Goal: Transaction & Acquisition: Purchase product/service

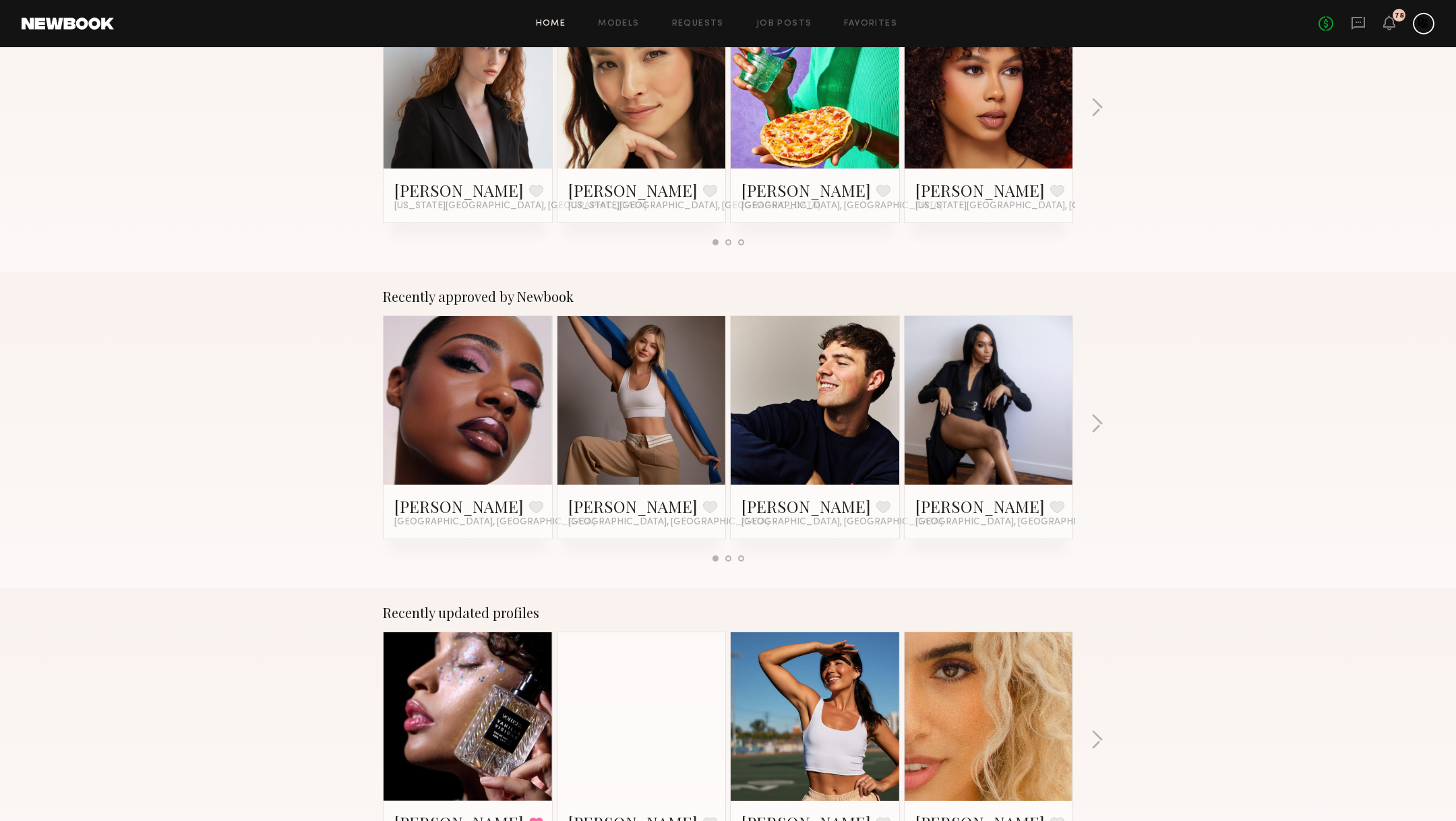
scroll to position [240, 0]
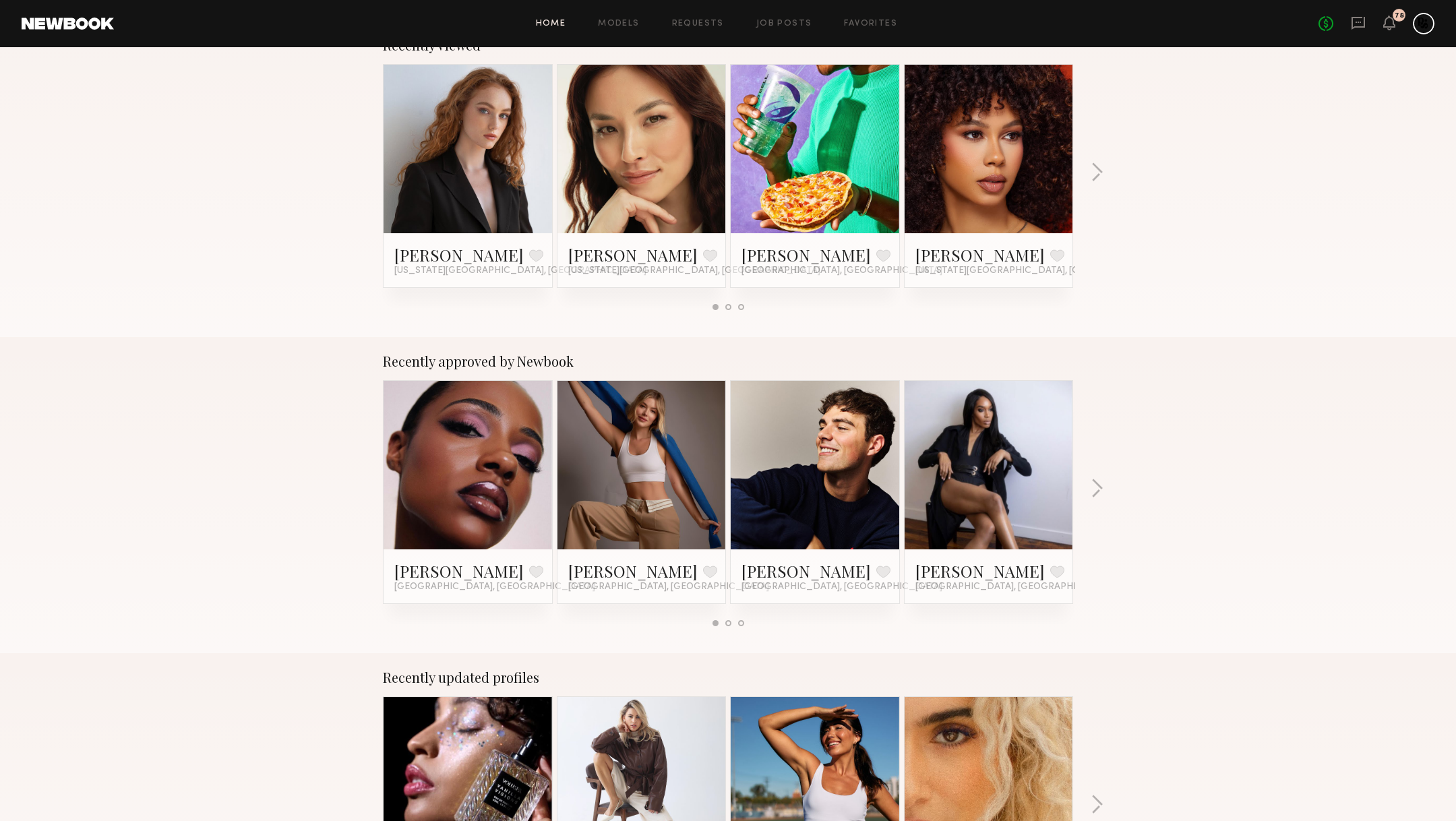
click at [842, 207] on link at bounding box center [815, 149] width 82 height 169
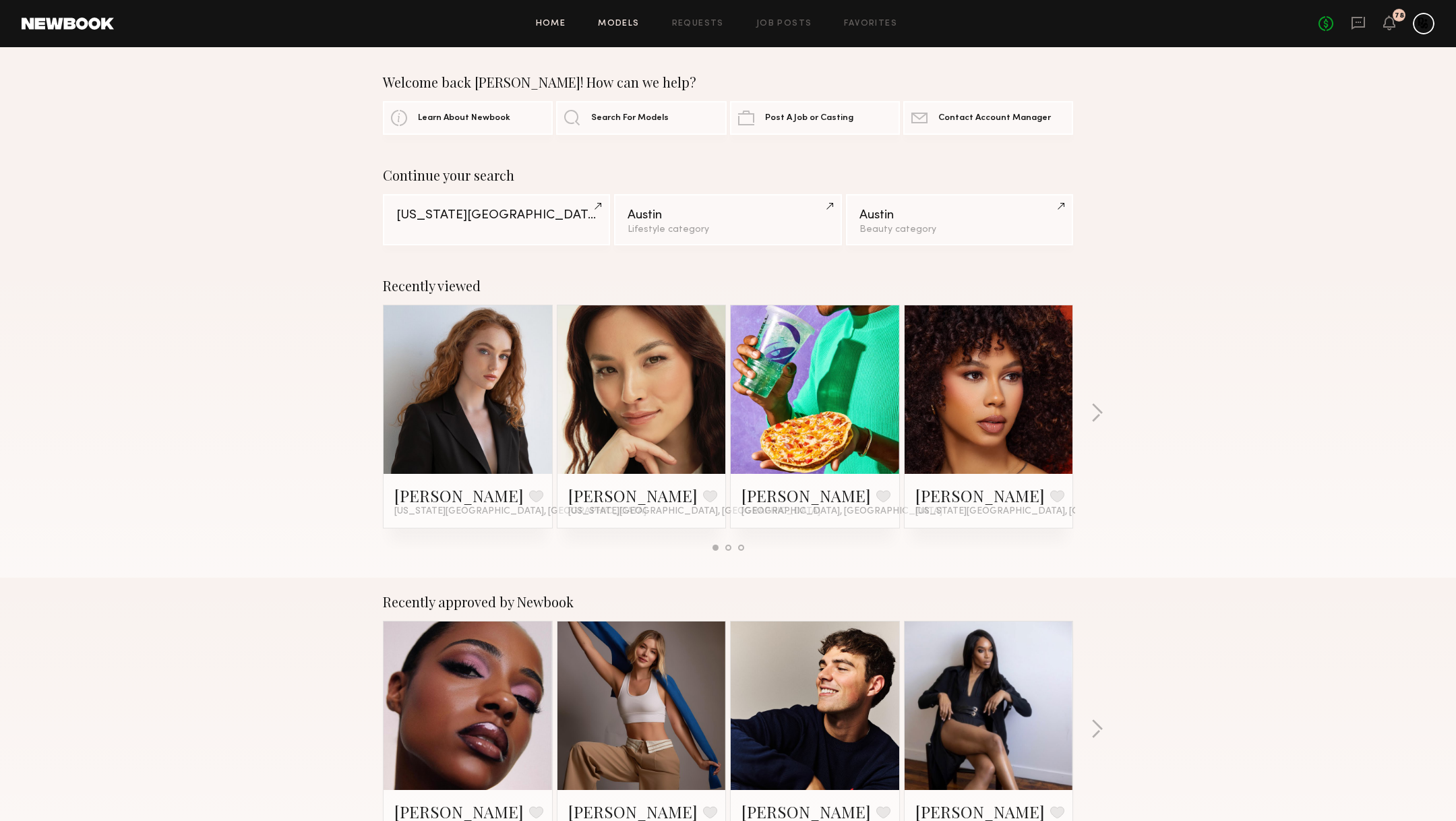
click at [626, 22] on link "Models" at bounding box center [618, 24] width 41 height 9
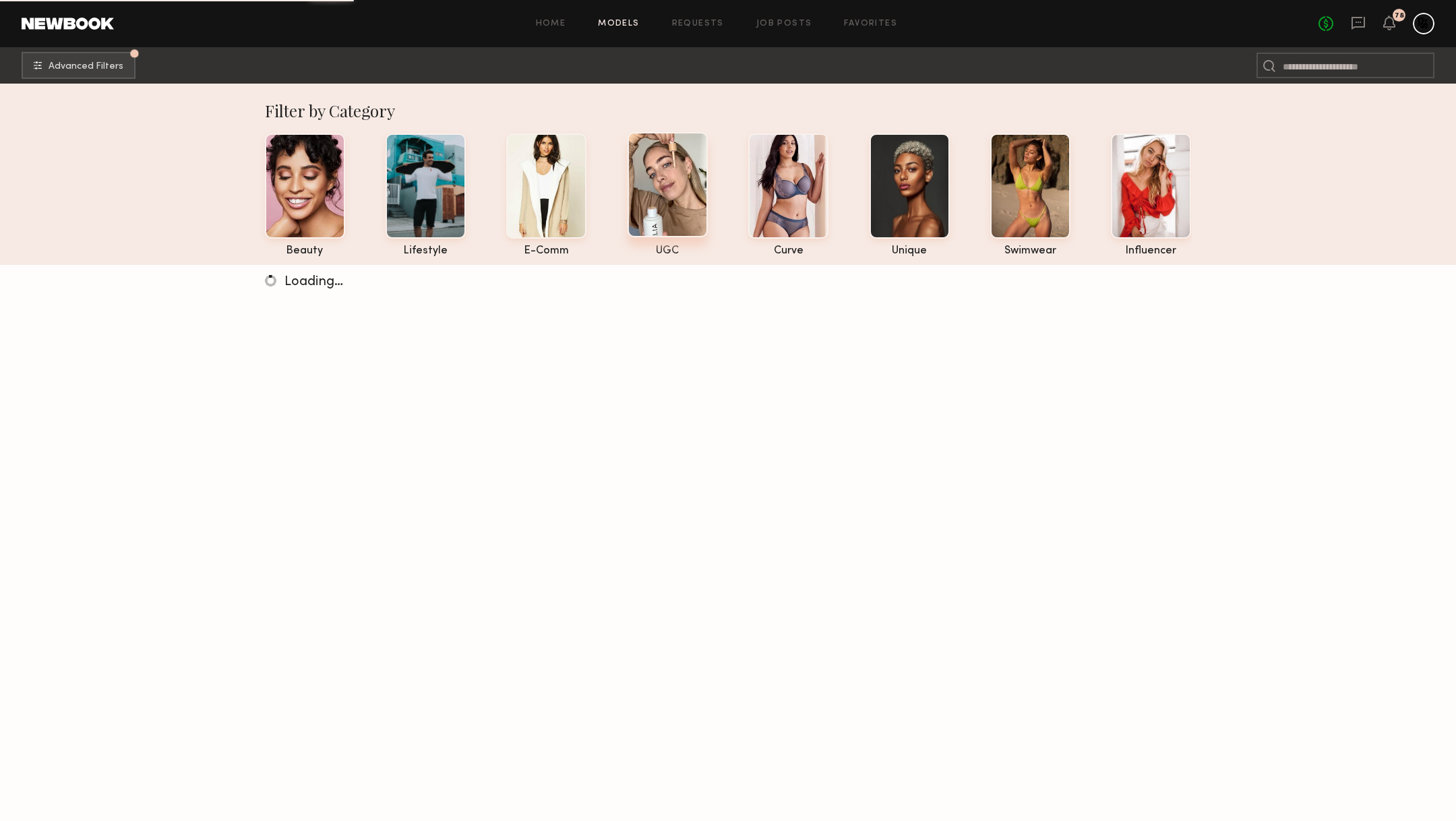
click at [686, 209] on div at bounding box center [667, 185] width 80 height 105
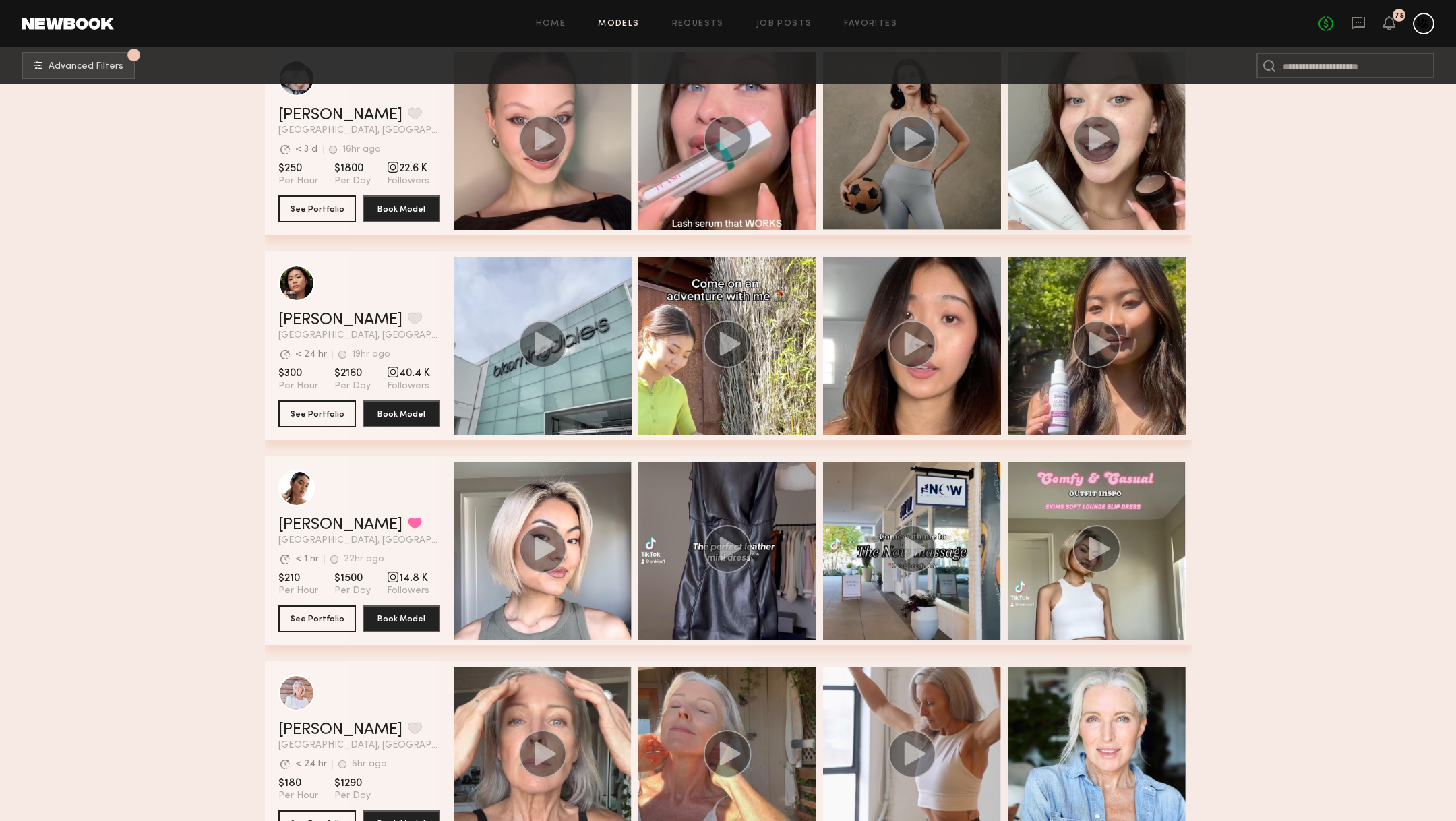
scroll to position [5153, 0]
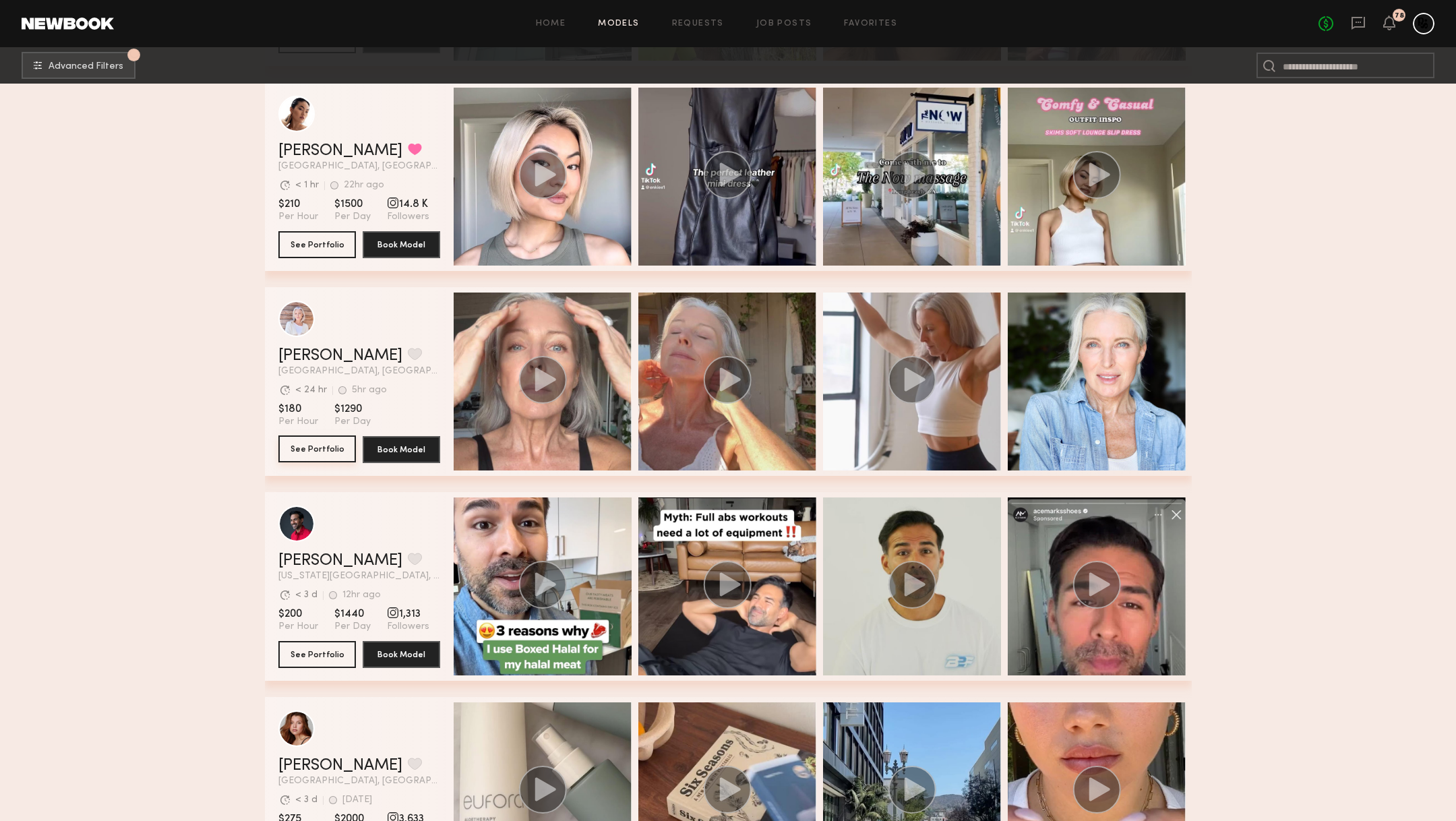
click at [338, 441] on button "See Portfolio" at bounding box center [317, 449] width 77 height 27
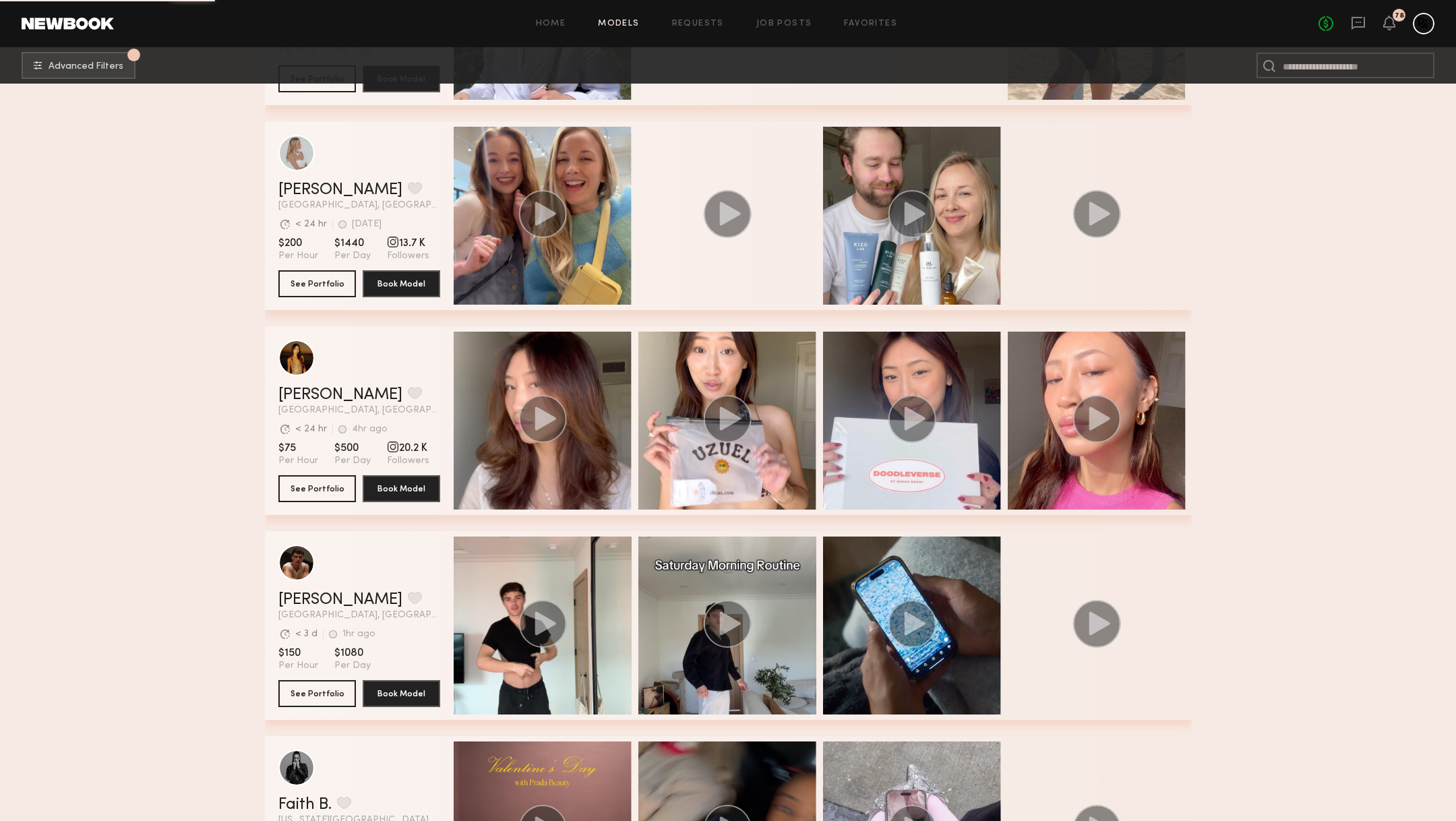
scroll to position [11827, 0]
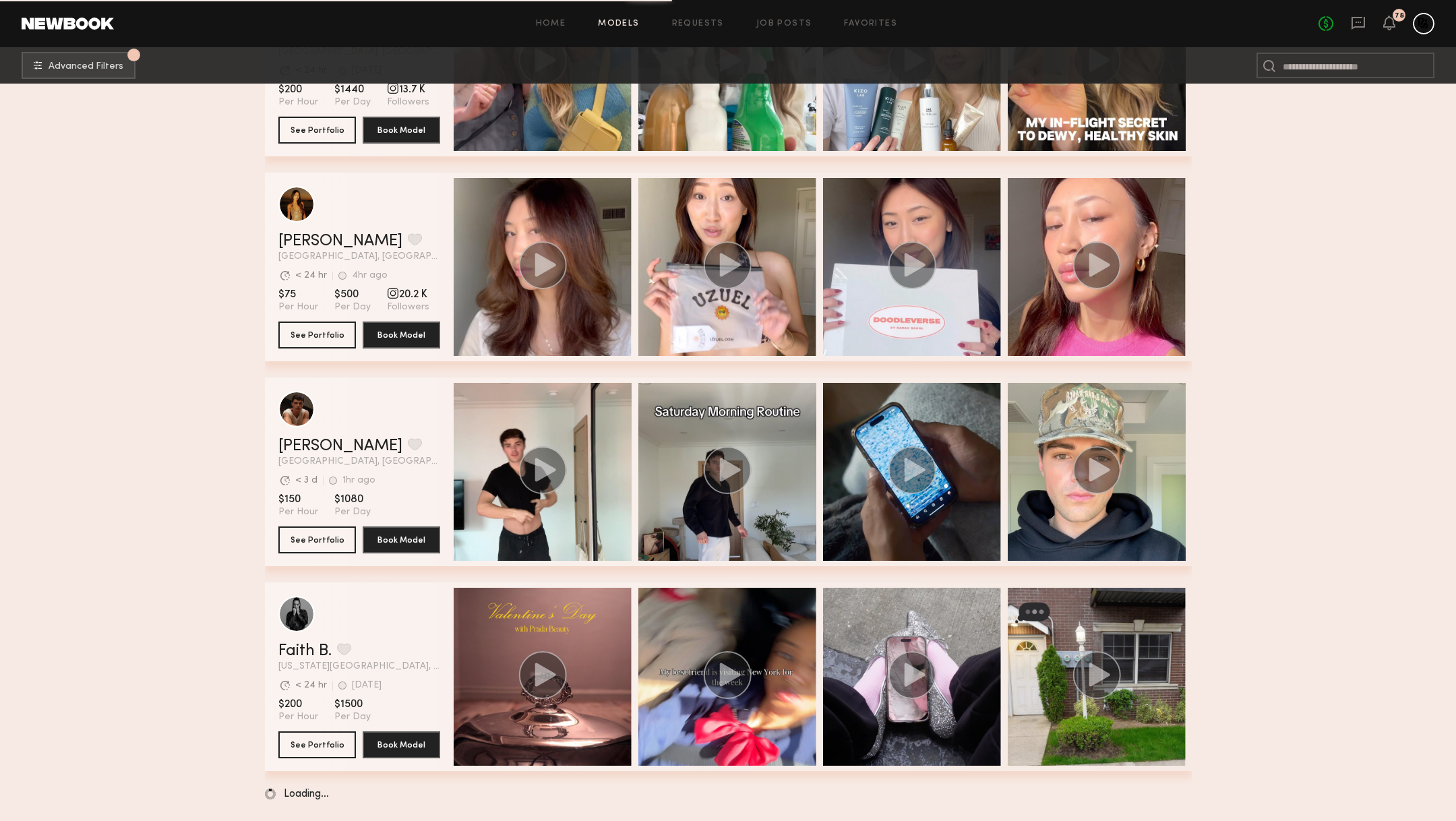
click at [86, 20] on link at bounding box center [68, 23] width 93 height 12
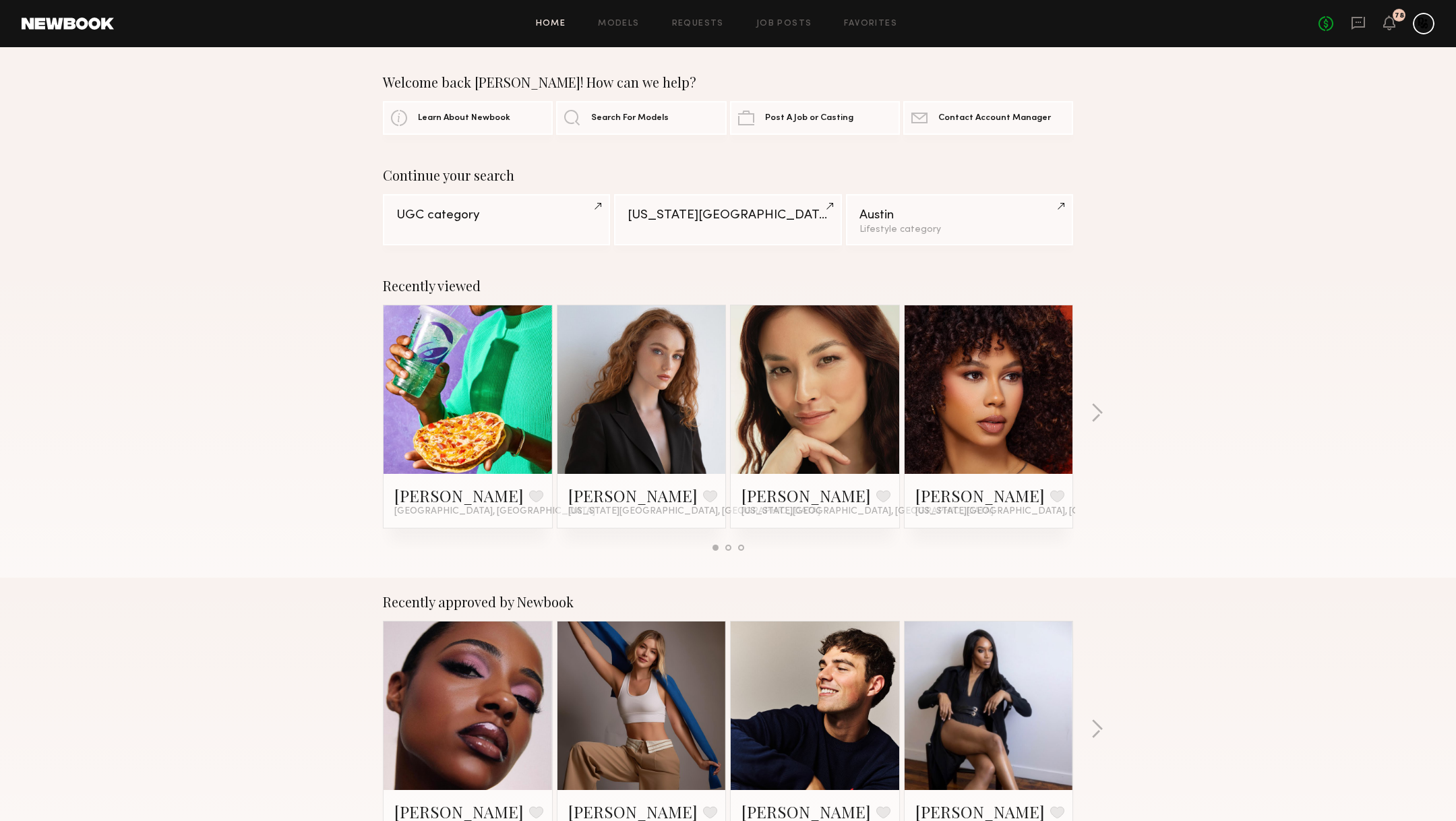
click at [611, 14] on div "Home Models Requests Job Posts Favorites Sign Out No fees up to $5,000 78" at bounding box center [774, 23] width 1320 height 22
click at [611, 27] on link "Models" at bounding box center [618, 24] width 41 height 9
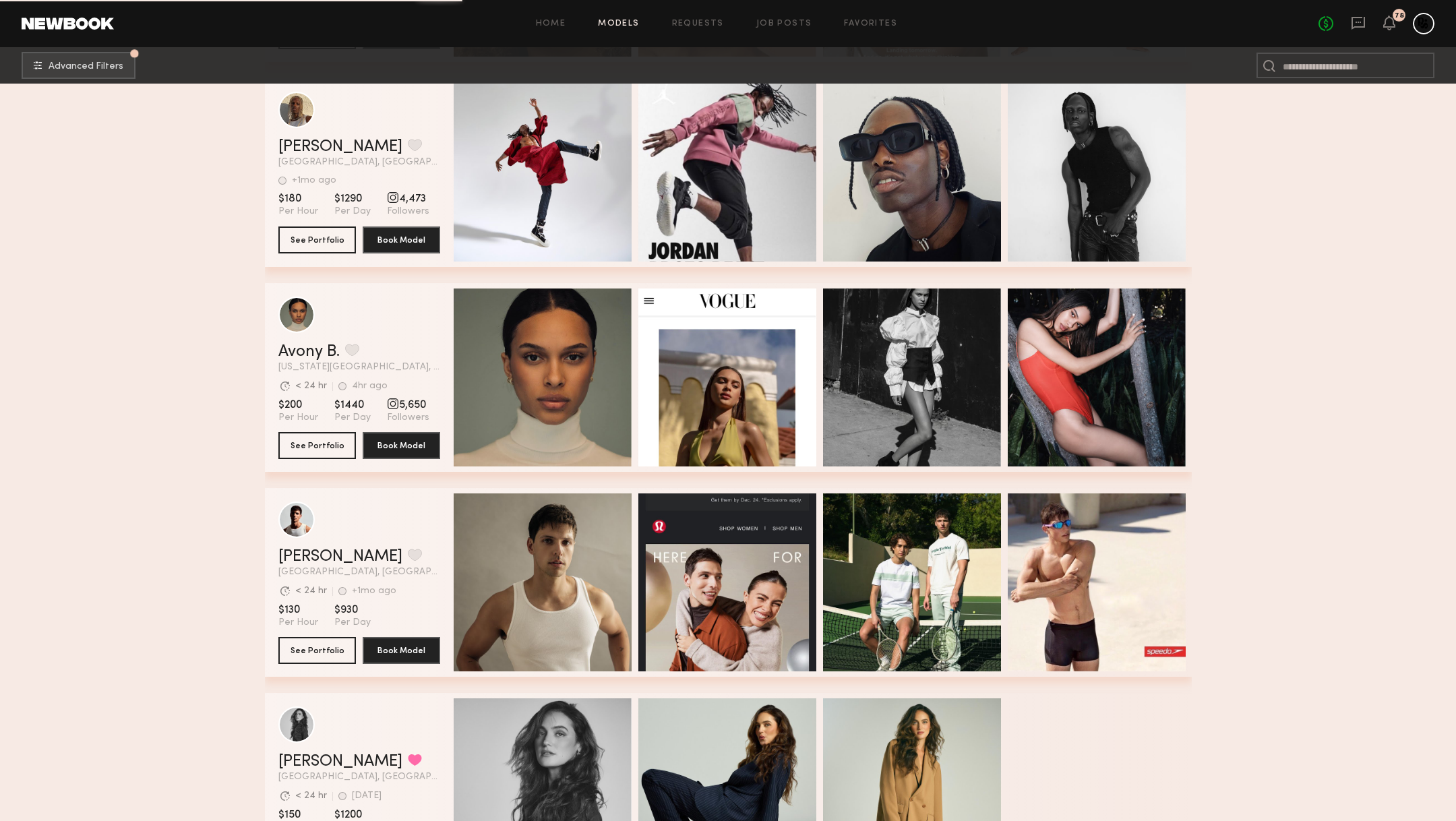
scroll to position [9356, 0]
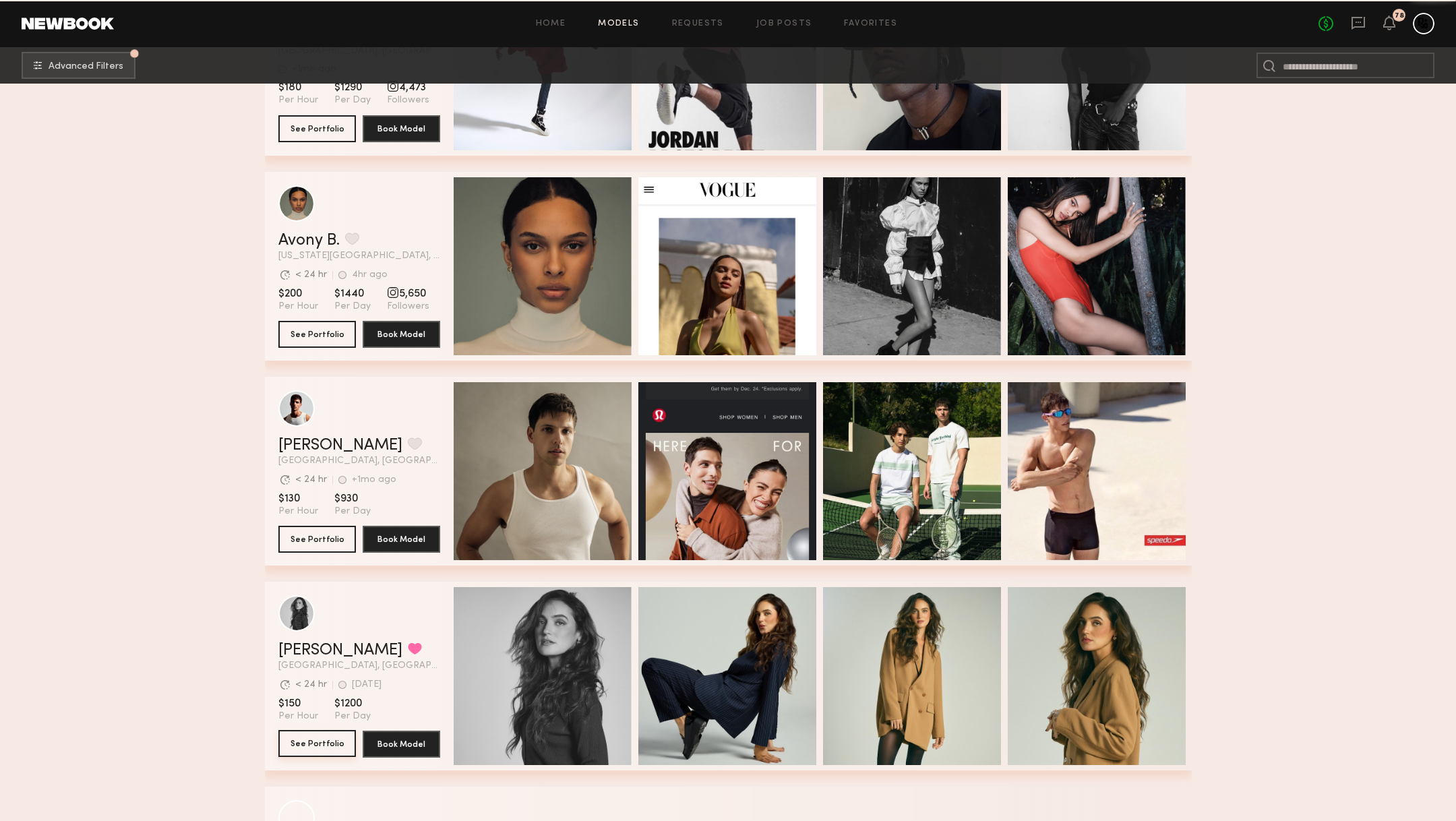
click at [303, 745] on button "See Portfolio" at bounding box center [317, 744] width 77 height 27
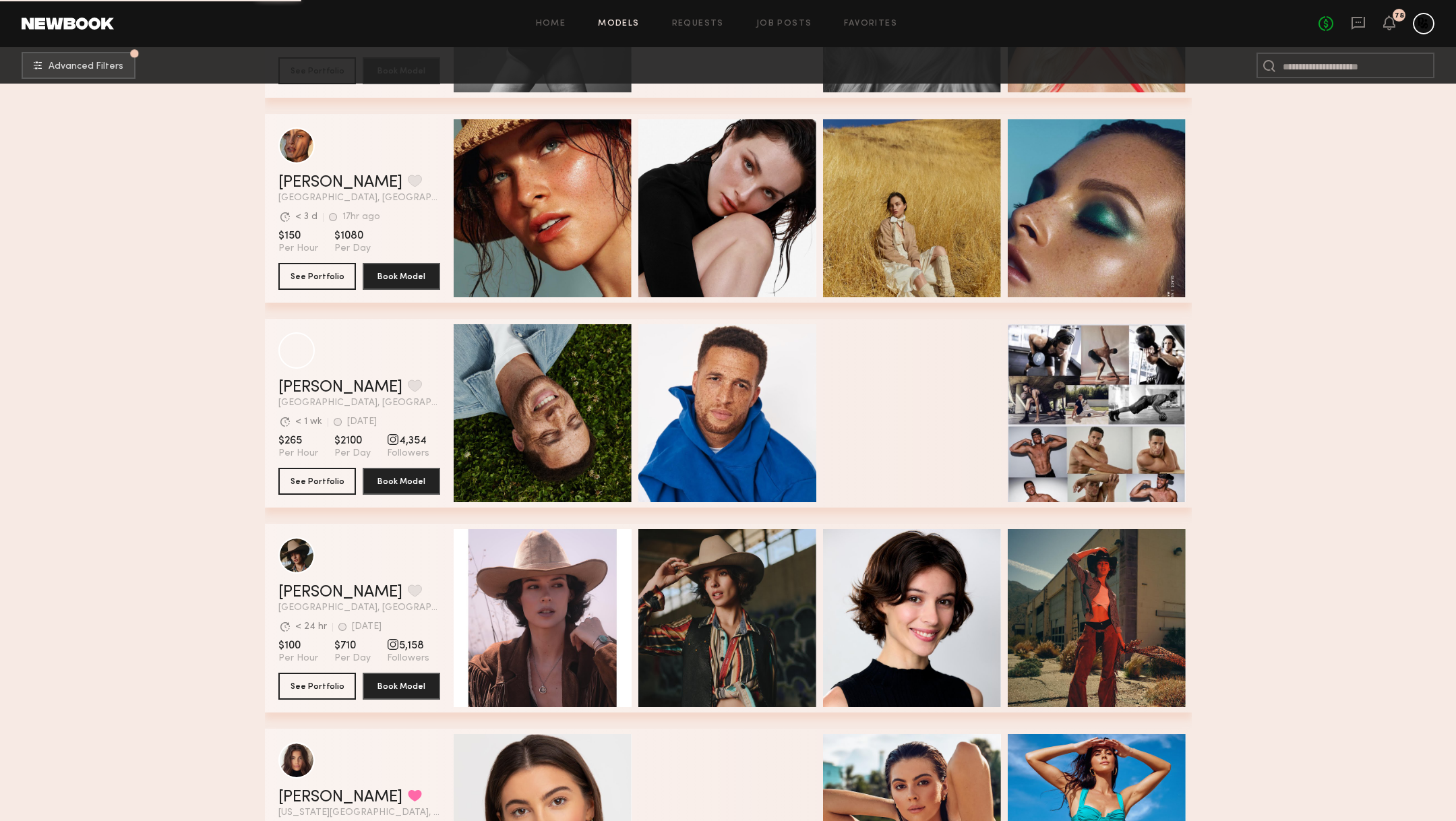
scroll to position [14276, 0]
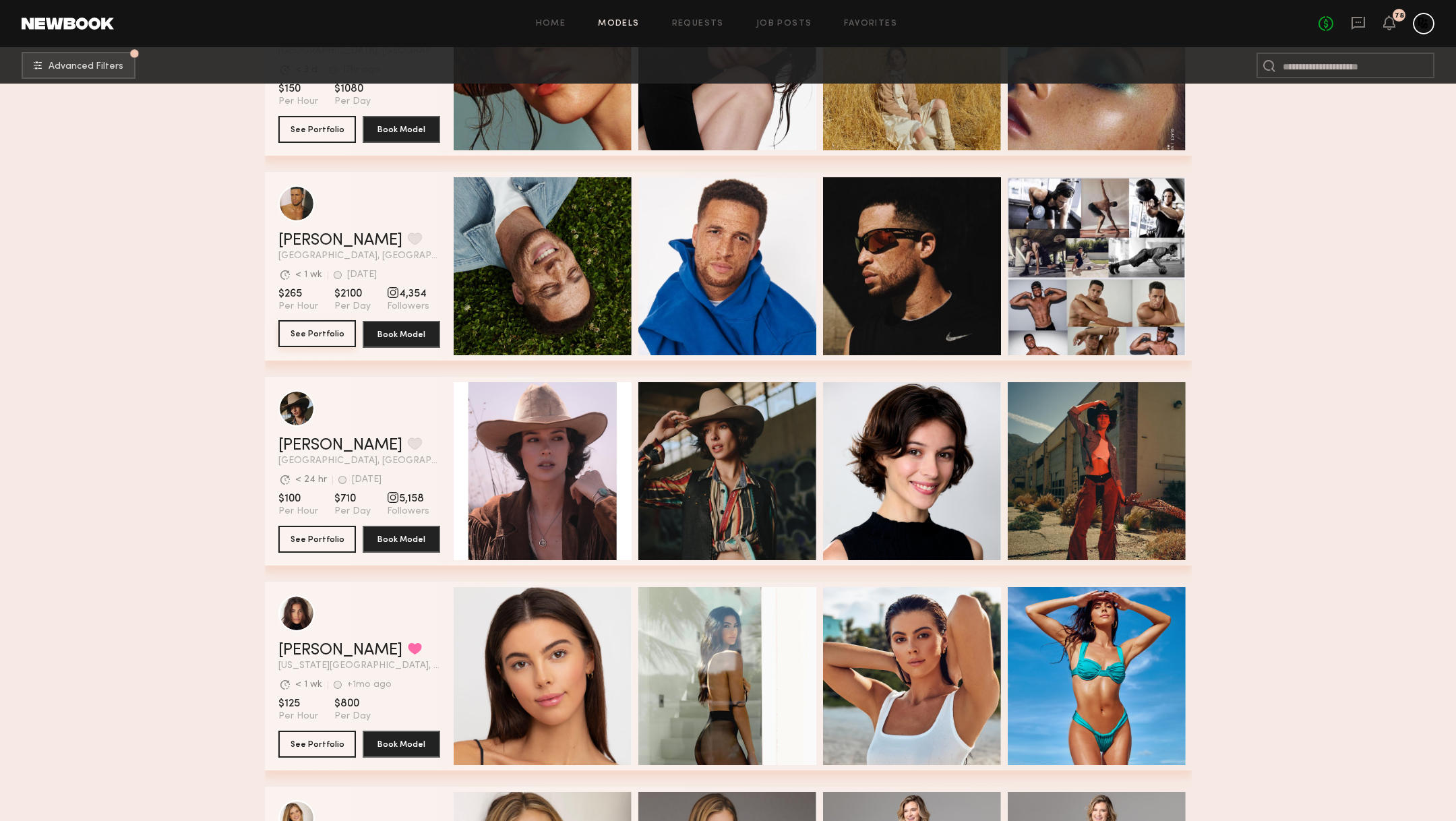
click at [319, 339] on button "See Portfolio" at bounding box center [317, 334] width 77 height 27
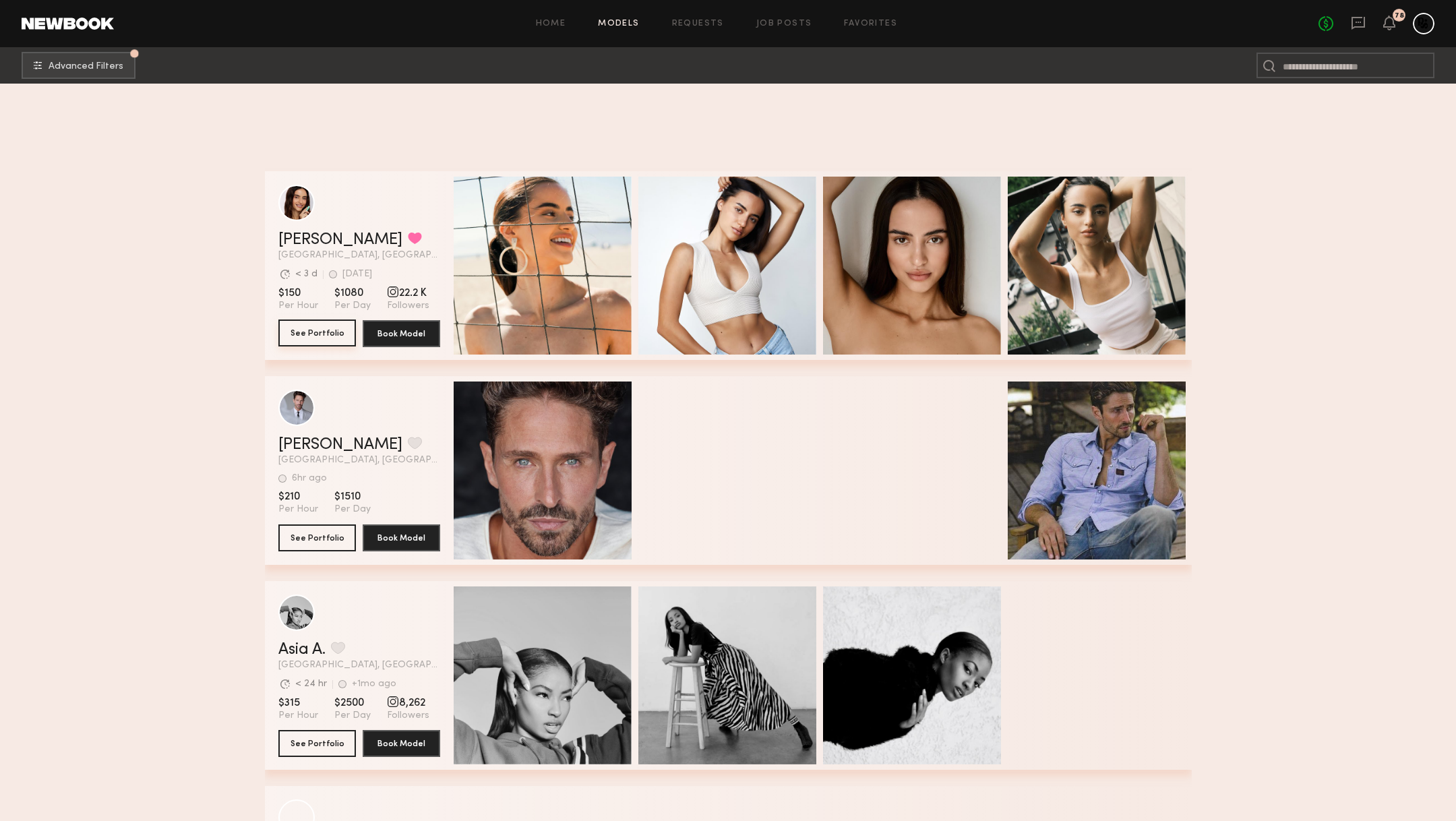
scroll to position [24562, 0]
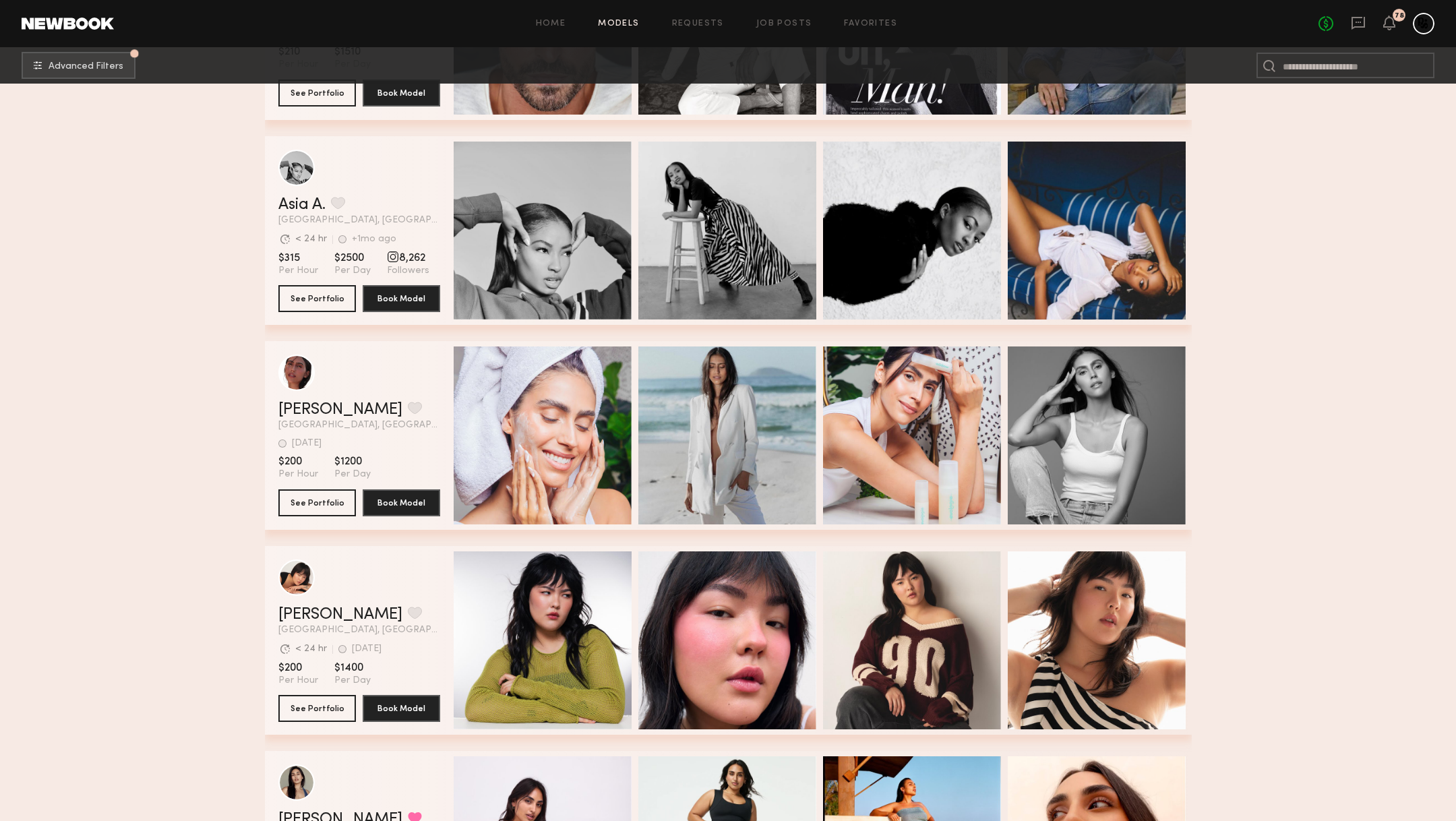
click at [615, 31] on div "Home Models Requests Job Posts Favorites Sign Out No fees up to $5,000 78" at bounding box center [774, 23] width 1320 height 22
click at [630, 22] on link "Models" at bounding box center [618, 24] width 41 height 9
click at [558, 24] on link "Home" at bounding box center [551, 24] width 31 height 9
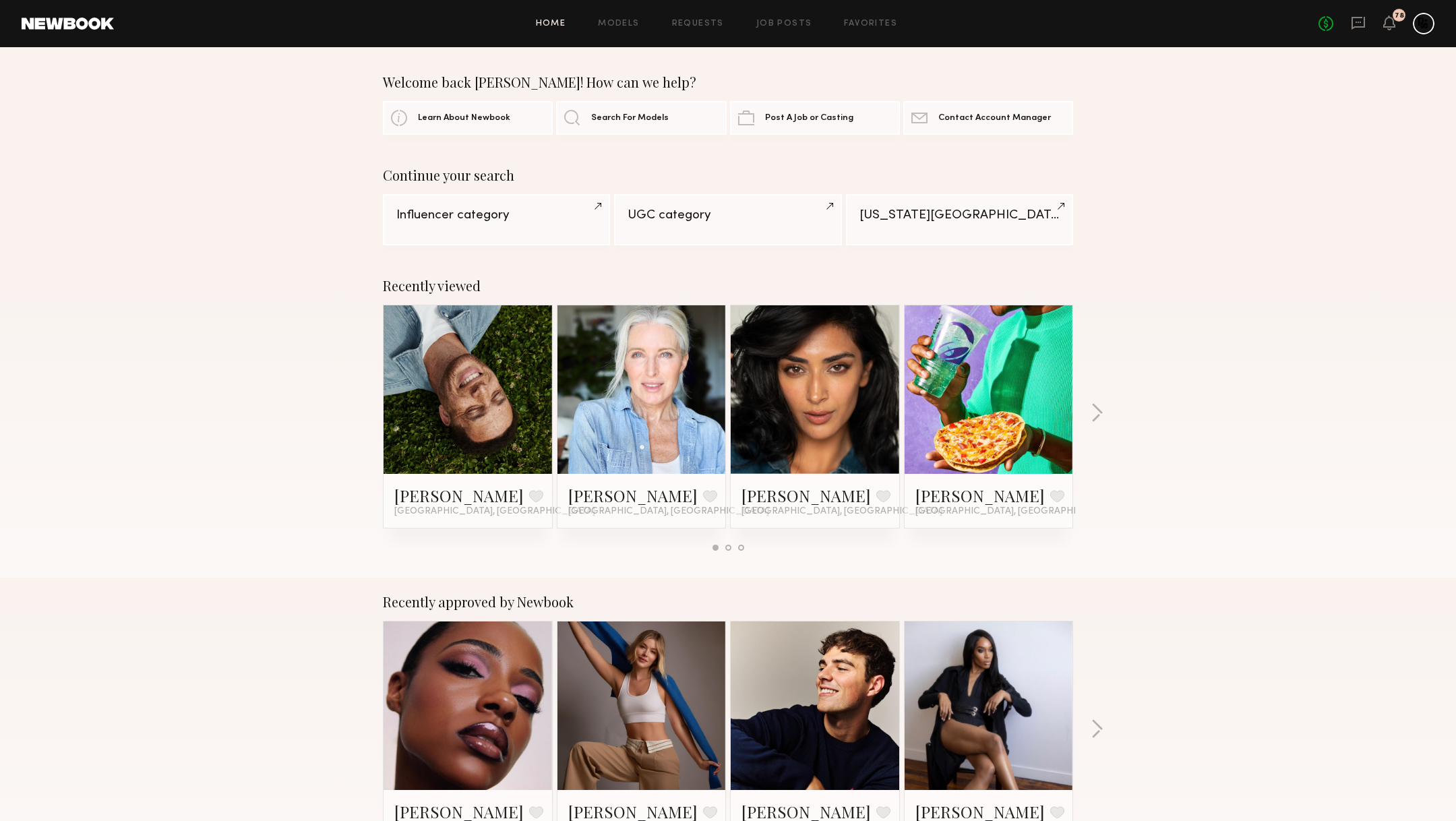
click at [652, 394] on link at bounding box center [642, 390] width 82 height 169
click at [635, 26] on link "Models" at bounding box center [618, 24] width 41 height 9
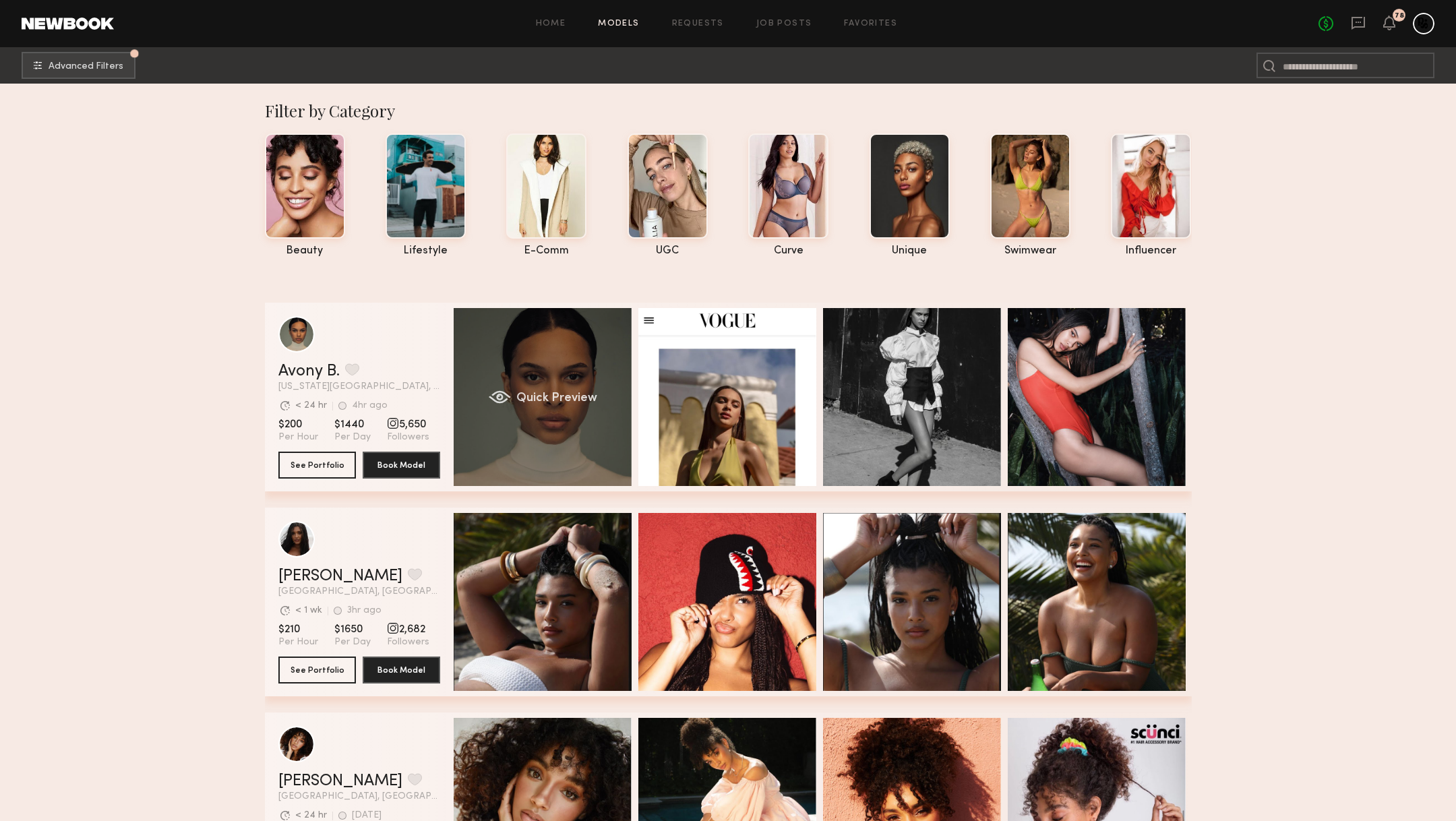
scroll to position [114, 0]
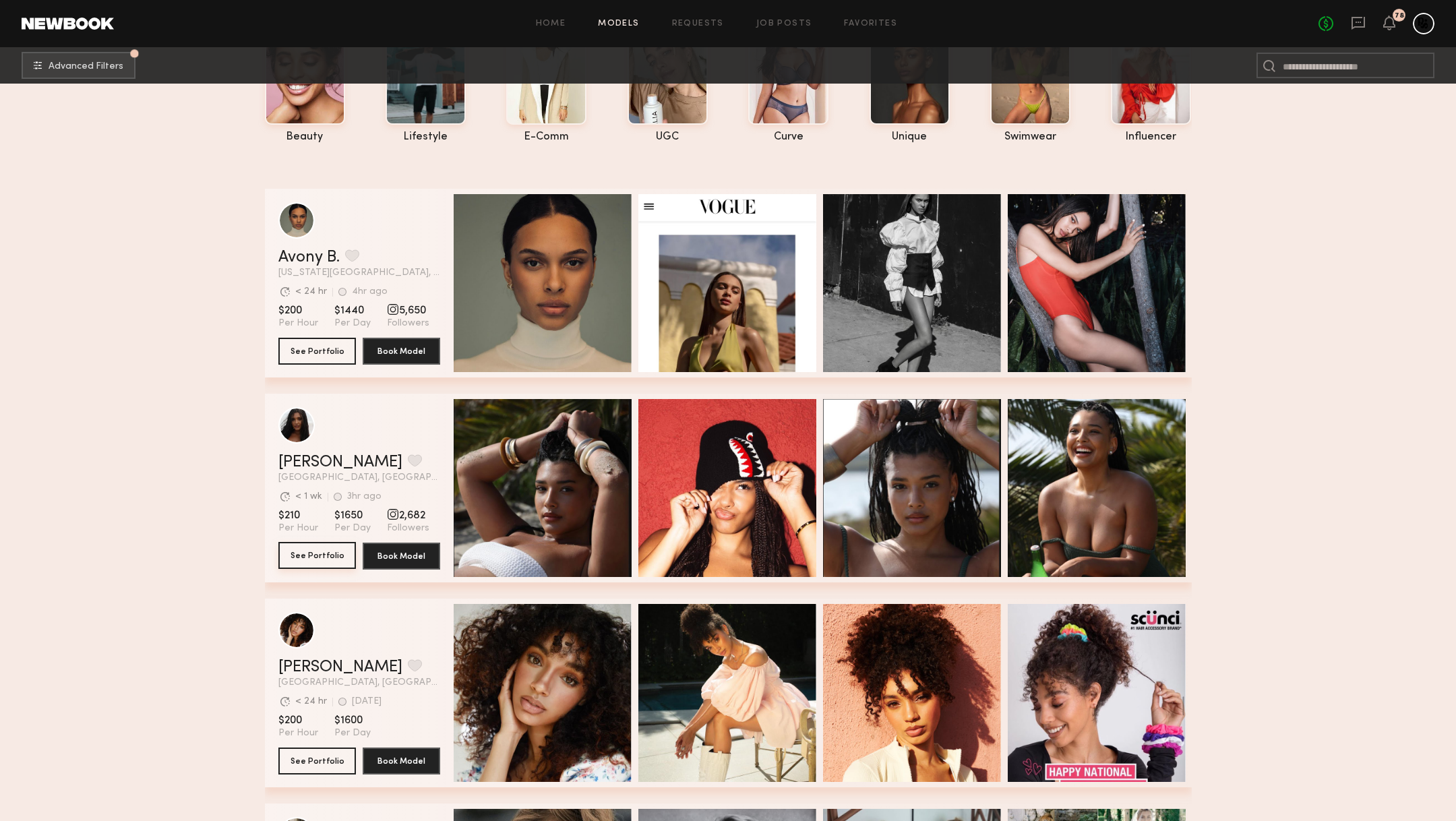
click at [301, 553] on button "See Portfolio" at bounding box center [317, 555] width 77 height 27
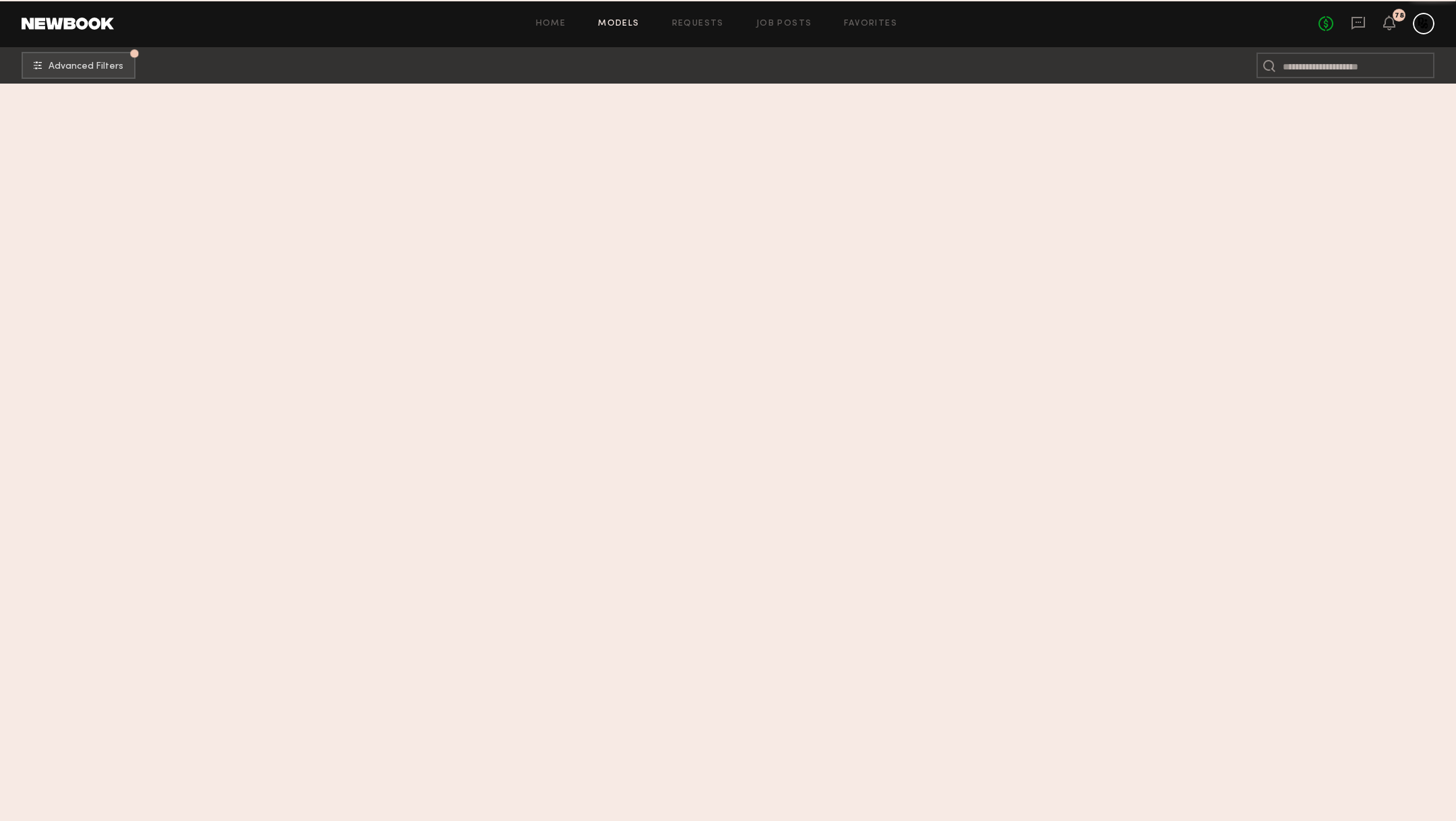
scroll to position [0, 0]
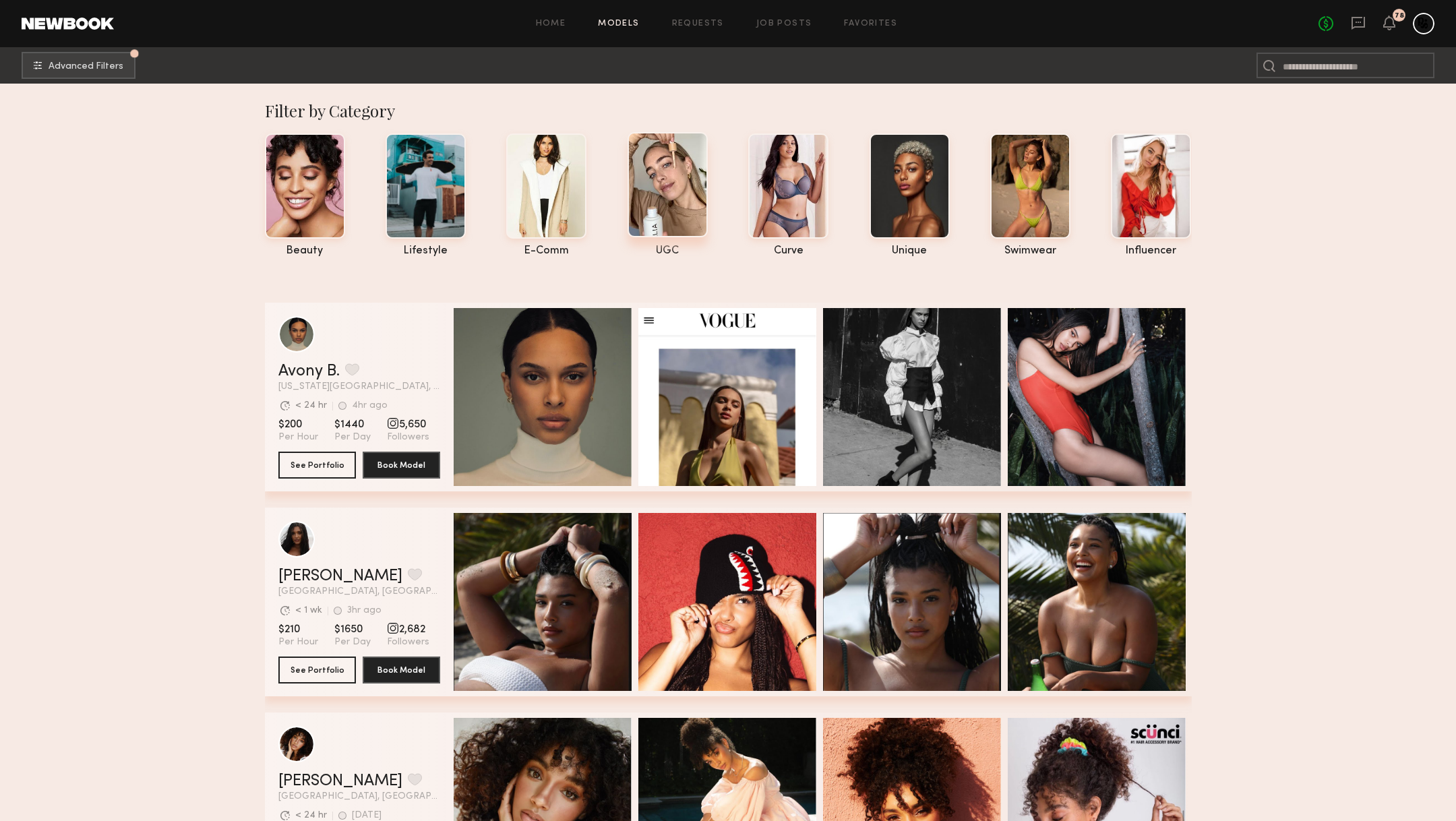
click at [658, 194] on div at bounding box center [667, 185] width 80 height 105
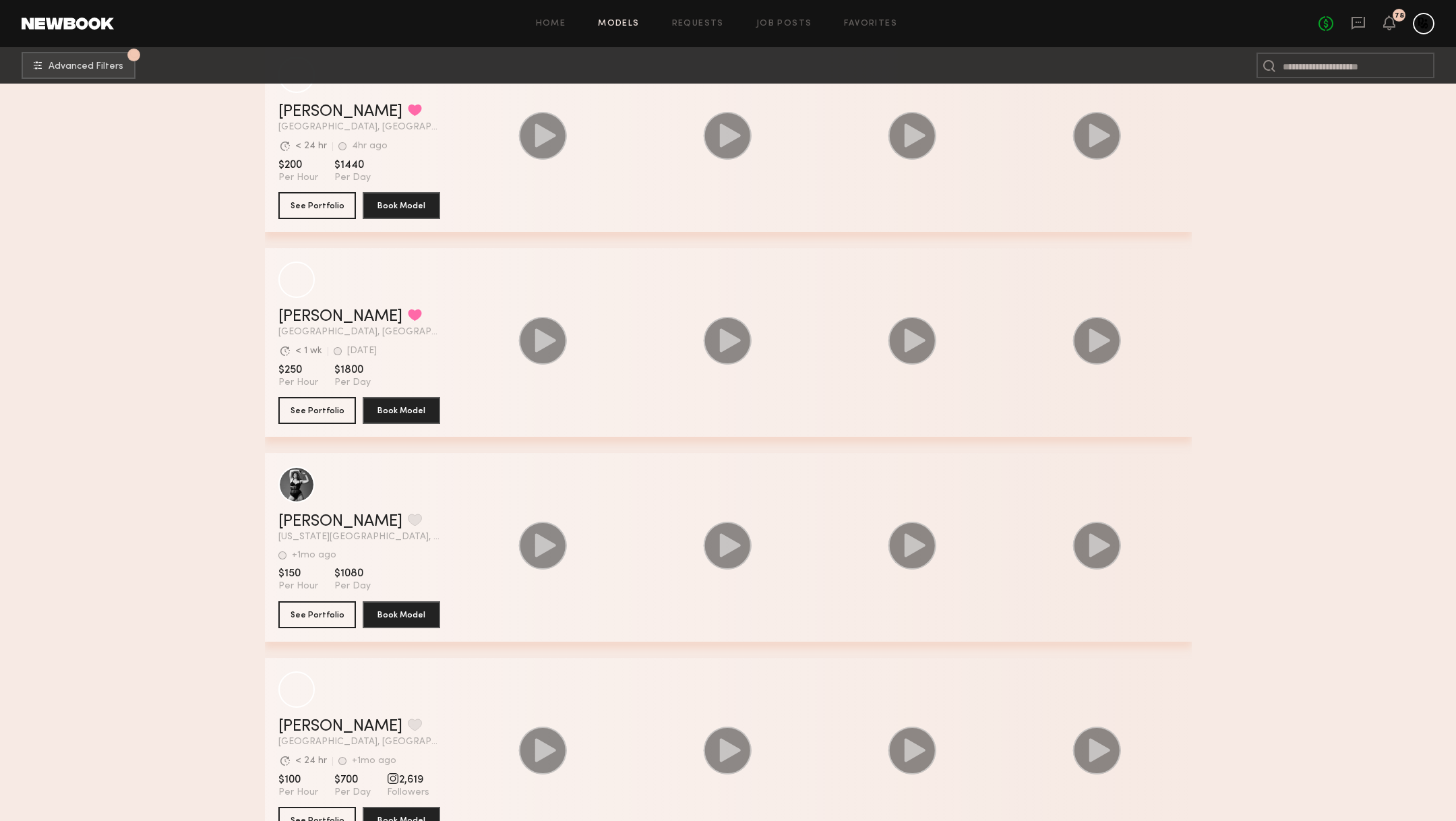
scroll to position [3363, 0]
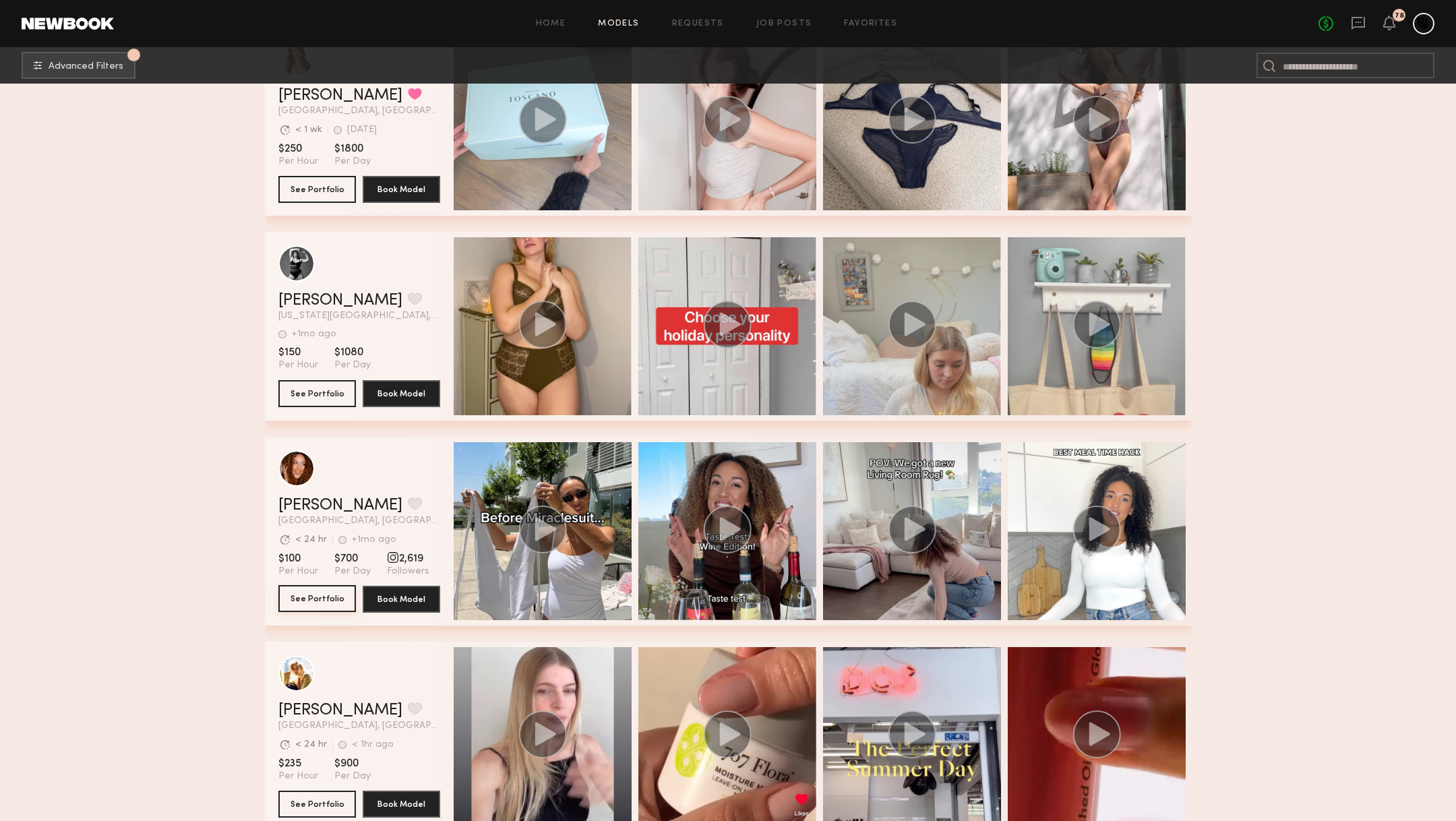
click at [308, 590] on button "See Portfolio" at bounding box center [317, 599] width 77 height 27
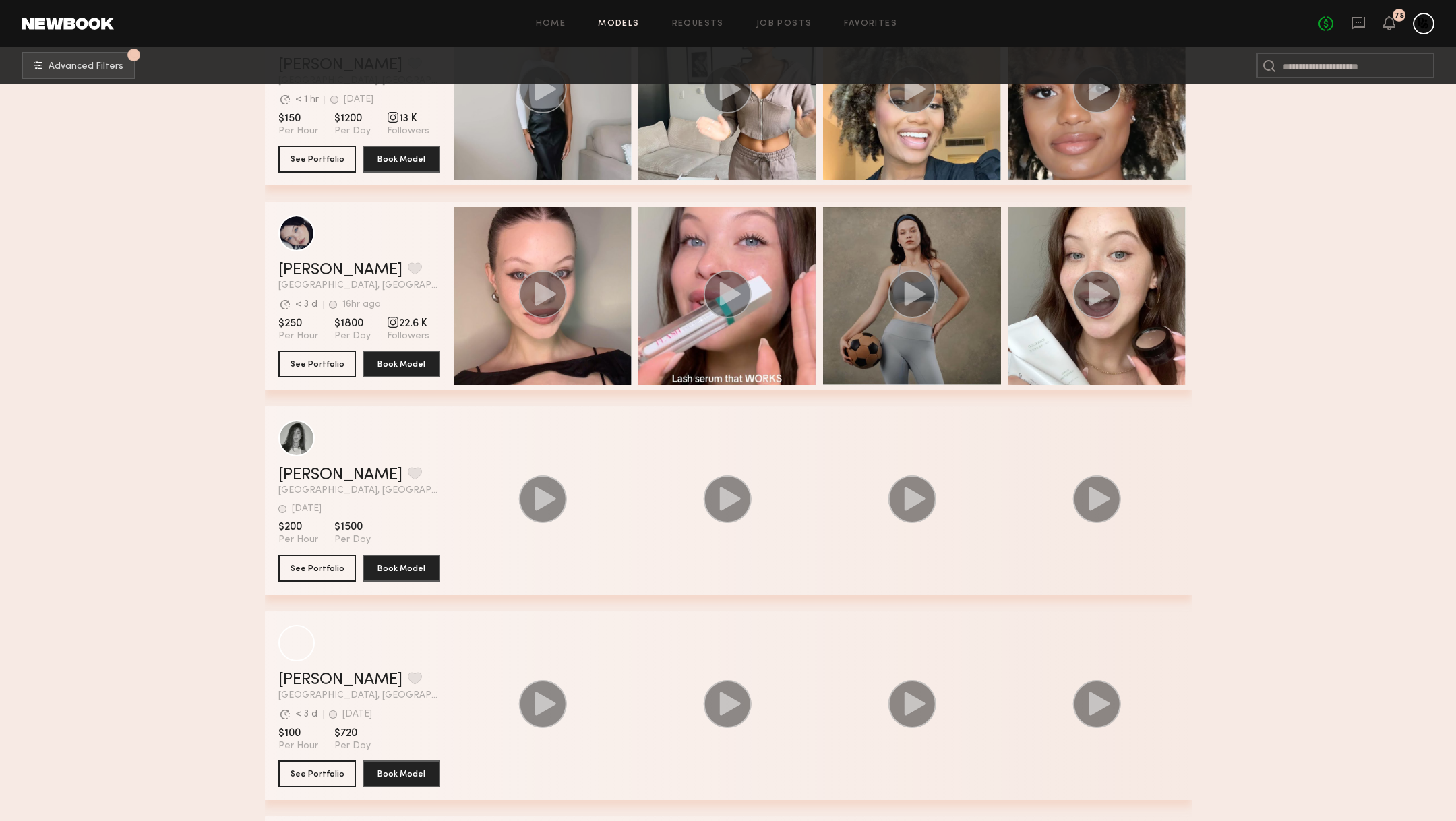
scroll to position [16072, 0]
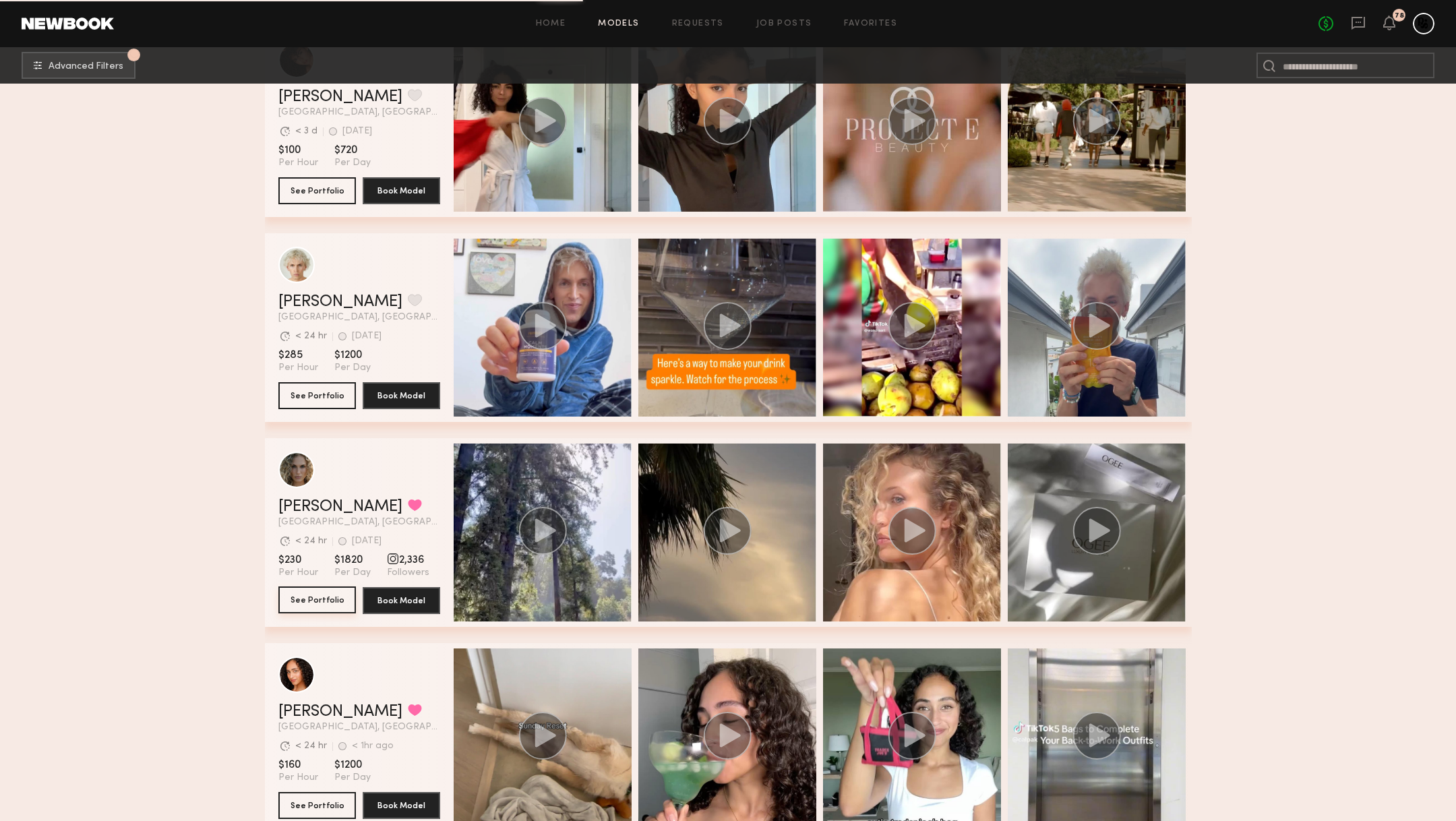
click at [316, 592] on button "See Portfolio" at bounding box center [317, 600] width 77 height 27
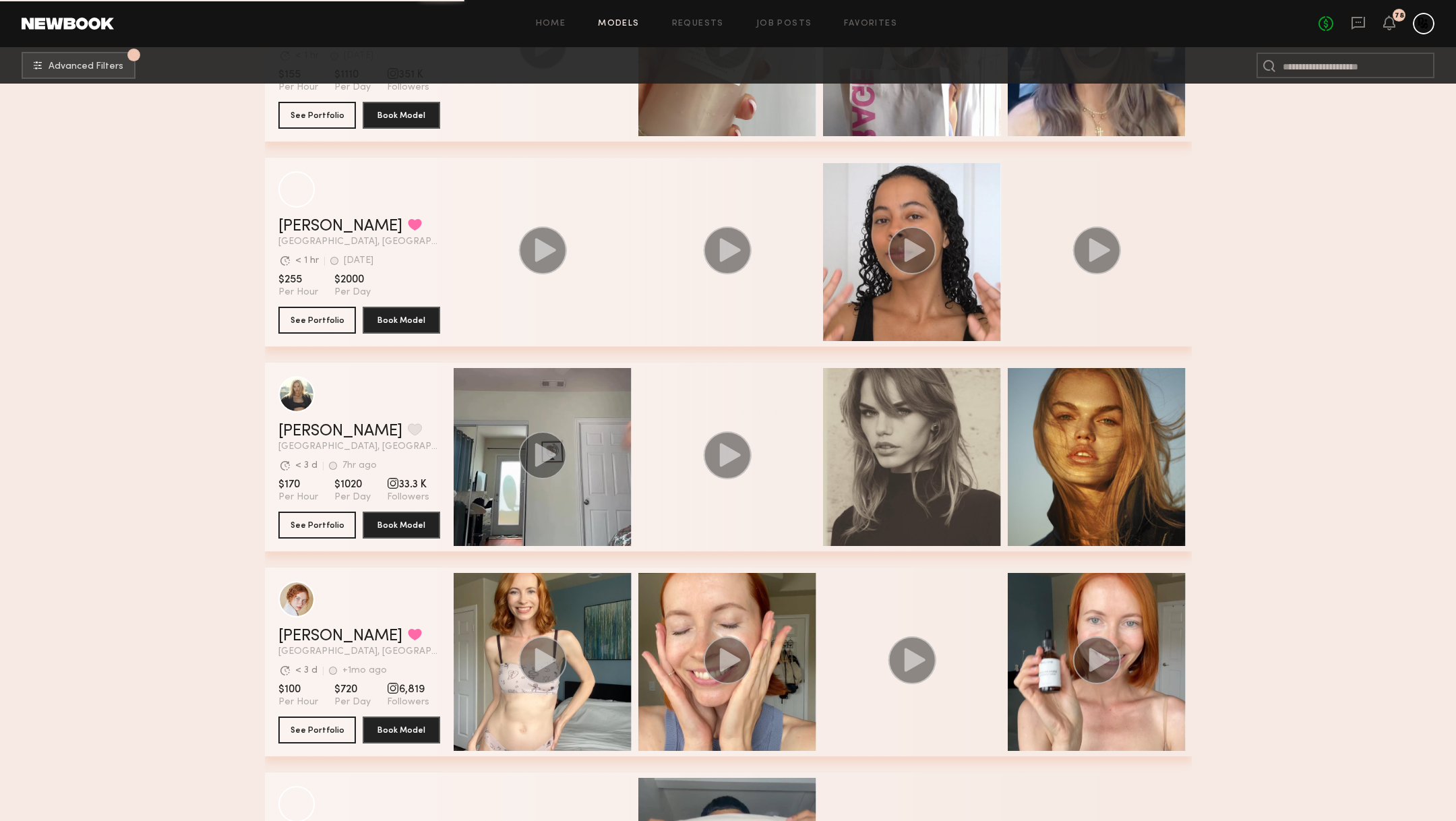
scroll to position [41347, 0]
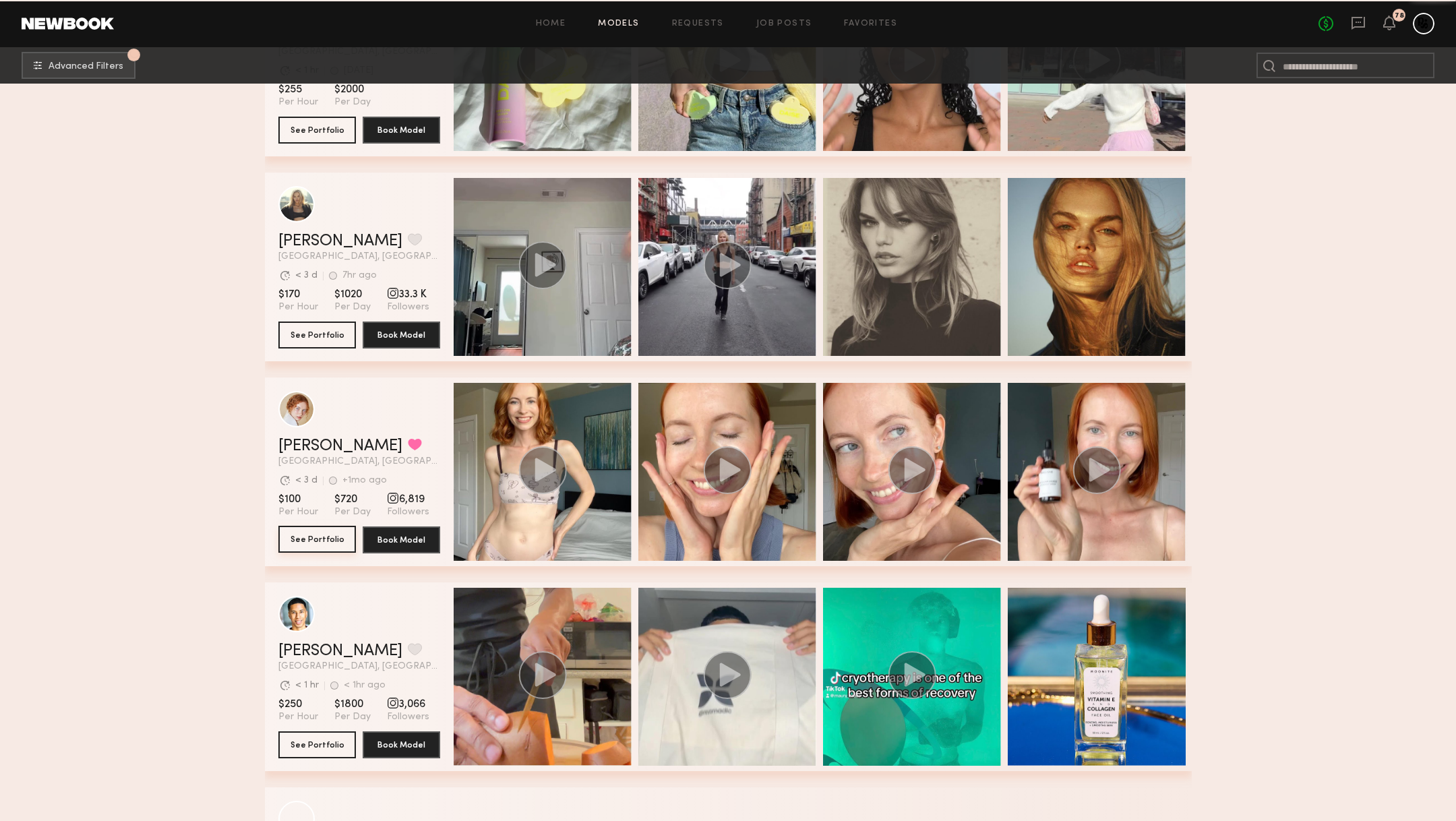
click at [311, 539] on button "See Portfolio" at bounding box center [317, 539] width 77 height 27
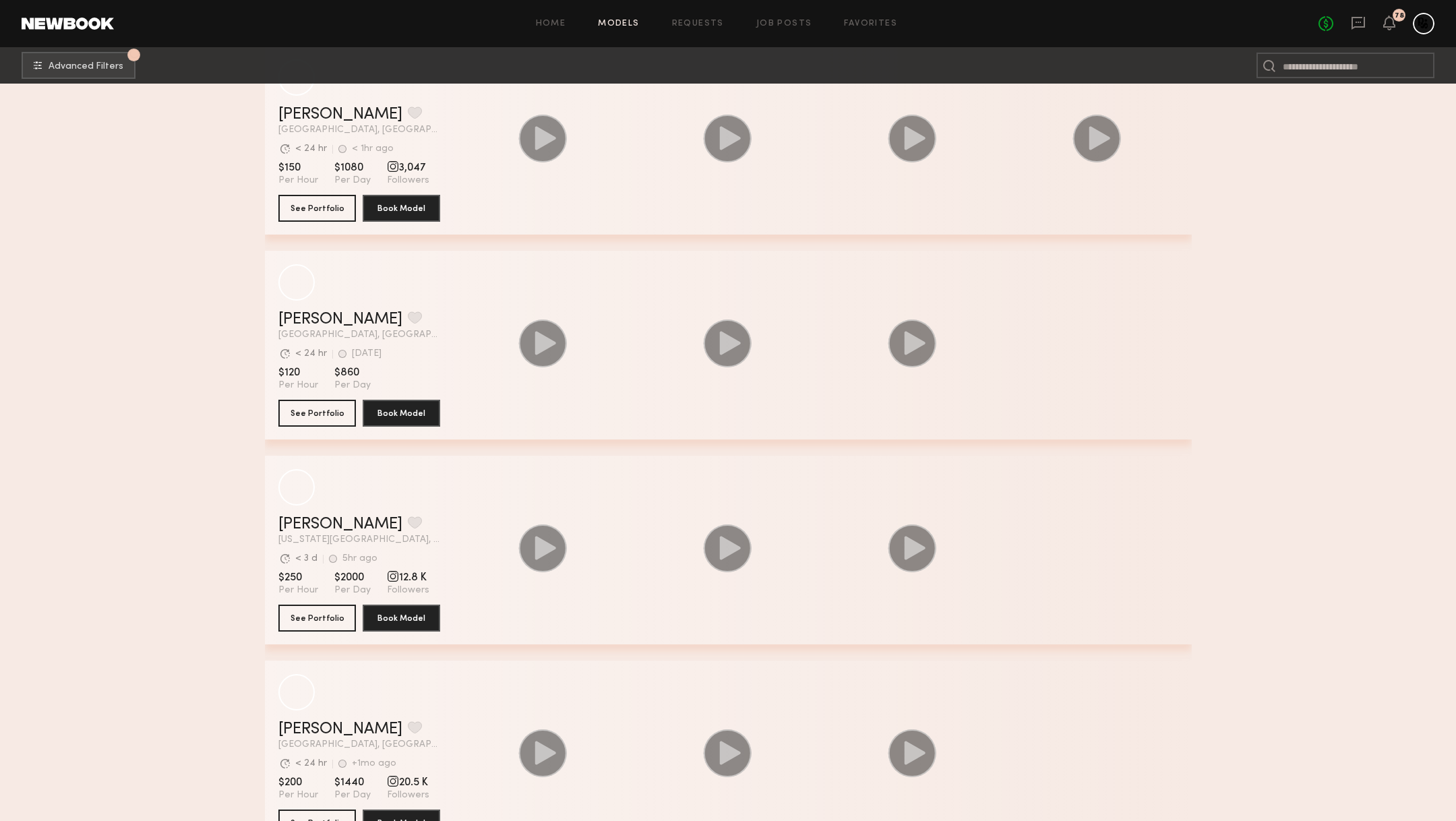
scroll to position [47505, 0]
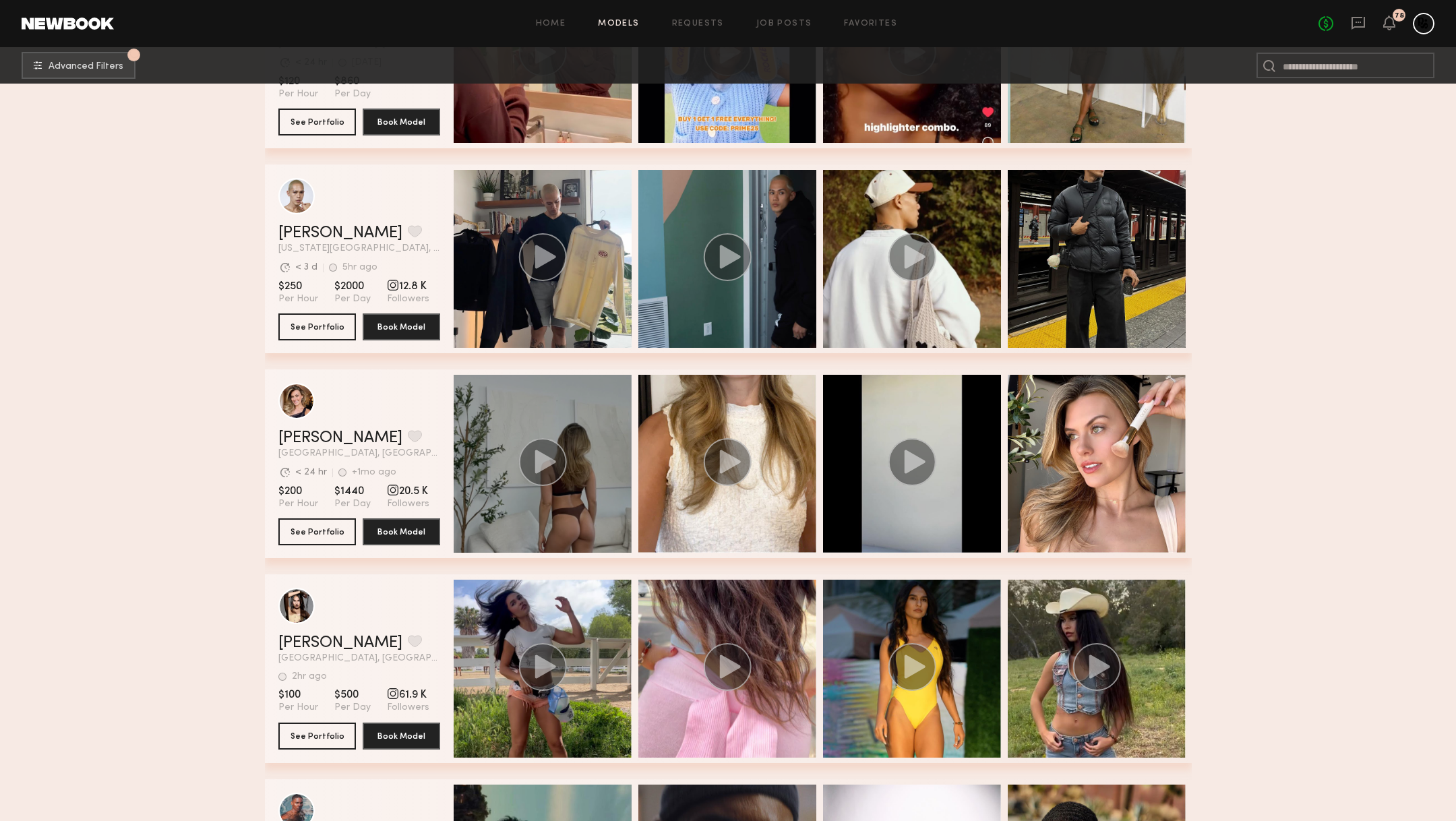
click at [594, 506] on div "grid" at bounding box center [542, 463] width 178 height 178
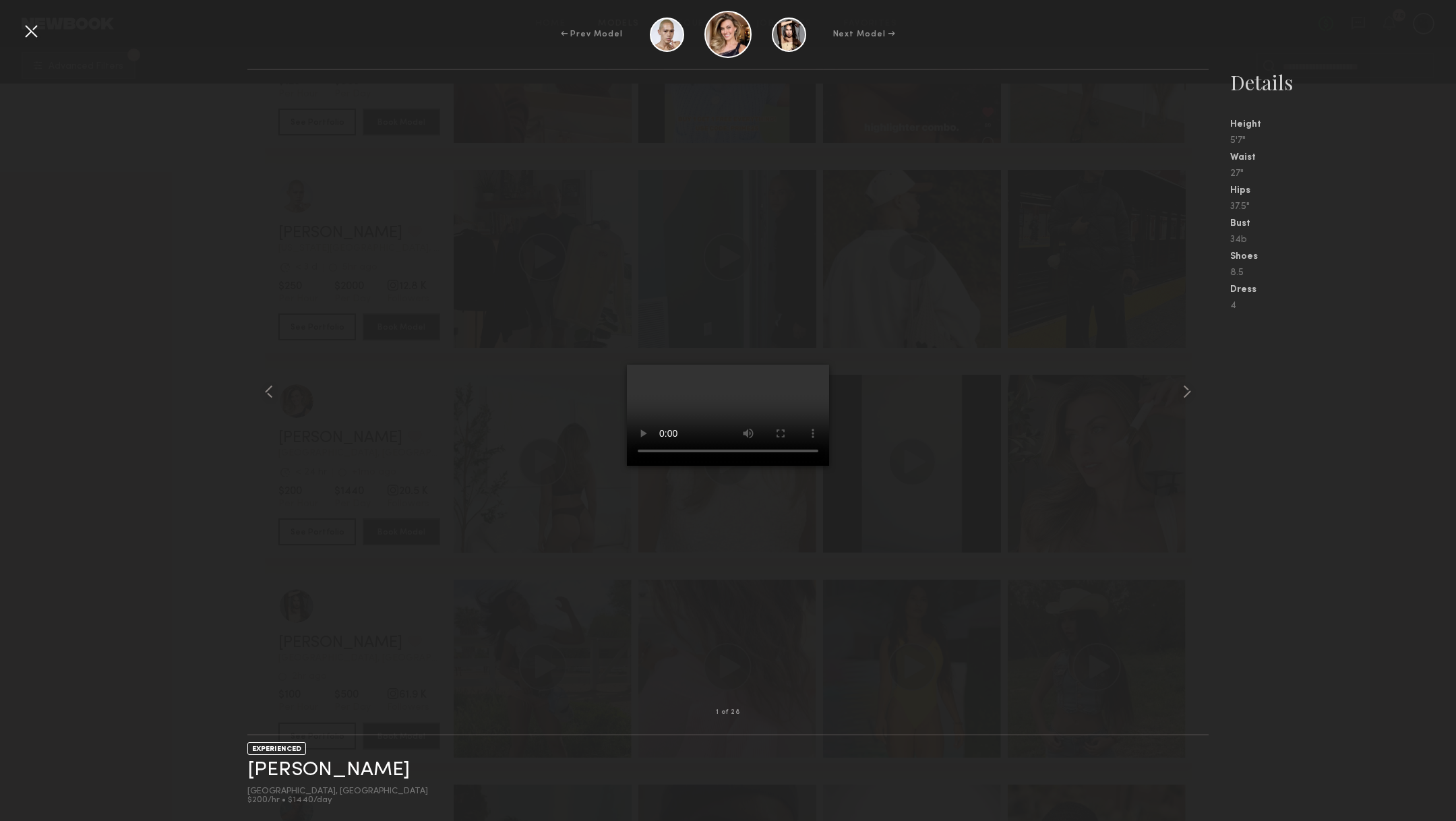
click at [31, 27] on div at bounding box center [31, 31] width 22 height 22
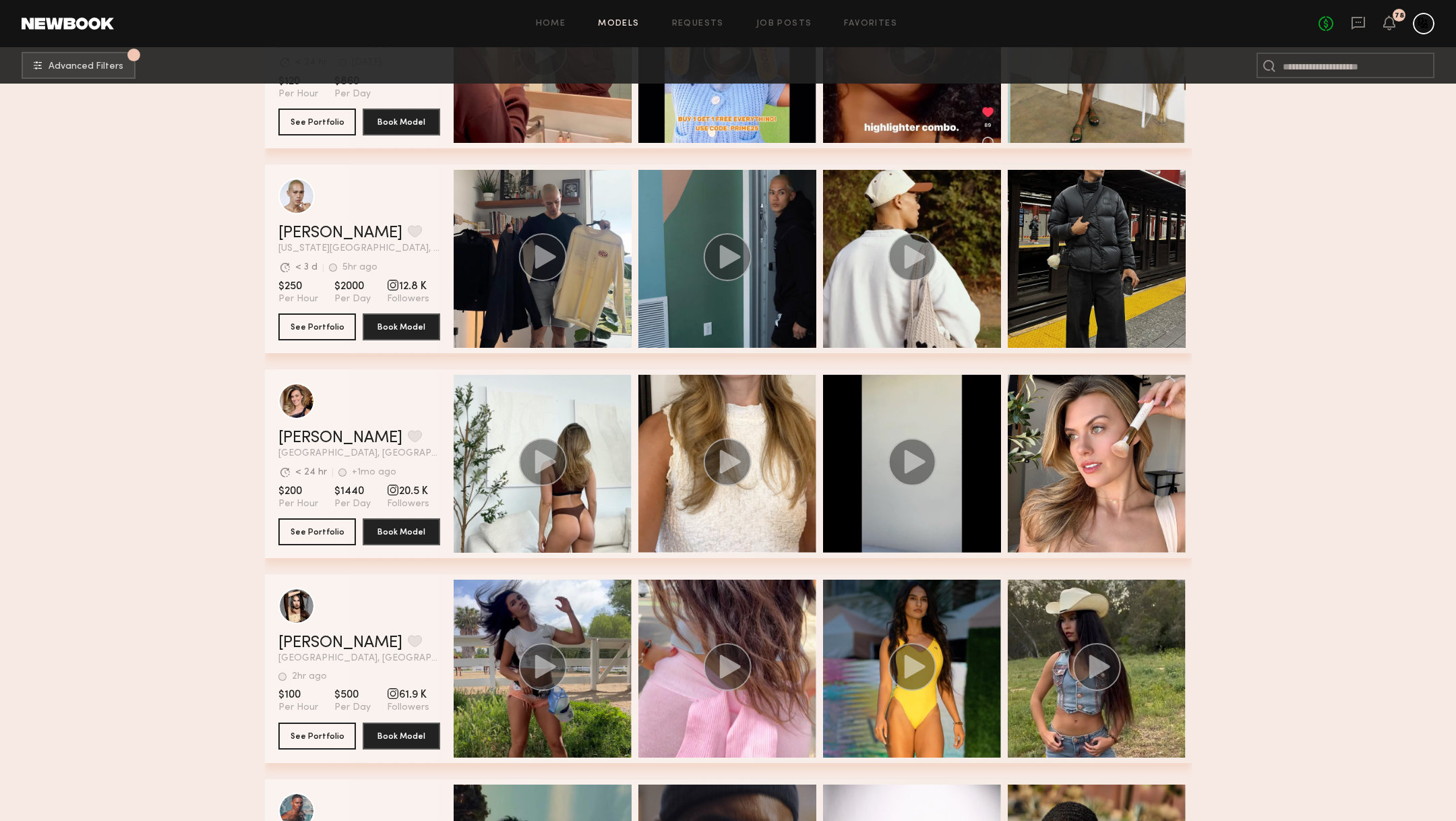
scroll to position [47886, 0]
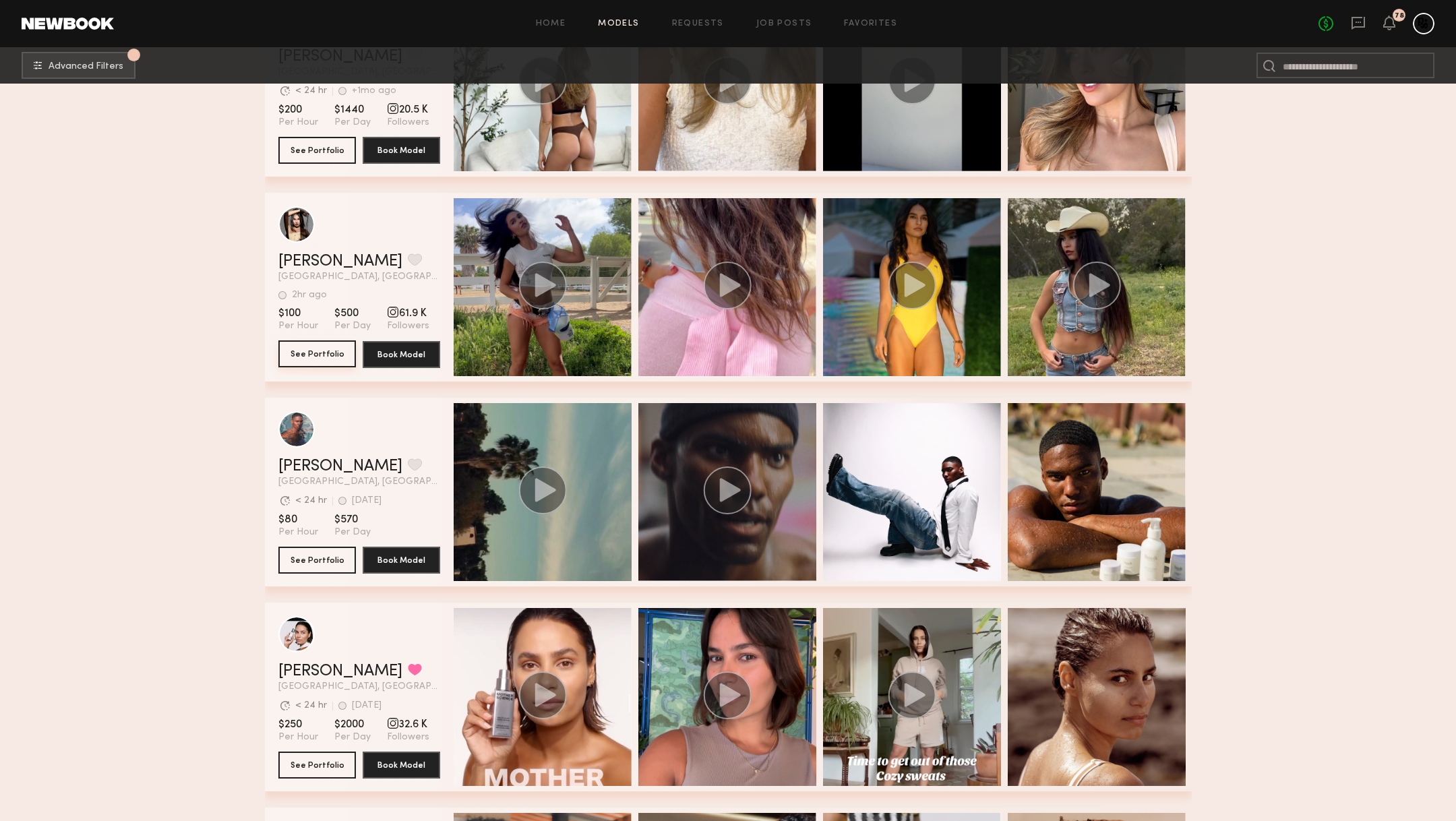
click at [319, 355] on button "See Portfolio" at bounding box center [317, 354] width 77 height 27
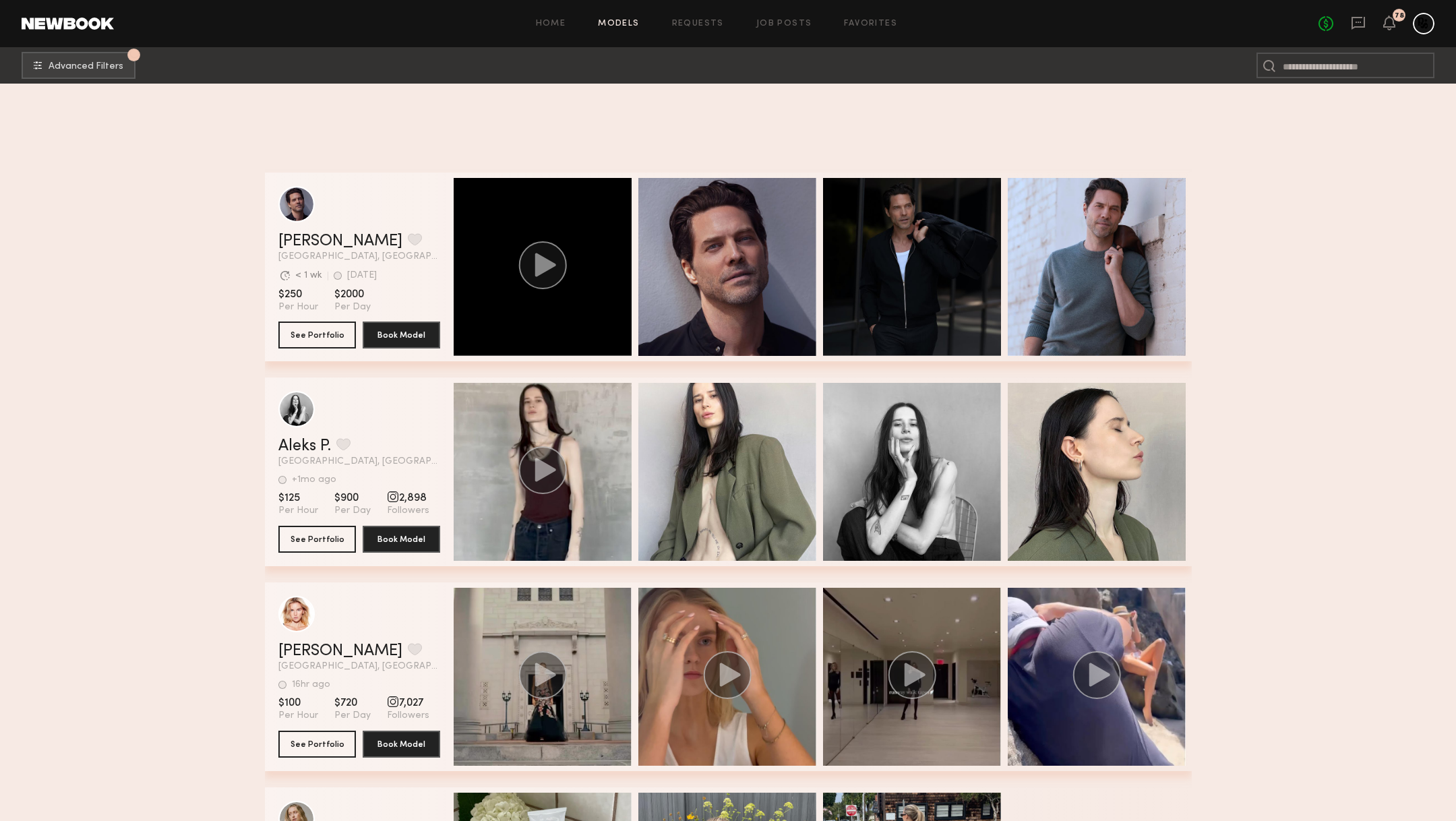
scroll to position [49107, 0]
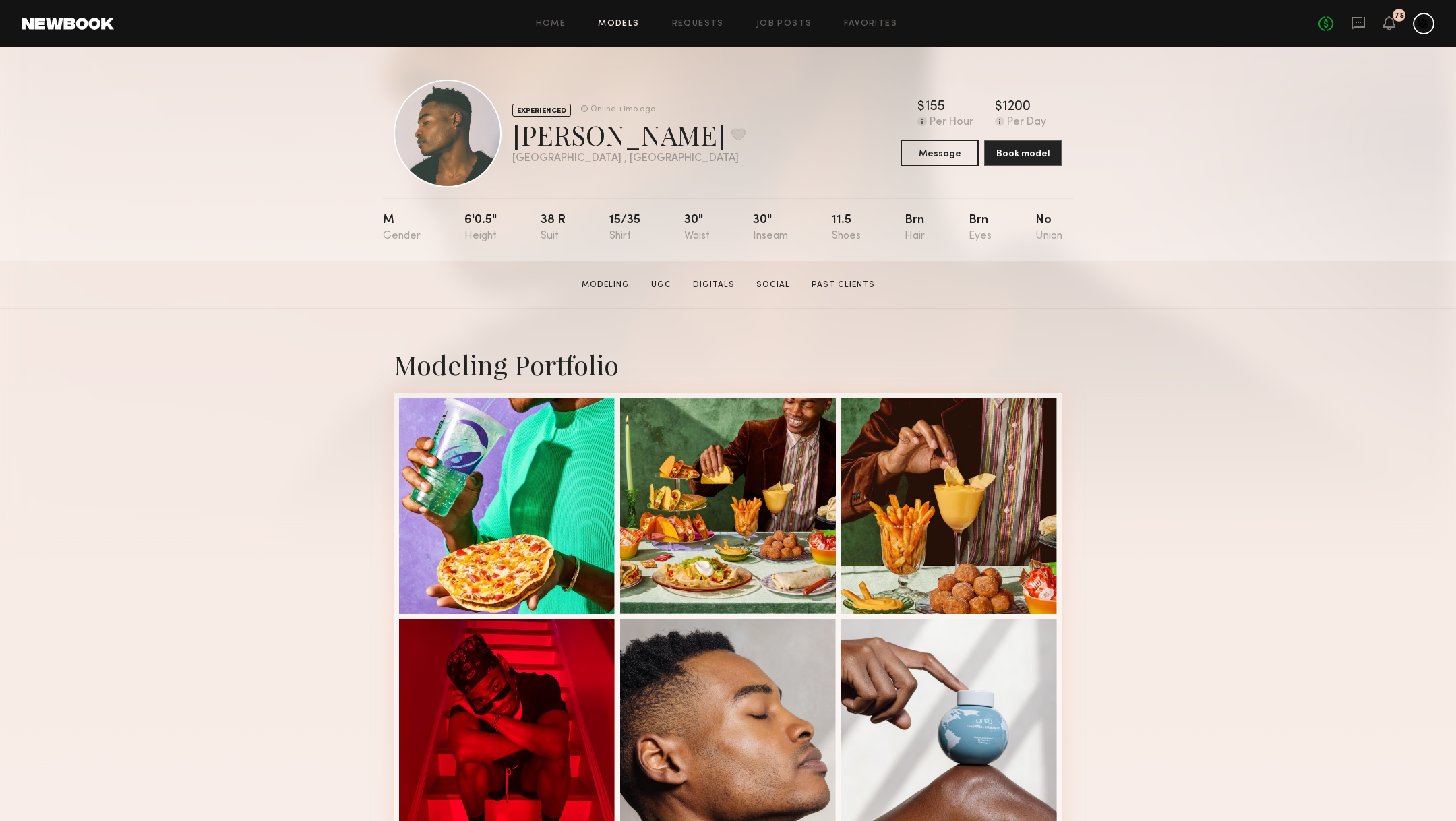
click at [612, 25] on link "Models" at bounding box center [618, 24] width 41 height 9
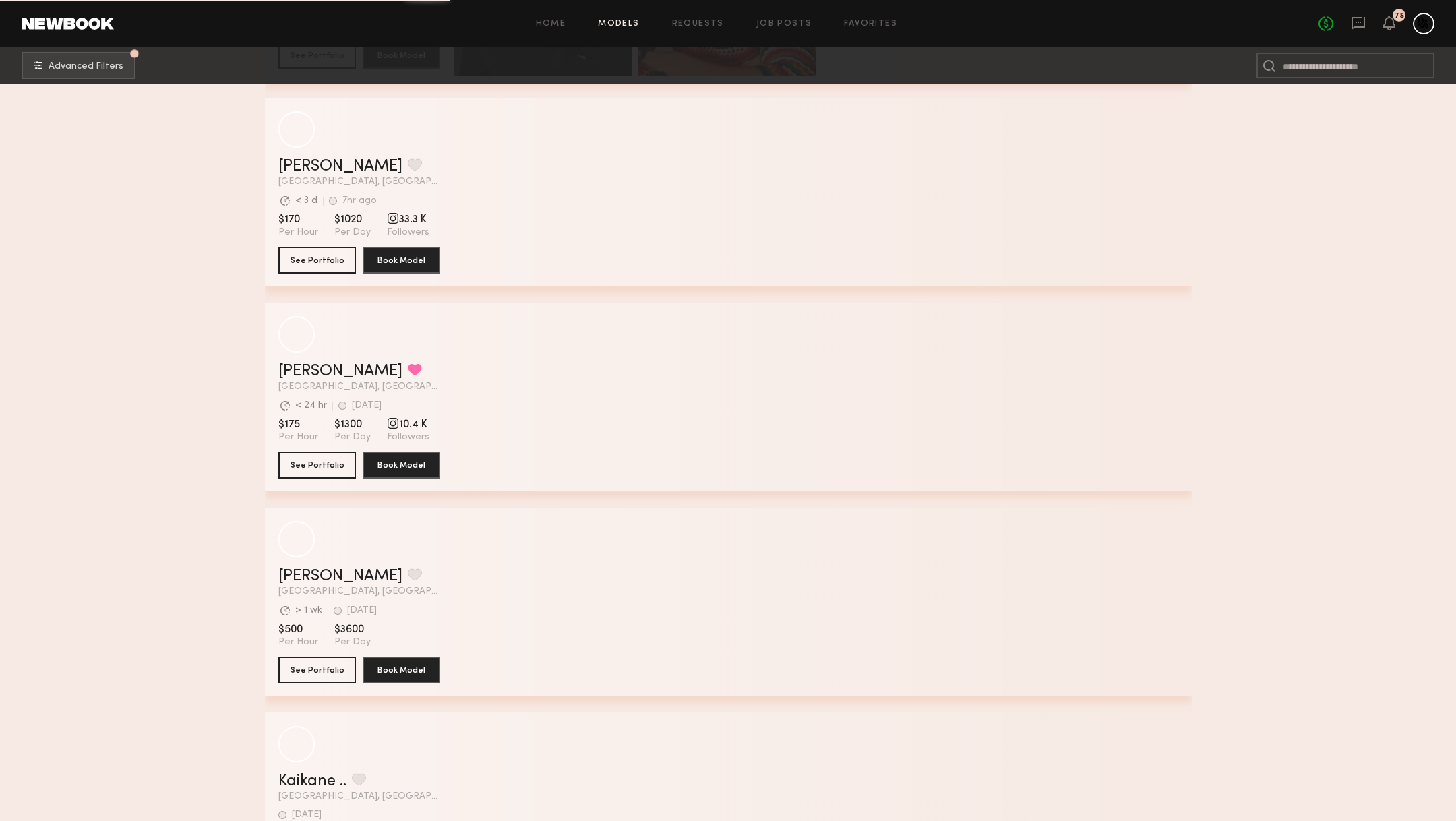
scroll to position [11816, 0]
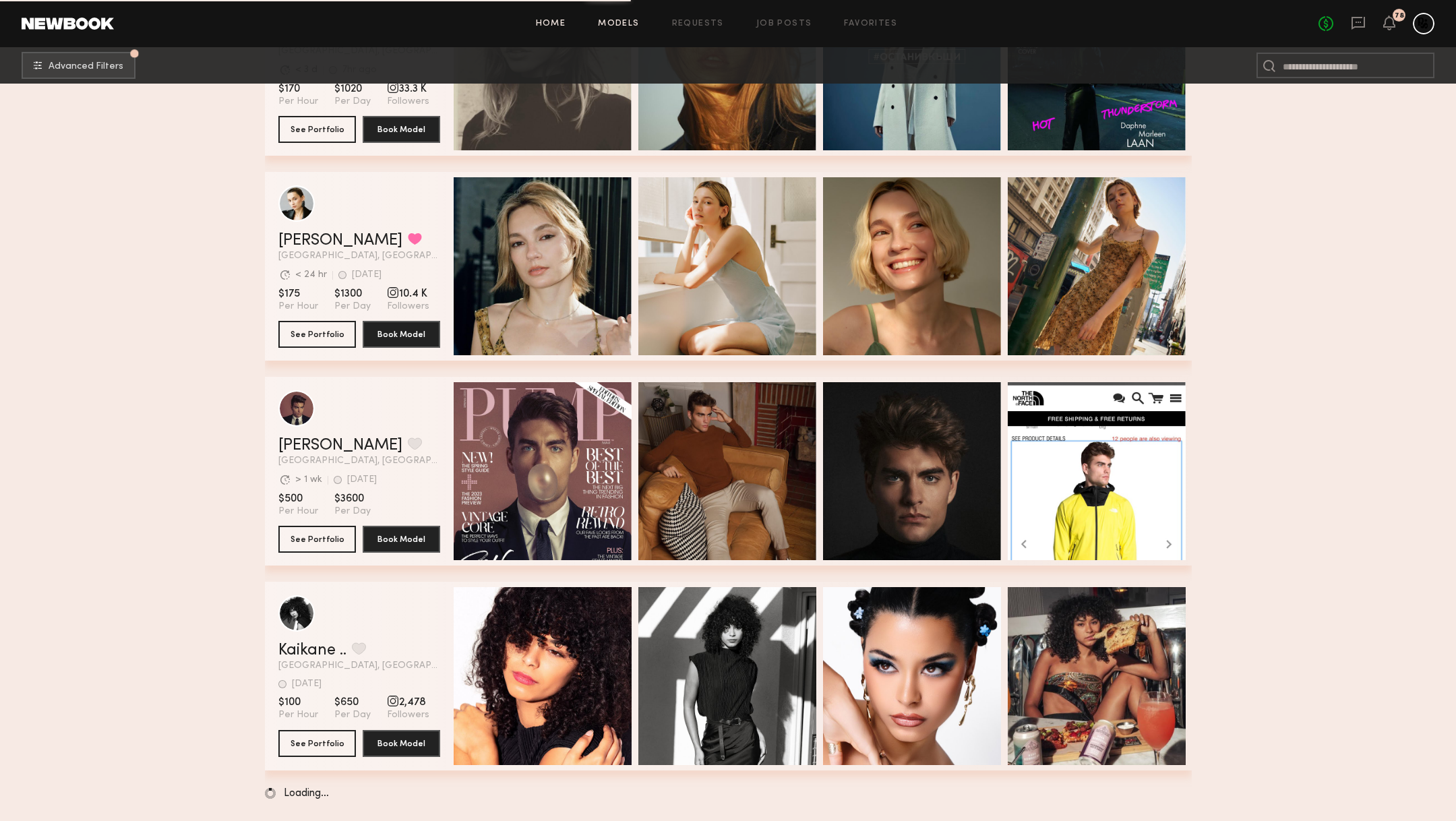
click at [554, 22] on link "Home" at bounding box center [551, 24] width 31 height 9
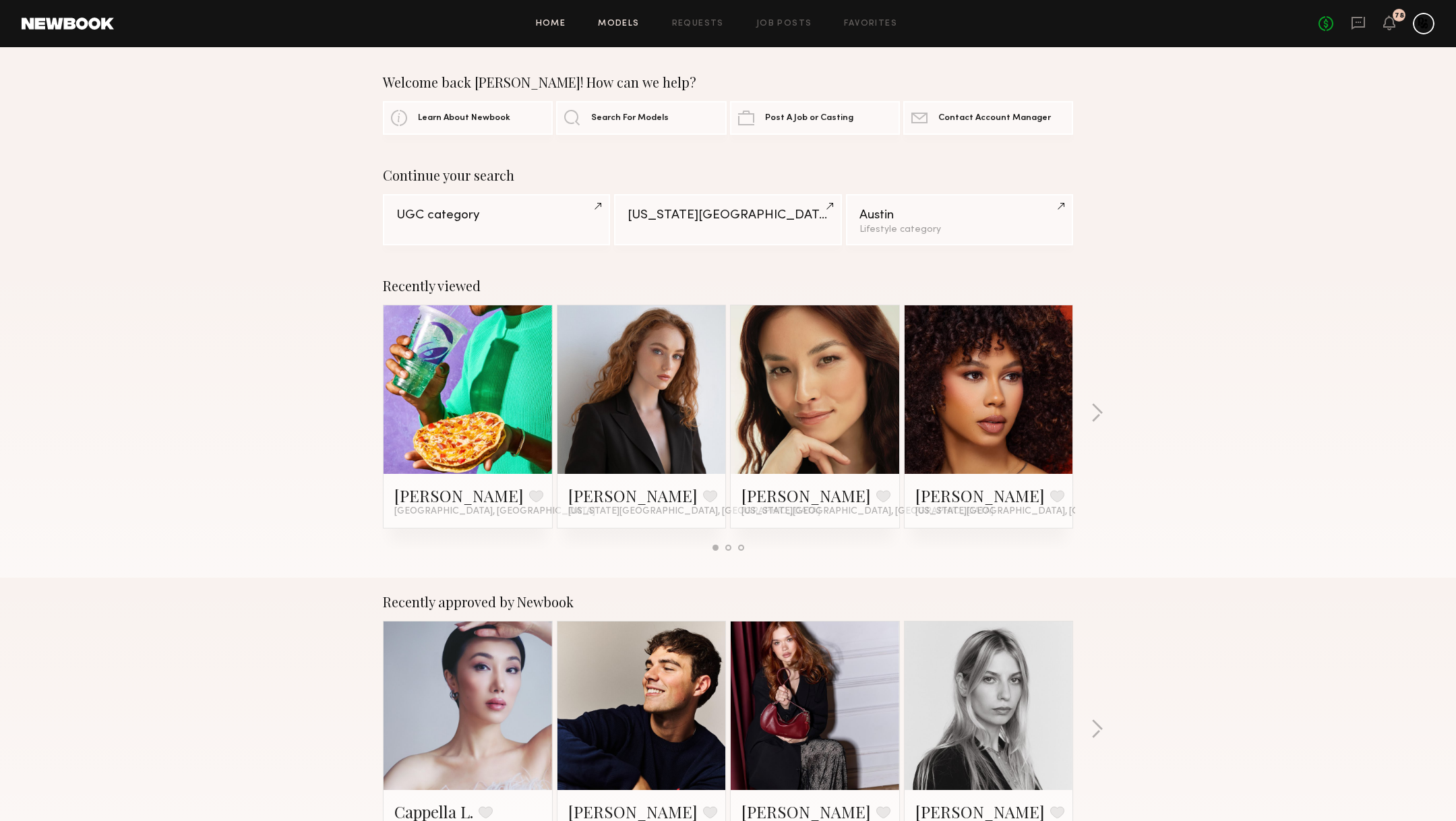
click at [612, 22] on link "Models" at bounding box center [618, 24] width 41 height 9
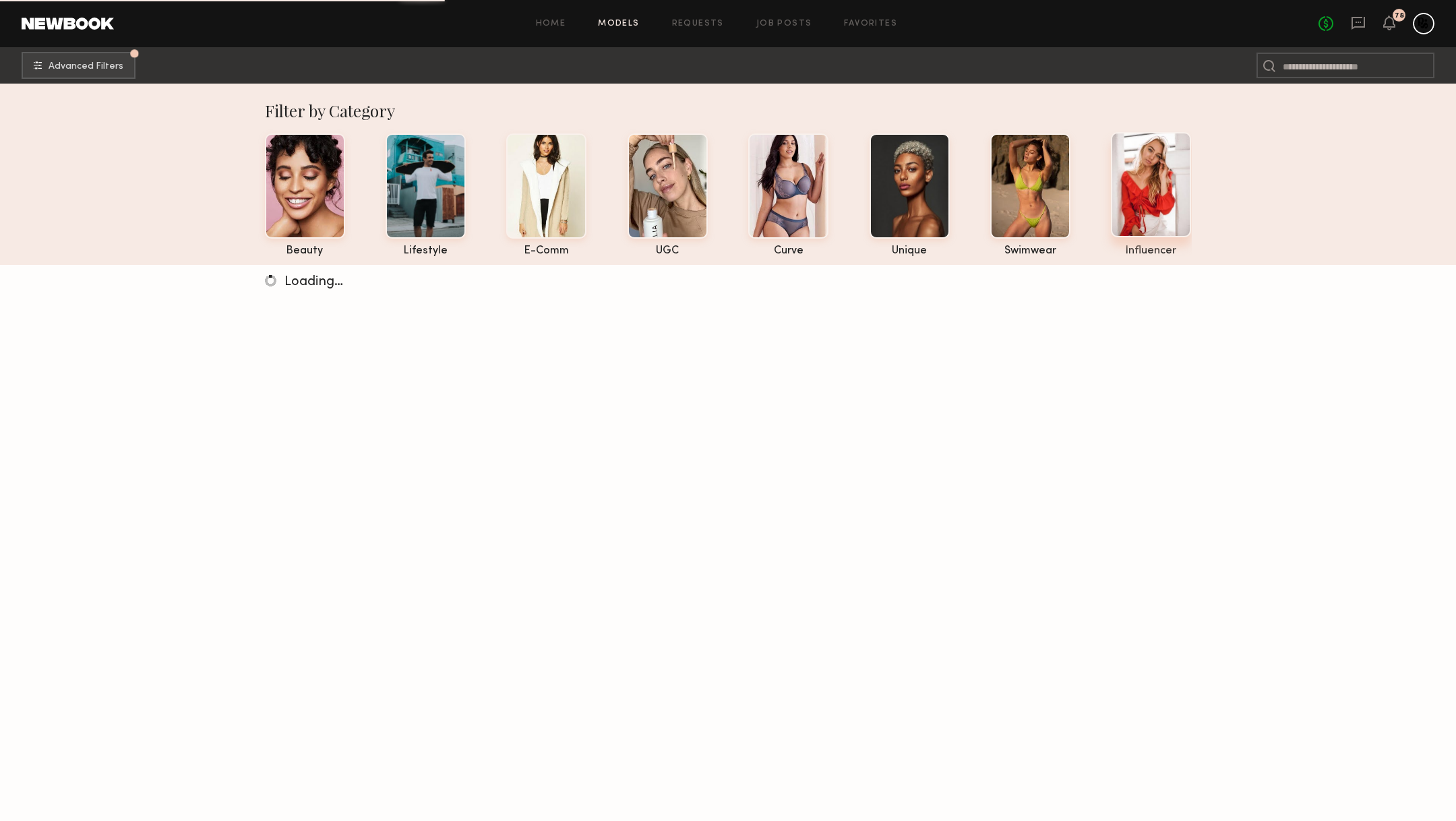
click at [1148, 180] on div at bounding box center [1151, 185] width 80 height 105
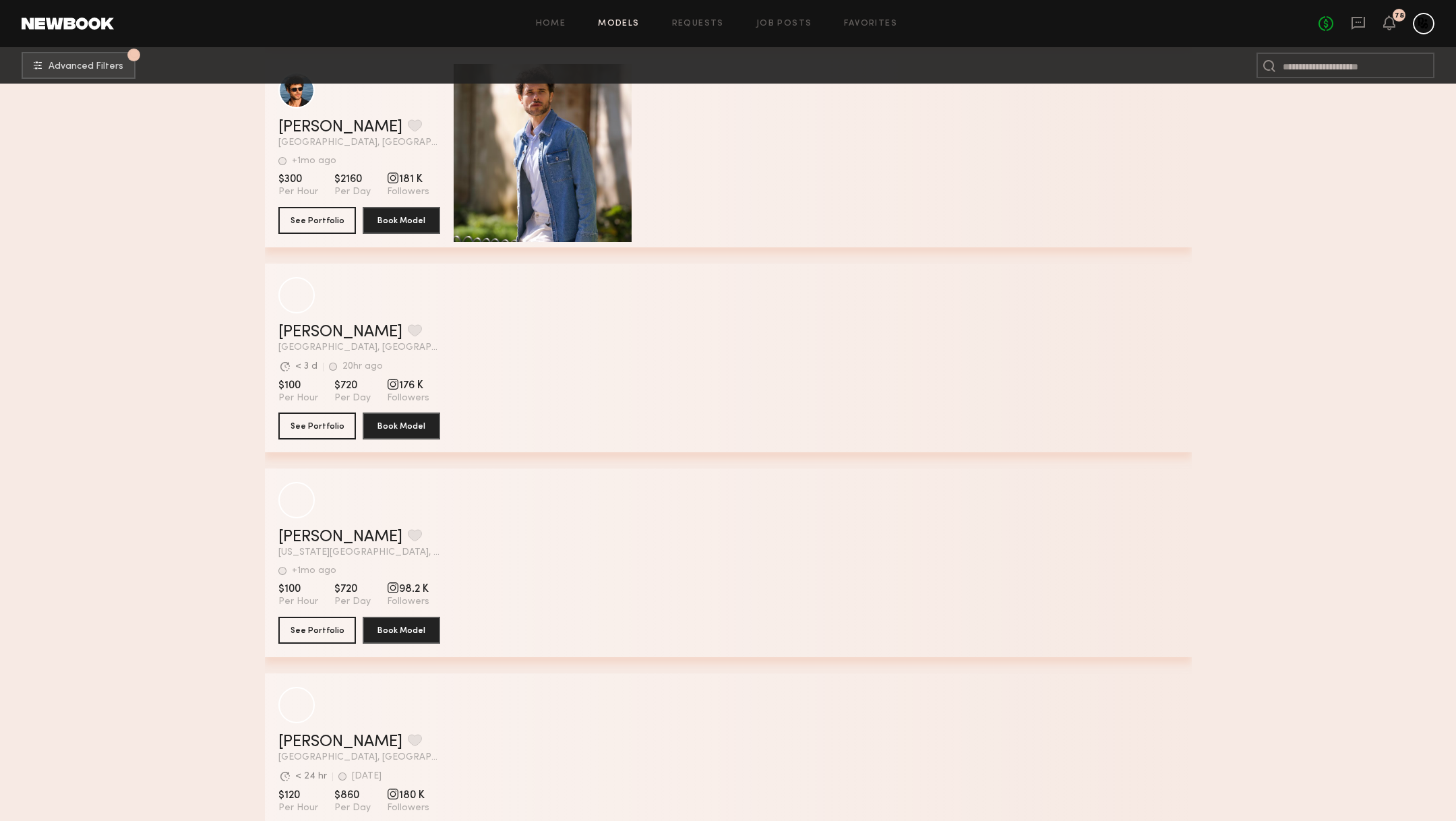
scroll to position [10706, 0]
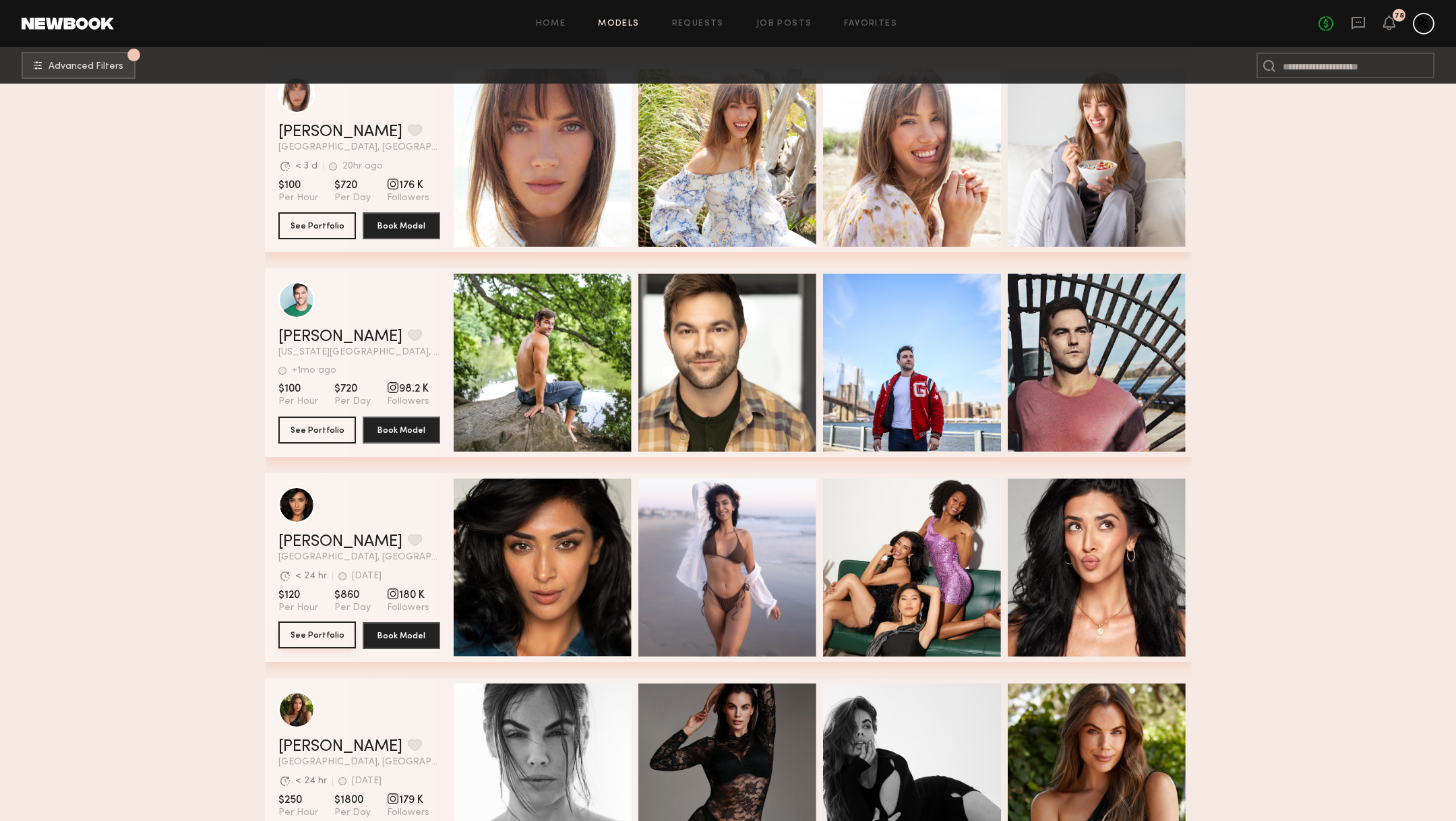
click at [305, 636] on button "See Portfolio" at bounding box center [317, 635] width 77 height 27
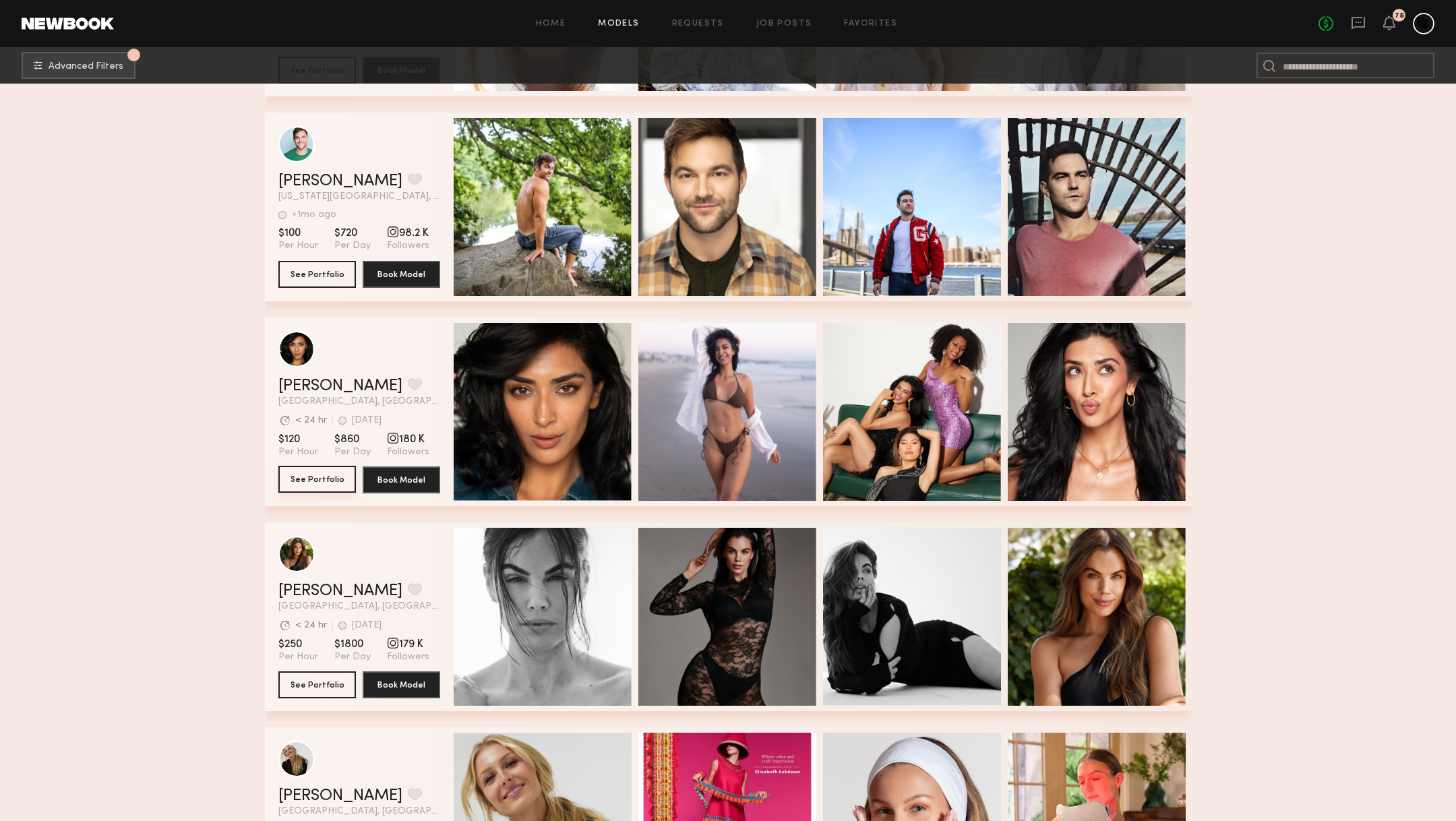
scroll to position [10955, 0]
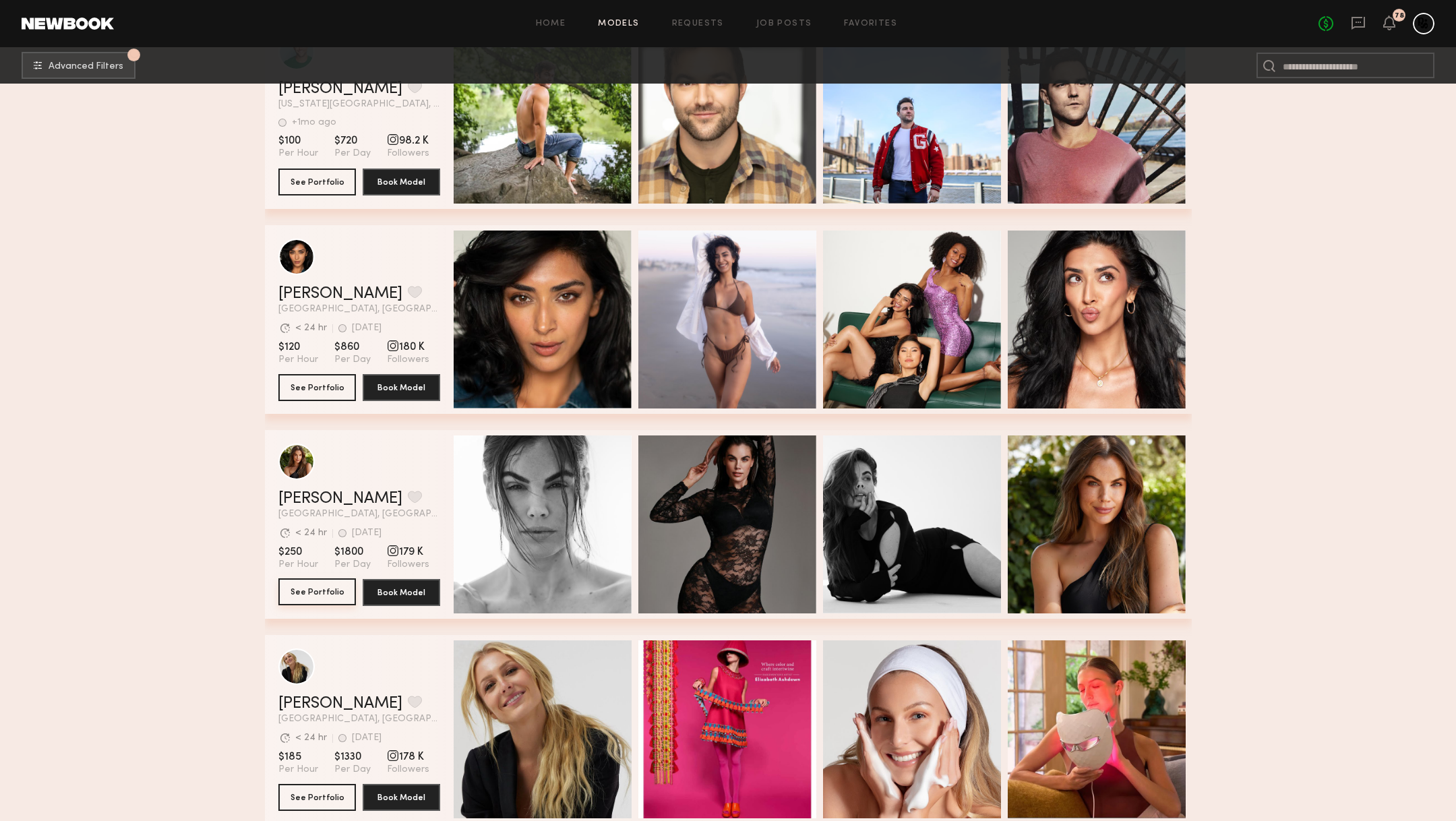
click at [313, 589] on button "See Portfolio" at bounding box center [317, 592] width 77 height 27
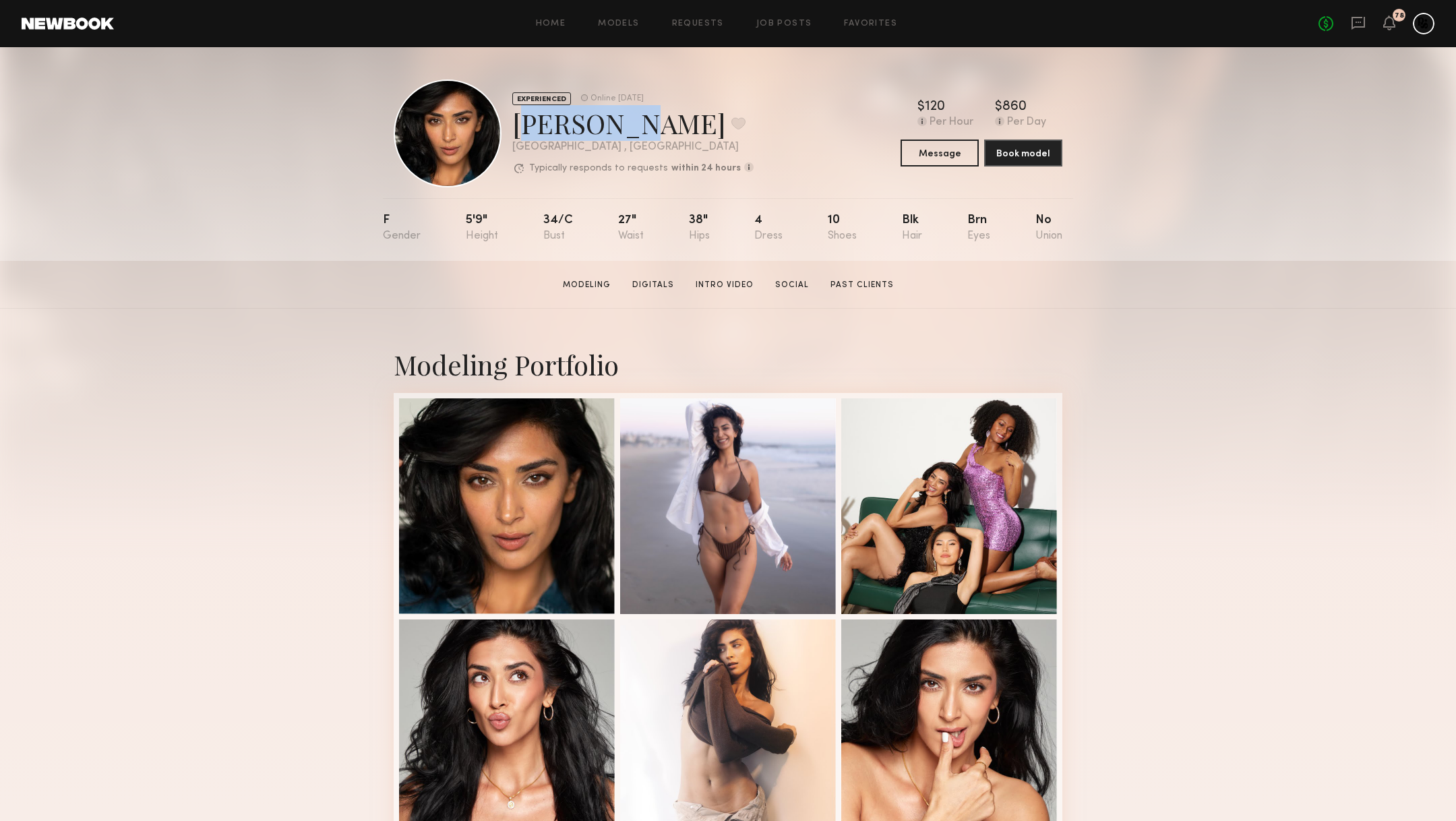
drag, startPoint x: 513, startPoint y: 131, endPoint x: 607, endPoint y: 132, distance: 94.0
click at [607, 132] on div "Jaskiran K. Favorite" at bounding box center [633, 123] width 241 height 36
copy div "Jaskiran"
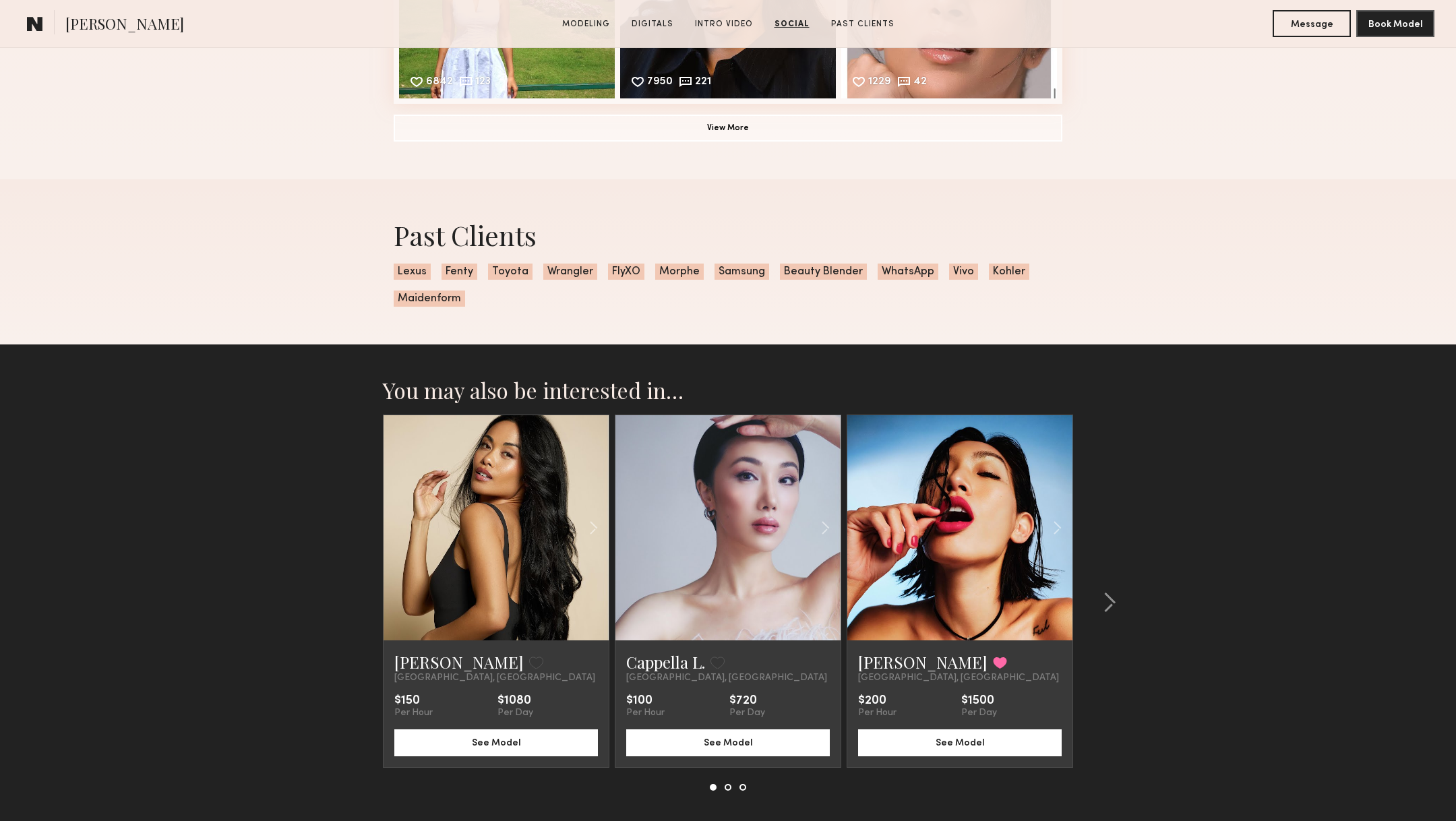
scroll to position [2871, 0]
click at [463, 542] on link at bounding box center [496, 528] width 77 height 225
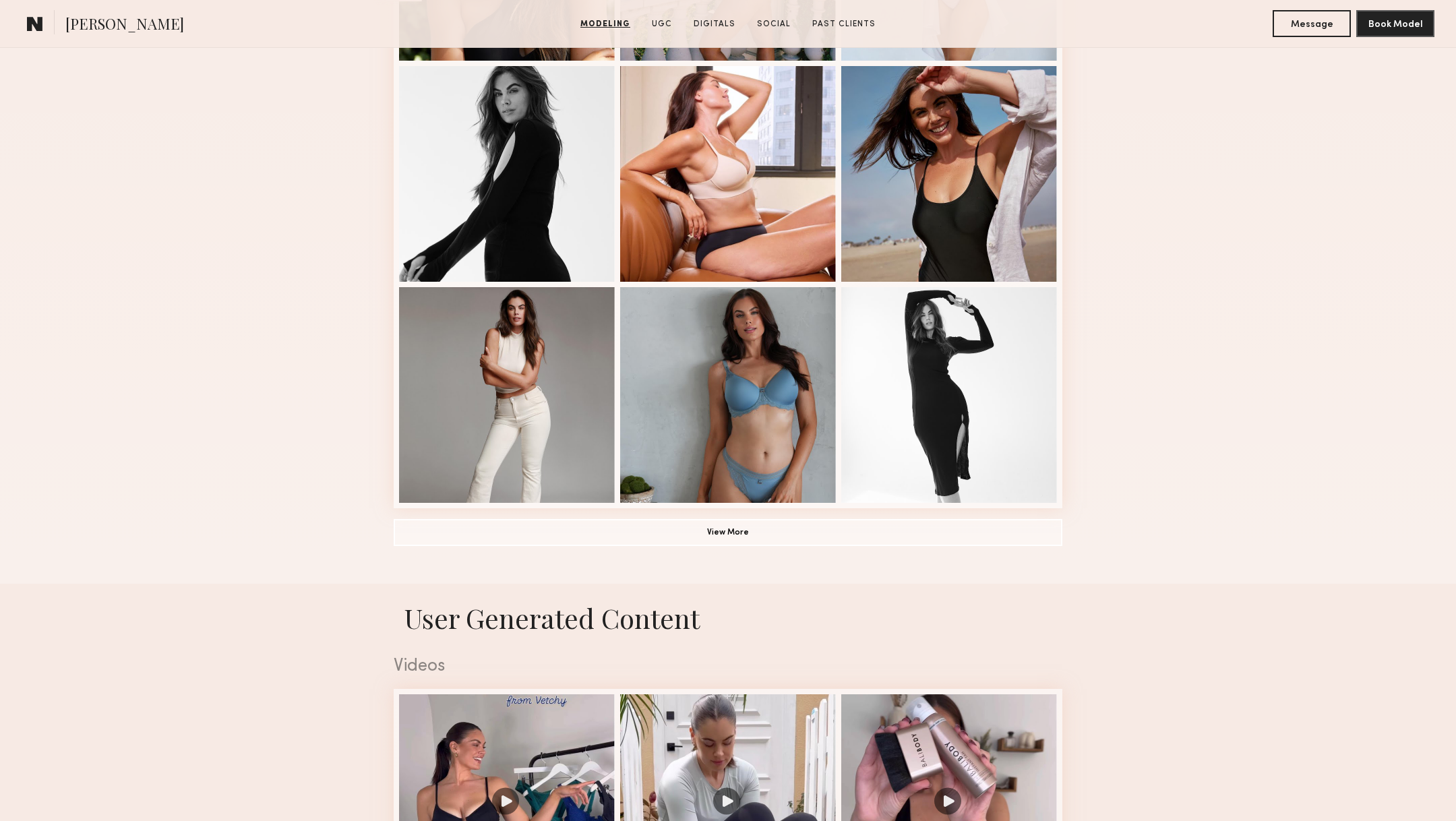
scroll to position [1135, 0]
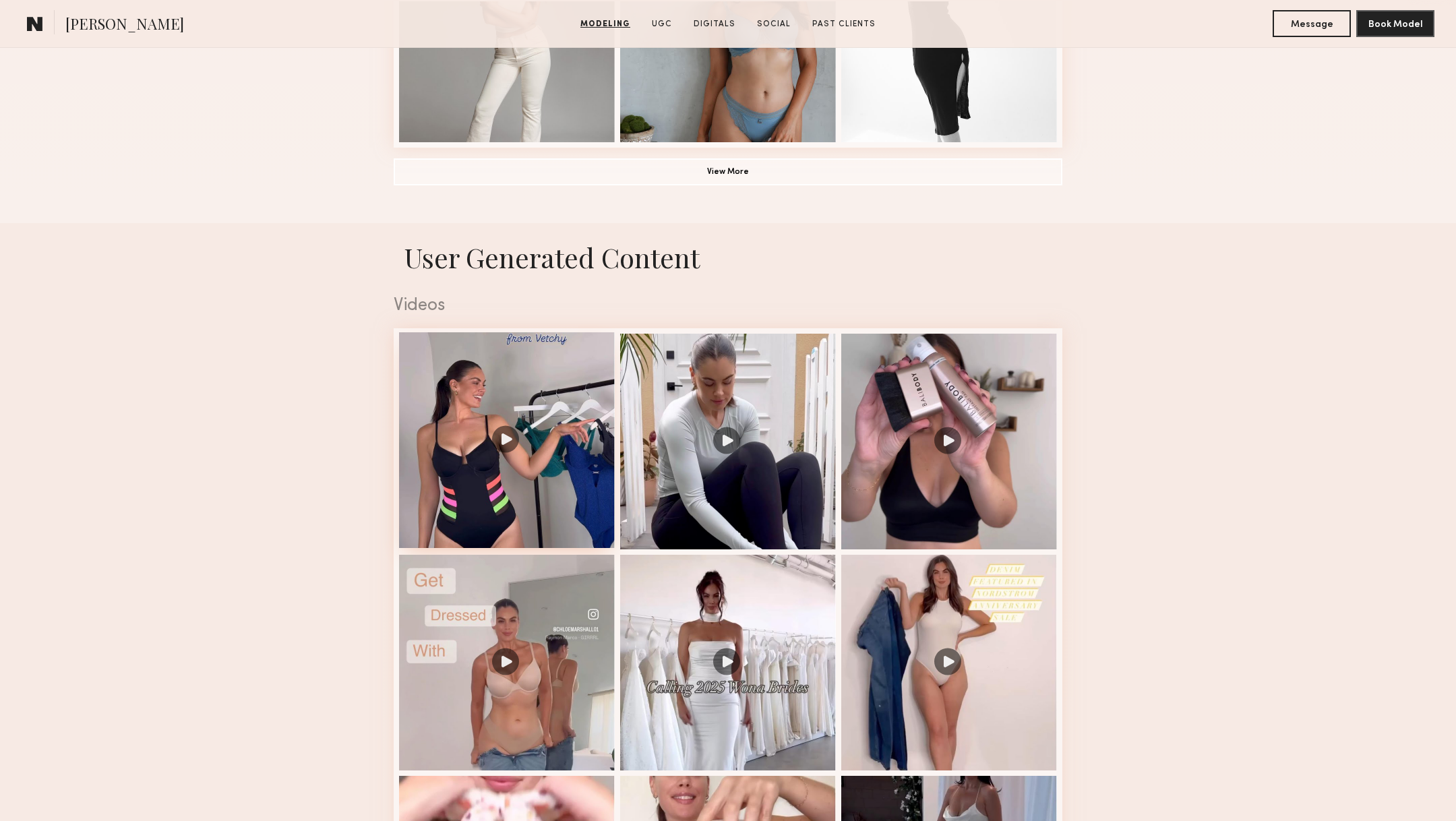
click at [571, 433] on div at bounding box center [507, 440] width 216 height 216
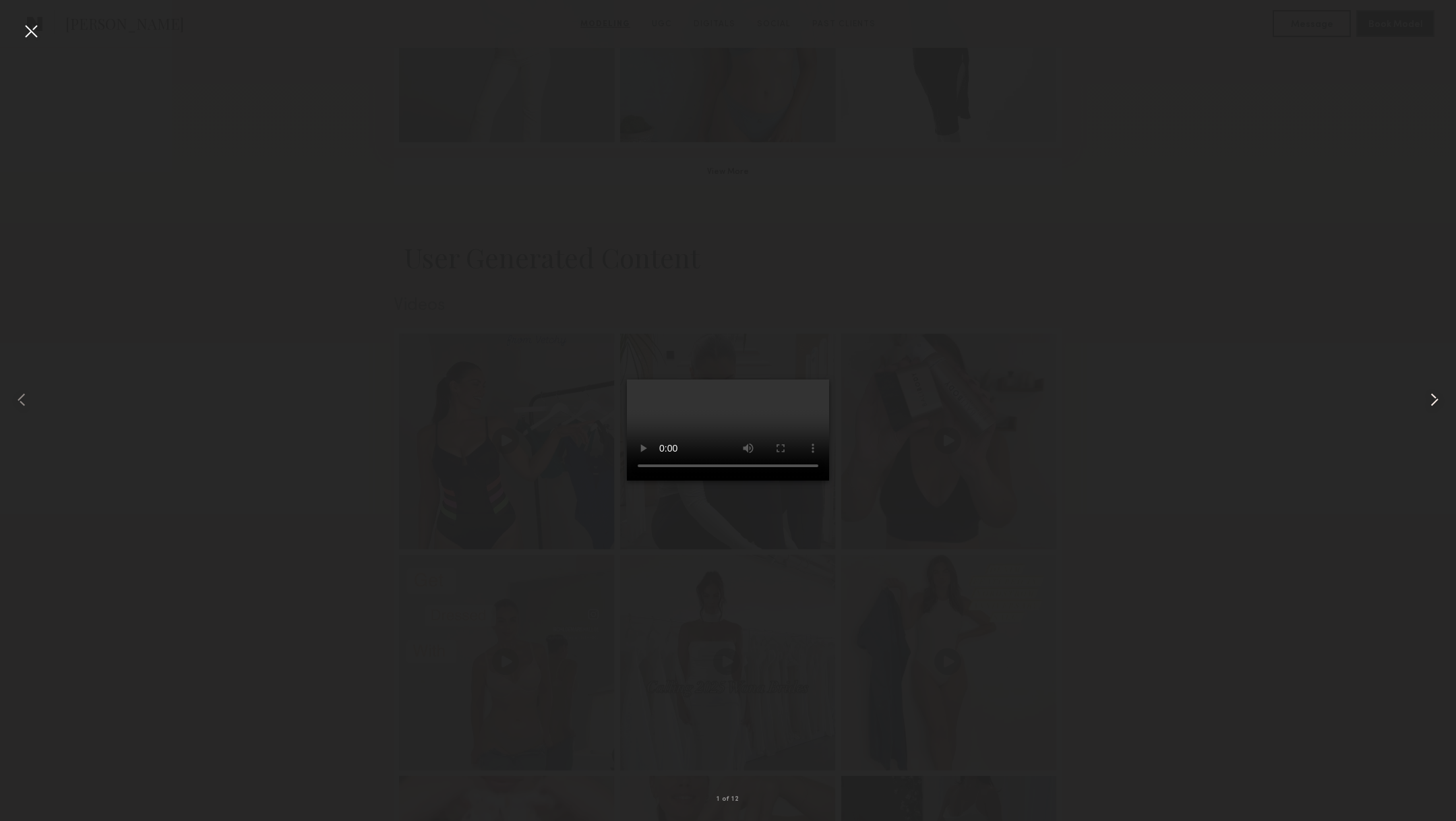
click at [1436, 397] on common-icon at bounding box center [1434, 399] width 22 height 22
click at [34, 31] on div at bounding box center [31, 31] width 22 height 22
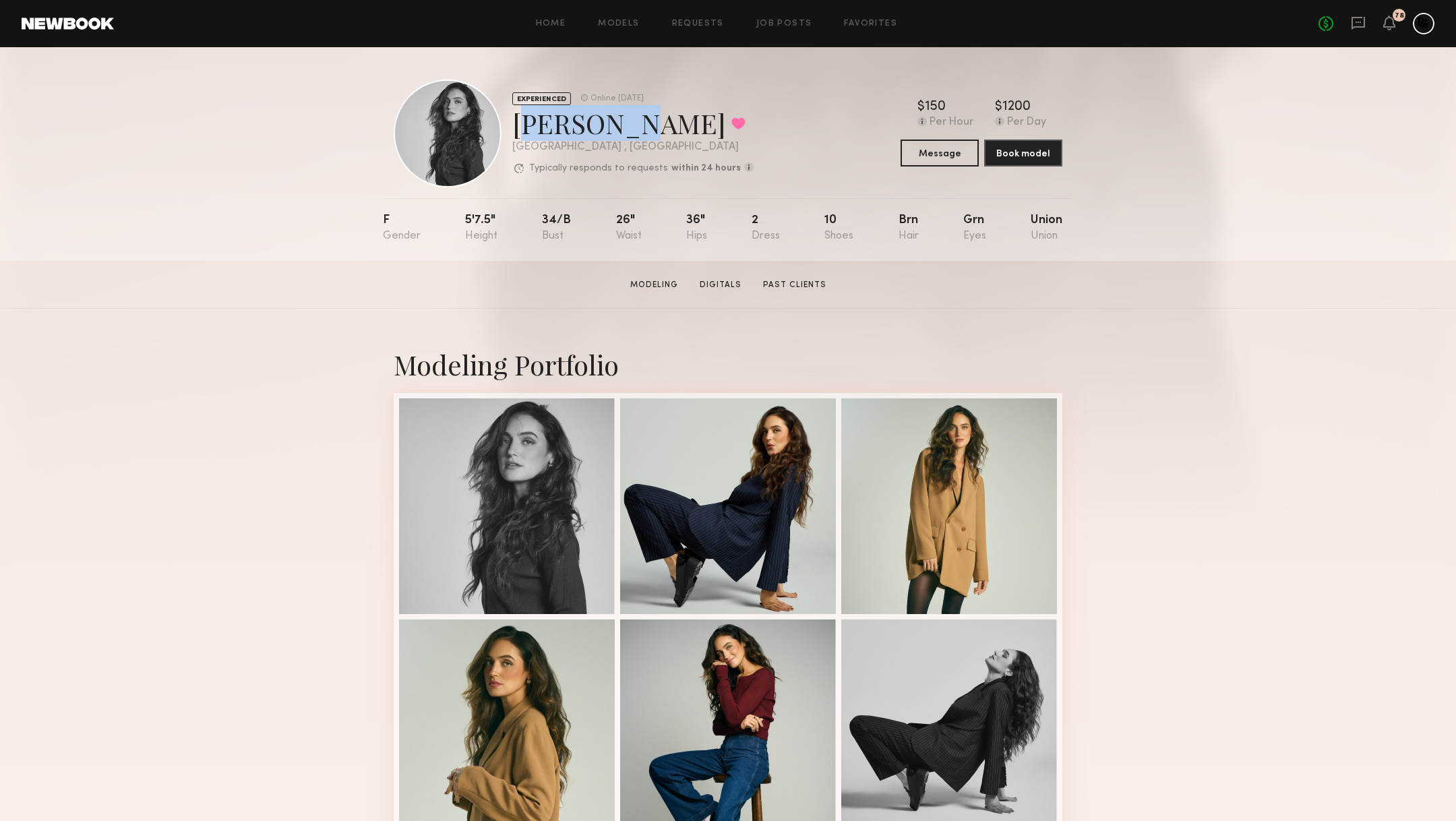
drag, startPoint x: 607, startPoint y: 126, endPoint x: 512, endPoint y: 126, distance: 95.0
click at [512, 126] on div "Nicole Z. Favorited" at bounding box center [633, 123] width 241 height 36
copy div "Nicole Z"
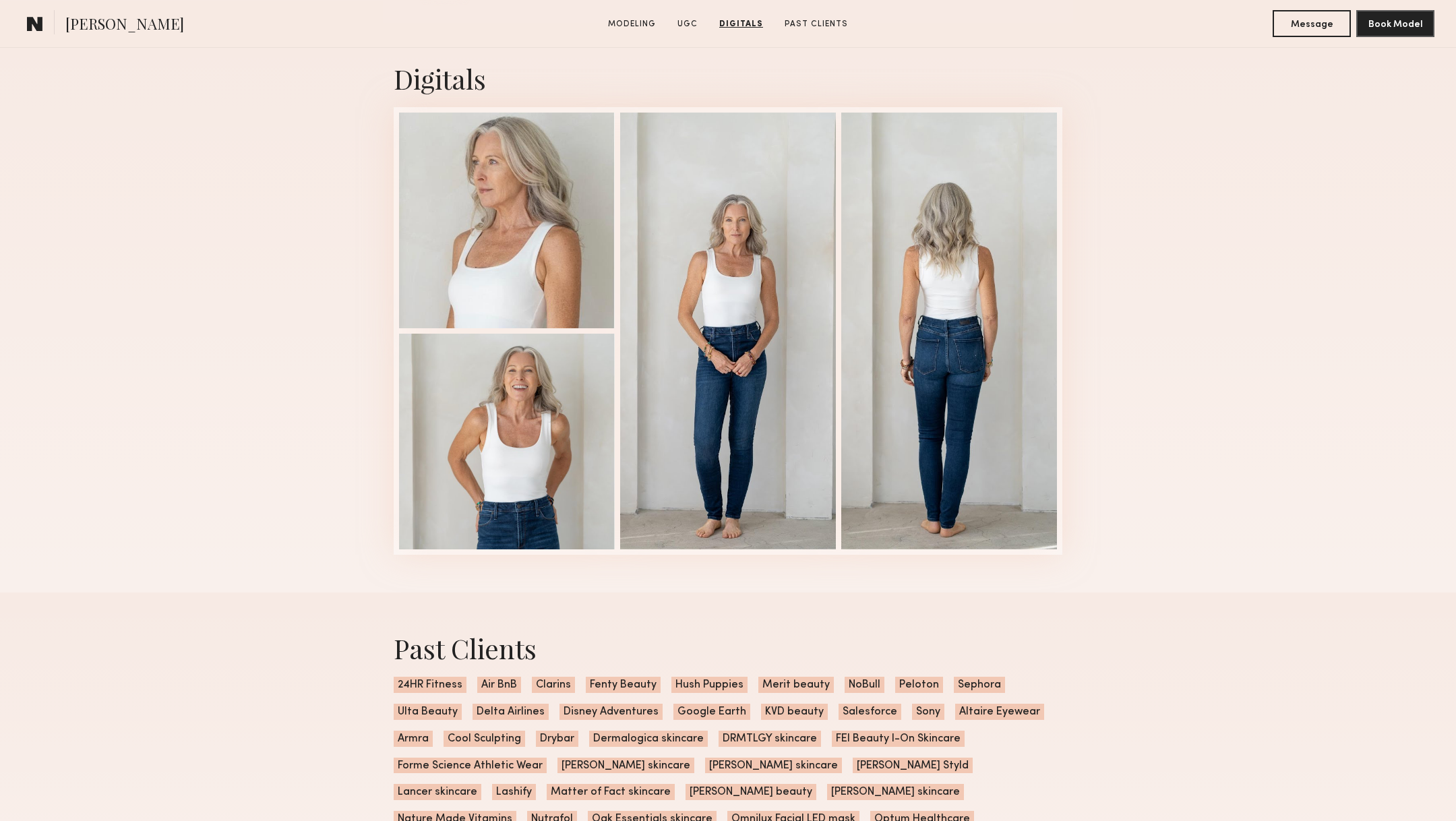
scroll to position [1255, 0]
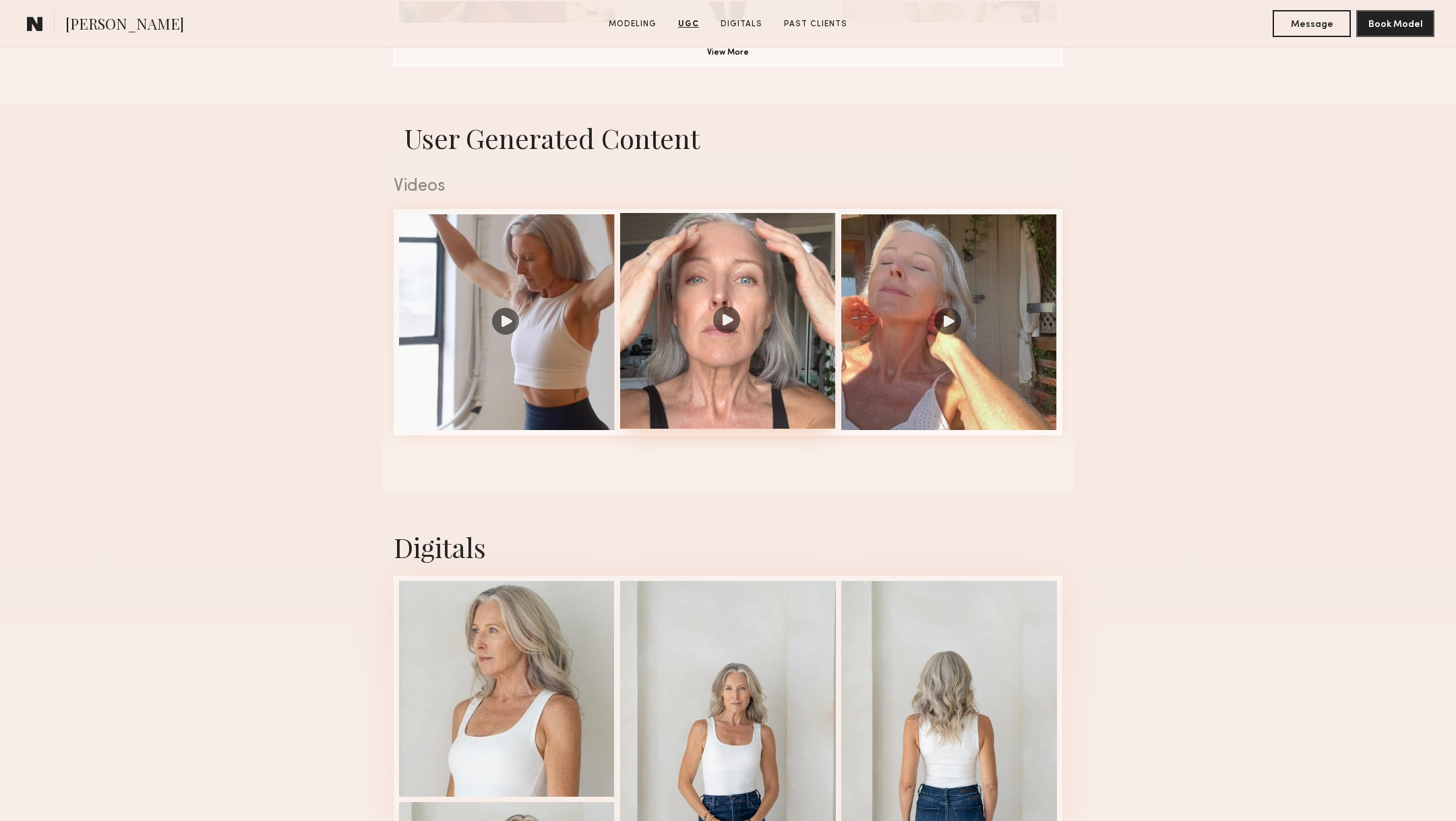
click at [713, 378] on div at bounding box center [728, 321] width 216 height 216
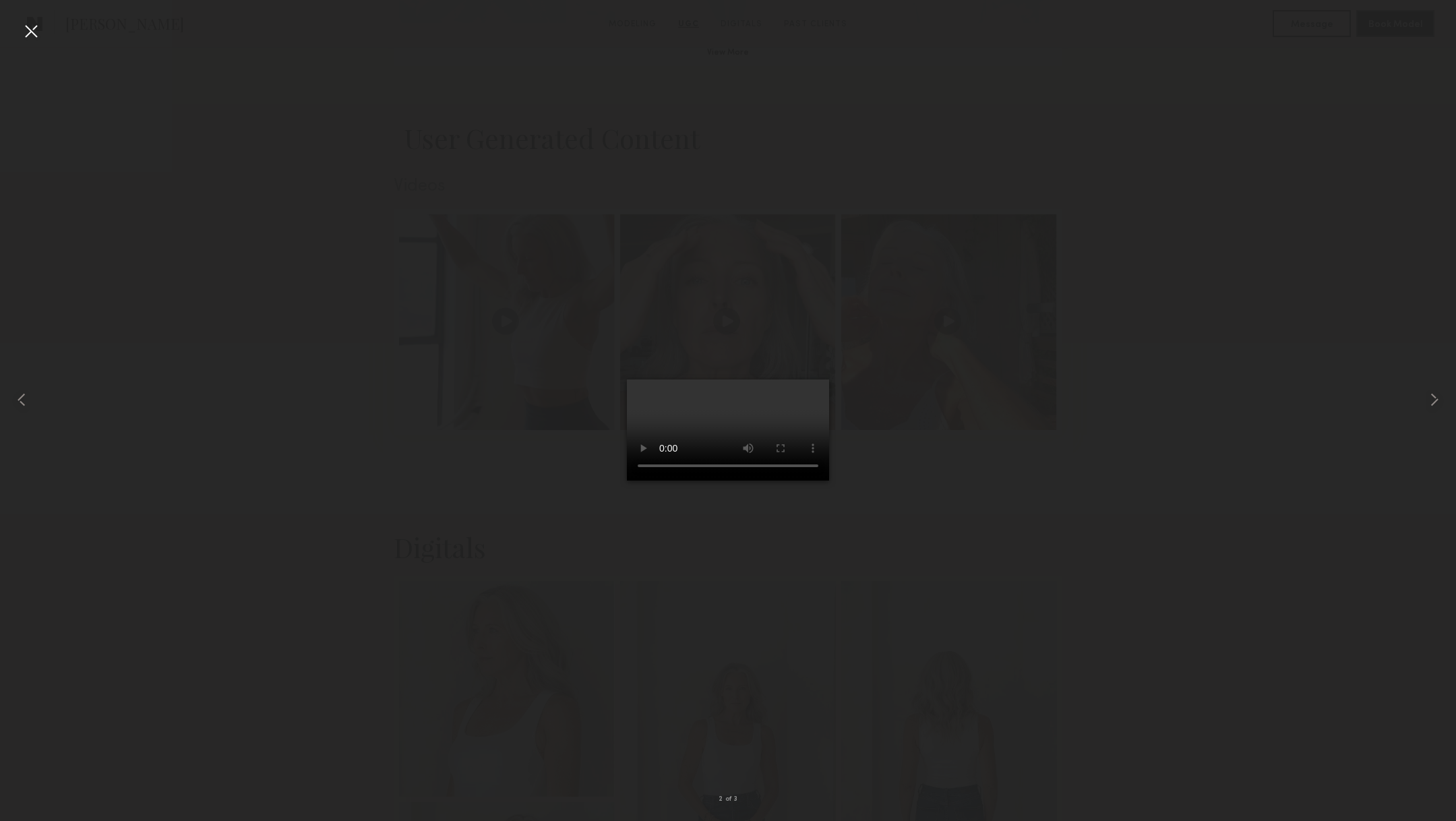
click at [32, 31] on div at bounding box center [31, 31] width 22 height 22
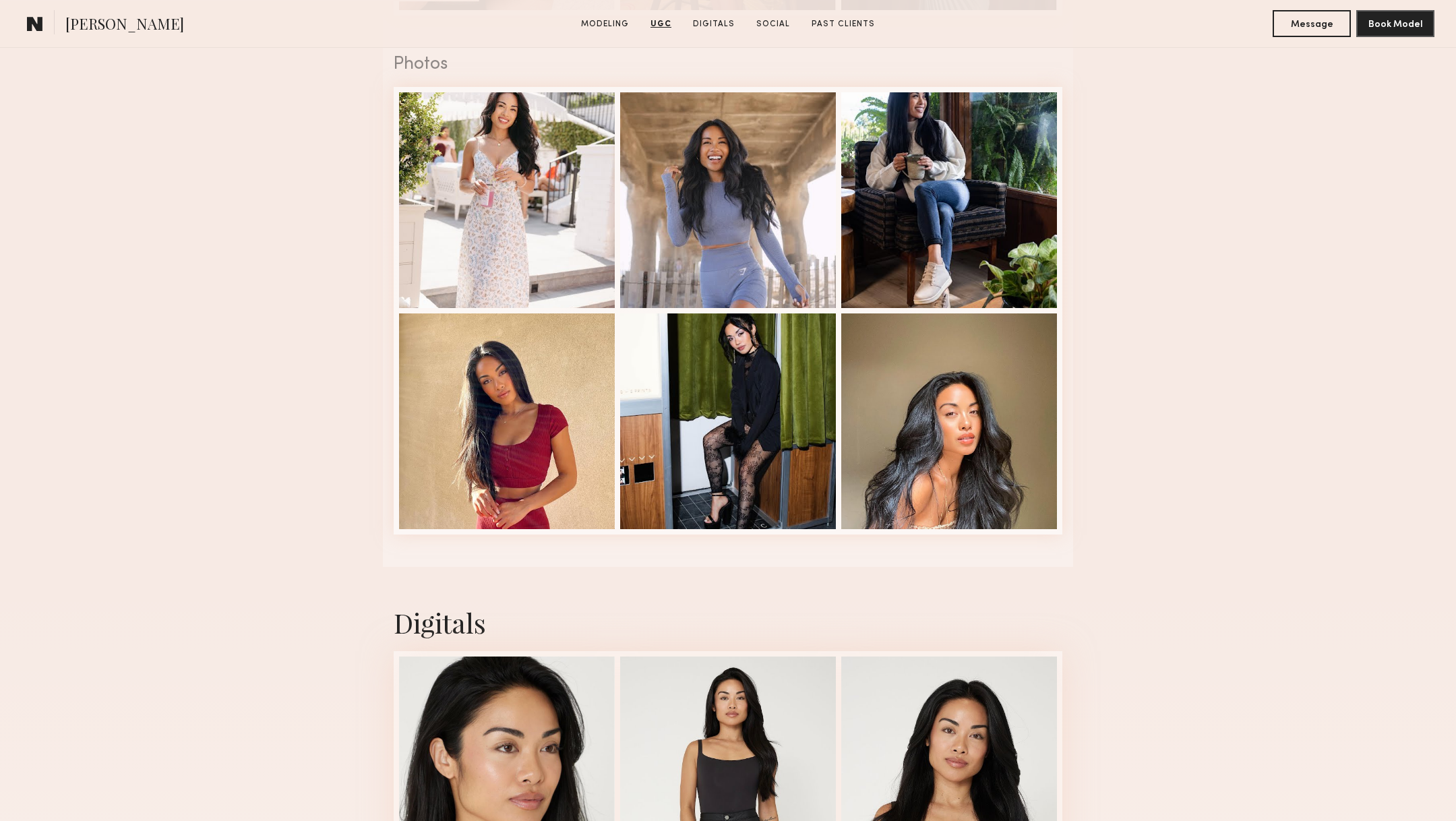
scroll to position [2135, 0]
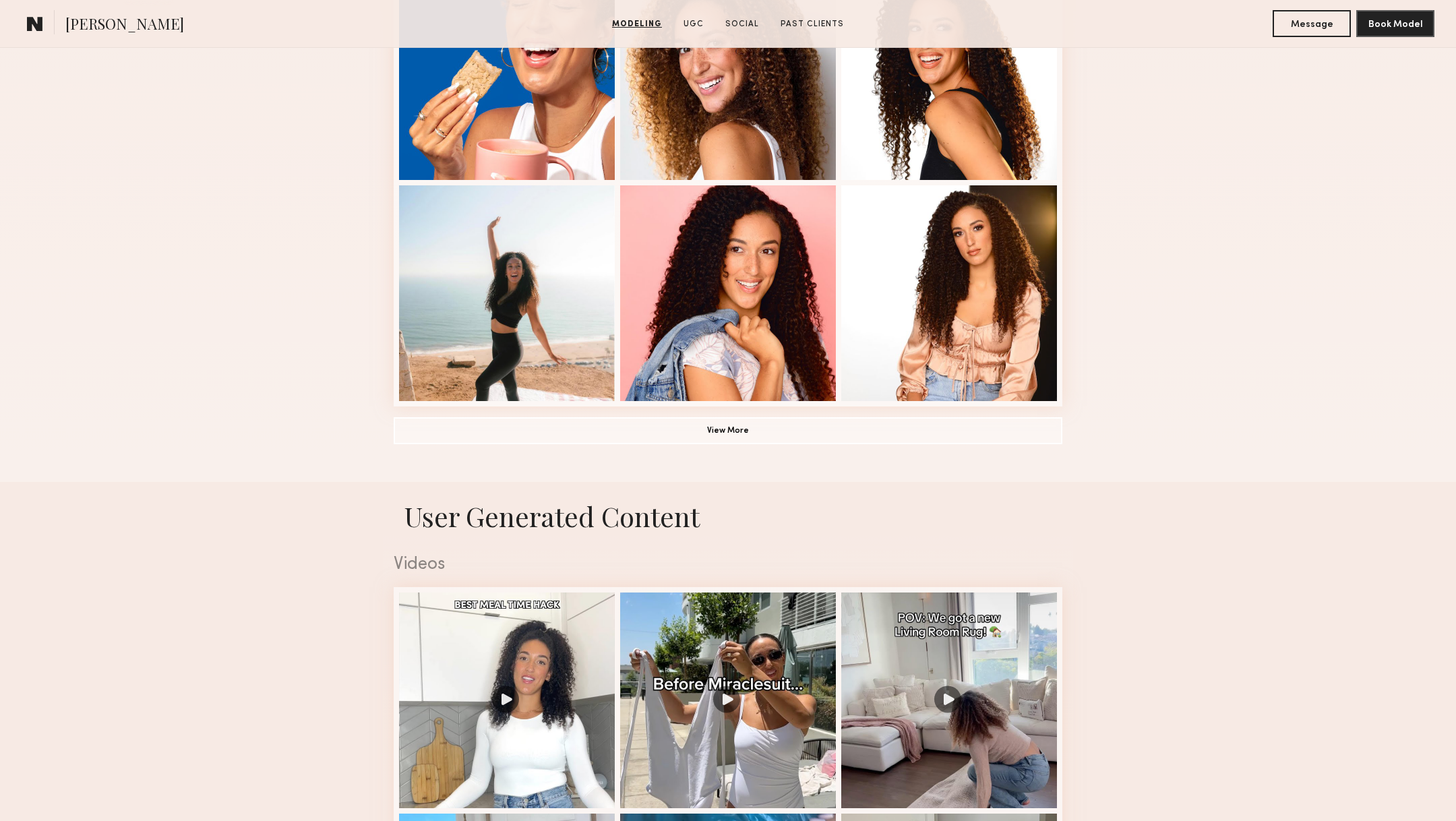
scroll to position [1310, 0]
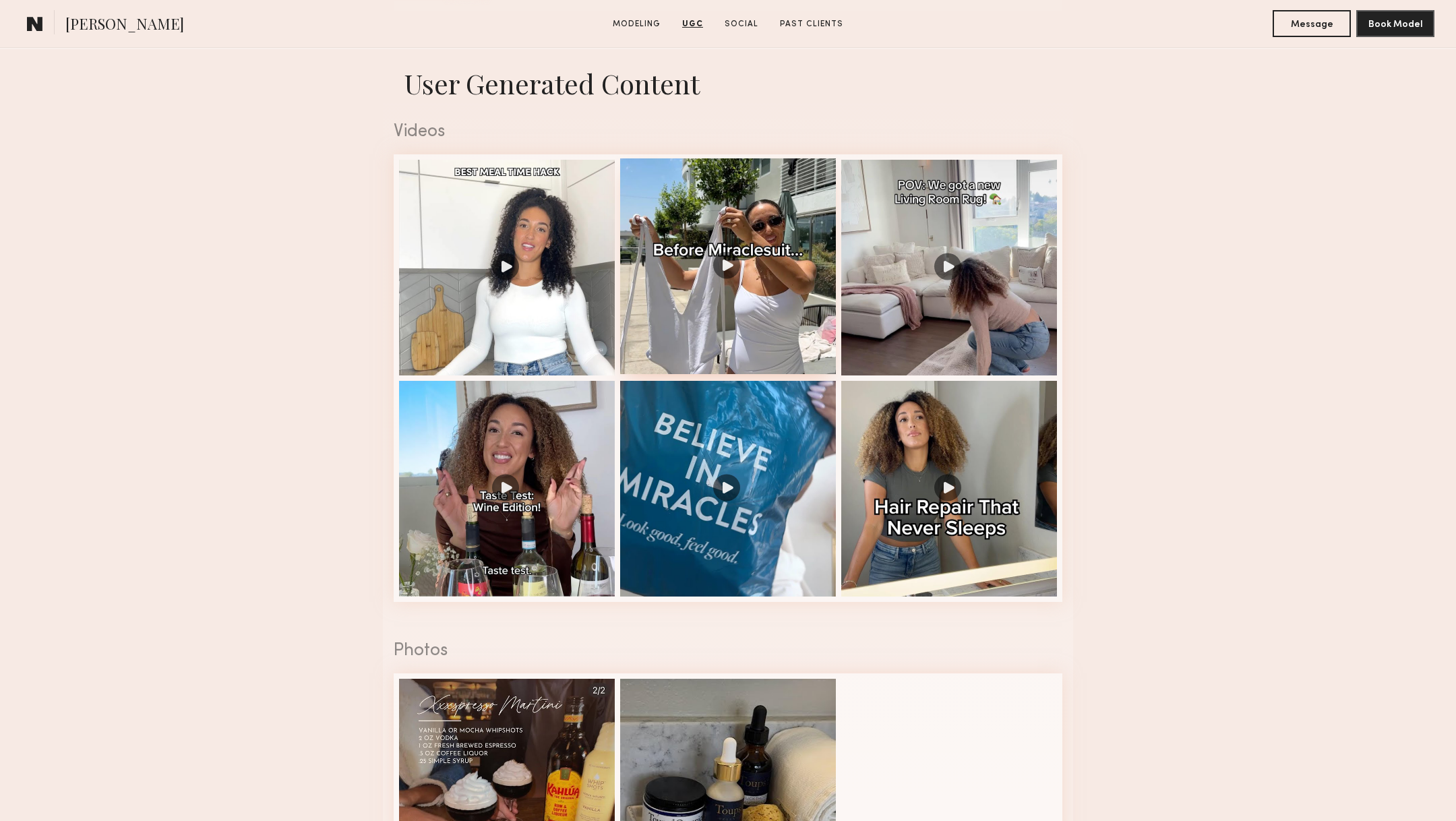
click at [725, 277] on div at bounding box center [728, 266] width 216 height 216
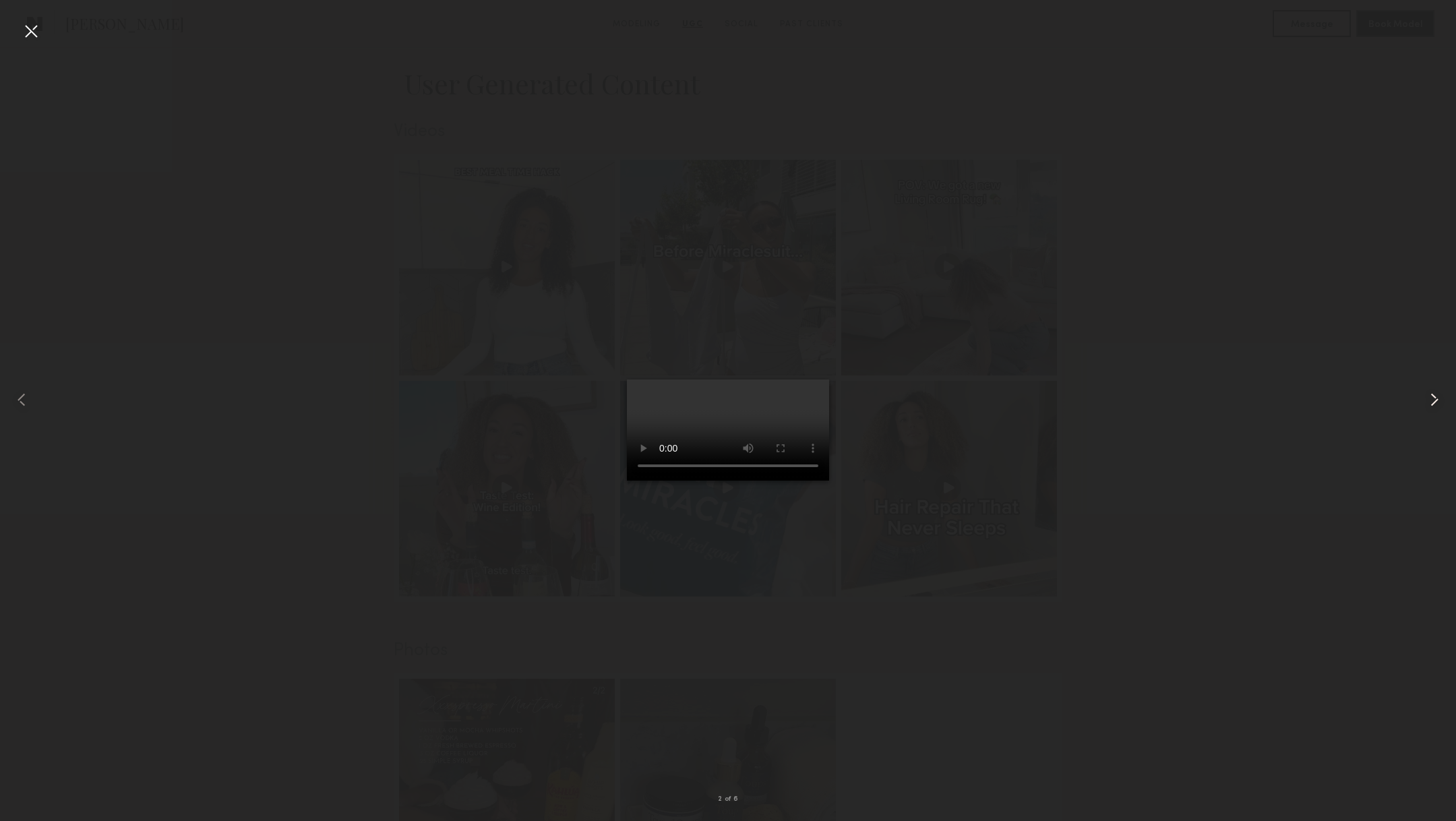
click at [1430, 397] on common-icon at bounding box center [1434, 399] width 22 height 22
click at [31, 35] on div at bounding box center [31, 31] width 22 height 22
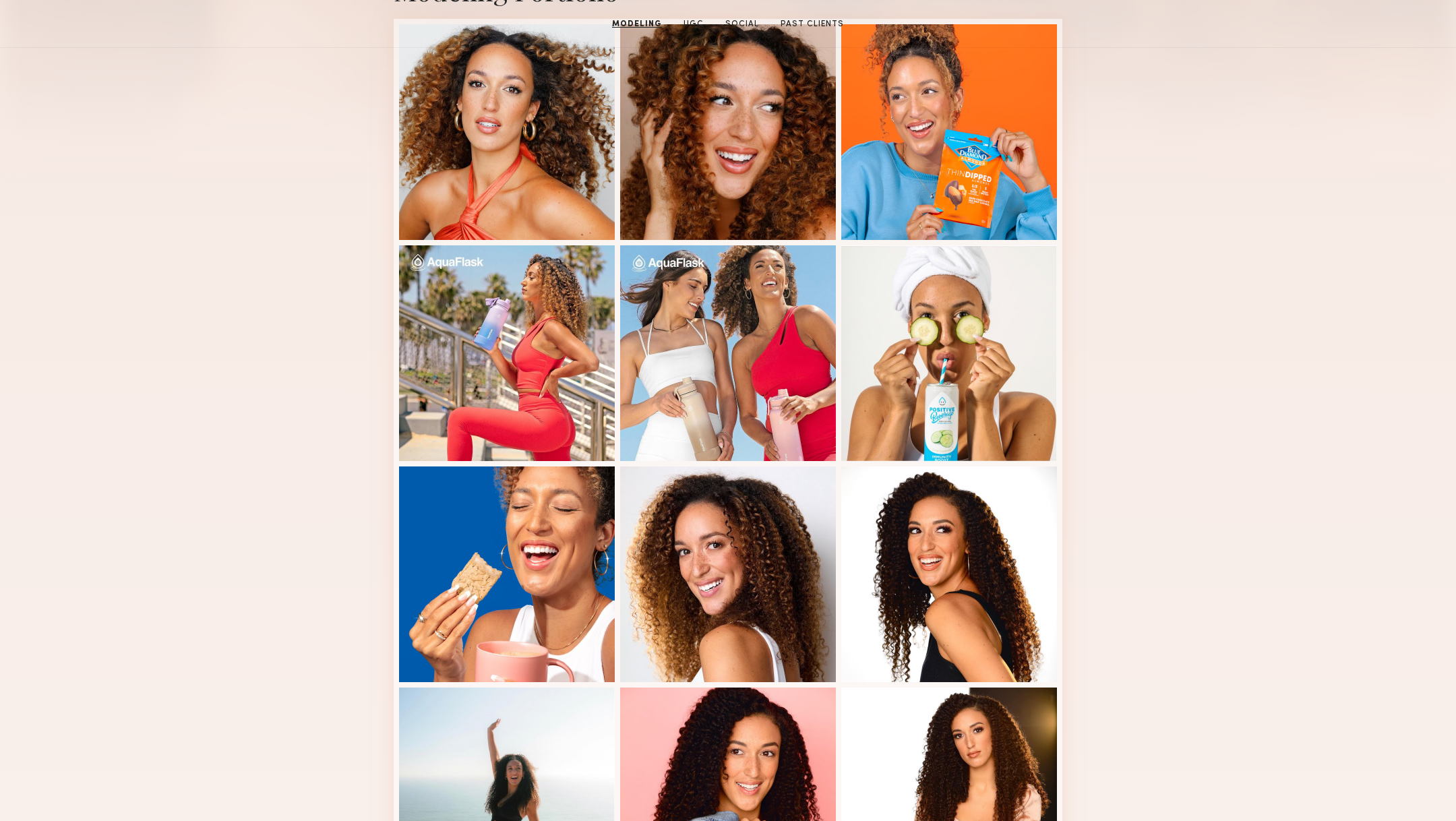
scroll to position [0, 0]
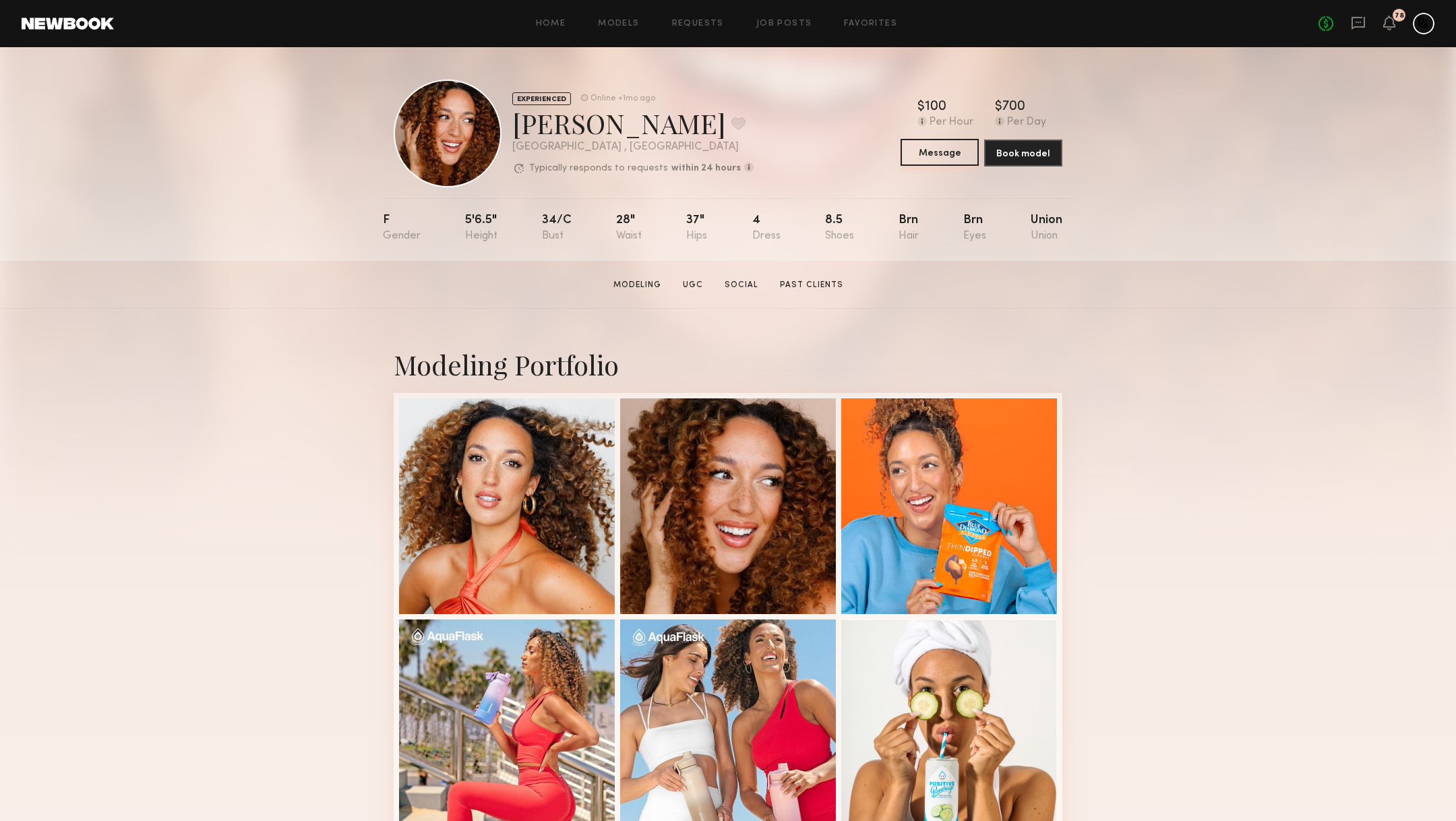
click at [947, 155] on button "Message" at bounding box center [940, 152] width 78 height 27
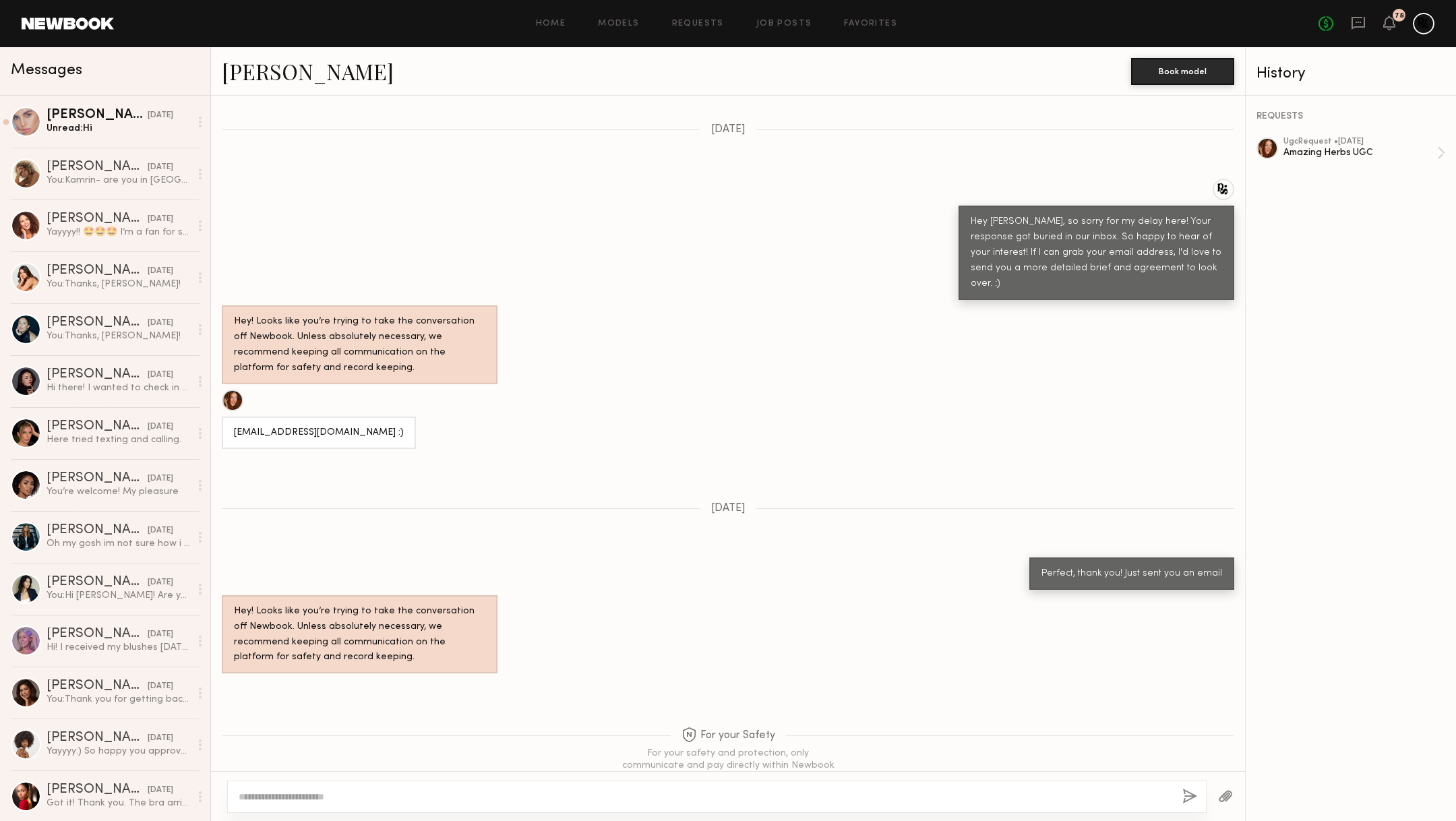
scroll to position [1064, 0]
type textarea "*********"
drag, startPoint x: 342, startPoint y: 398, endPoint x: 232, endPoint y: 399, distance: 110.0
click at [232, 415] on div "[EMAIL_ADDRESS][DOMAIN_NAME] :)" at bounding box center [318, 431] width 194 height 32
copy div "[EMAIL_ADDRESS][DOMAIN_NAME]"
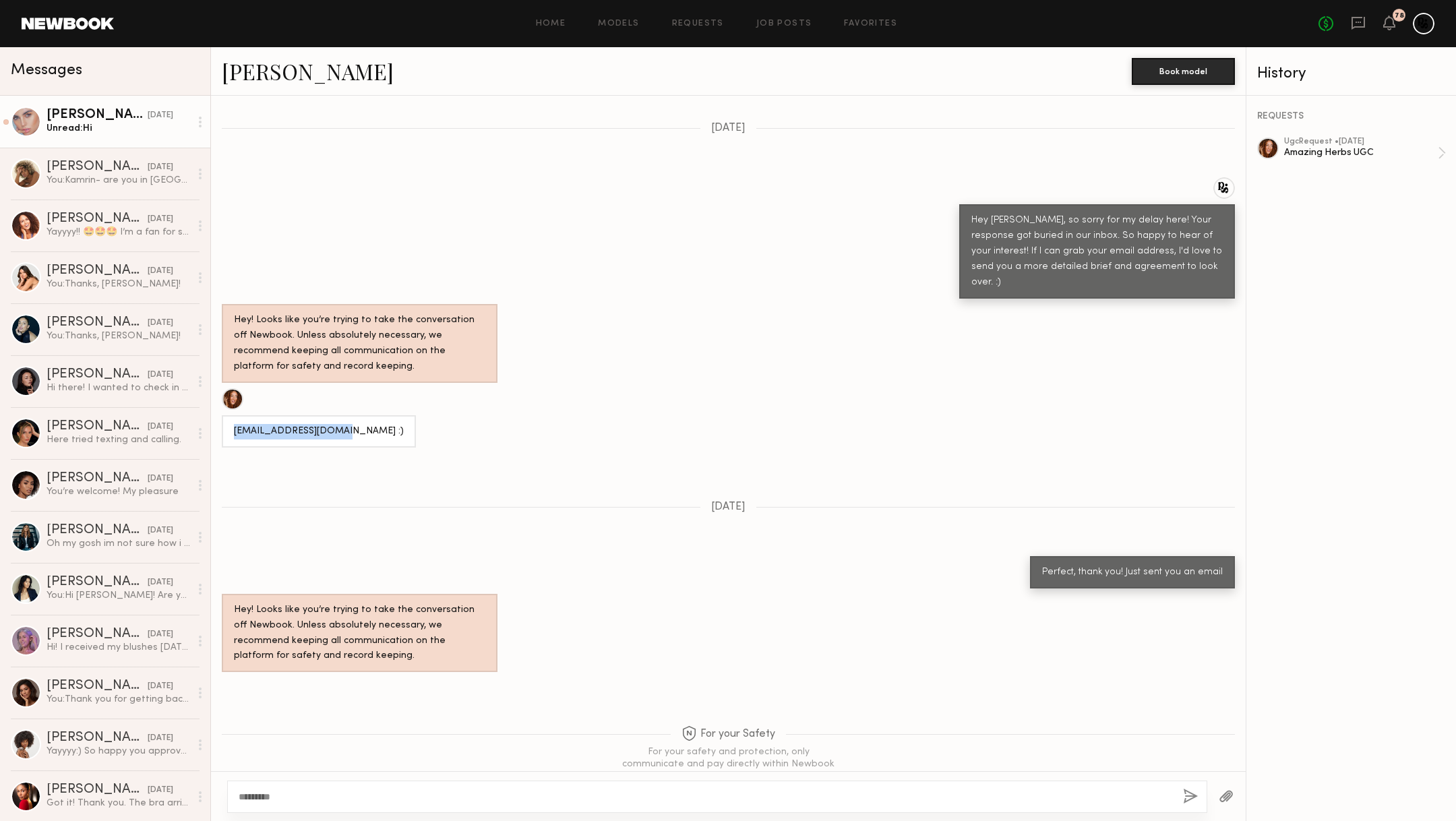
click at [93, 112] on div "[PERSON_NAME]" at bounding box center [97, 115] width 101 height 13
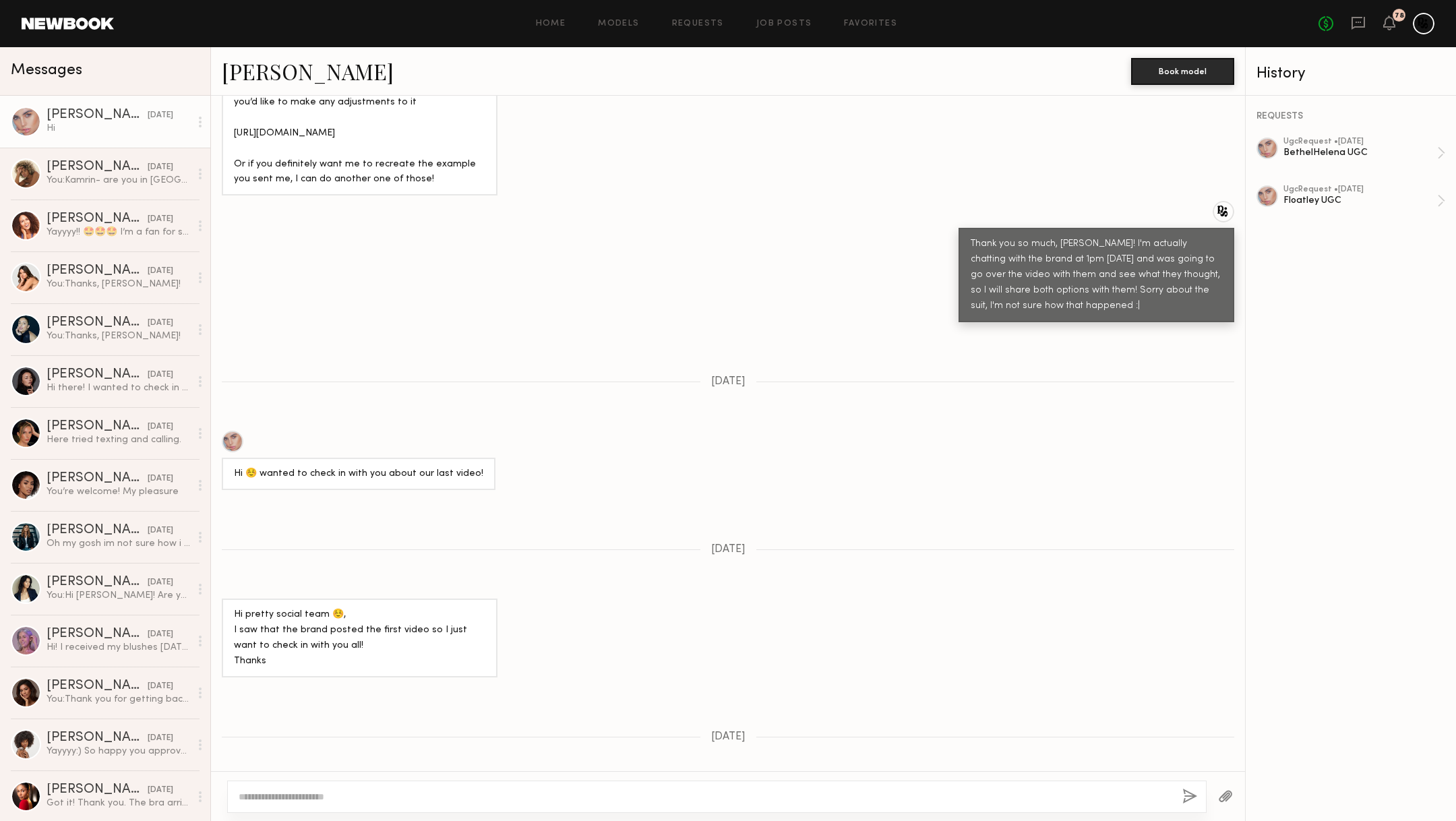
scroll to position [923, 0]
type textarea "**********"
click at [1183, 797] on button "button" at bounding box center [1190, 797] width 15 height 17
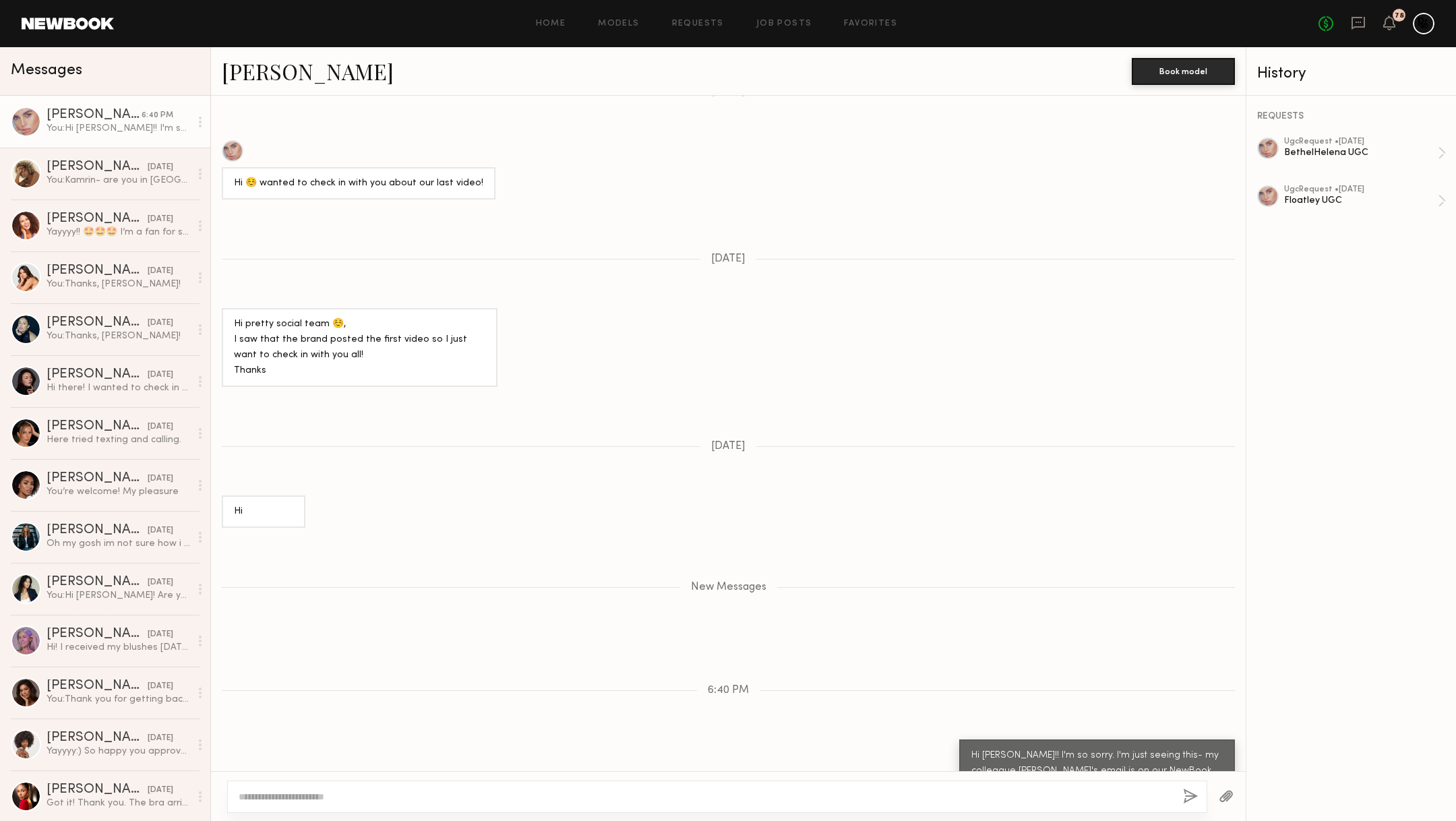
scroll to position [1295, 0]
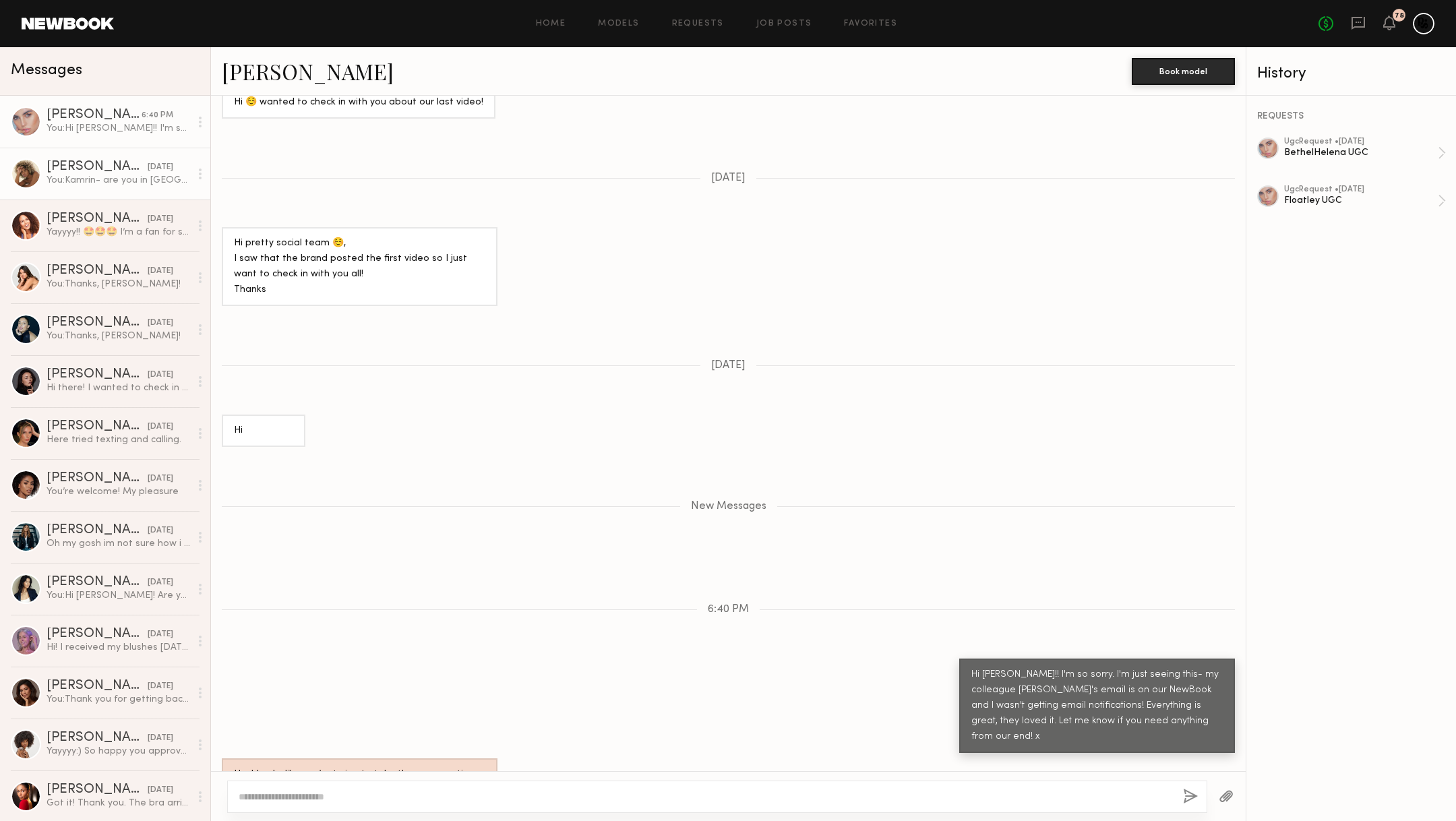
click at [156, 175] on div "You: Kamrin- are you in NYC? We're in need of some street style UGC stuff, woul…" at bounding box center [118, 181] width 144 height 13
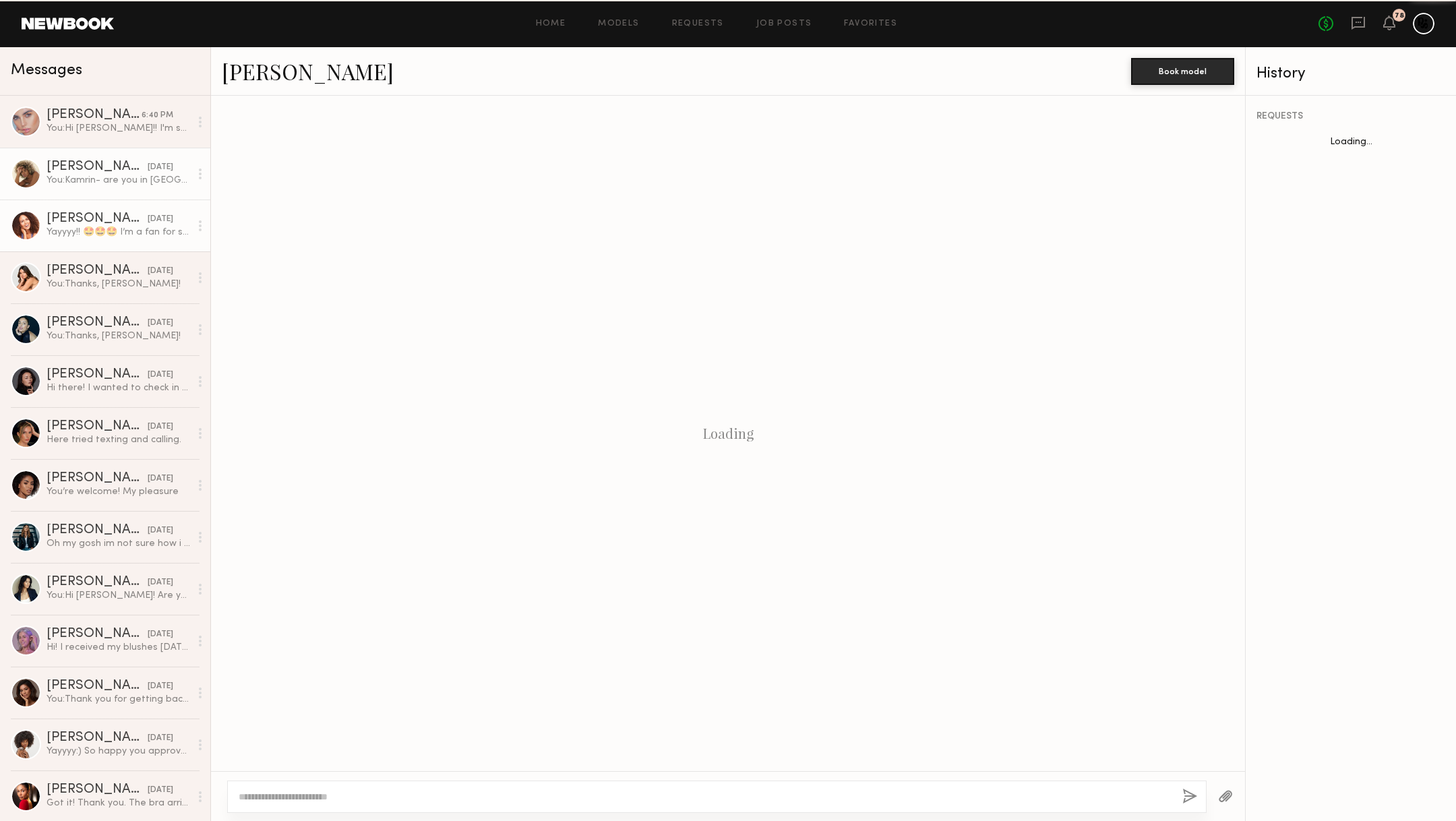
scroll to position [809, 0]
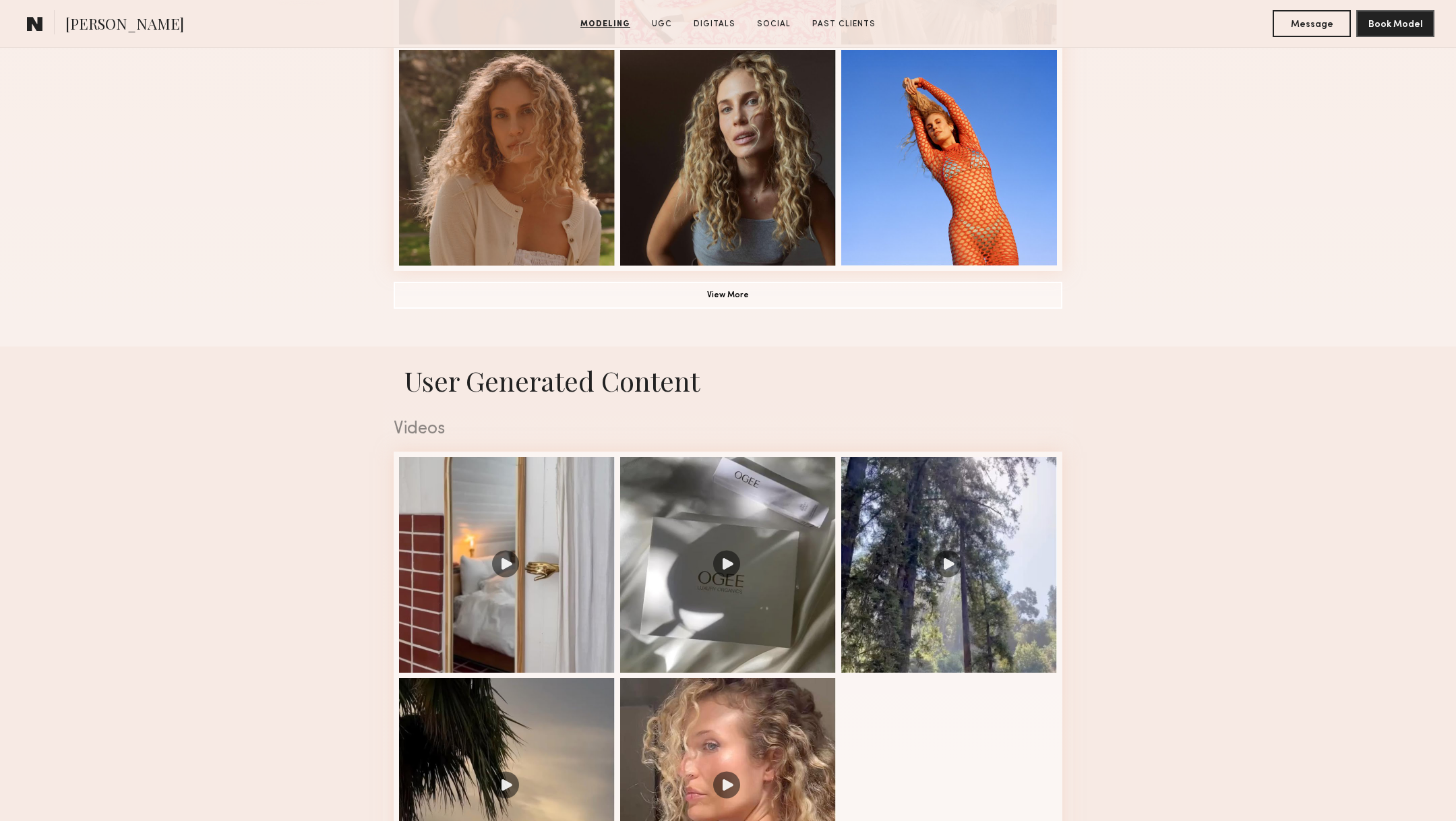
scroll to position [1367, 0]
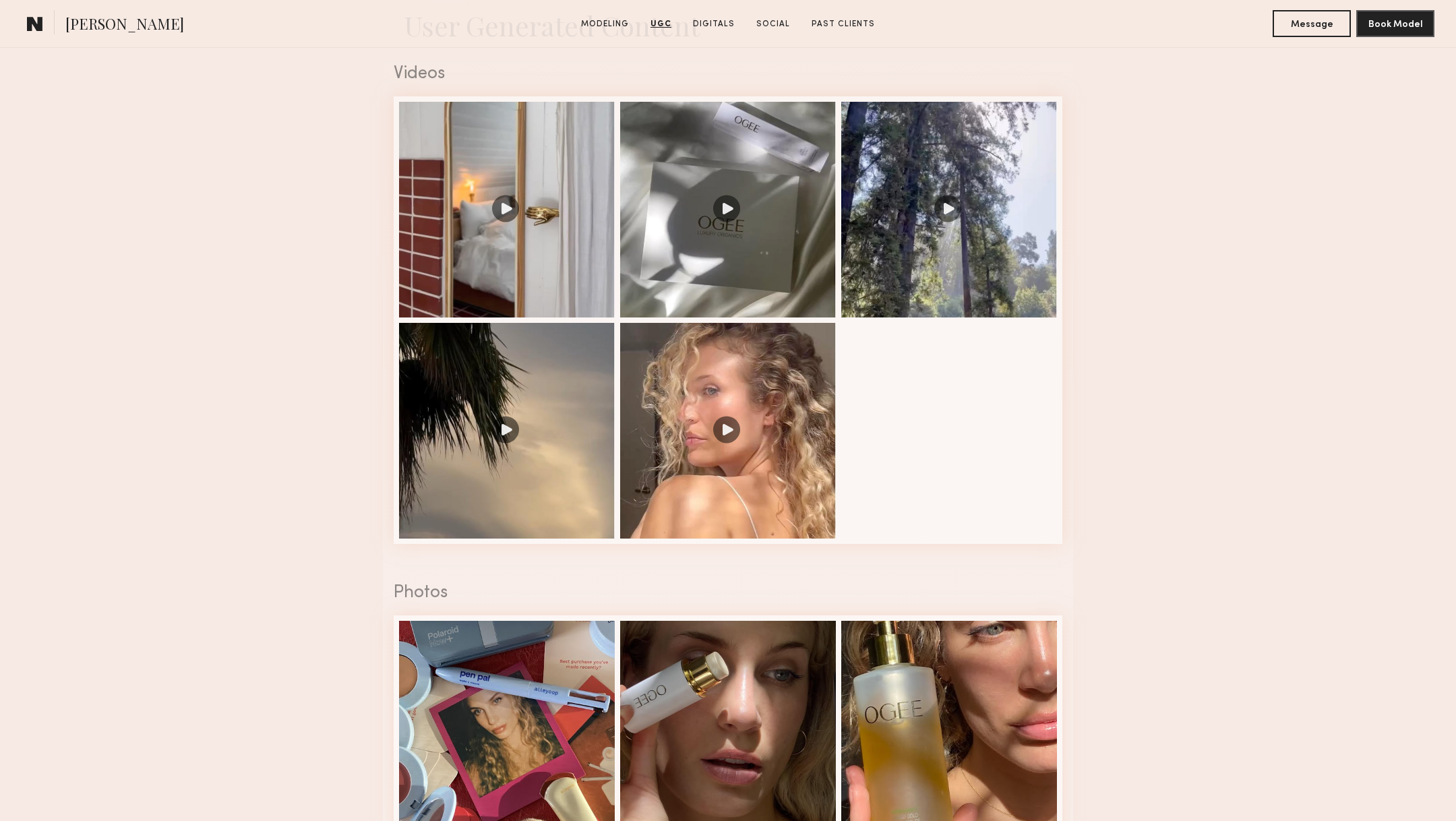
click at [798, 489] on div at bounding box center [728, 431] width 216 height 216
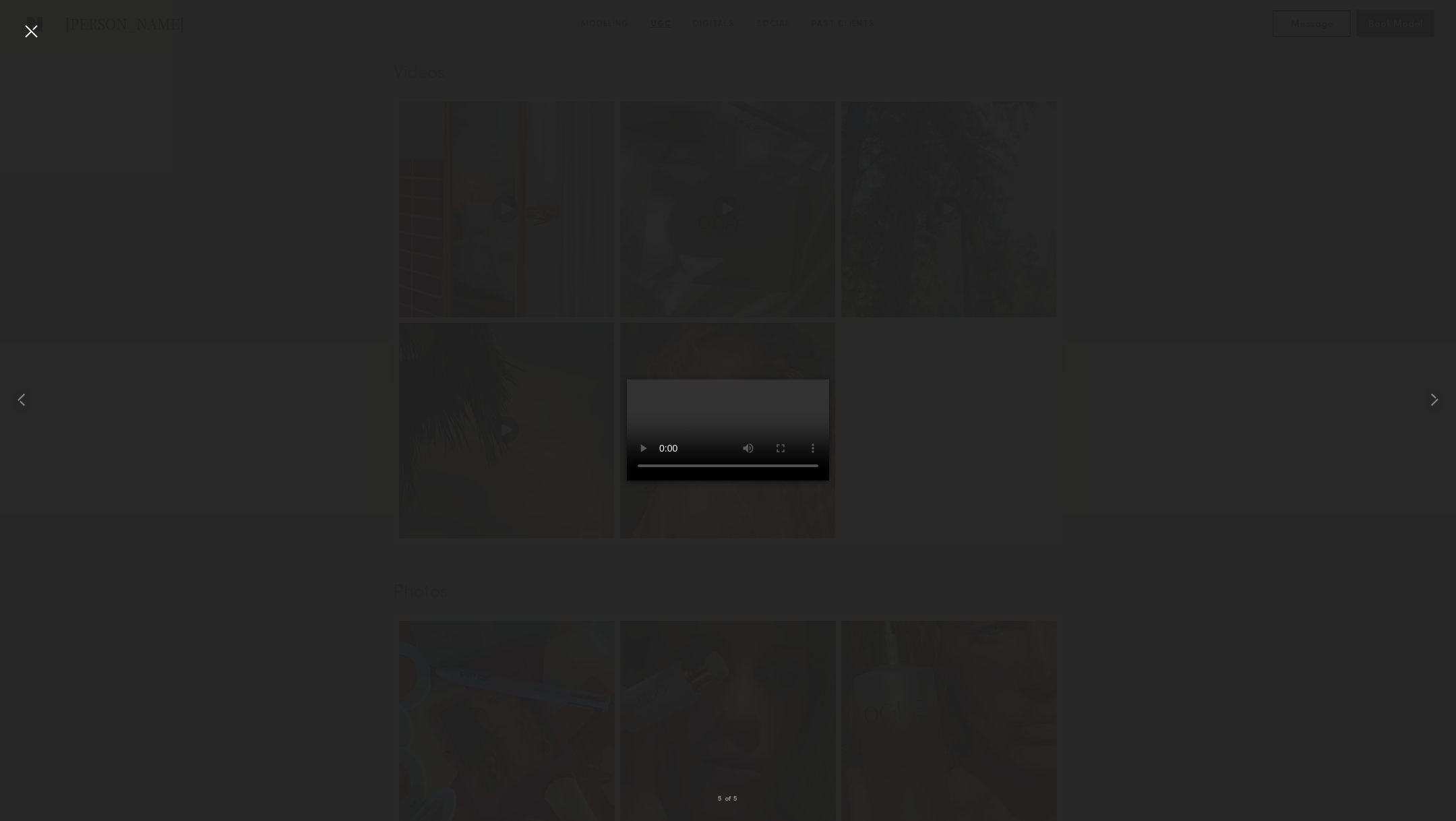
click at [27, 29] on div at bounding box center [31, 31] width 22 height 22
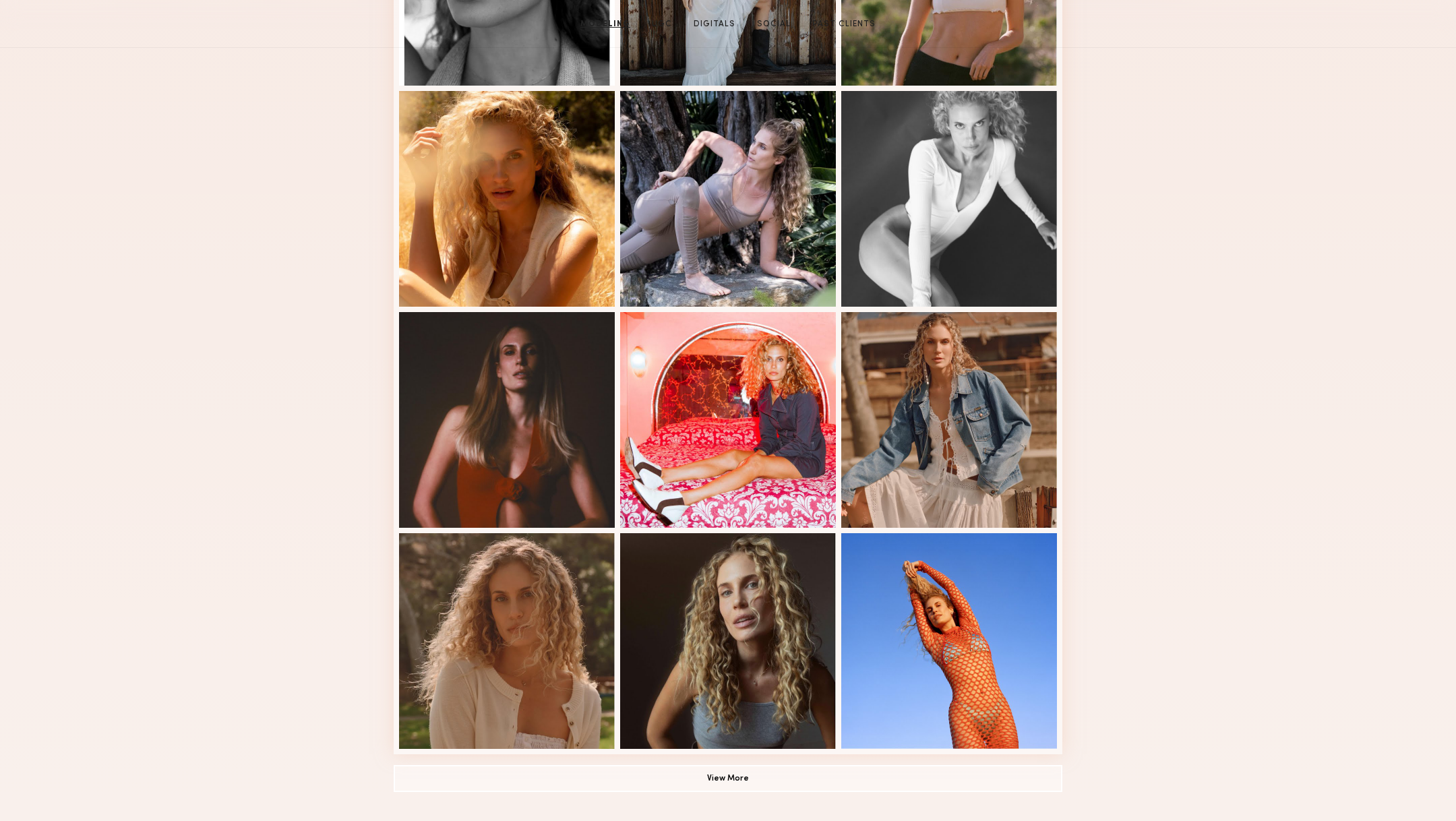
scroll to position [0, 0]
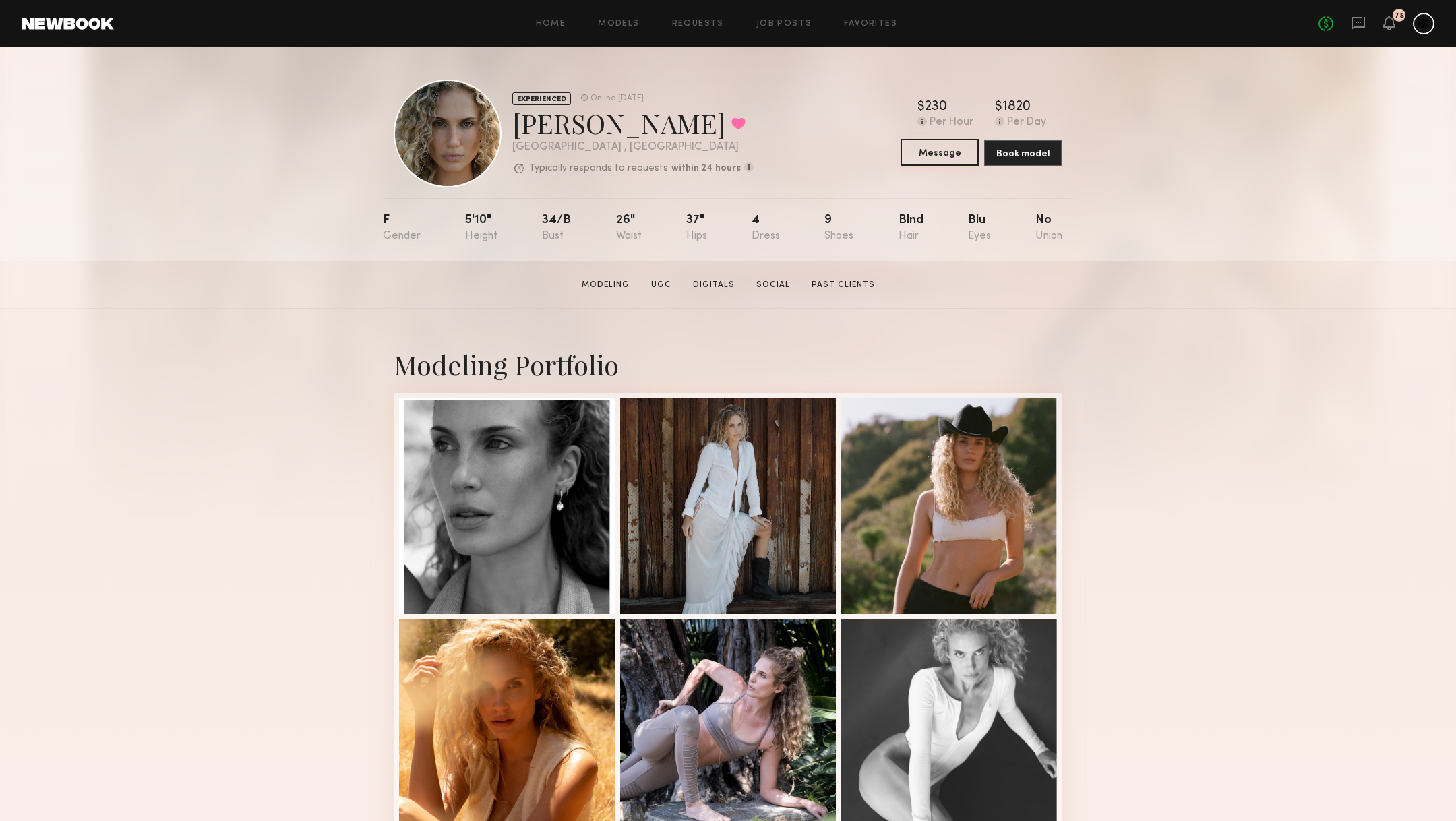
click at [938, 153] on button "Message" at bounding box center [940, 152] width 78 height 27
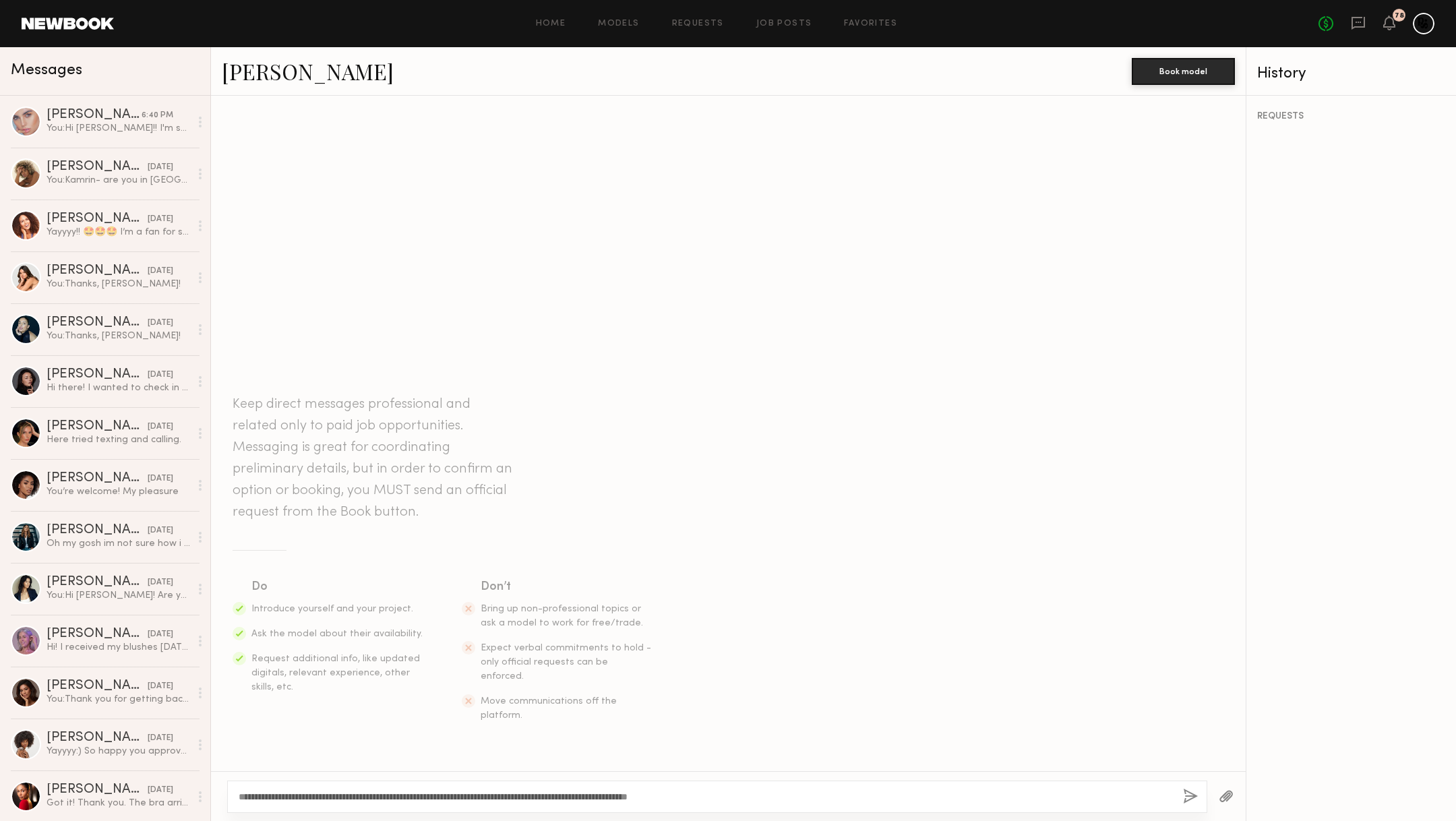
click at [593, 799] on textarea "**********" at bounding box center [706, 797] width 934 height 13
drag, startPoint x: 742, startPoint y: 800, endPoint x: 634, endPoint y: 800, distance: 108.0
click at [634, 800] on textarea "**********" at bounding box center [706, 797] width 934 height 13
drag, startPoint x: 759, startPoint y: 796, endPoint x: 602, endPoint y: 795, distance: 157.0
click at [602, 795] on textarea "**********" at bounding box center [706, 797] width 934 height 13
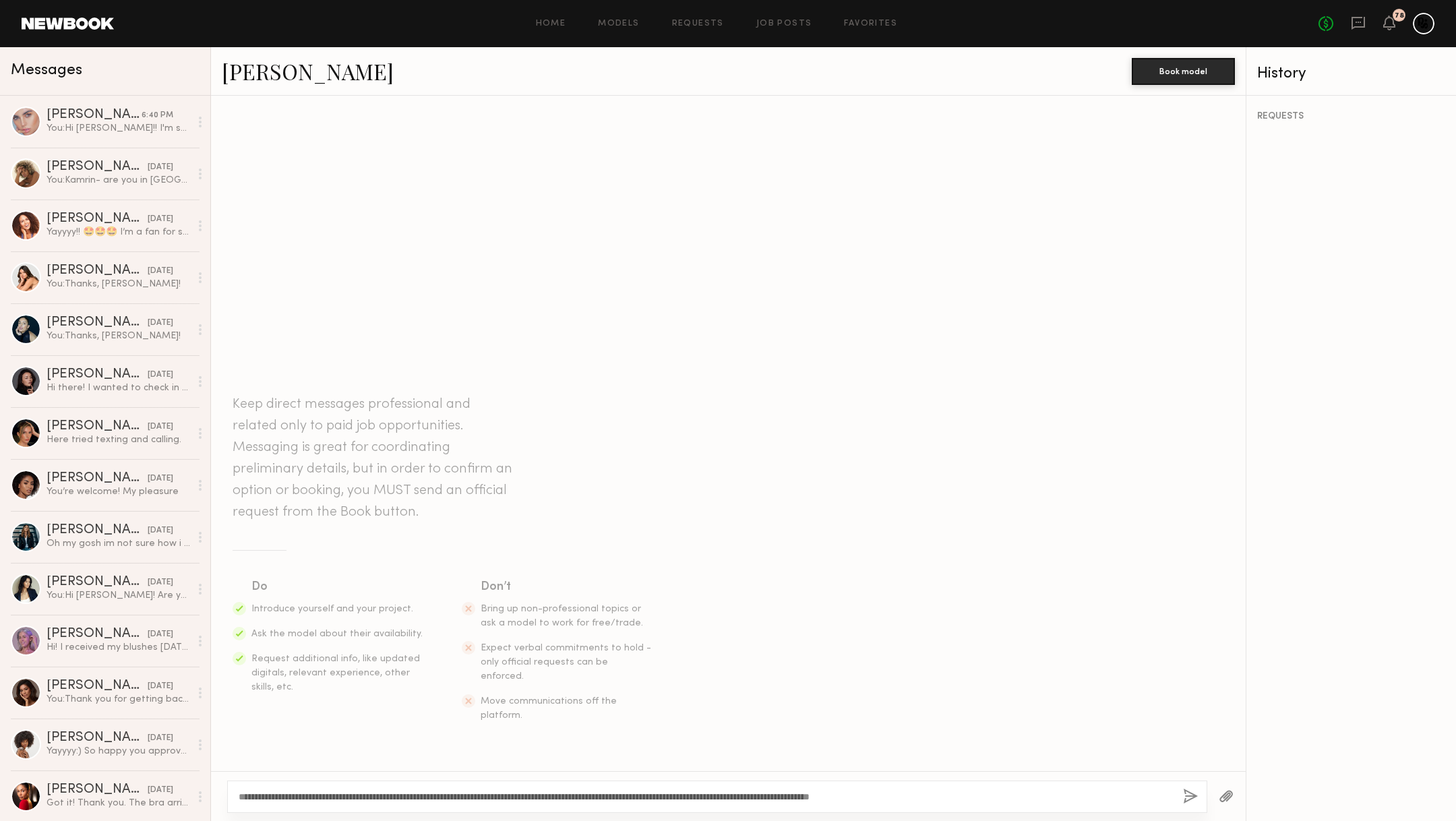
drag, startPoint x: 822, startPoint y: 799, endPoint x: 787, endPoint y: 799, distance: 35.0
click at [787, 799] on textarea "**********" at bounding box center [706, 797] width 934 height 13
click at [846, 799] on textarea "**********" at bounding box center [706, 797] width 934 height 13
drag, startPoint x: 846, startPoint y: 797, endPoint x: 704, endPoint y: 800, distance: 142.0
click at [704, 800] on textarea "**********" at bounding box center [706, 797] width 934 height 13
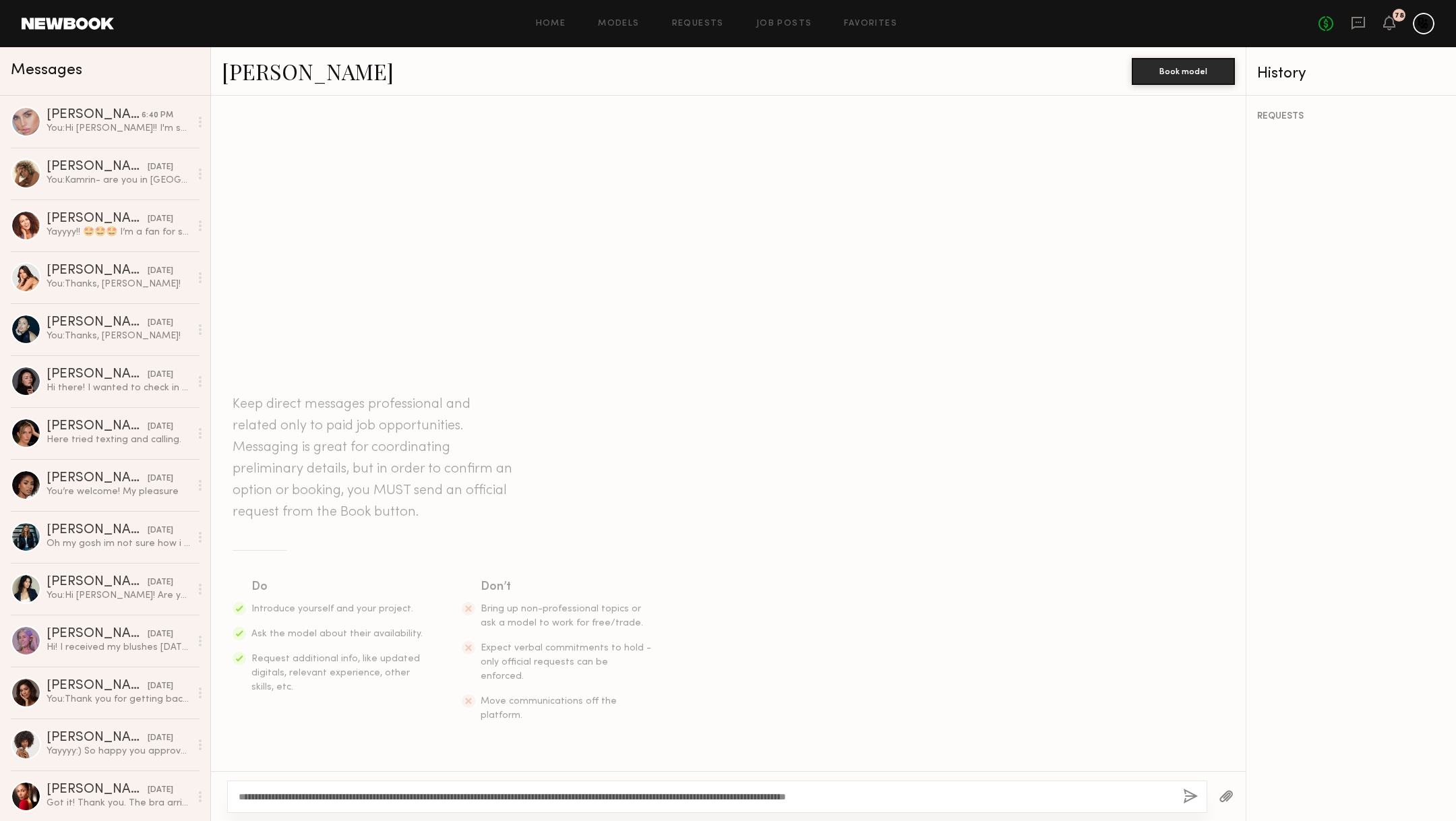
click at [960, 795] on textarea "**********" at bounding box center [706, 797] width 934 height 13
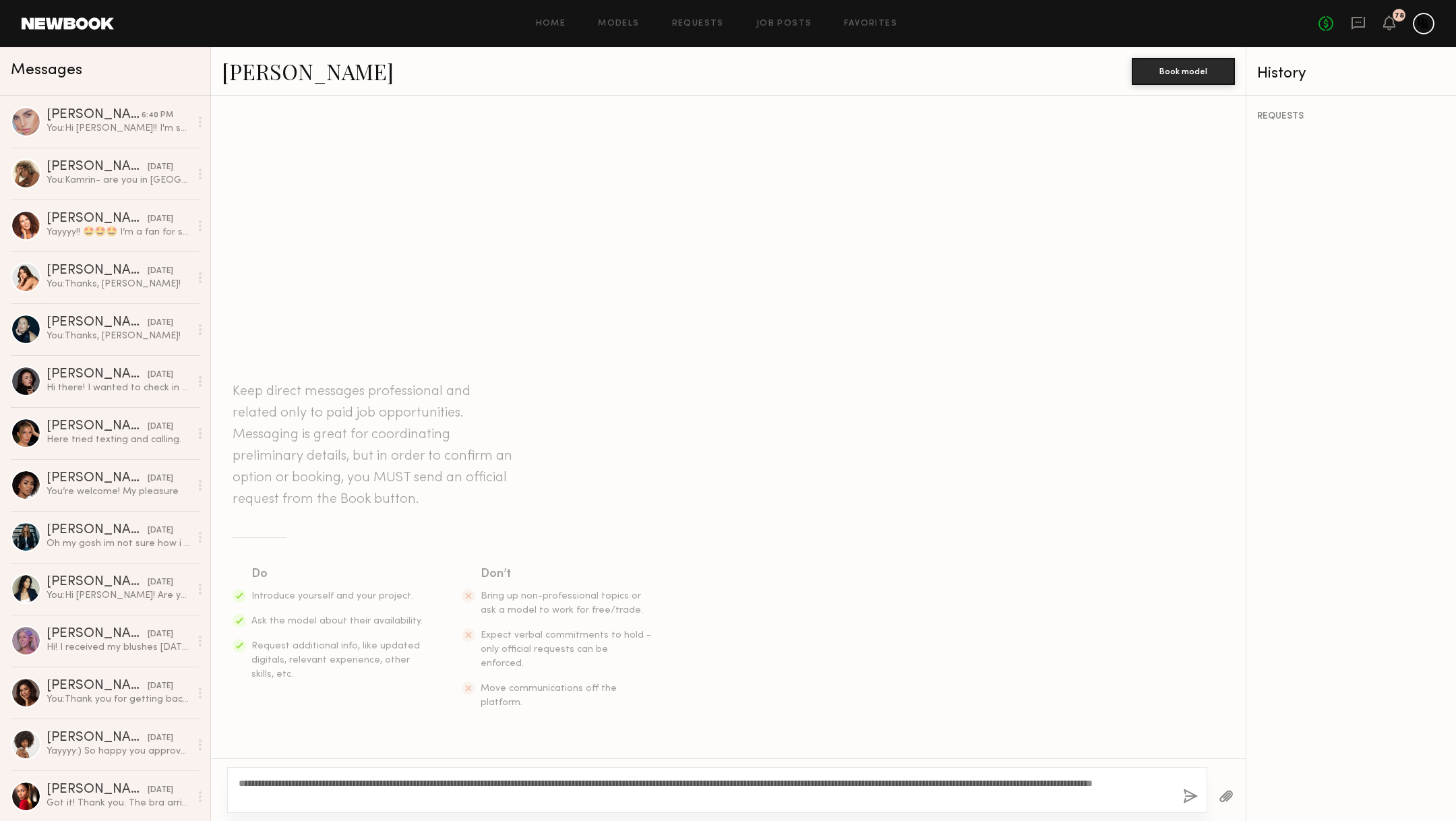
type textarea "**********"
click at [1188, 797] on button "button" at bounding box center [1190, 797] width 15 height 17
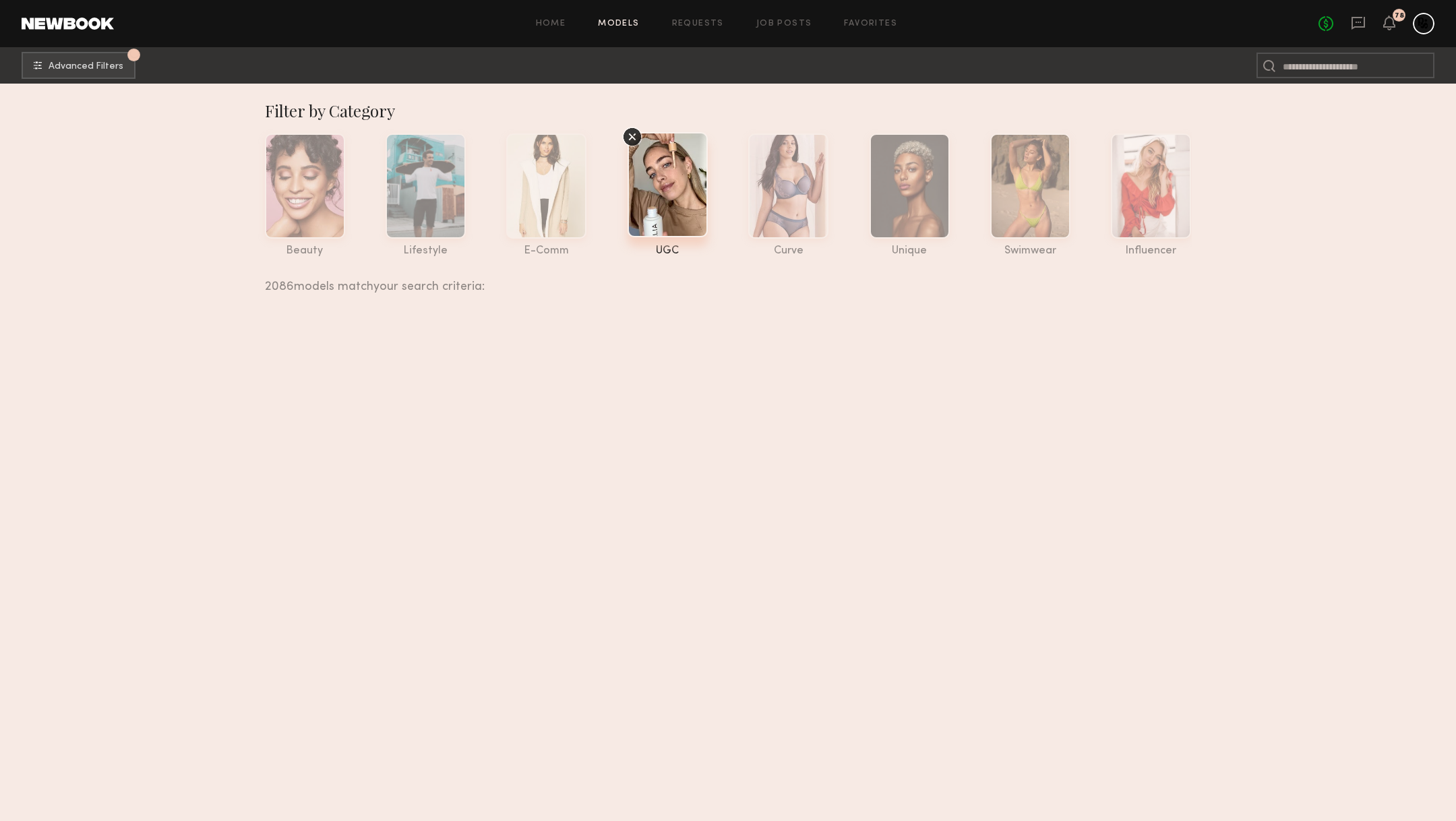
scroll to position [49107, 0]
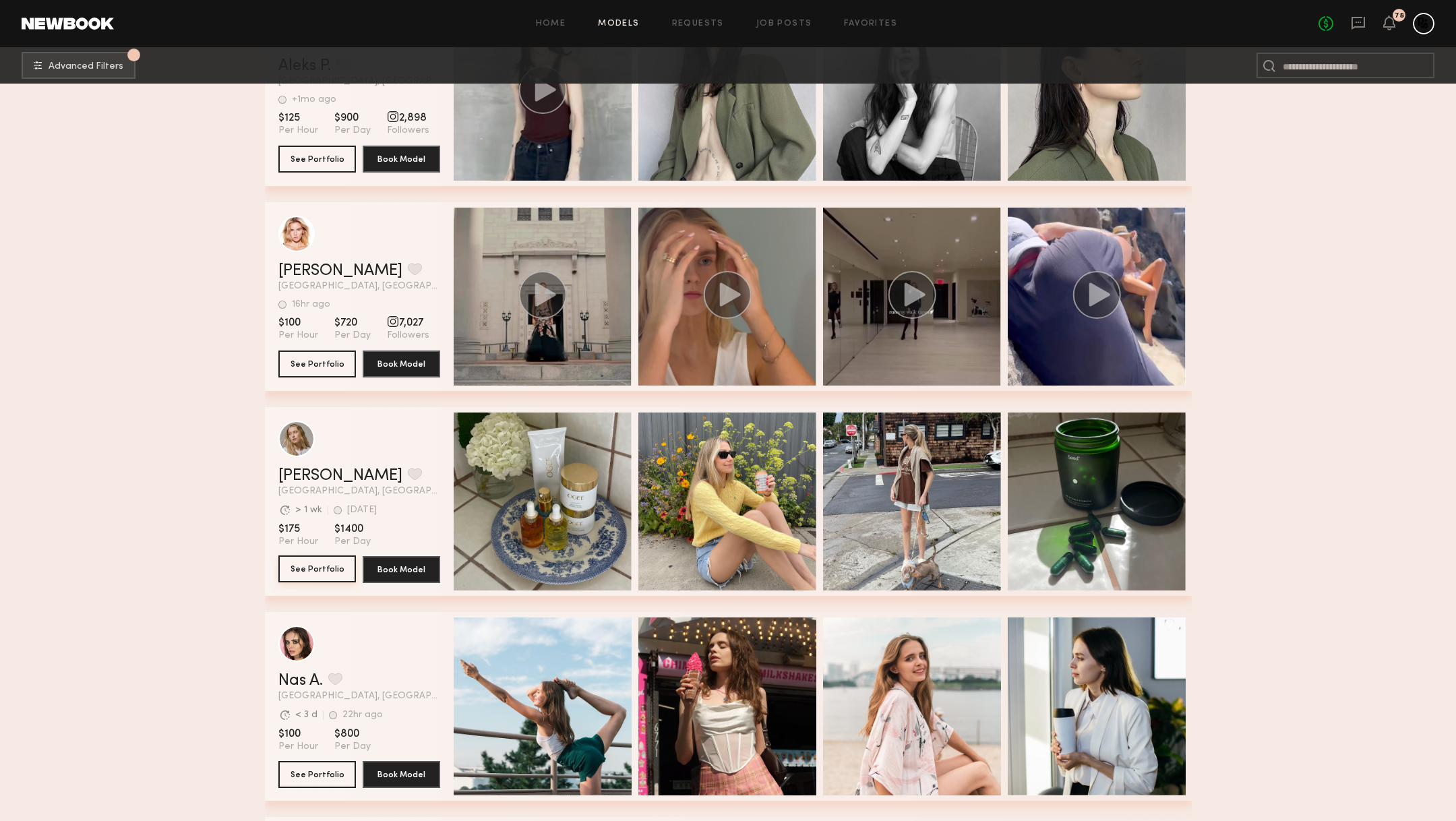
click at [336, 569] on button "See Portfolio" at bounding box center [317, 569] width 77 height 27
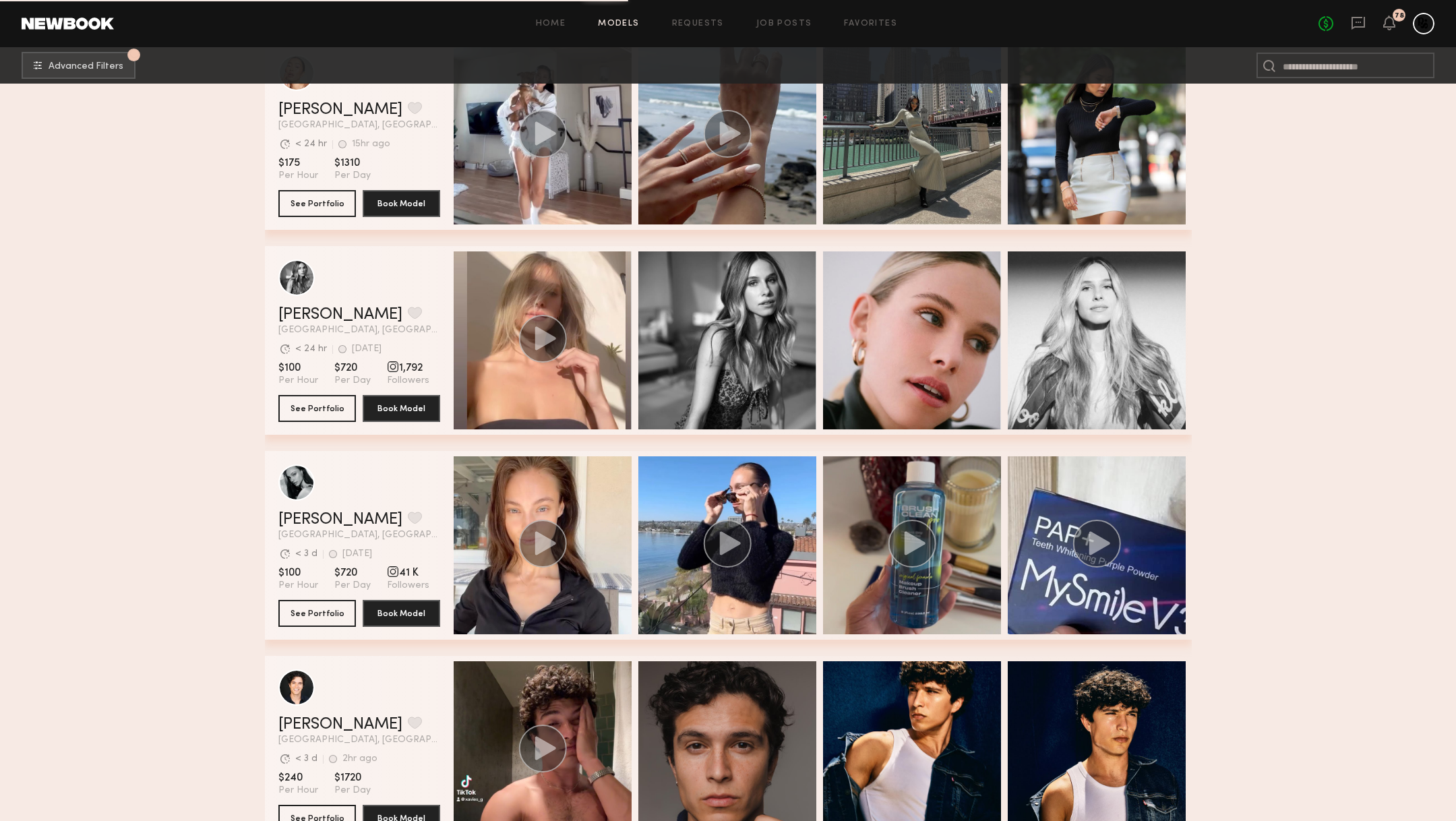
scroll to position [50405, 0]
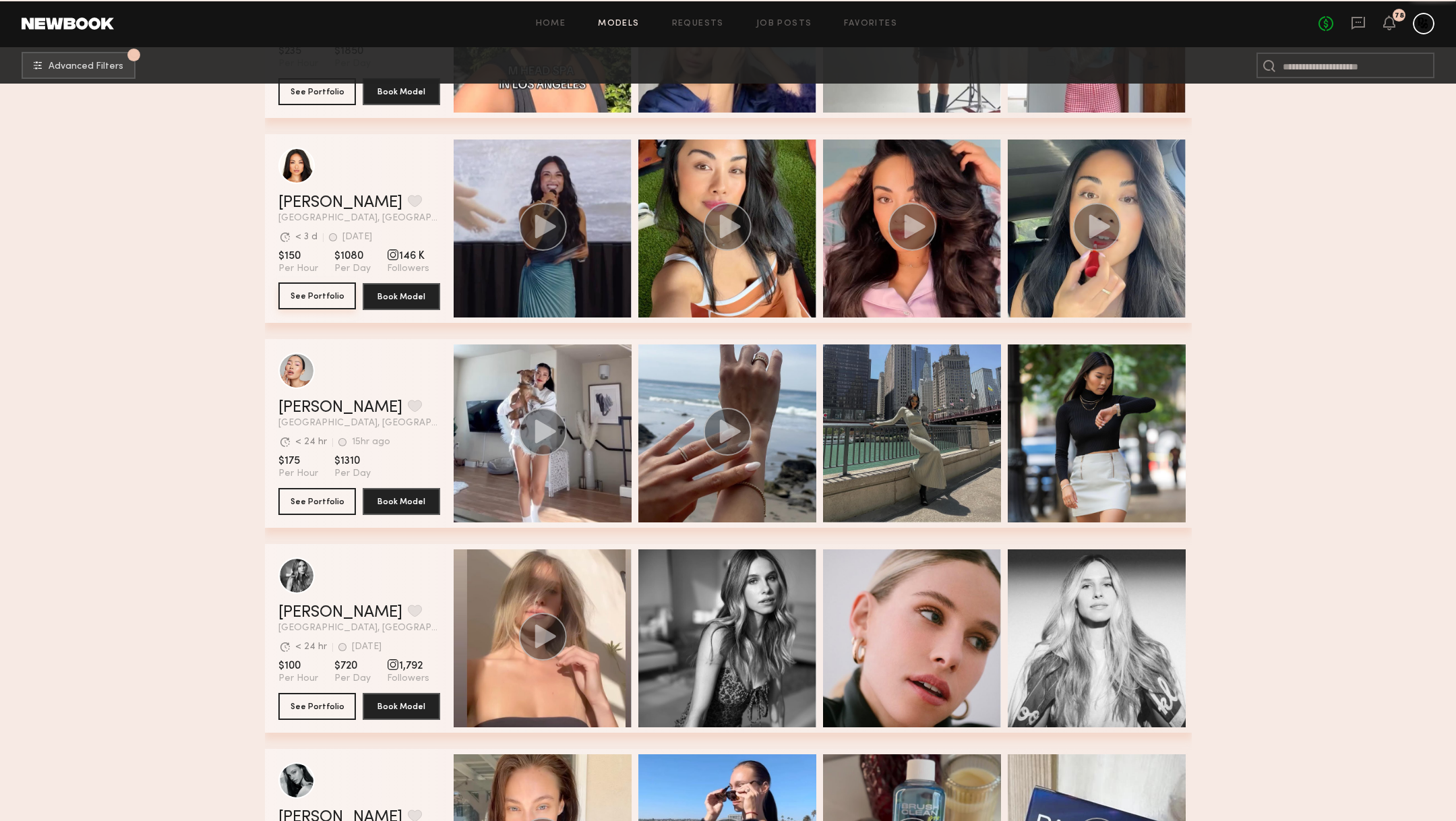
click at [318, 305] on button "See Portfolio" at bounding box center [317, 296] width 77 height 27
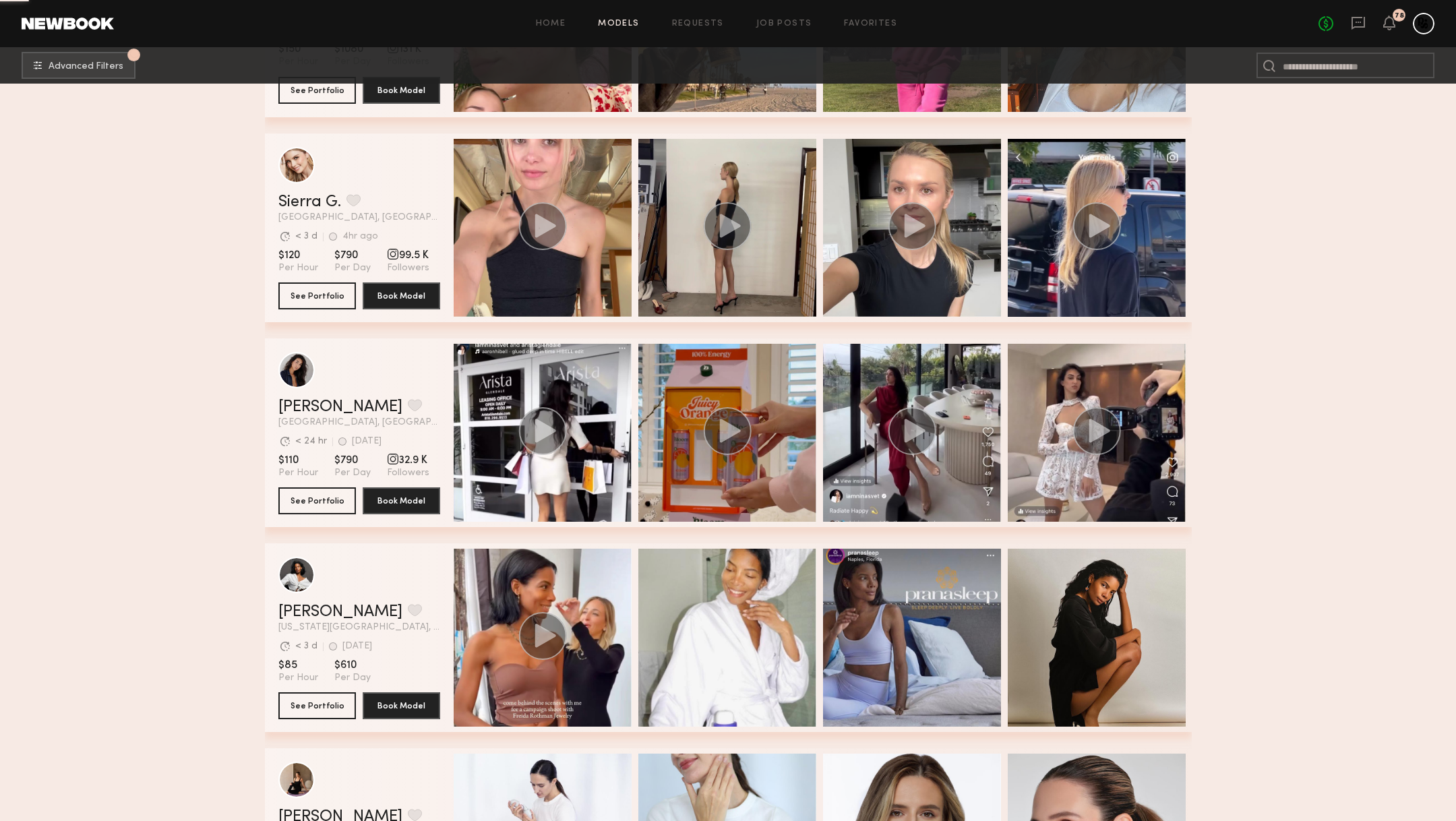
scroll to position [55490, 0]
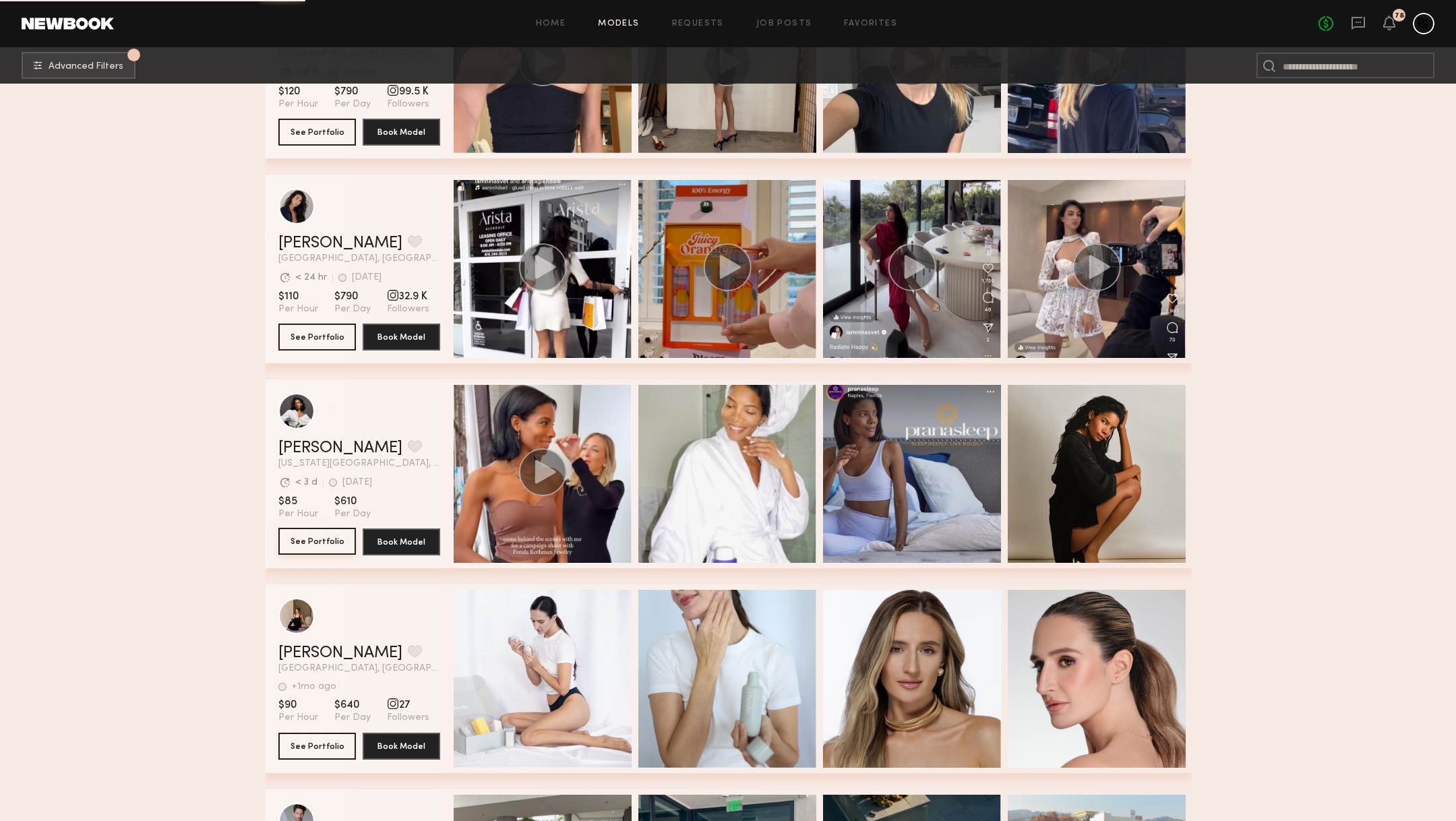
click at [307, 540] on button "See Portfolio" at bounding box center [317, 542] width 77 height 27
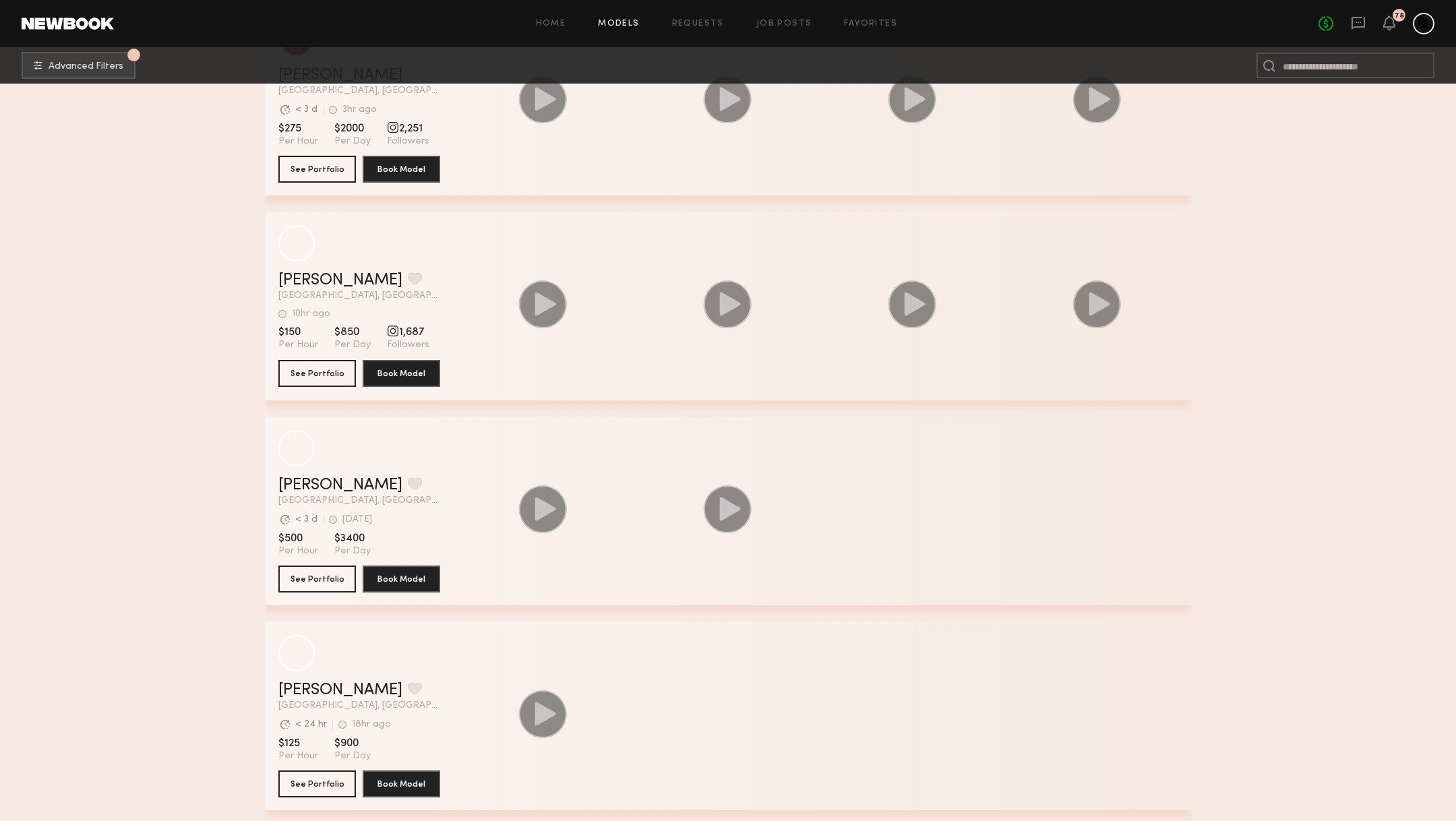
scroll to position [59442, 0]
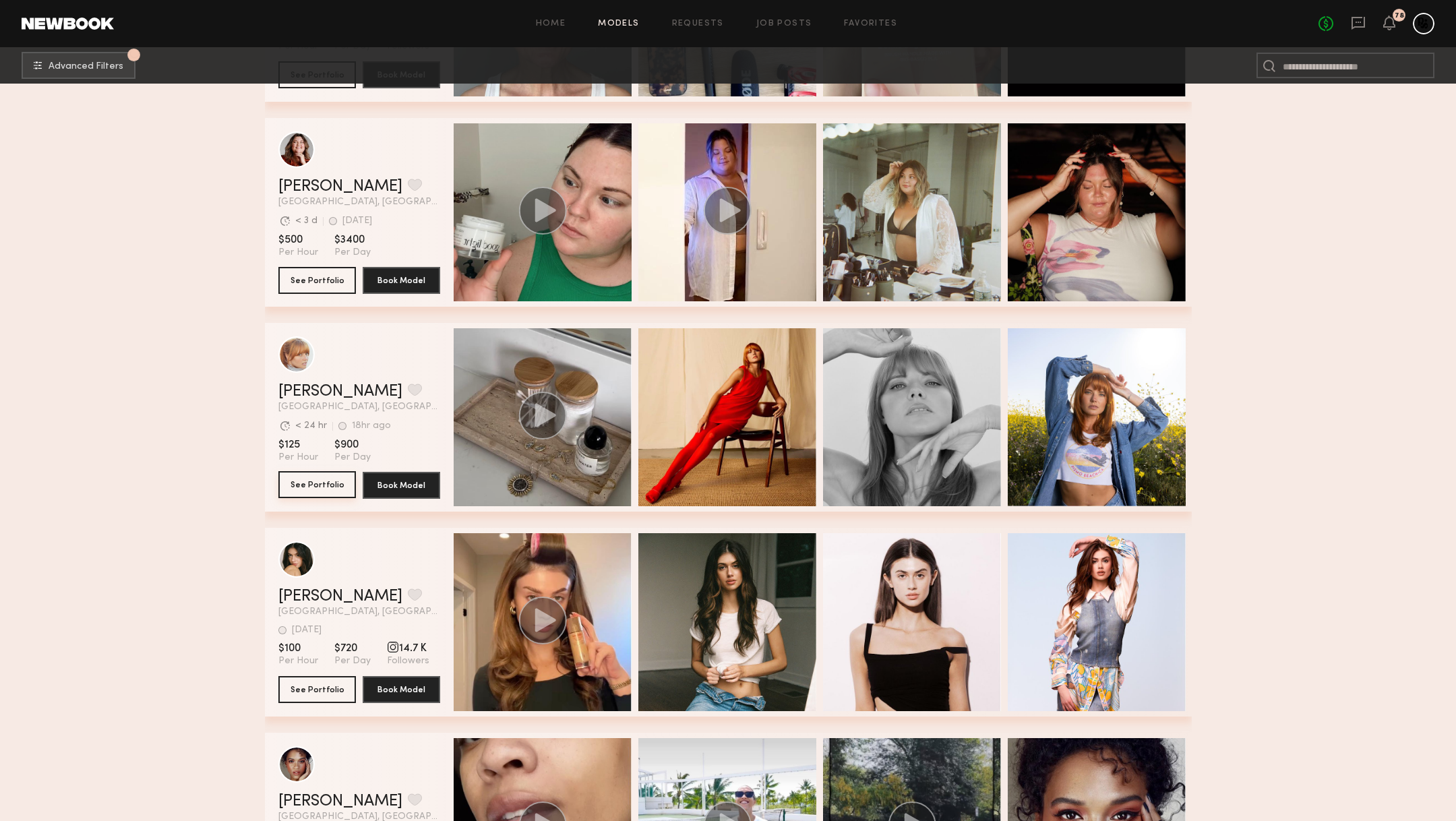
click at [336, 486] on button "See Portfolio" at bounding box center [317, 484] width 77 height 27
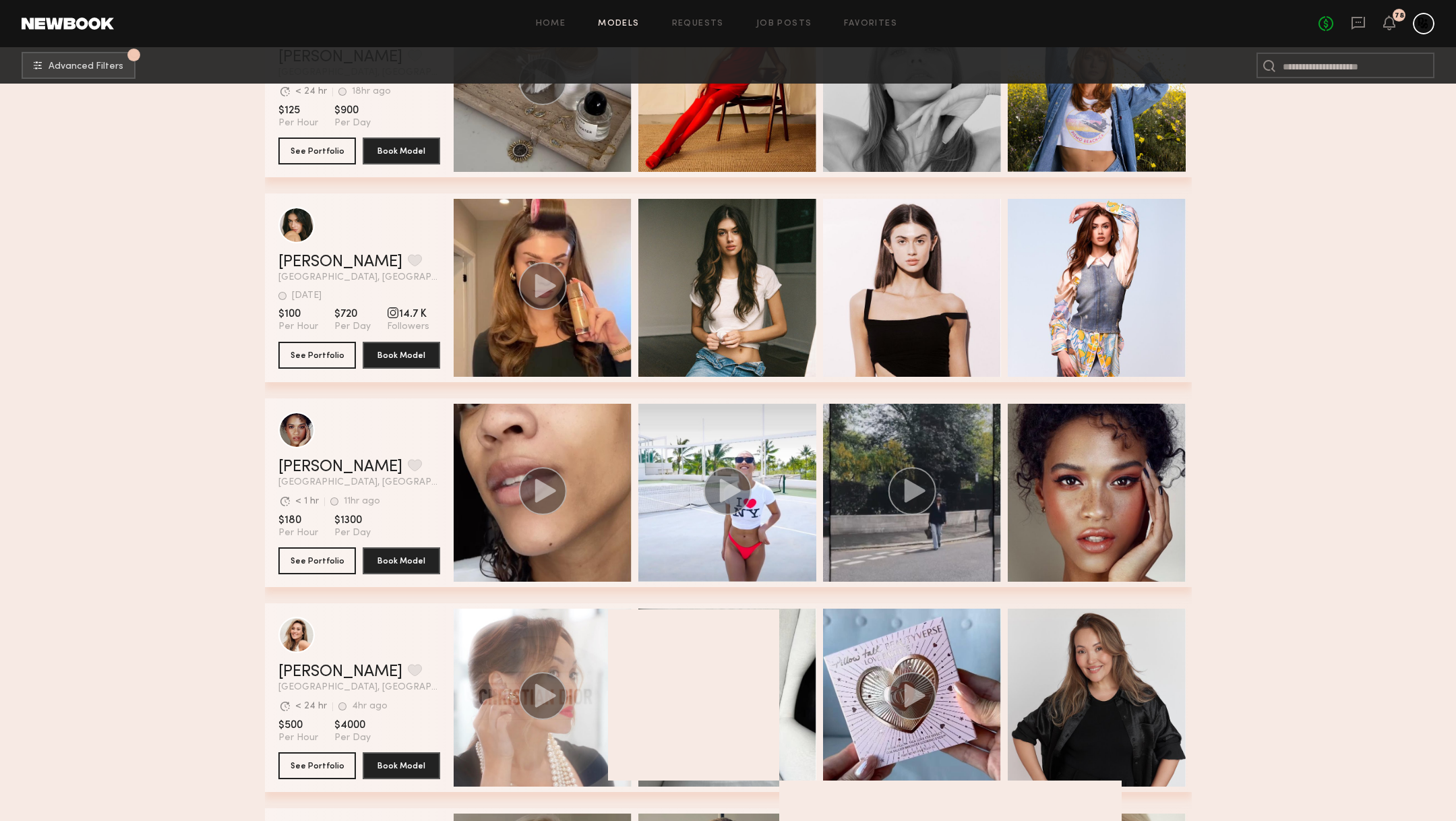
scroll to position [60237, 0]
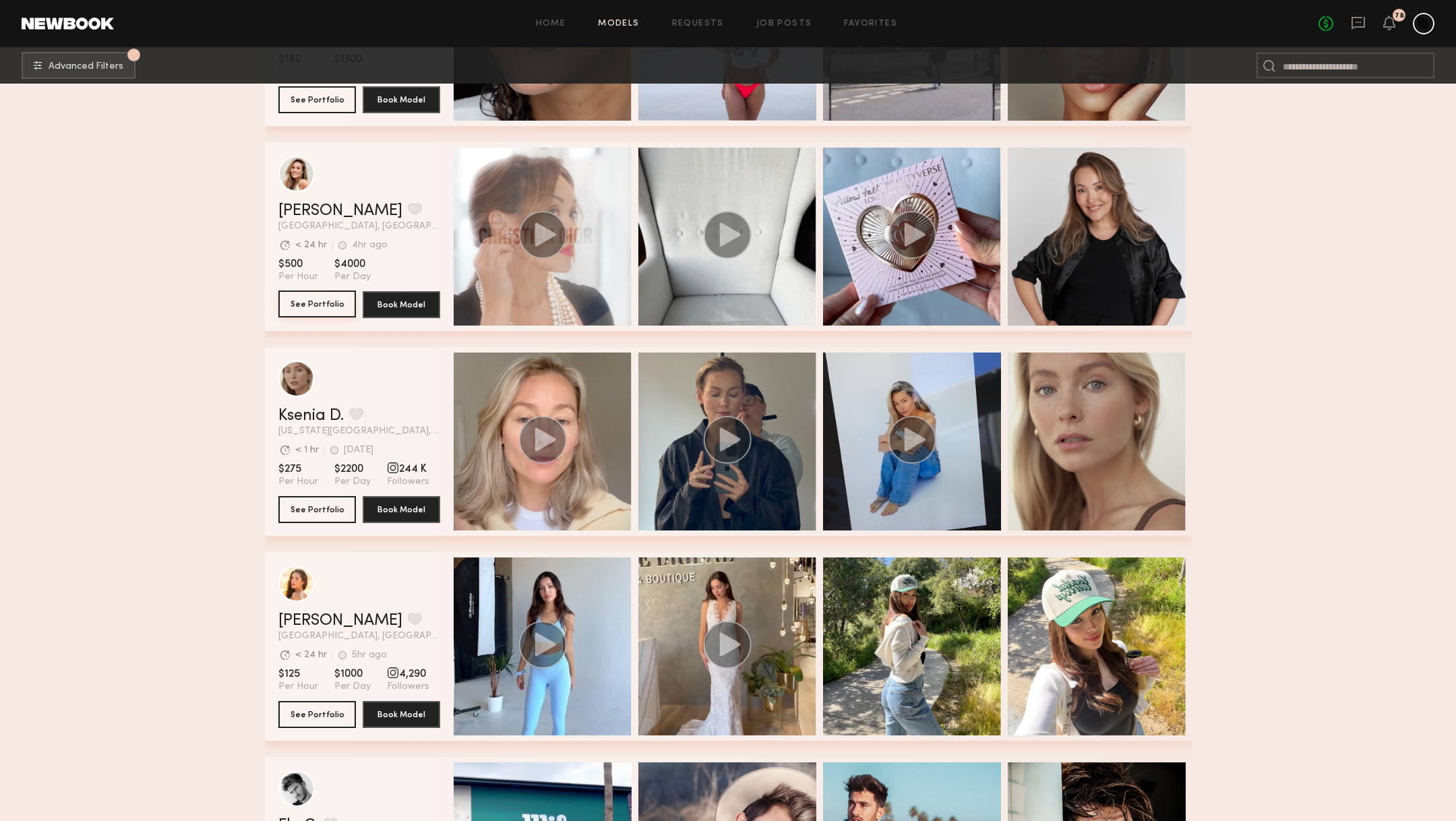
click at [323, 307] on button "See Portfolio" at bounding box center [317, 304] width 77 height 27
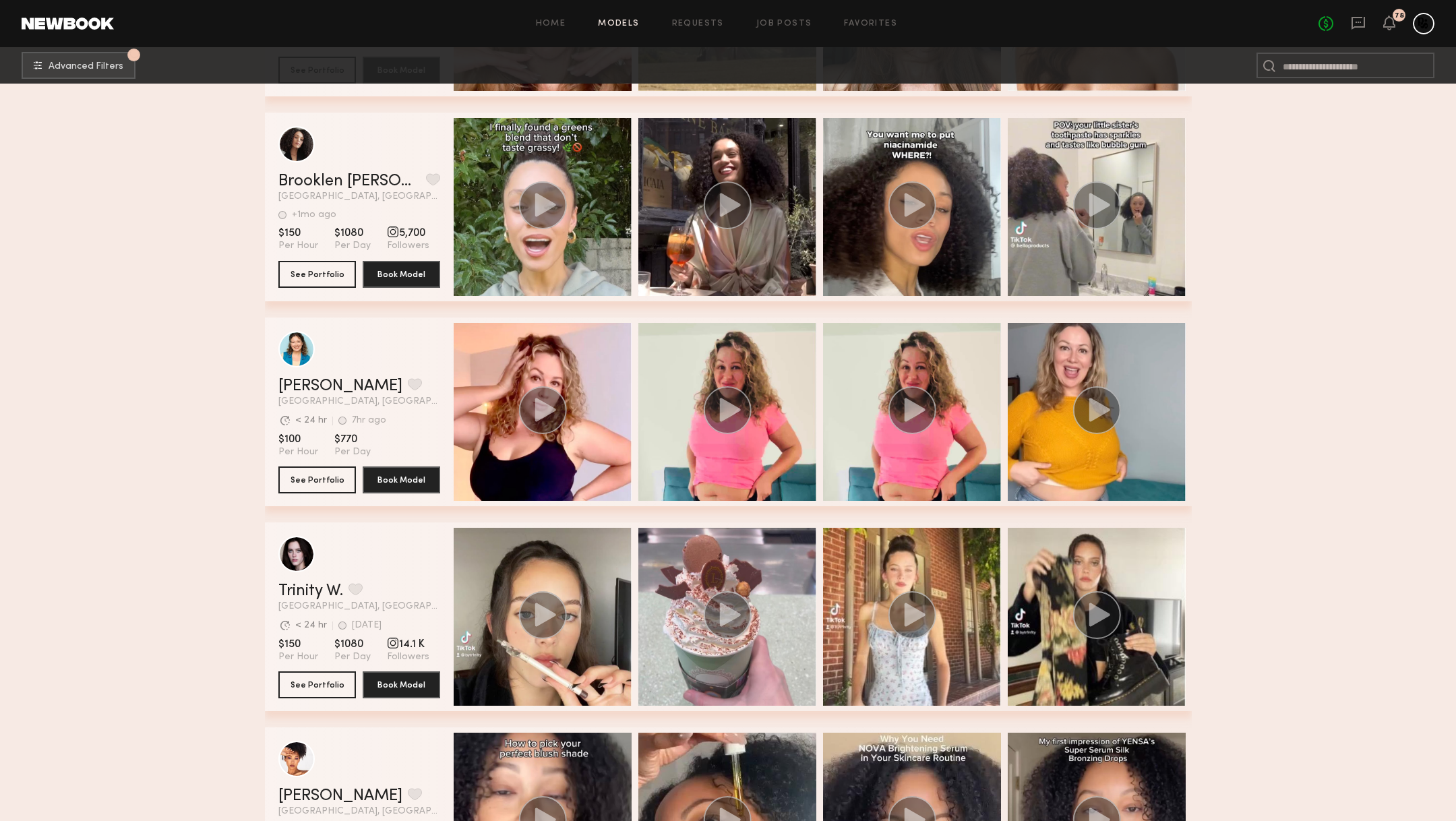
scroll to position [61137, 0]
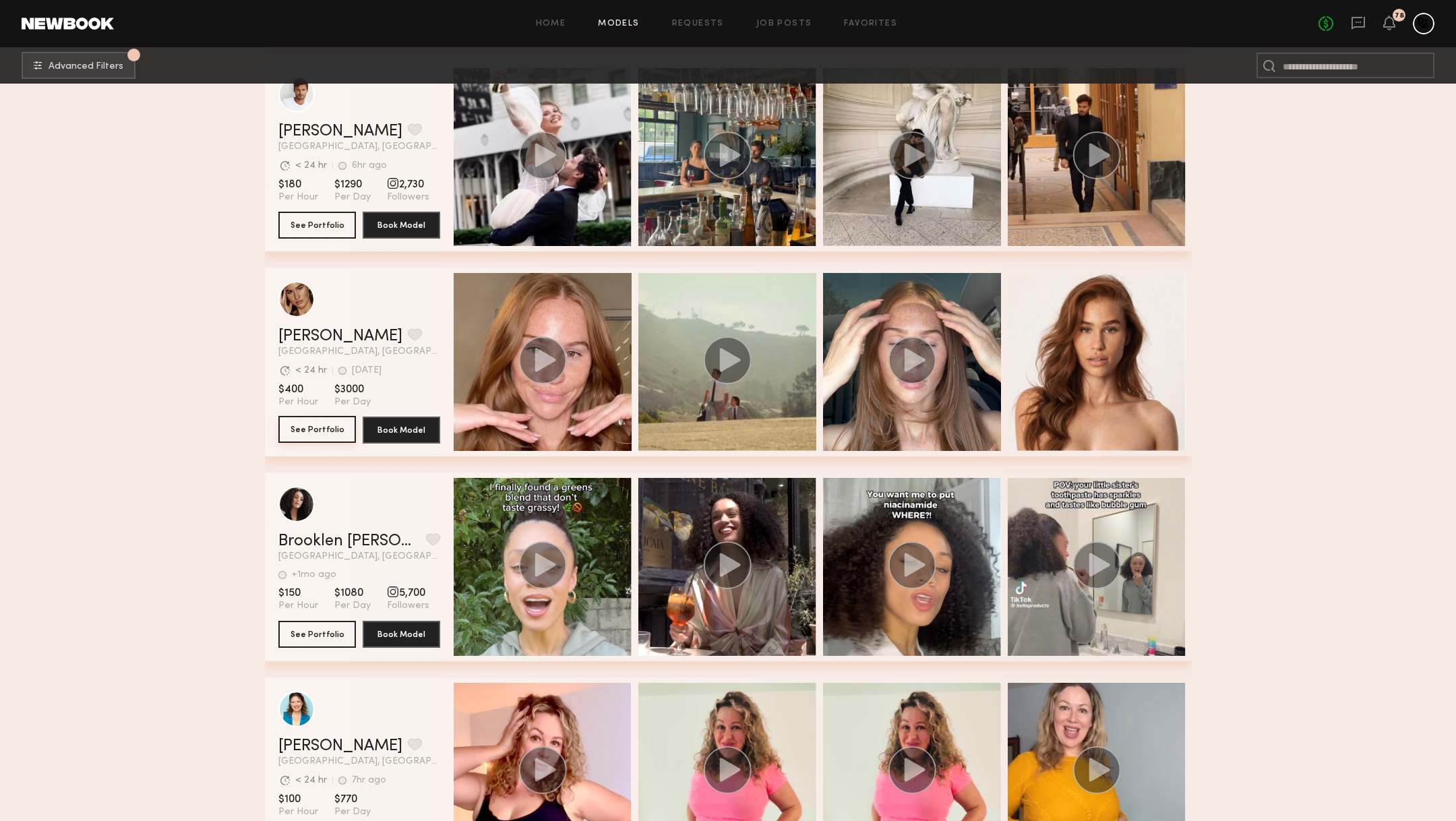
click at [331, 431] on button "See Portfolio" at bounding box center [317, 429] width 77 height 27
click at [311, 425] on button "See Portfolio" at bounding box center [317, 429] width 77 height 27
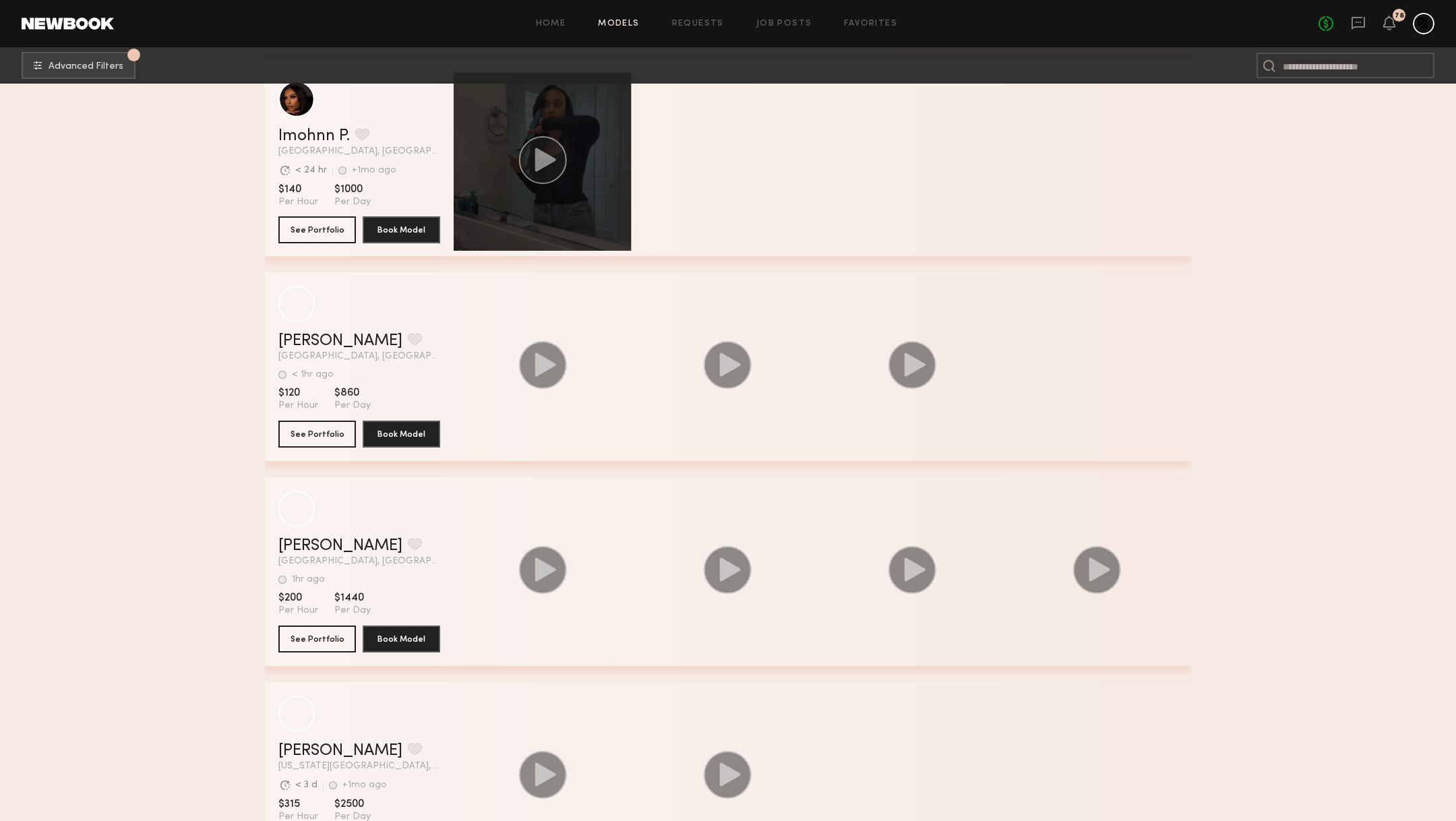
scroll to position [74548, 0]
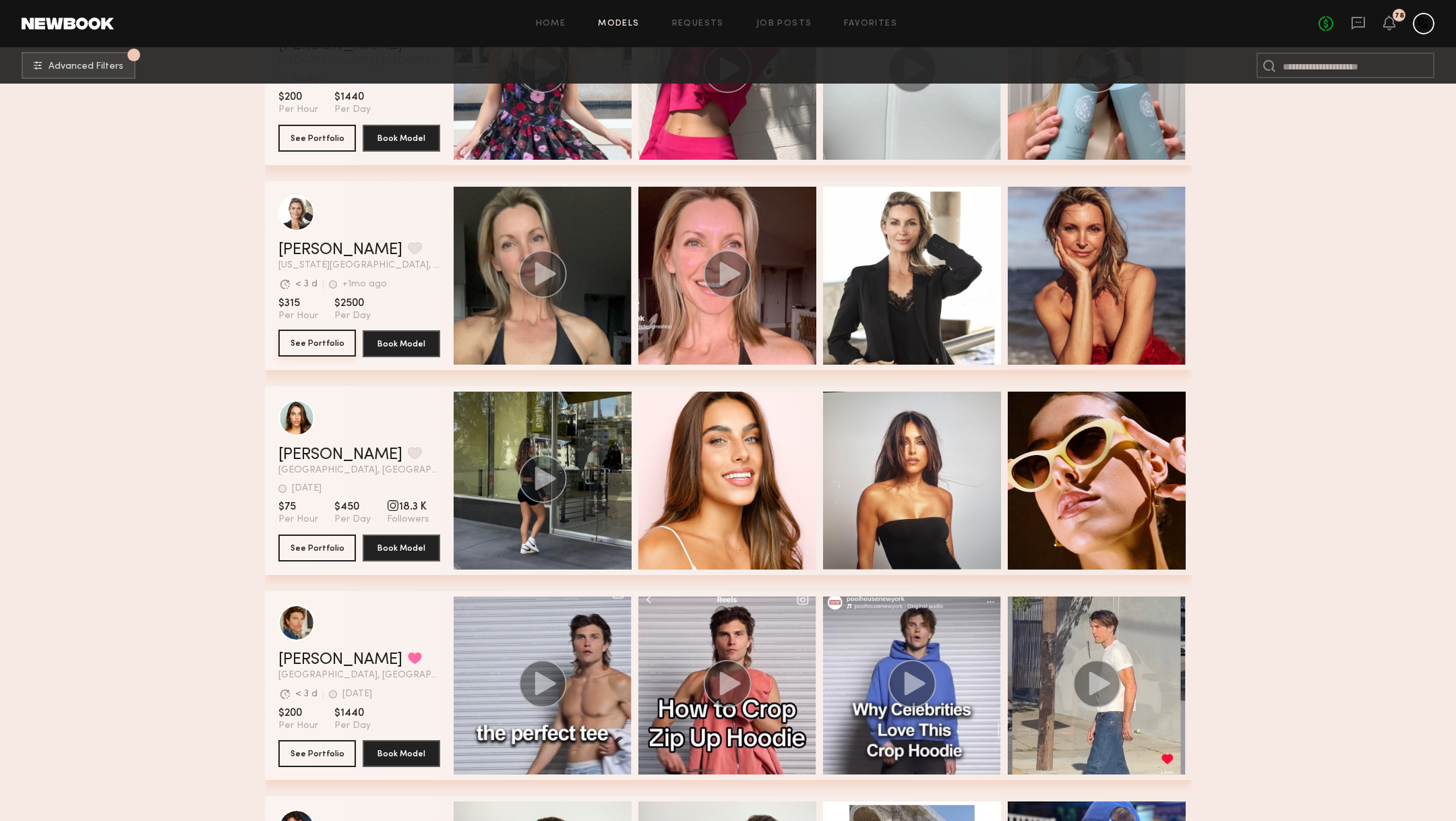
click at [321, 337] on button "See Portfolio" at bounding box center [317, 343] width 77 height 27
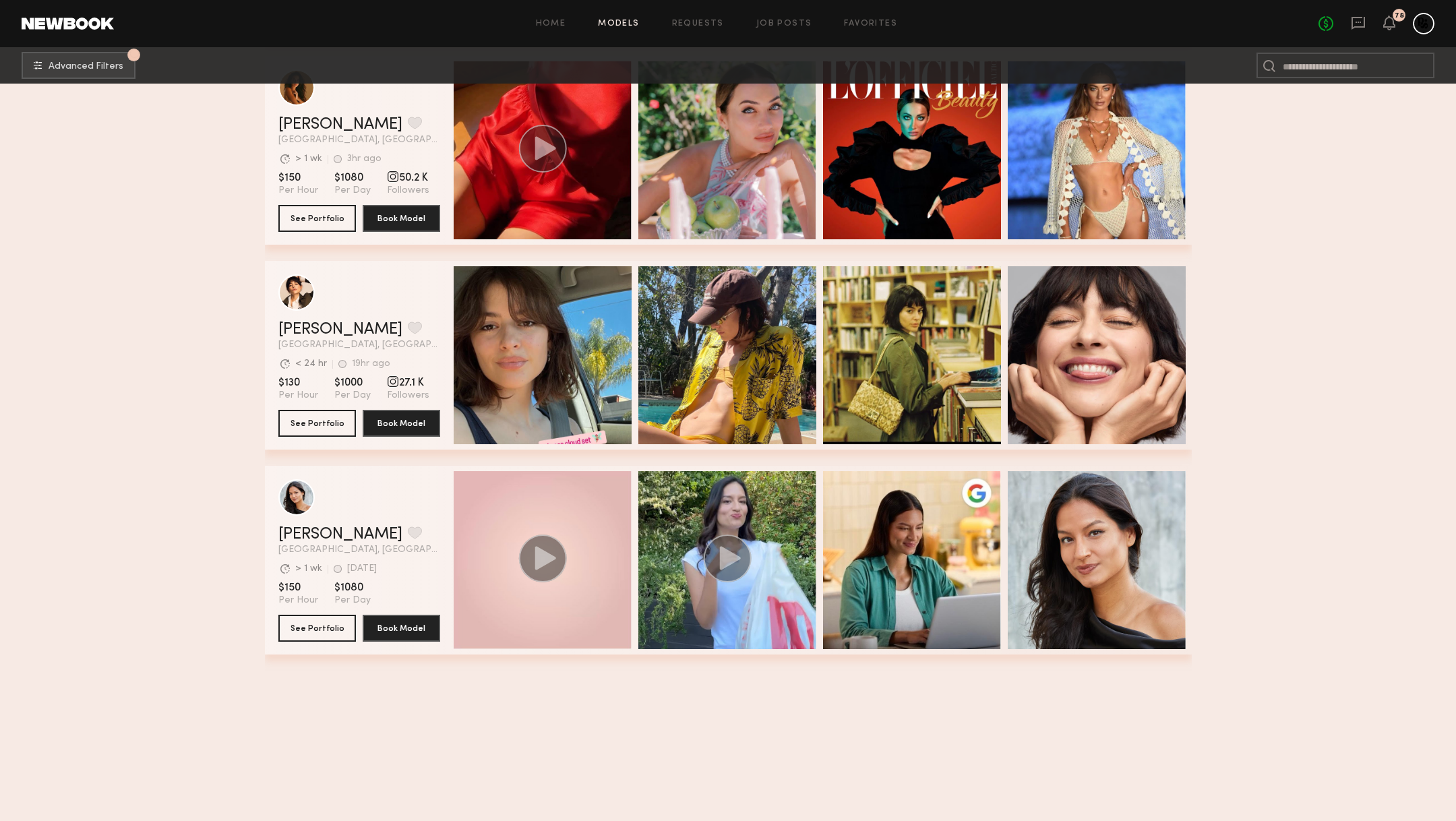
scroll to position [75628, 0]
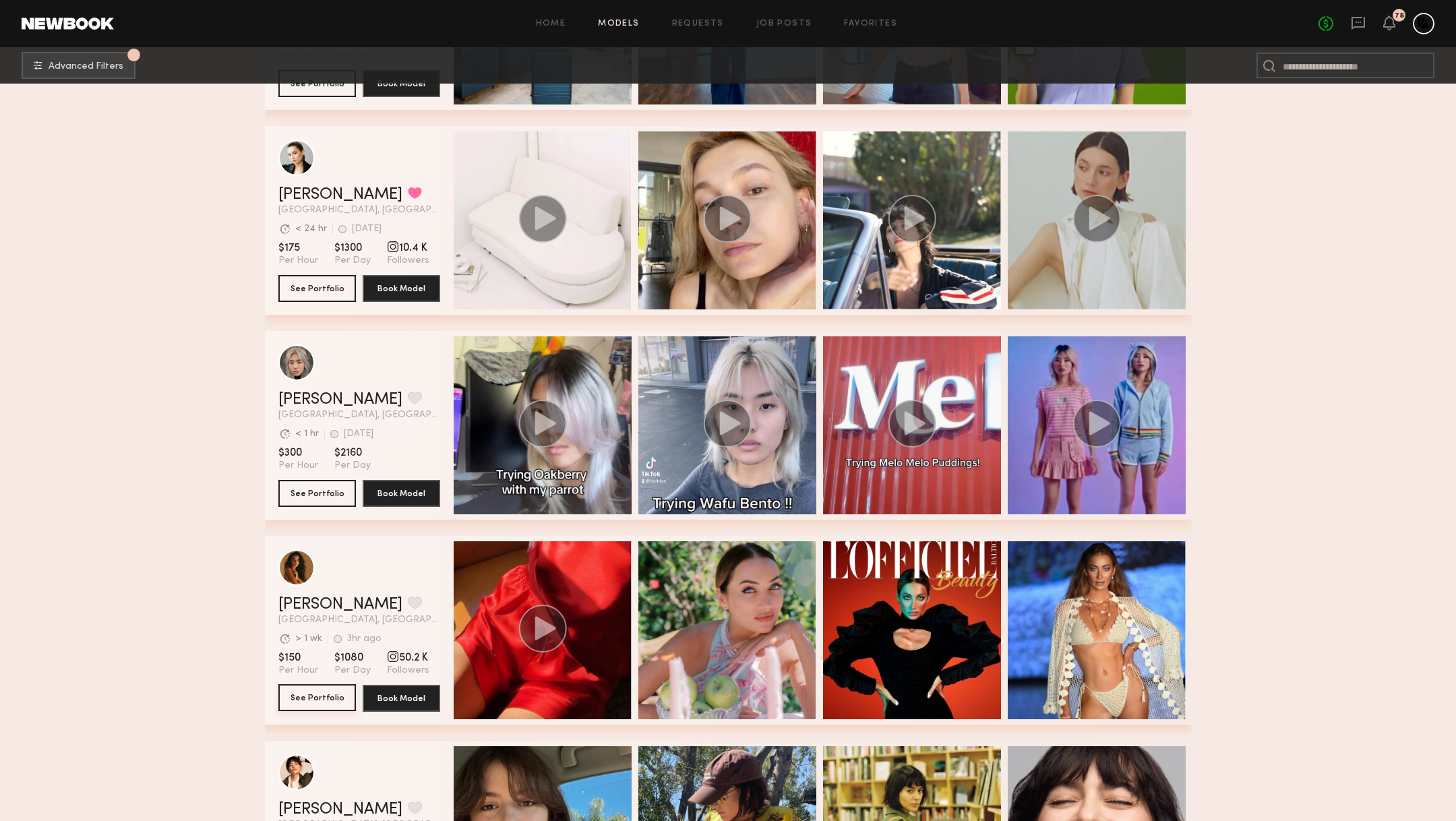
click at [309, 696] on button "See Portfolio" at bounding box center [317, 698] width 77 height 27
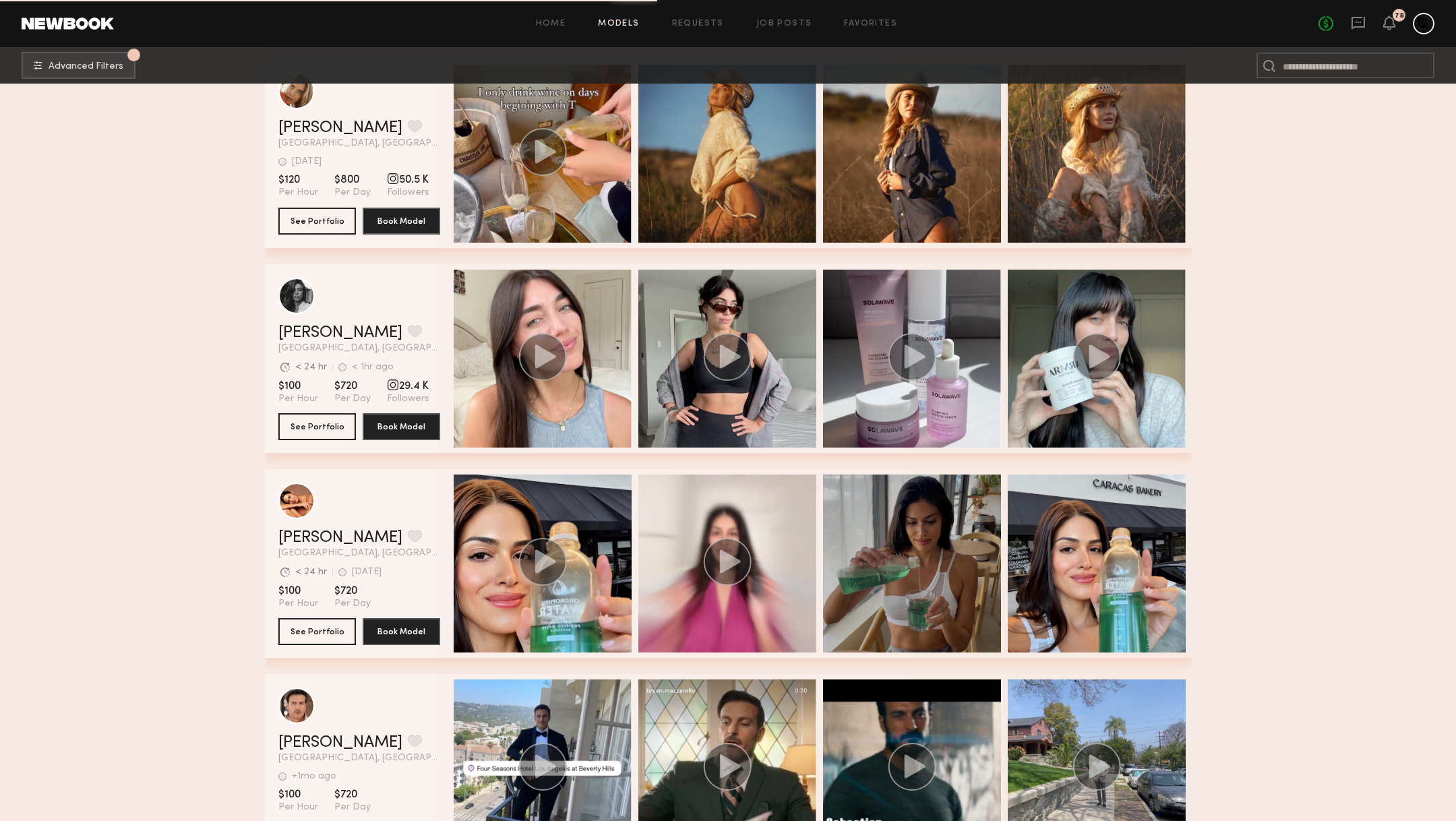
scroll to position [83166, 0]
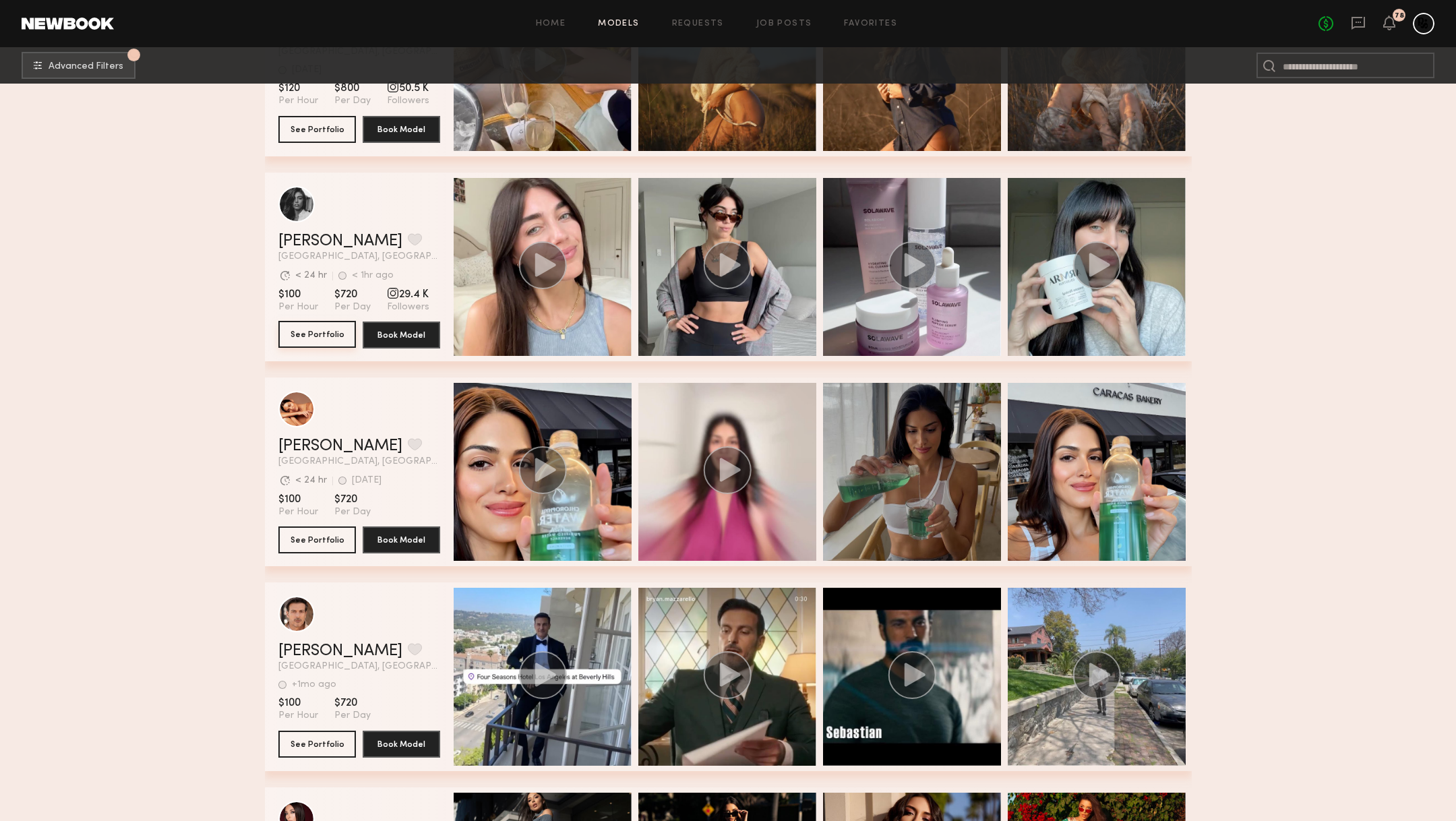
click at [332, 332] on button "See Portfolio" at bounding box center [317, 335] width 77 height 27
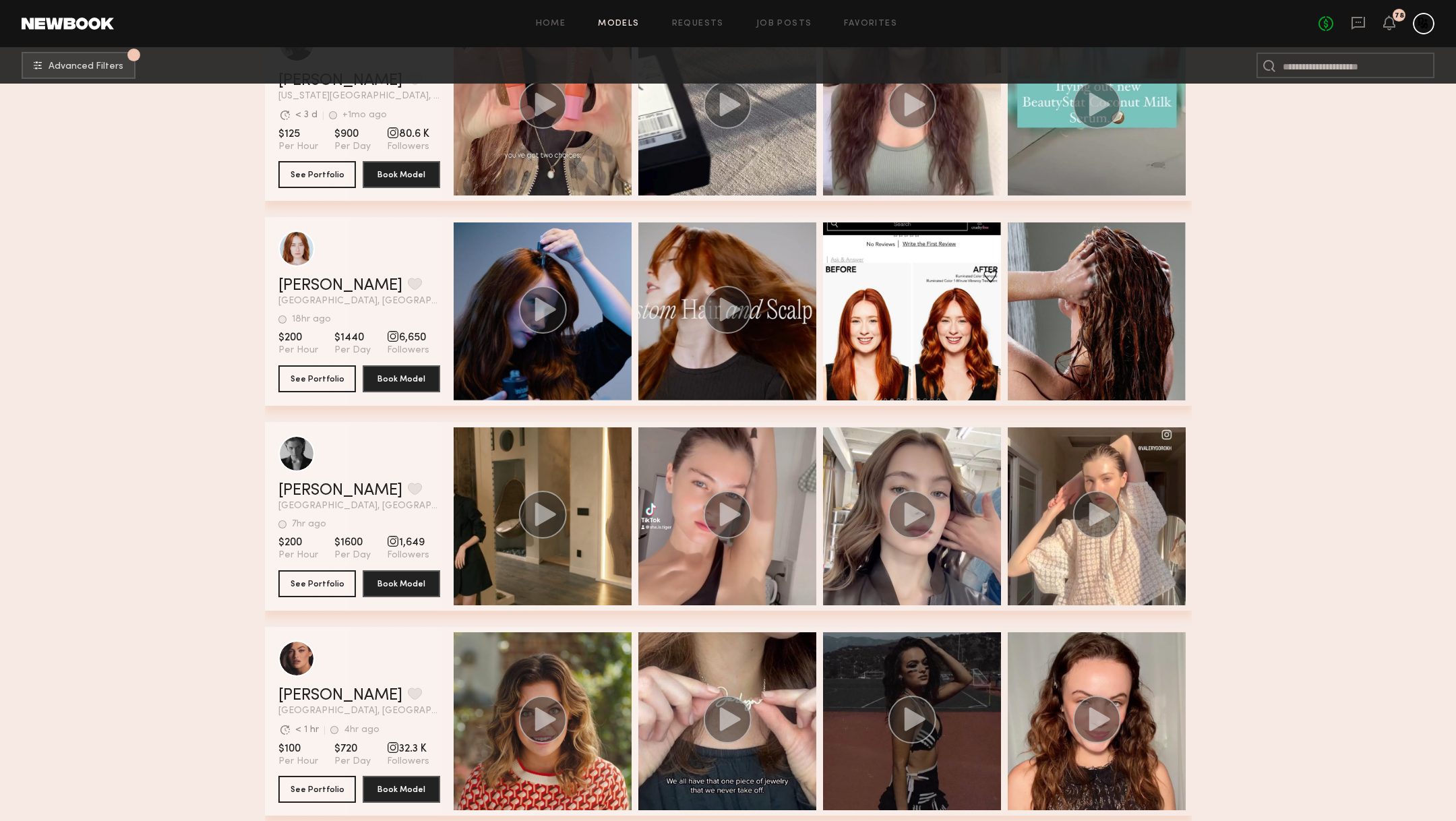
scroll to position [85537, 0]
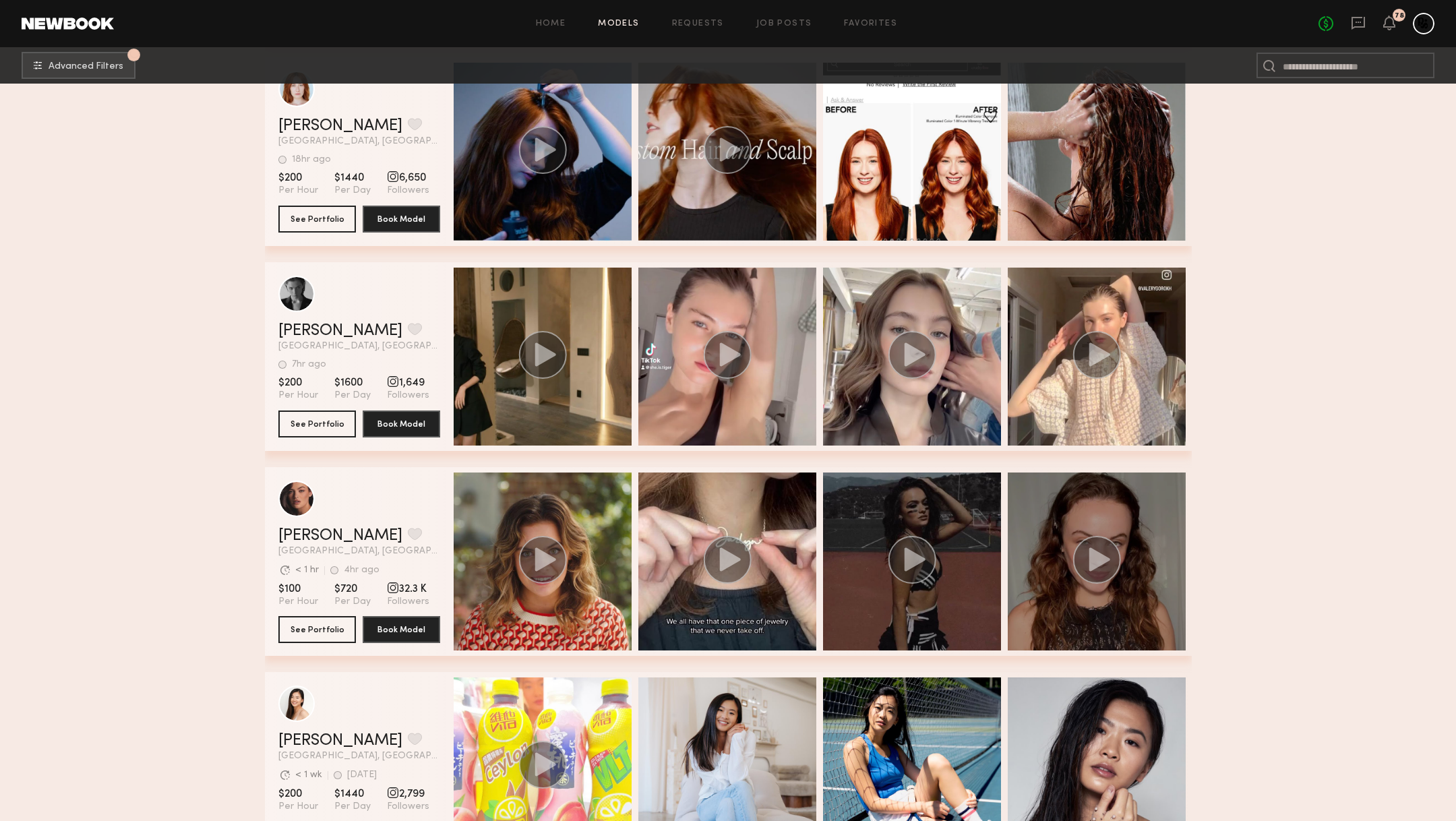
click at [1028, 611] on div "grid" at bounding box center [1097, 561] width 178 height 178
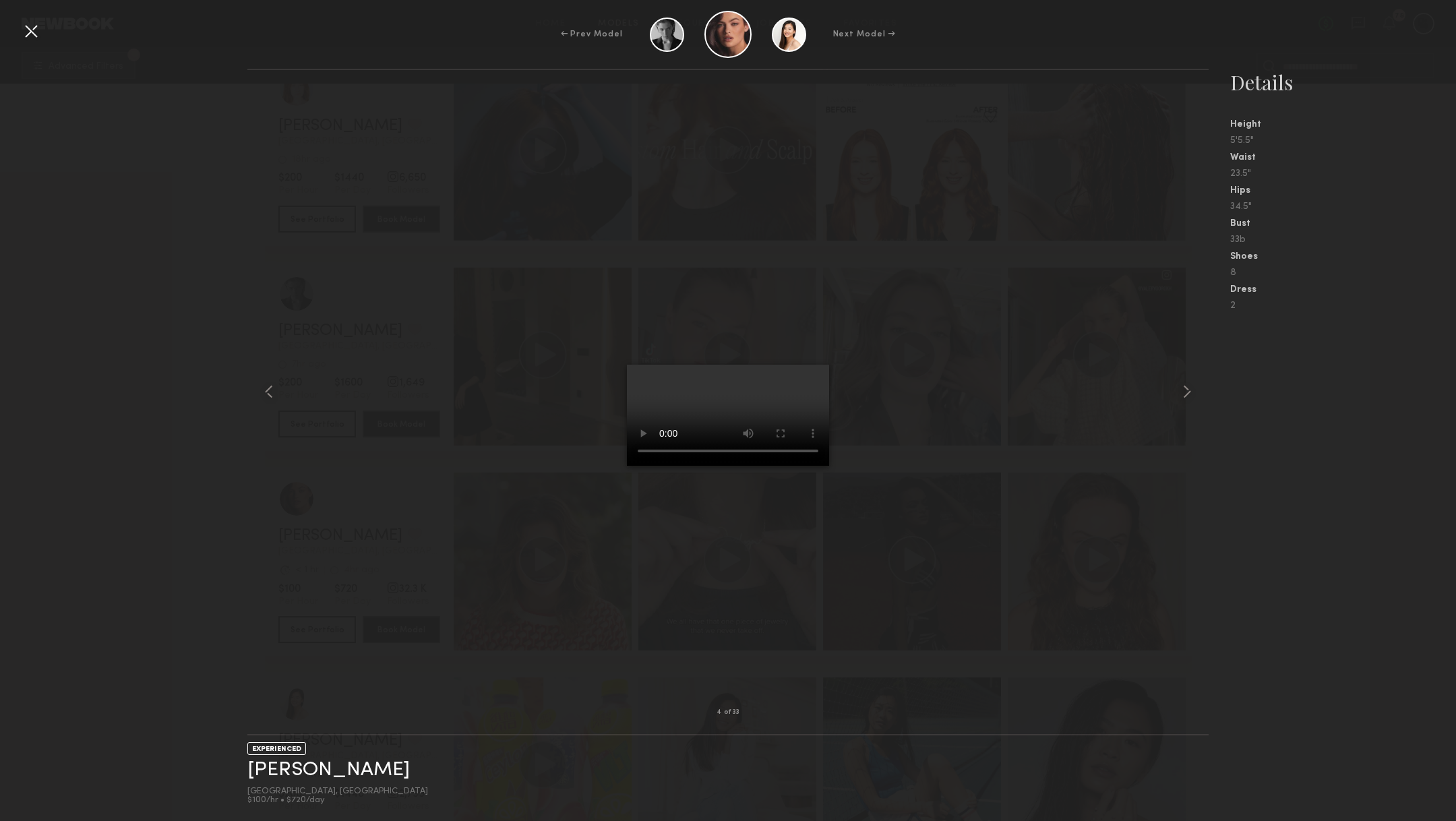
click at [31, 24] on div at bounding box center [31, 31] width 22 height 22
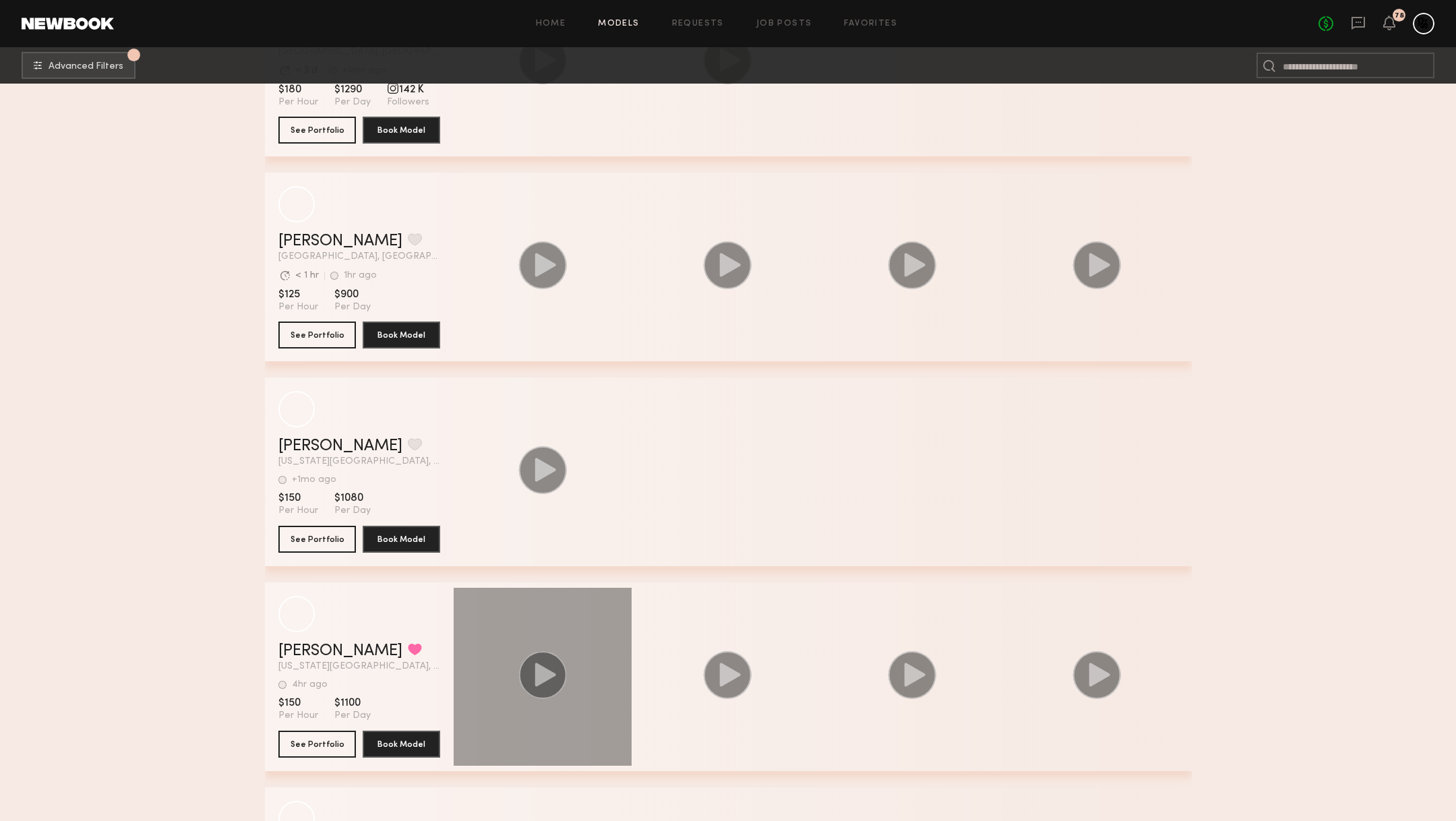
scroll to position [90854, 0]
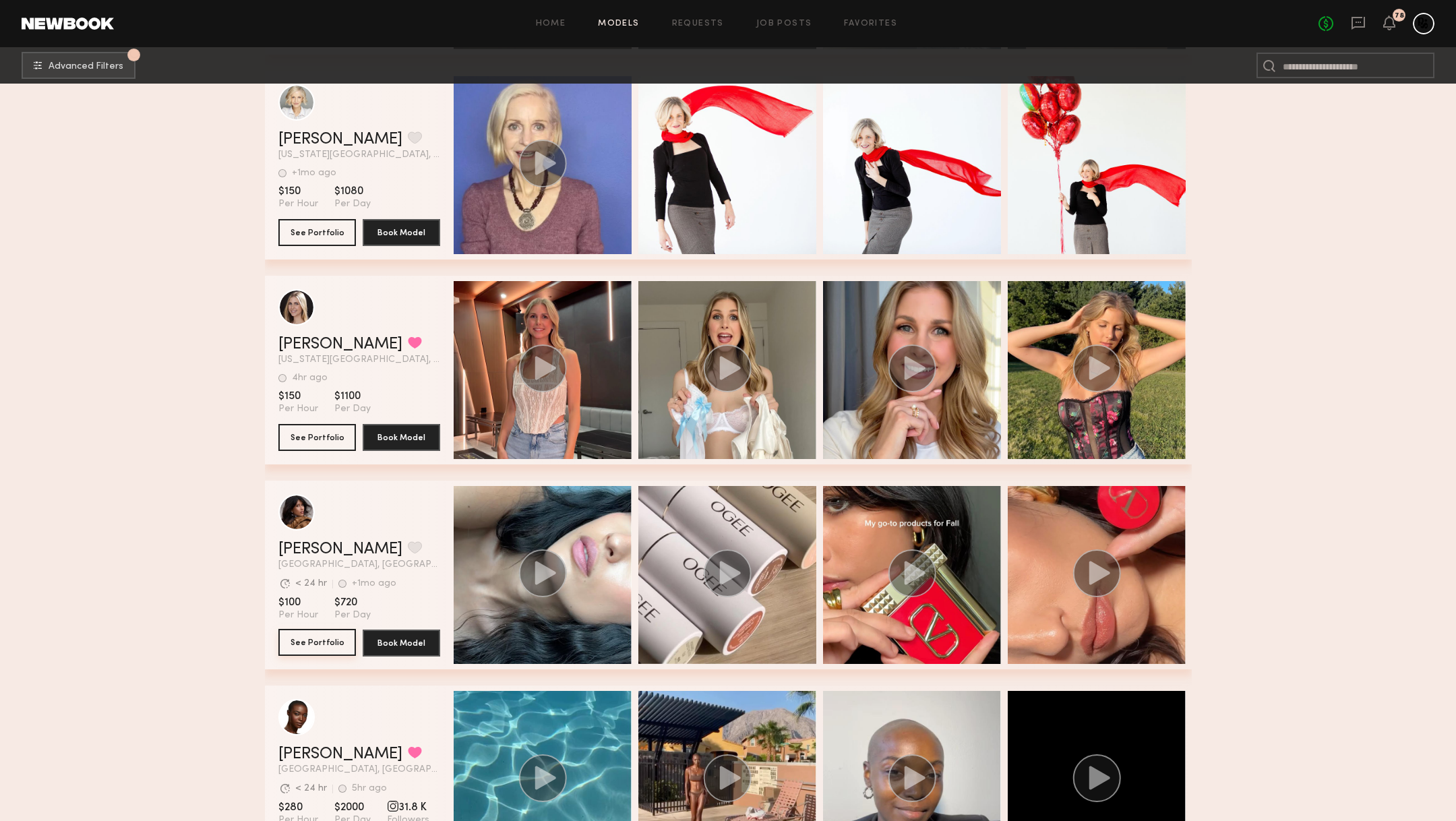
click at [336, 634] on button "See Portfolio" at bounding box center [317, 643] width 77 height 27
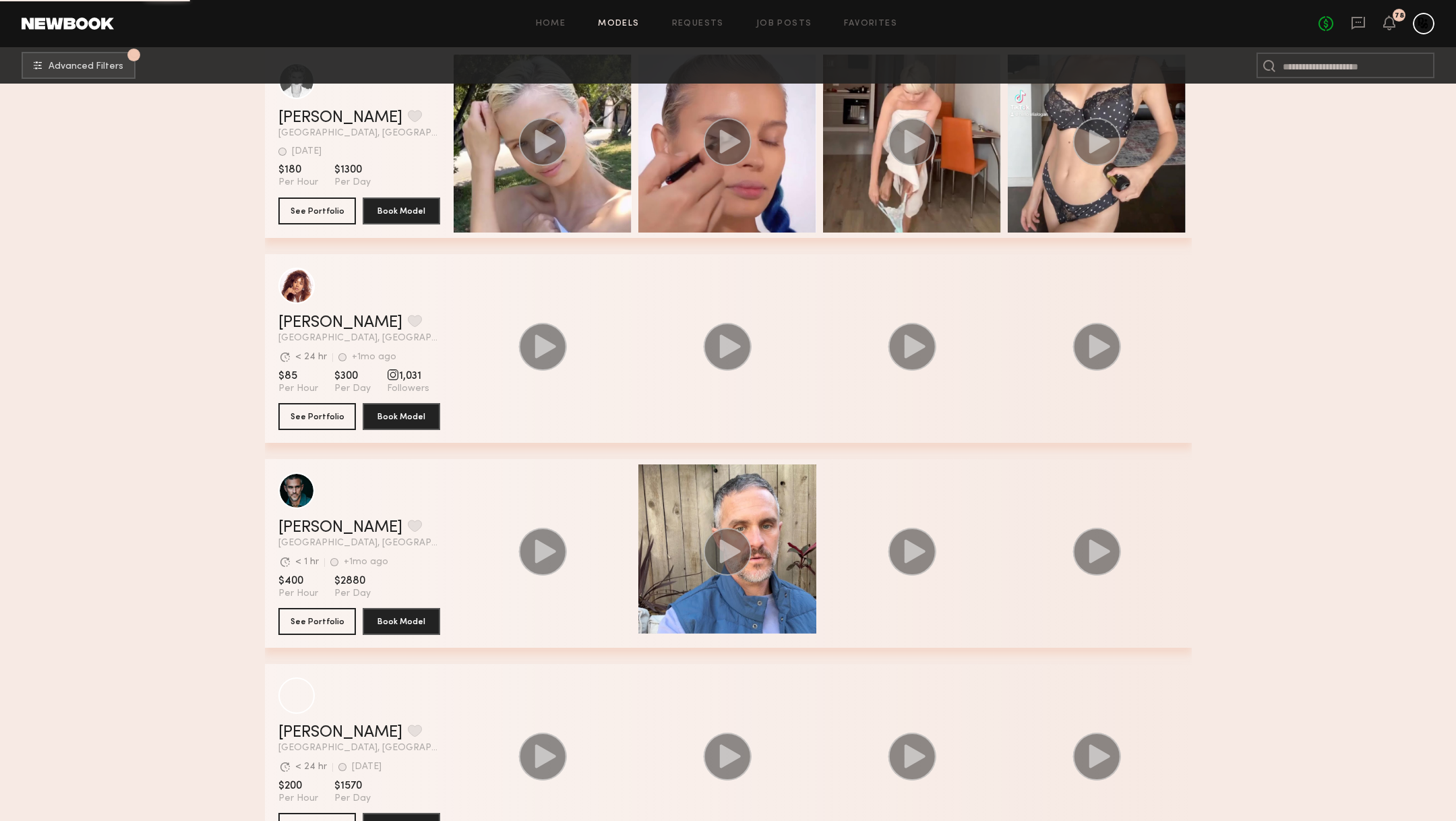
scroll to position [102573, 0]
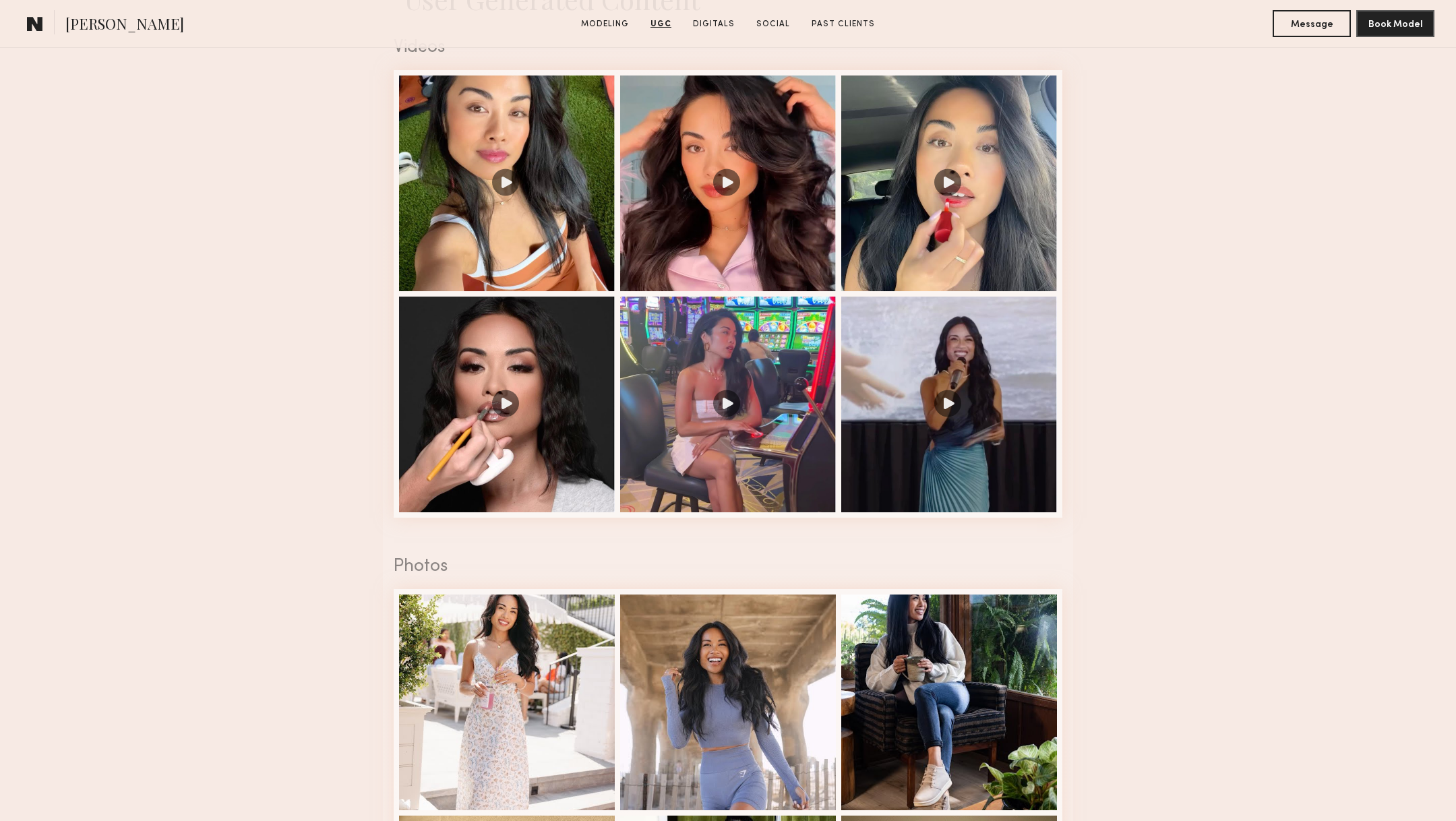
scroll to position [1295, 0]
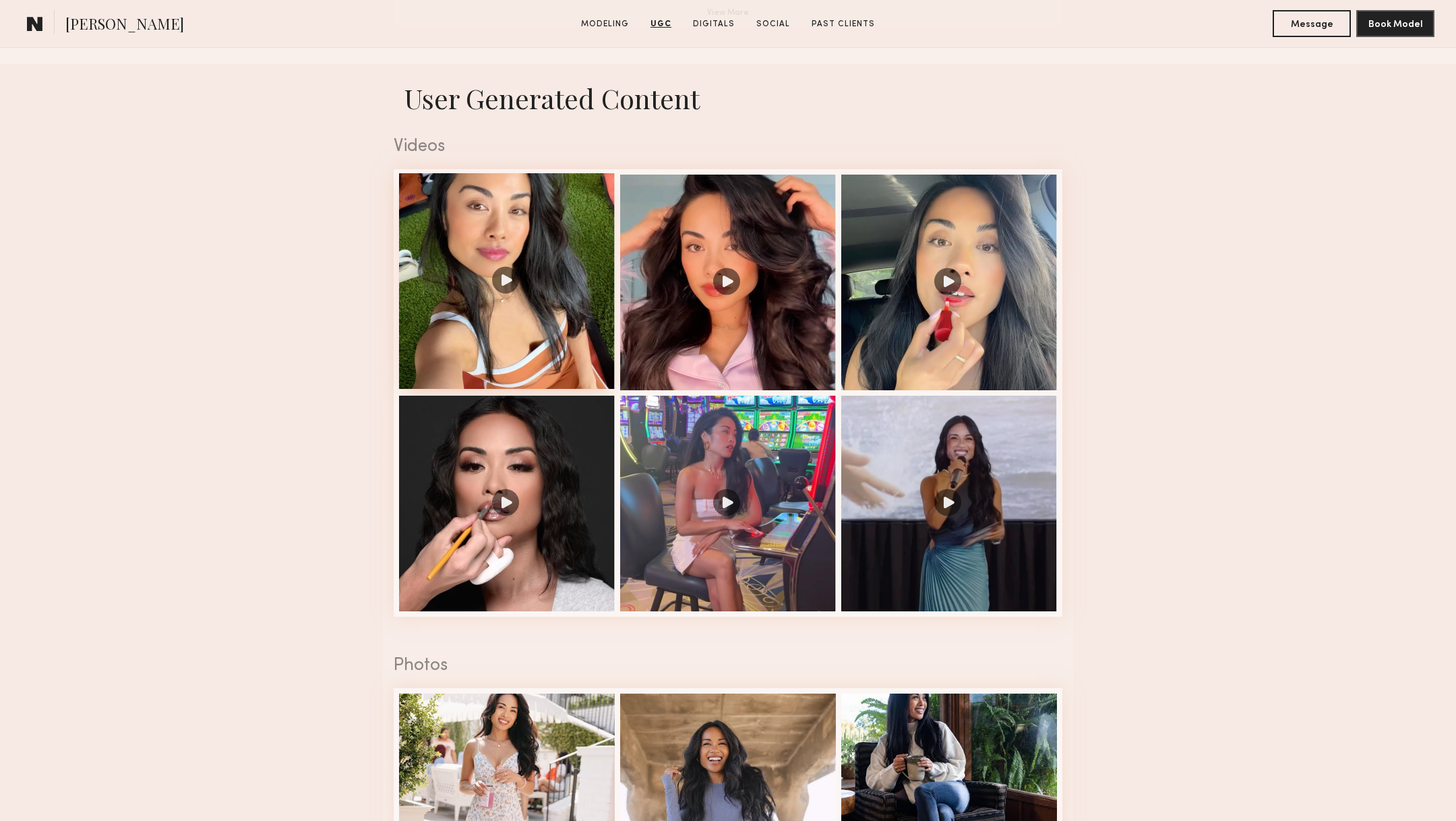
click at [562, 325] on div at bounding box center [507, 282] width 216 height 216
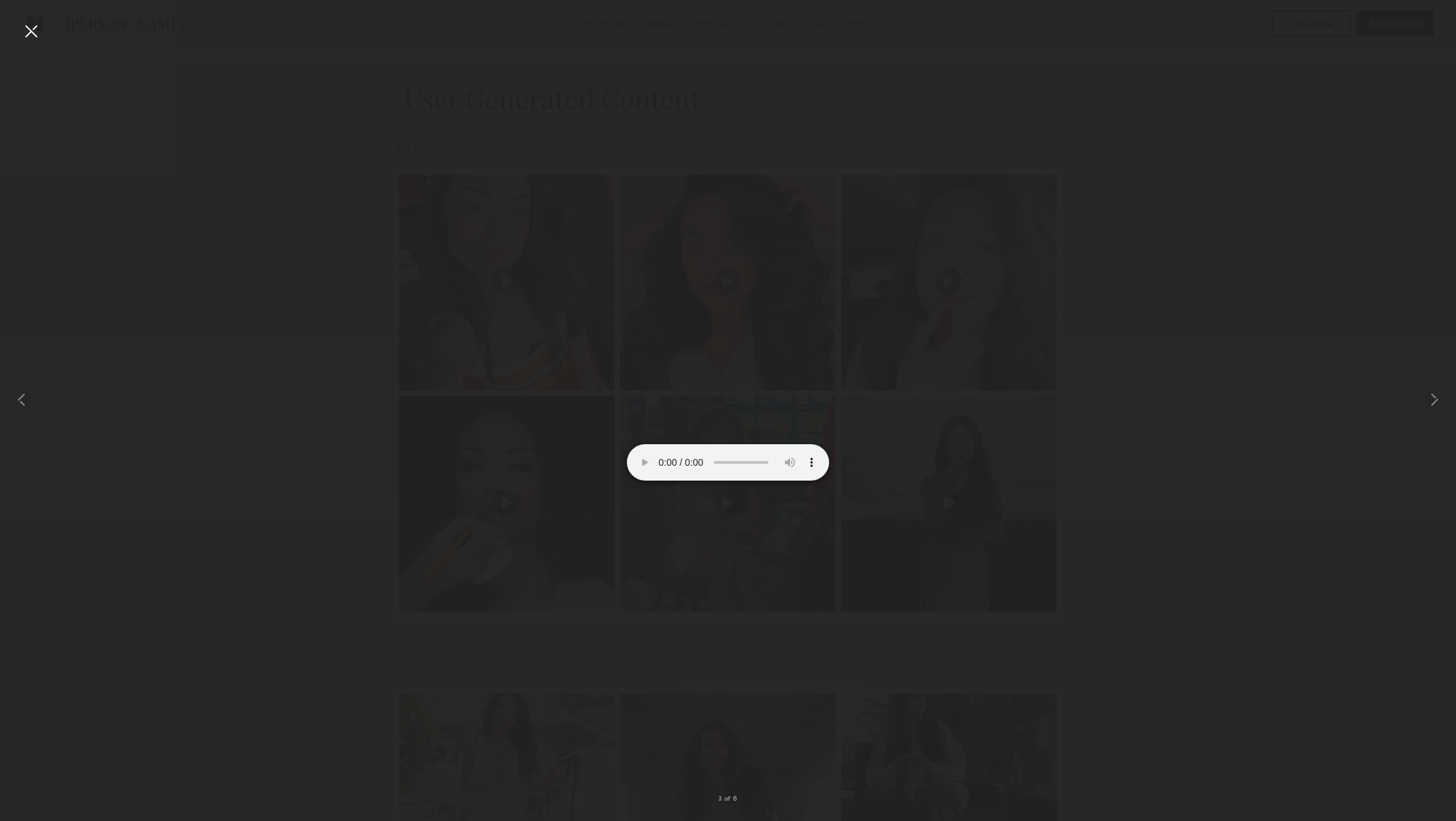
click at [31, 29] on div at bounding box center [31, 31] width 22 height 22
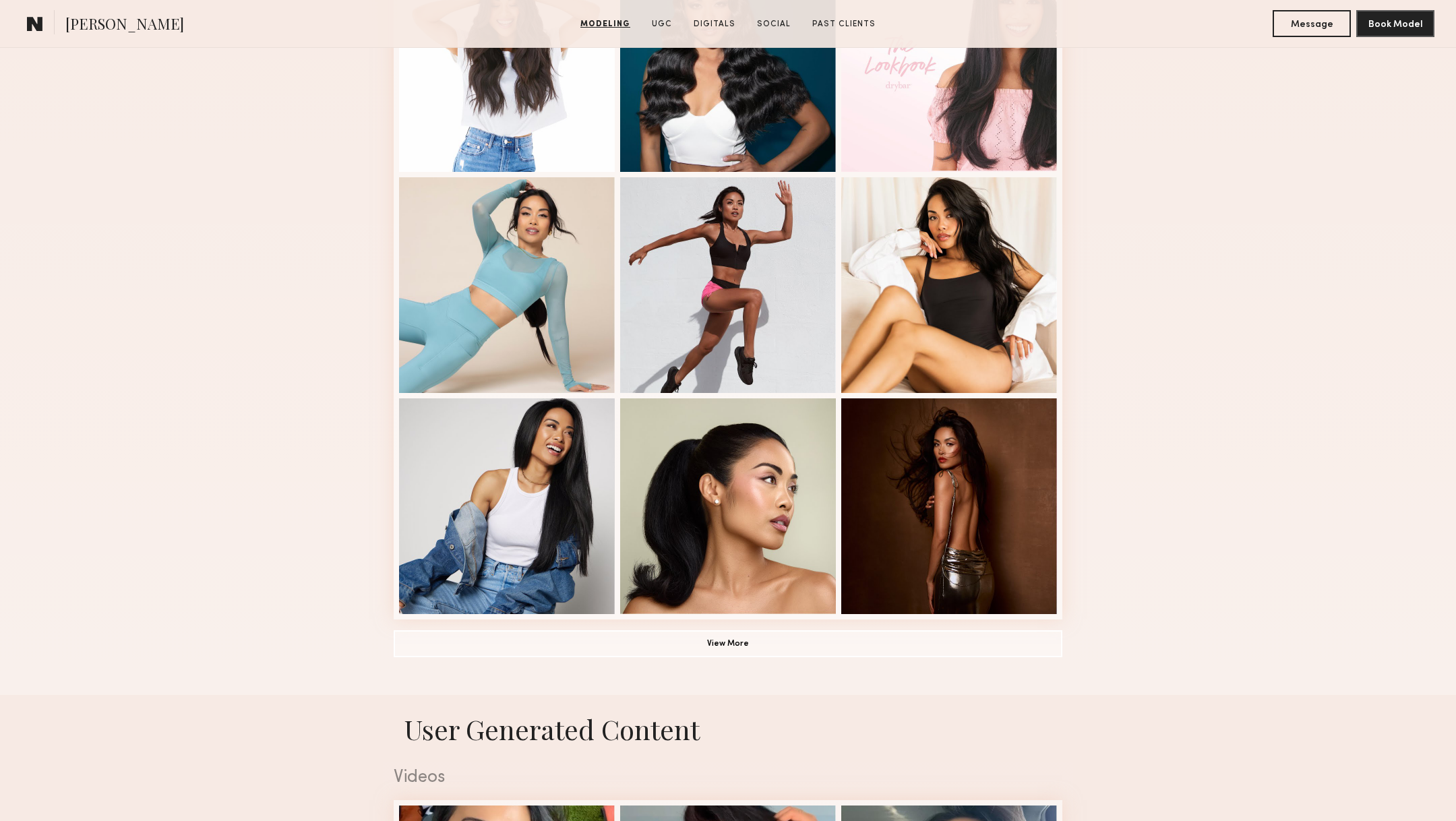
scroll to position [0, 0]
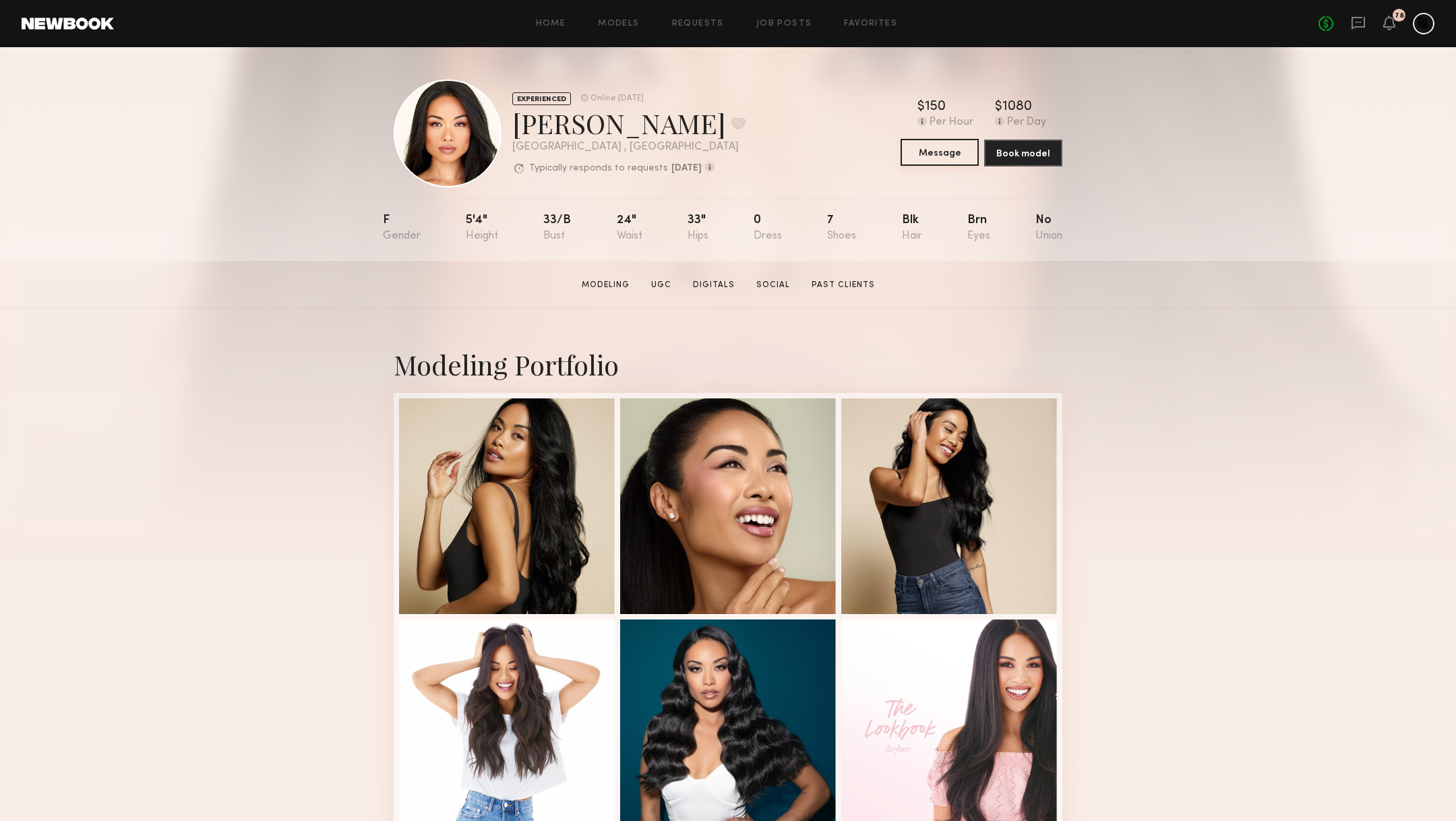
click at [940, 139] on button "Message" at bounding box center [940, 152] width 78 height 27
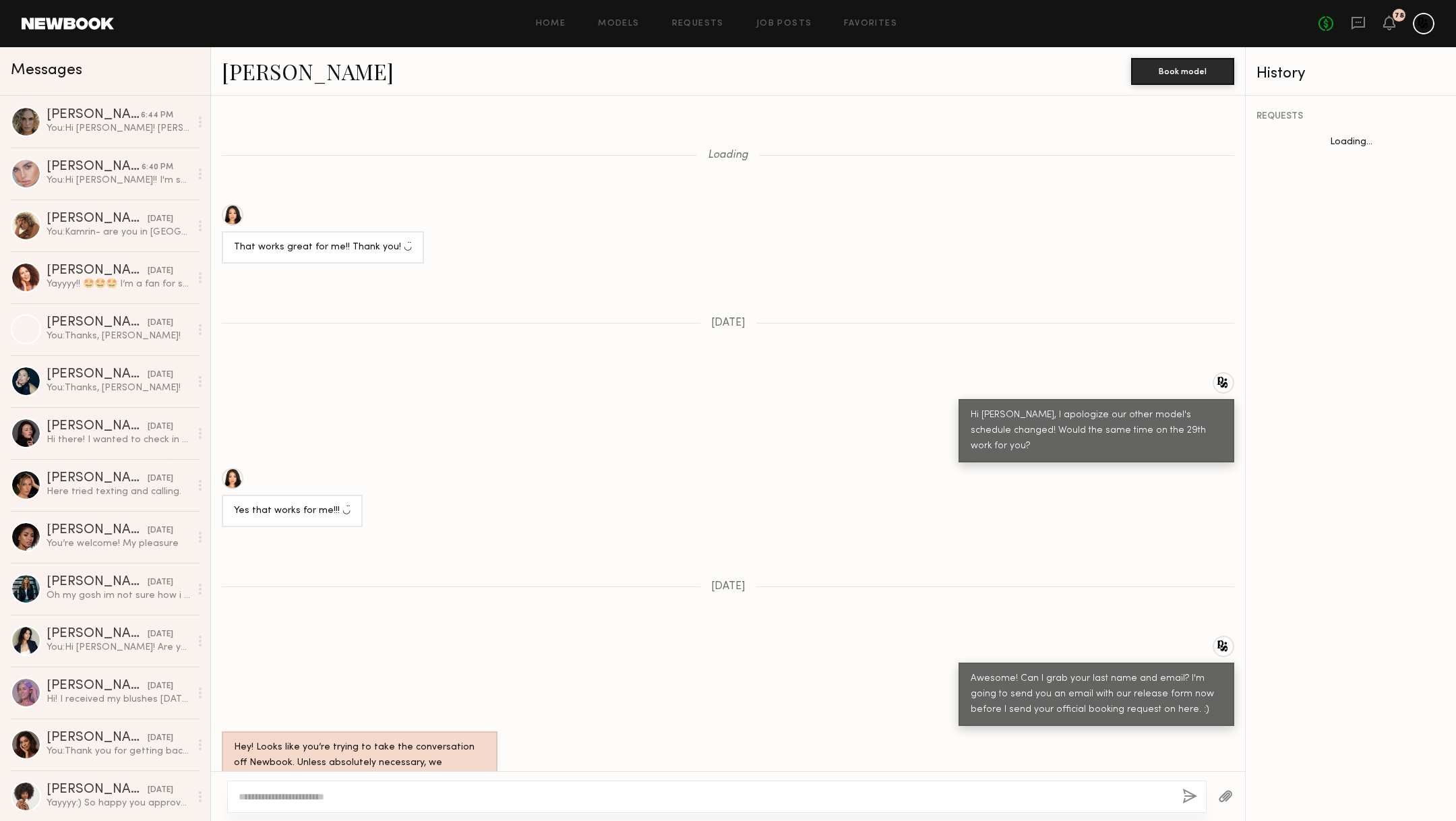
scroll to position [864, 0]
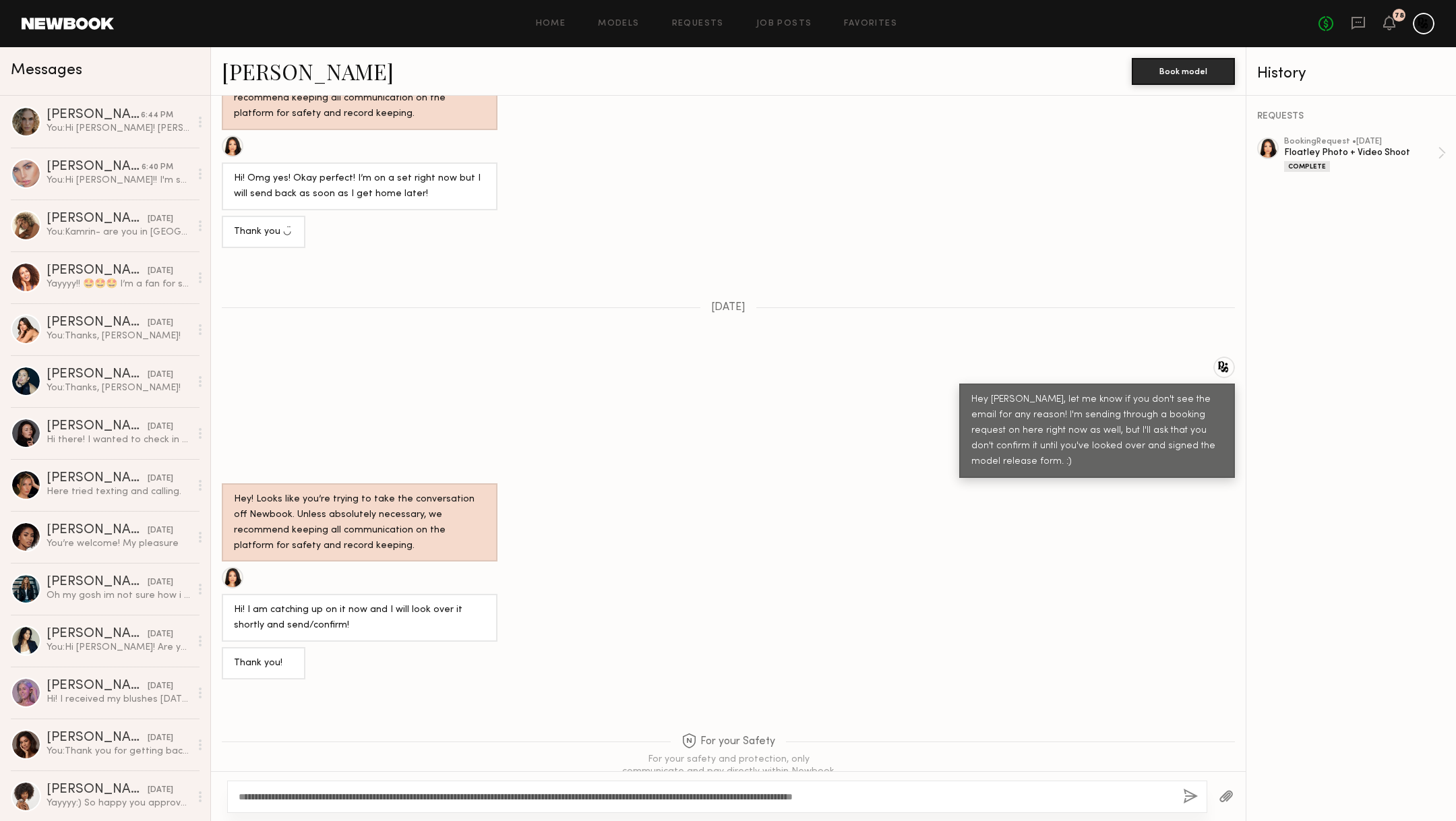
type textarea "**********"
click at [1191, 794] on button "button" at bounding box center [1190, 797] width 15 height 17
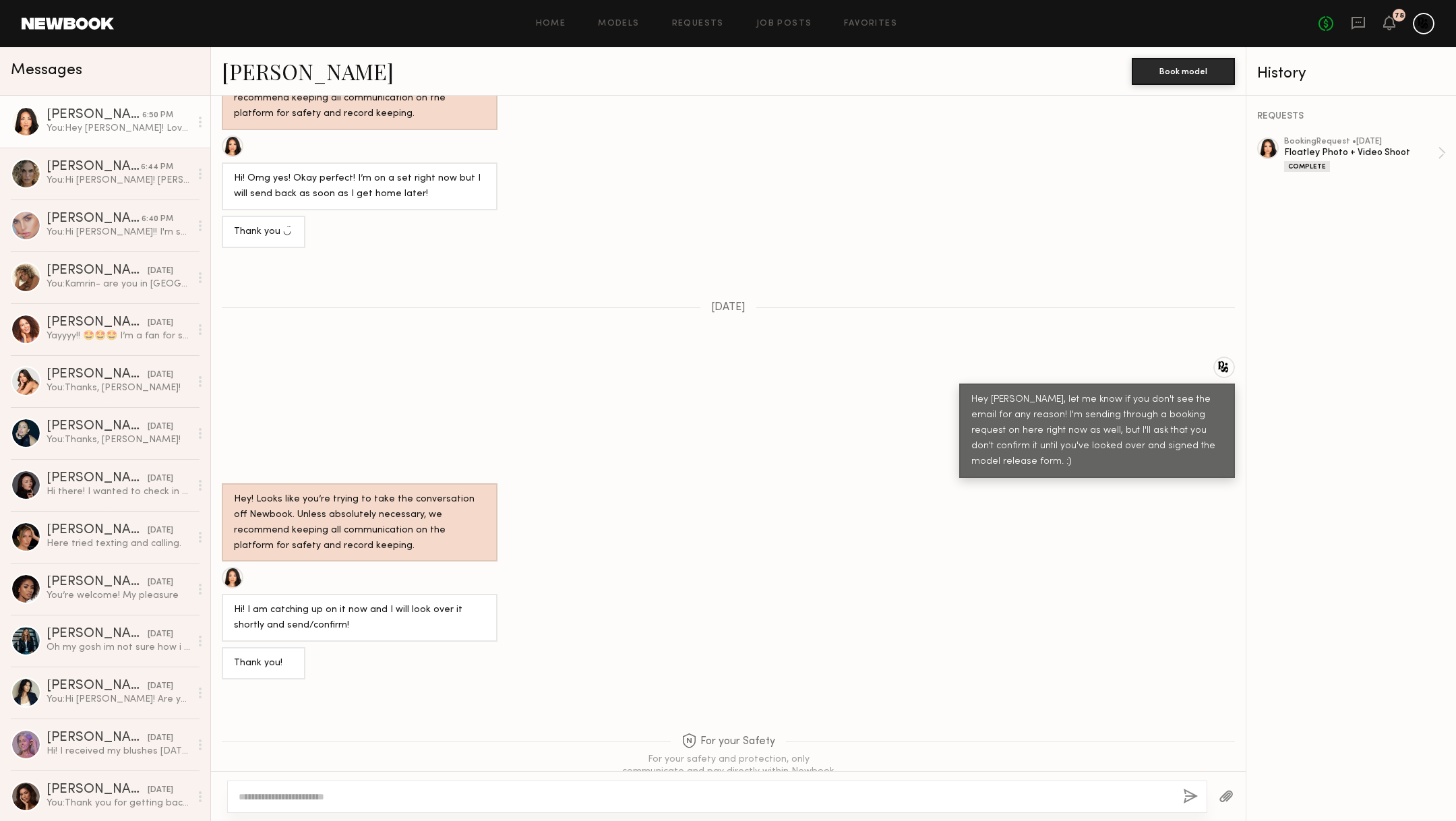
scroll to position [1136, 0]
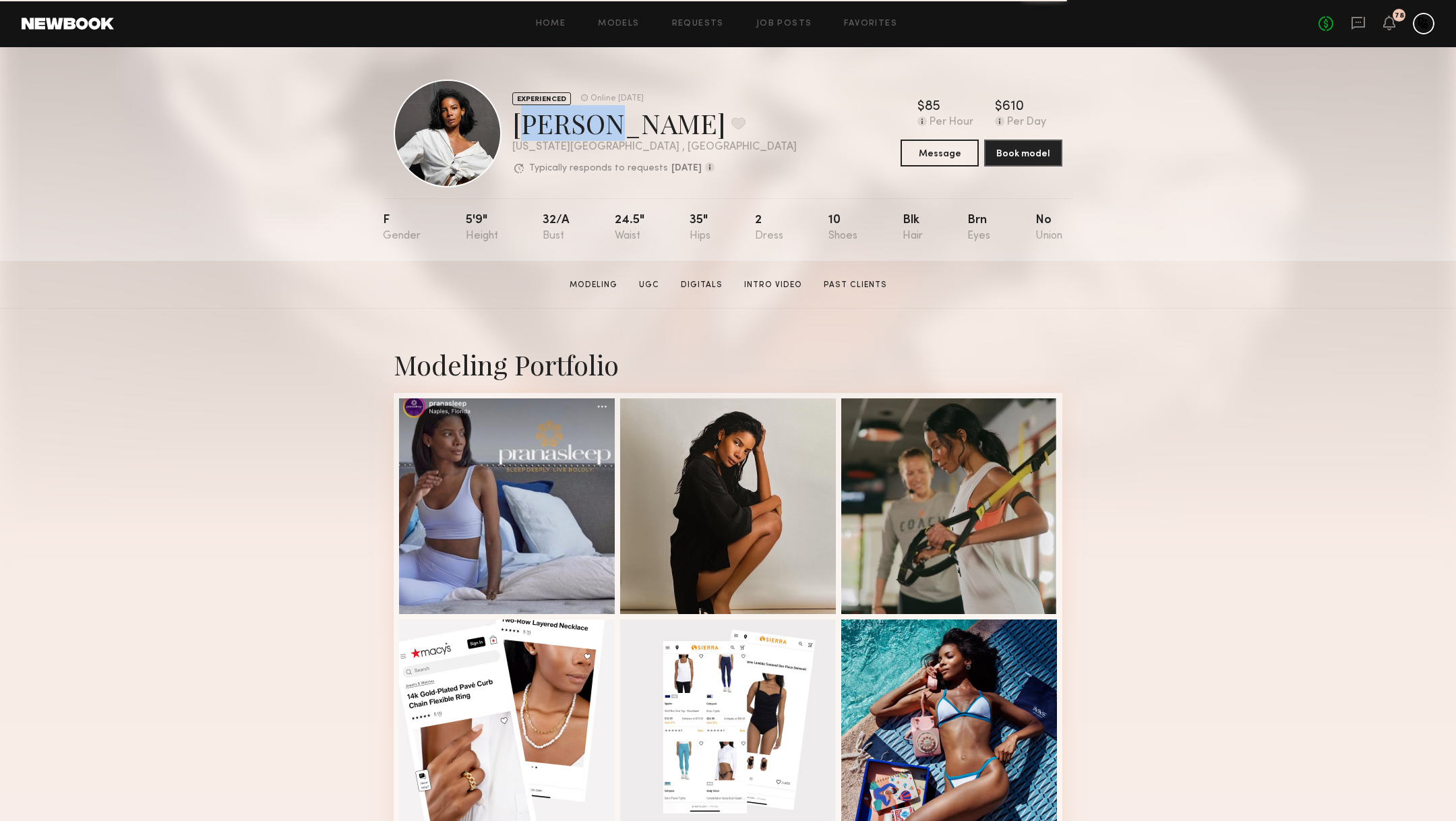
drag, startPoint x: 589, startPoint y: 128, endPoint x: 507, endPoint y: 128, distance: 82.0
click at [507, 128] on div "EXPERIENCED Online 2d ago June R. Favorite New York City , NY Typically respond…" at bounding box center [595, 133] width 403 height 108
copy div "June R"
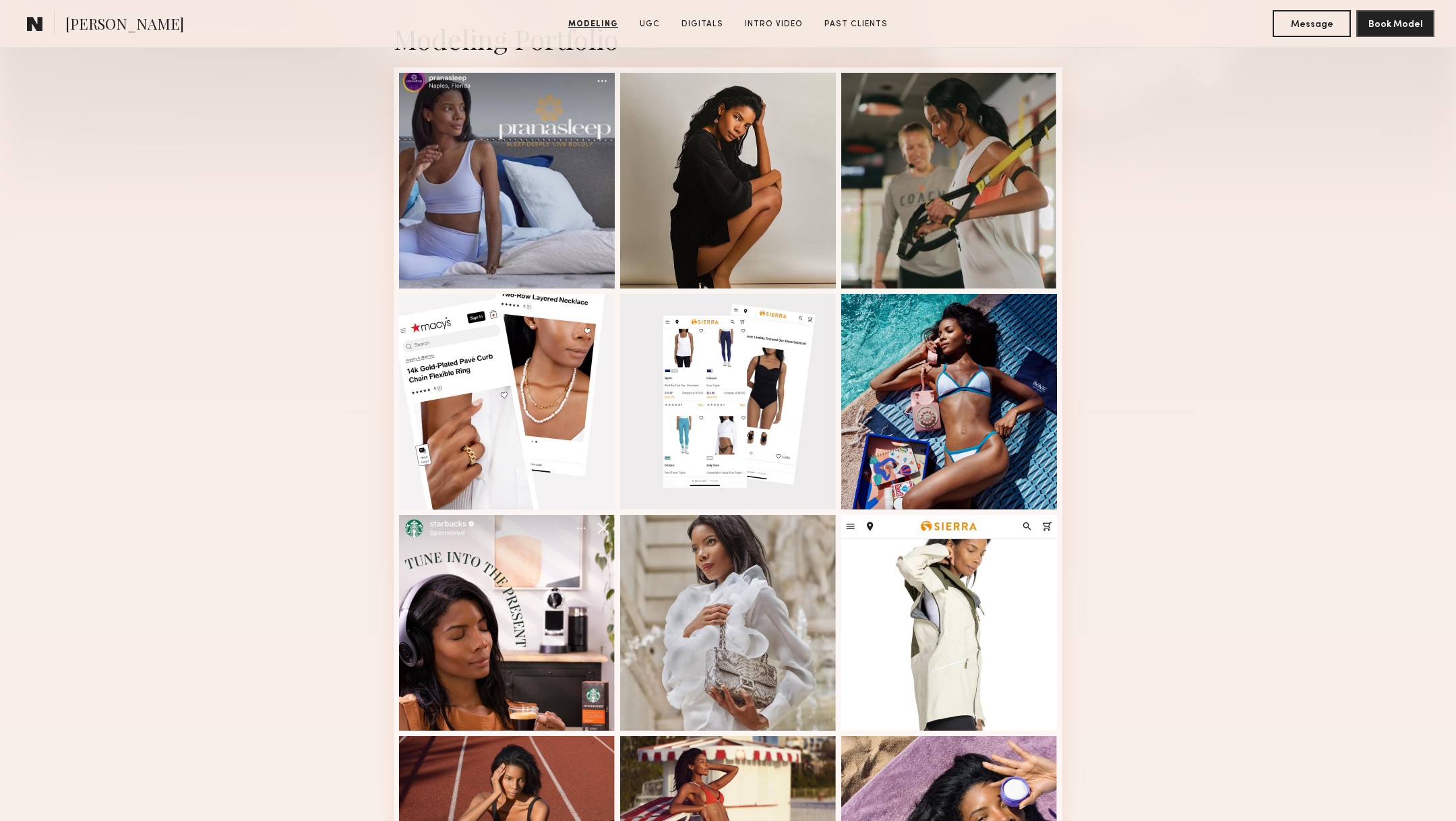
scroll to position [1152, 0]
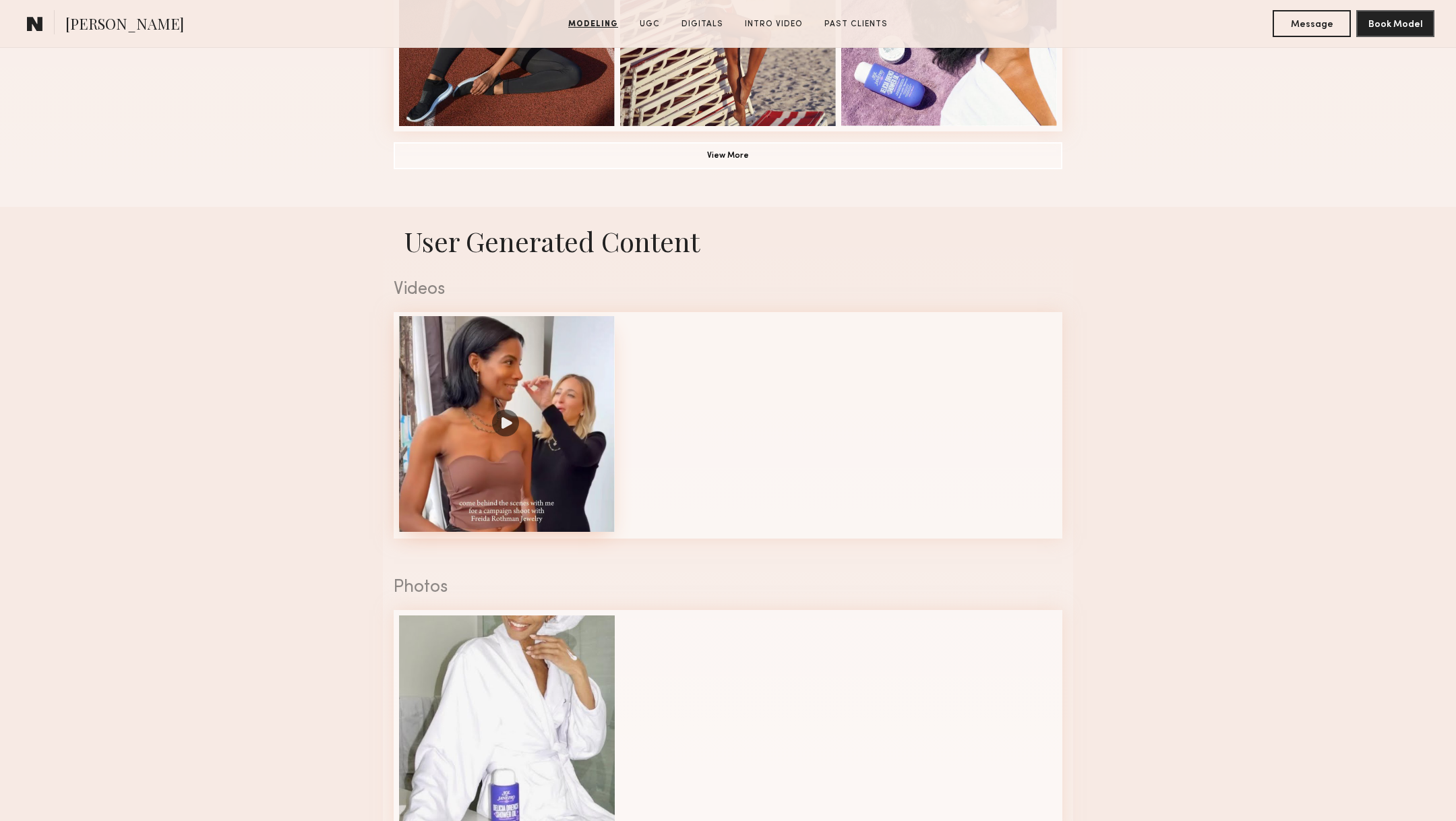
click at [541, 453] on div at bounding box center [507, 424] width 216 height 216
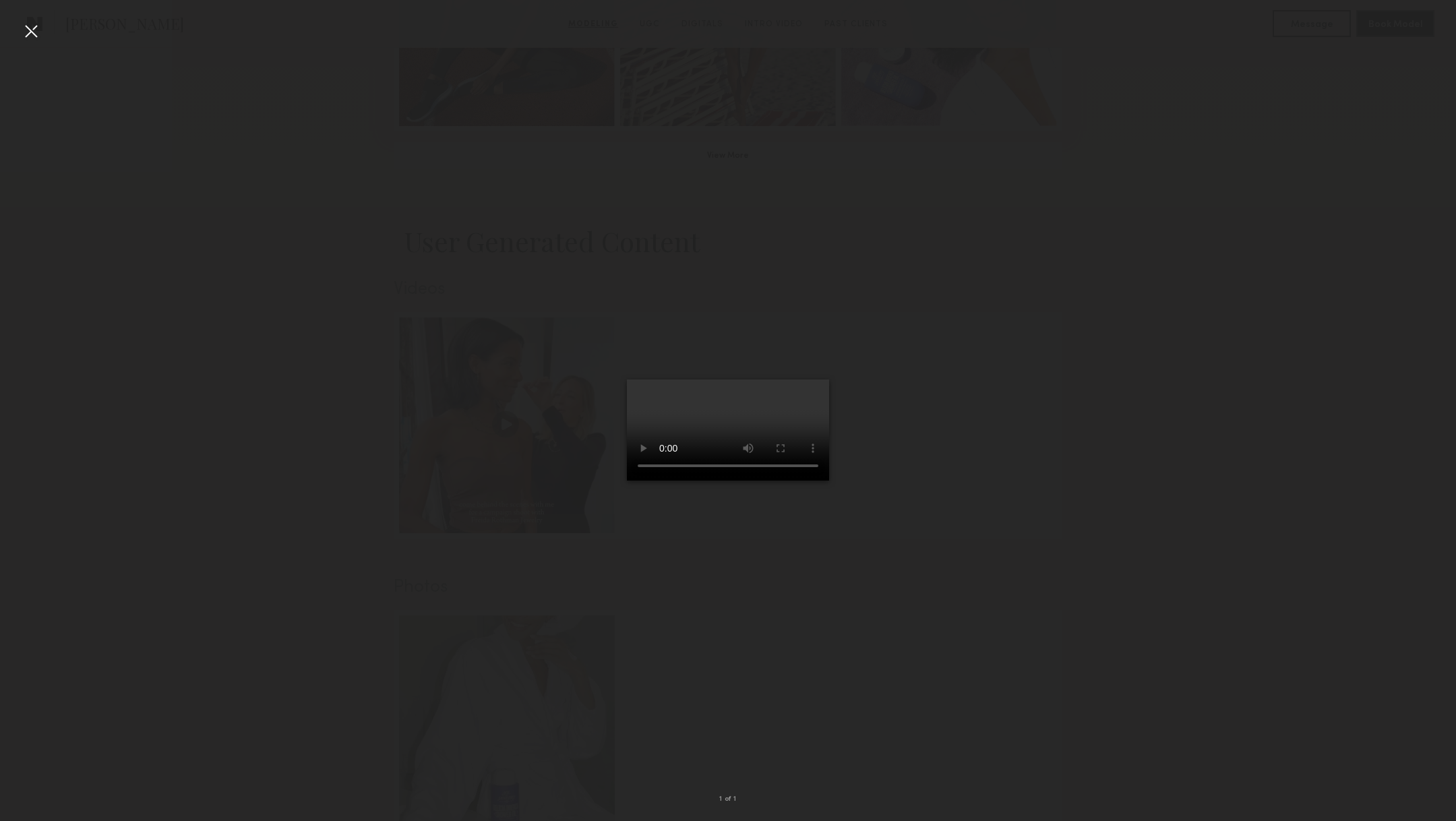
click at [28, 28] on div at bounding box center [31, 31] width 22 height 22
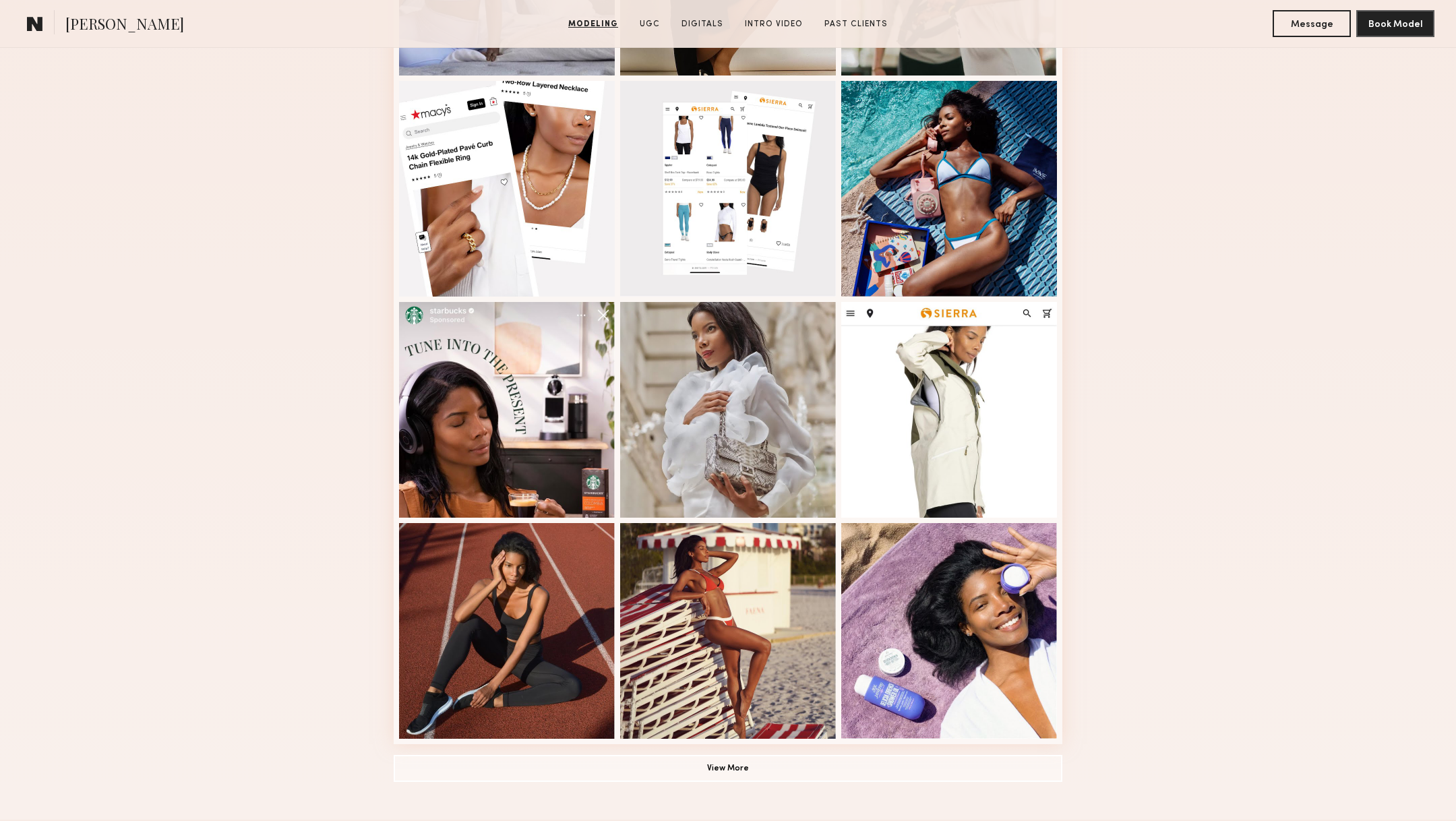
scroll to position [67, 0]
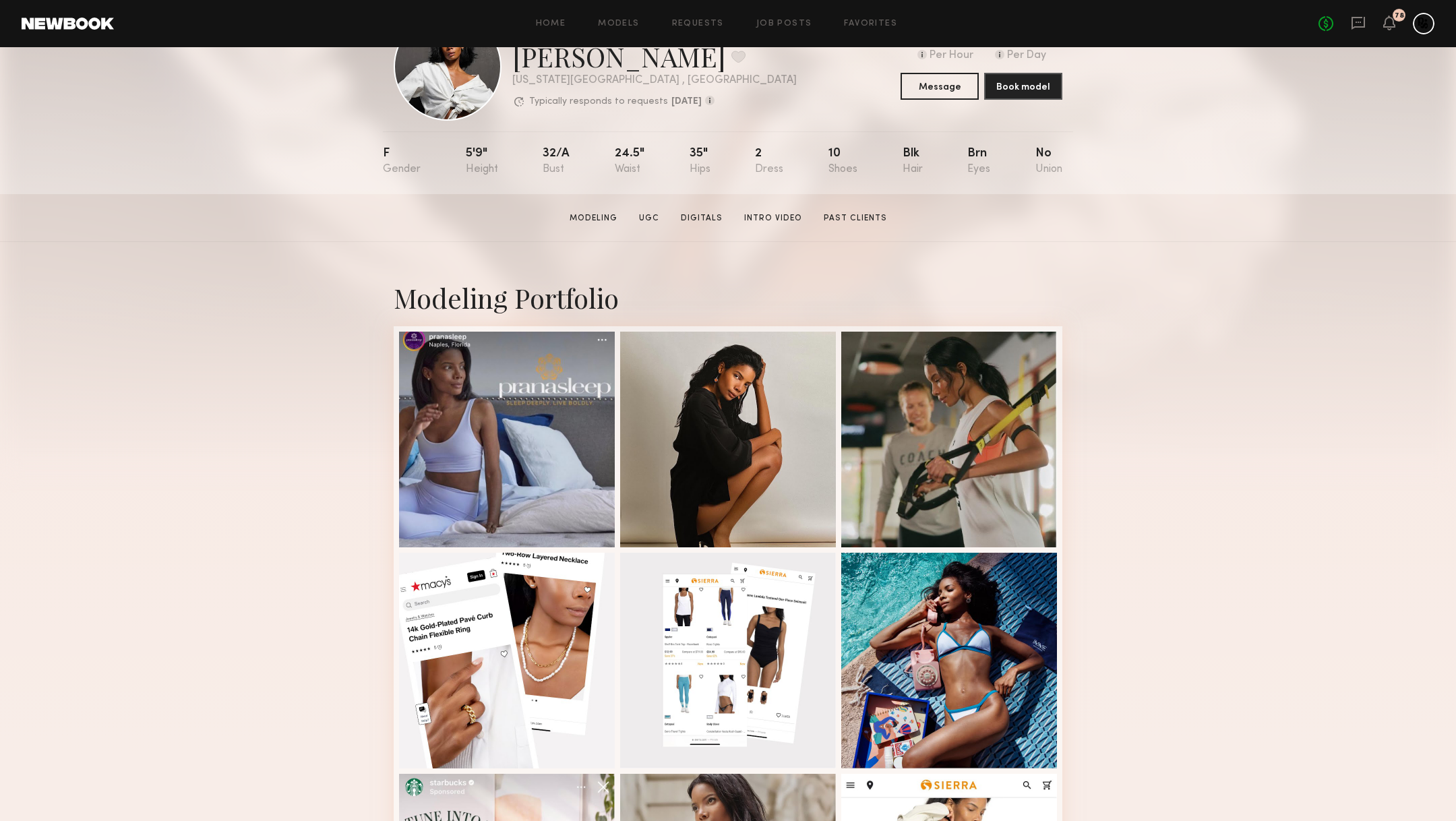
click at [660, 211] on section "Modeling UGC Digitals Intro Video Past Clients" at bounding box center [728, 217] width 328 height 13
click at [650, 217] on link "UGC" at bounding box center [649, 218] width 31 height 12
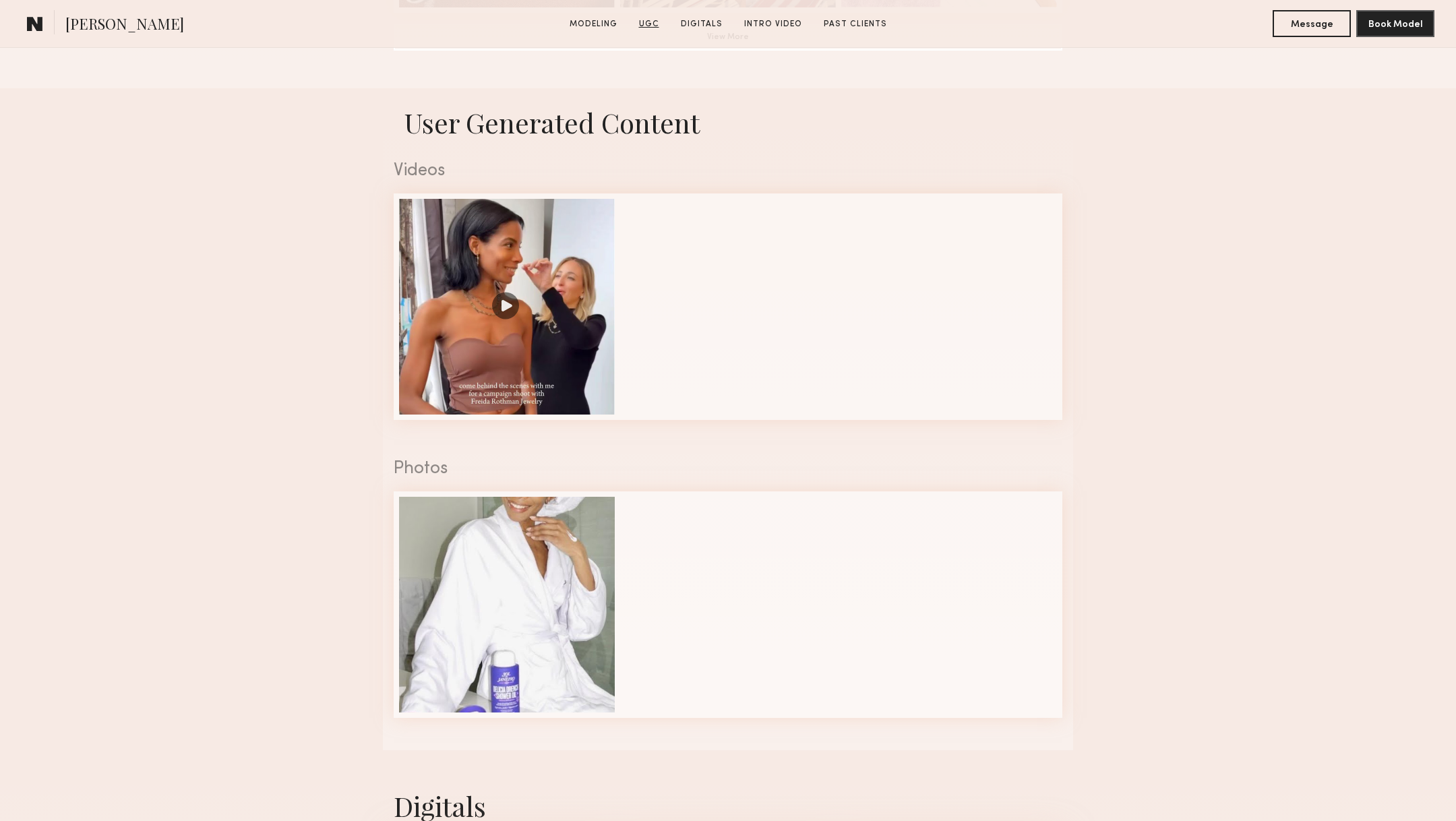
scroll to position [1277, 0]
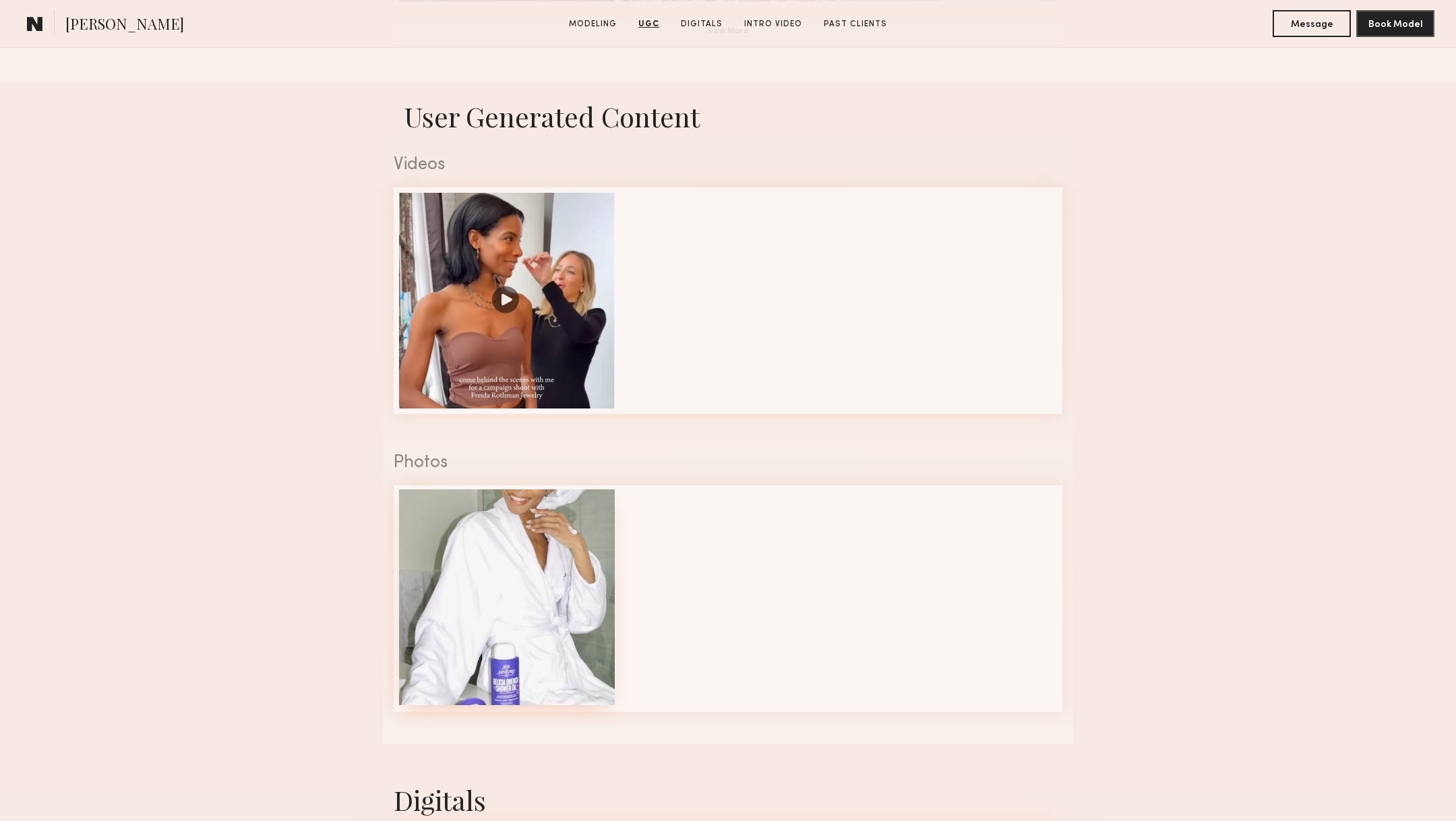
click at [504, 588] on div at bounding box center [507, 597] width 216 height 216
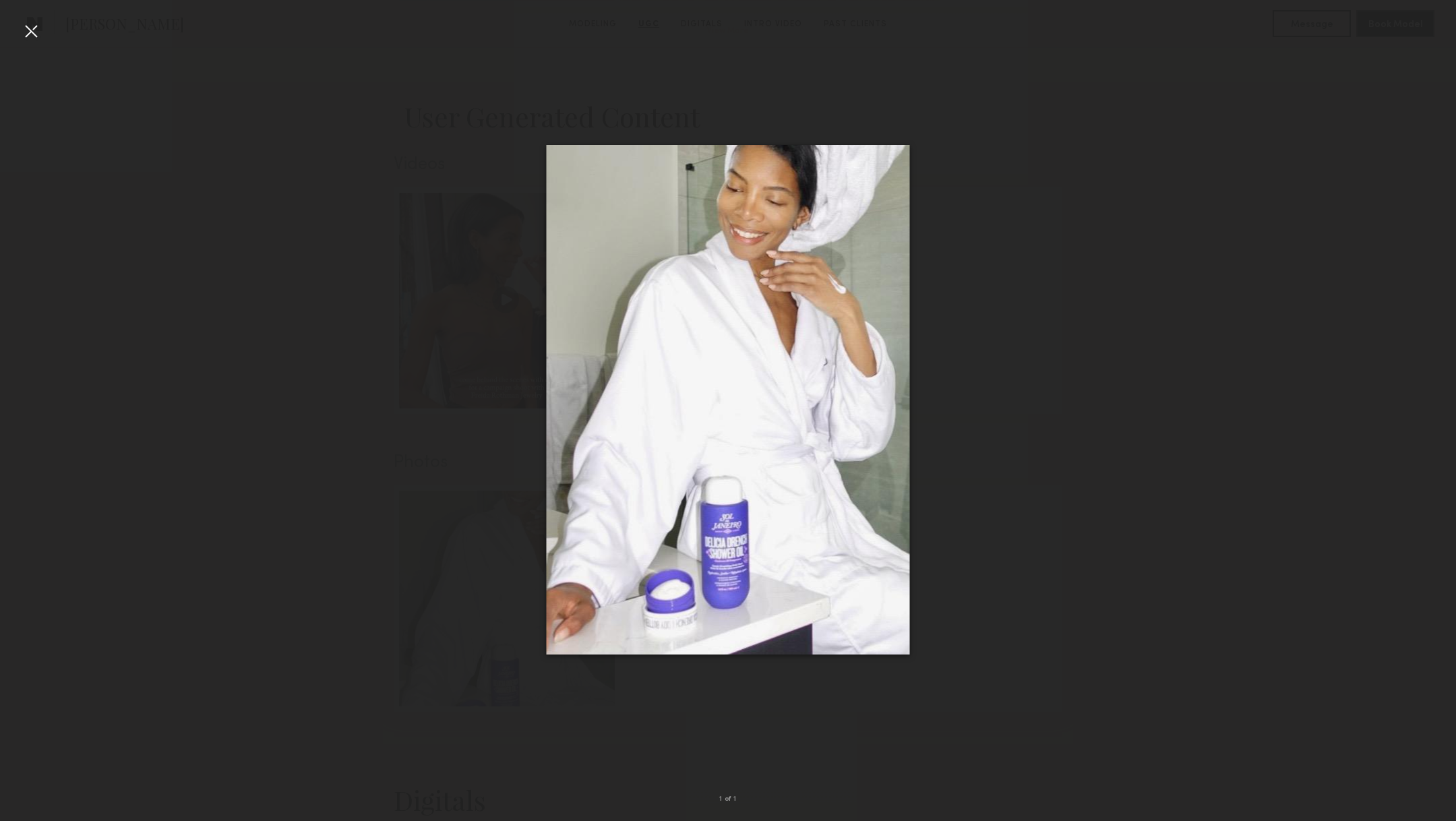
click at [29, 33] on div at bounding box center [31, 31] width 22 height 22
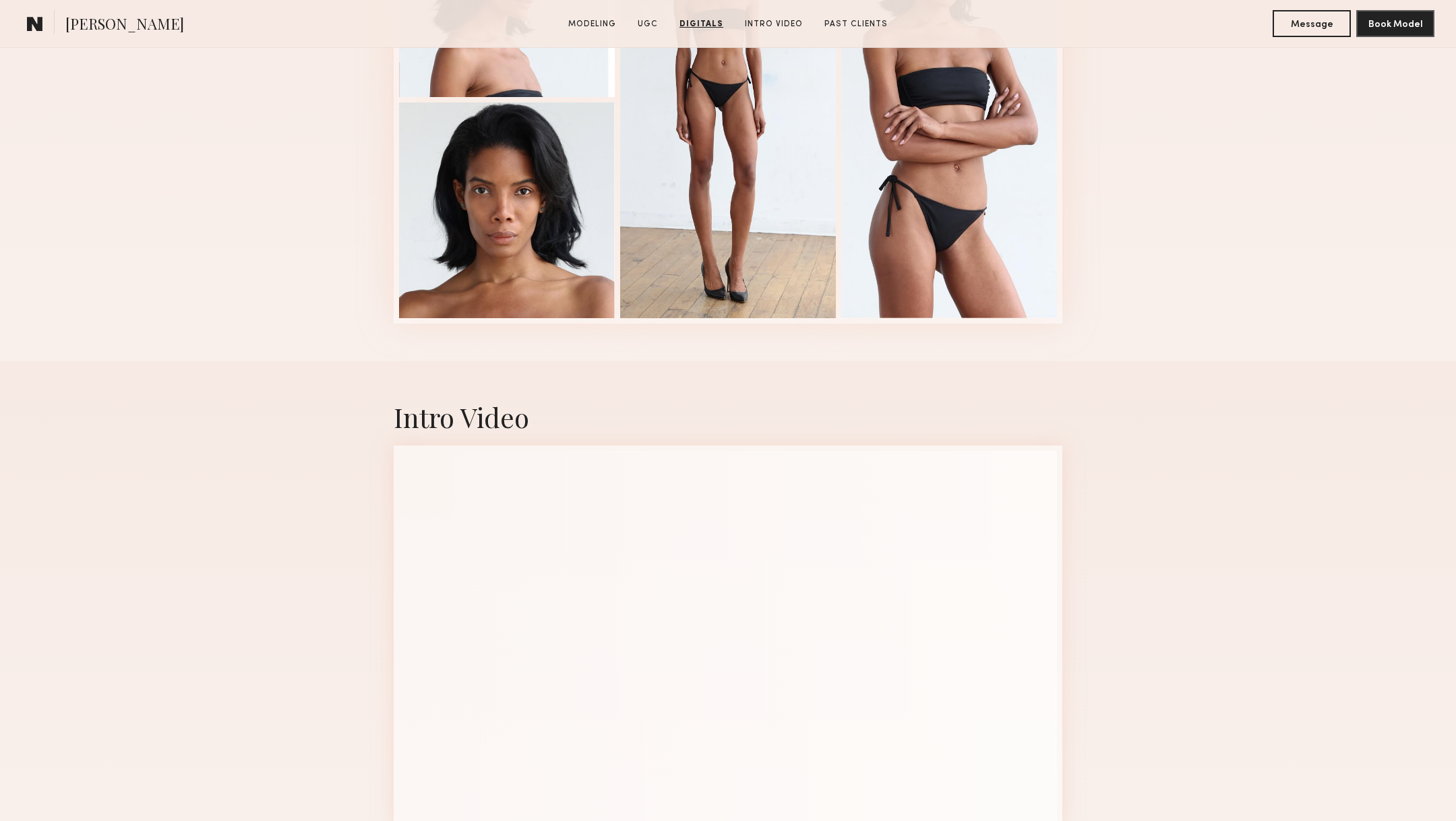
scroll to position [2487, 0]
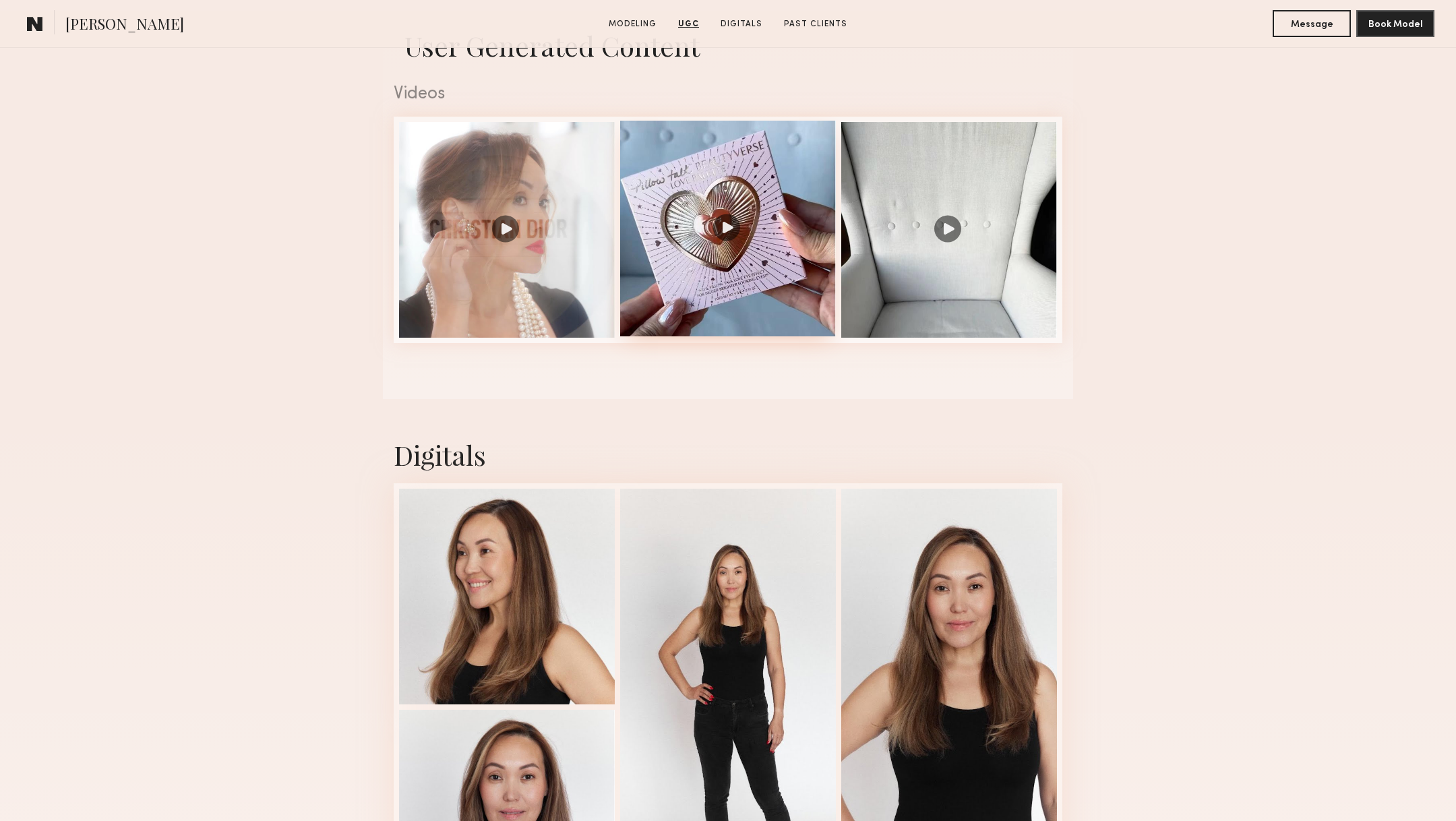
scroll to position [1269, 0]
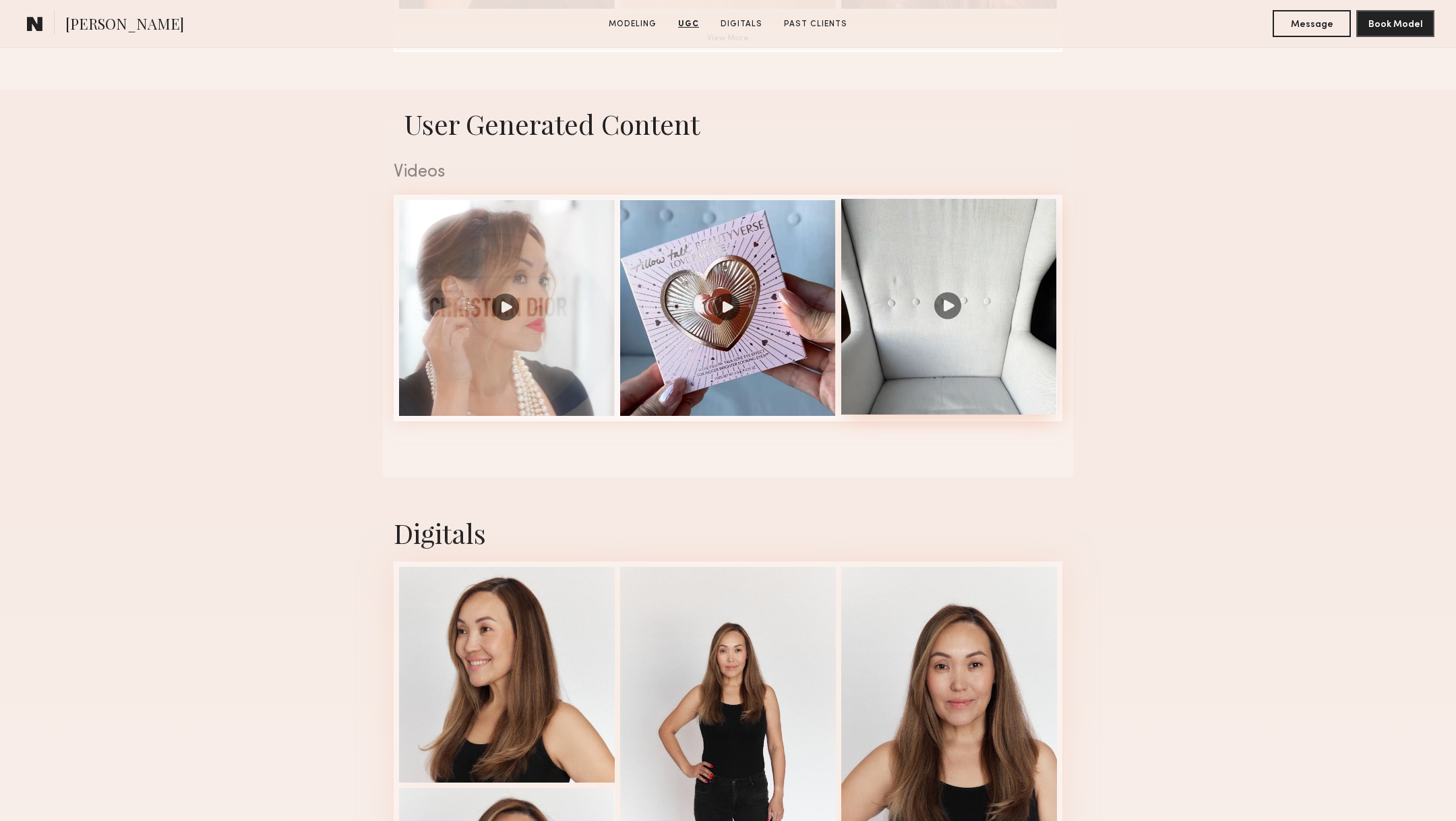
click at [925, 324] on div at bounding box center [950, 307] width 216 height 216
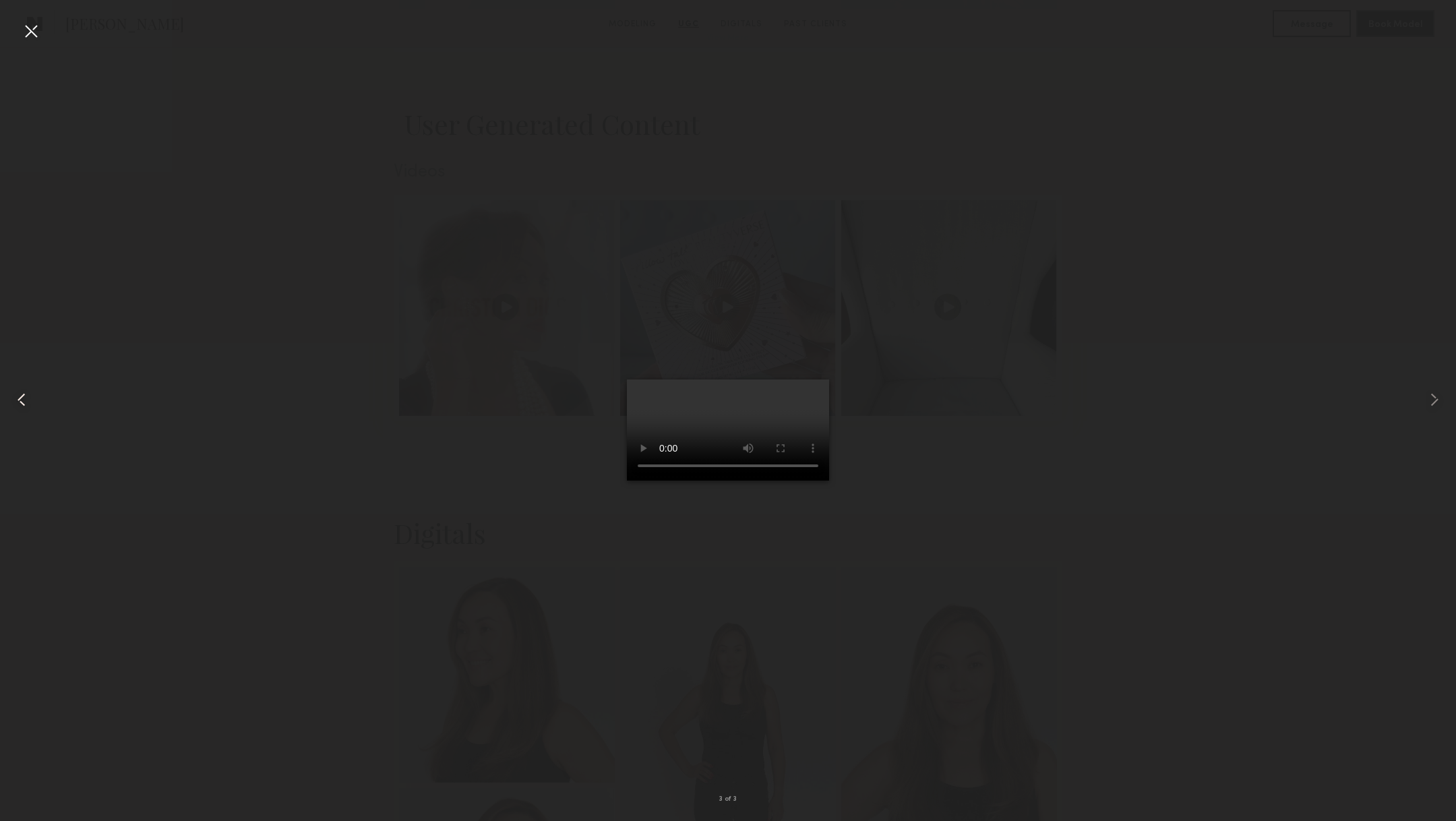
click at [18, 36] on div at bounding box center [29, 400] width 58 height 757
click at [30, 29] on div at bounding box center [31, 31] width 22 height 22
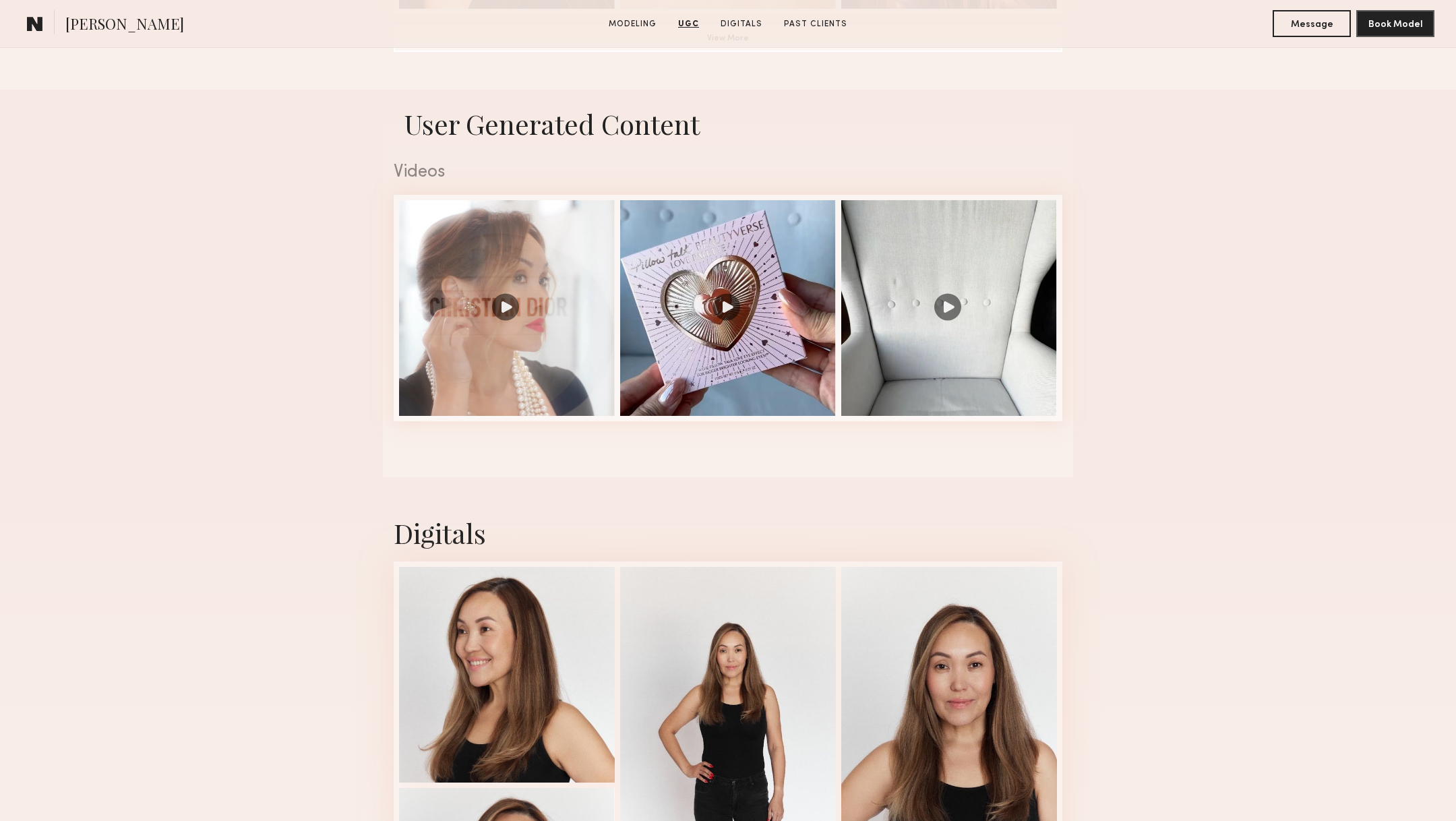
scroll to position [1651, 0]
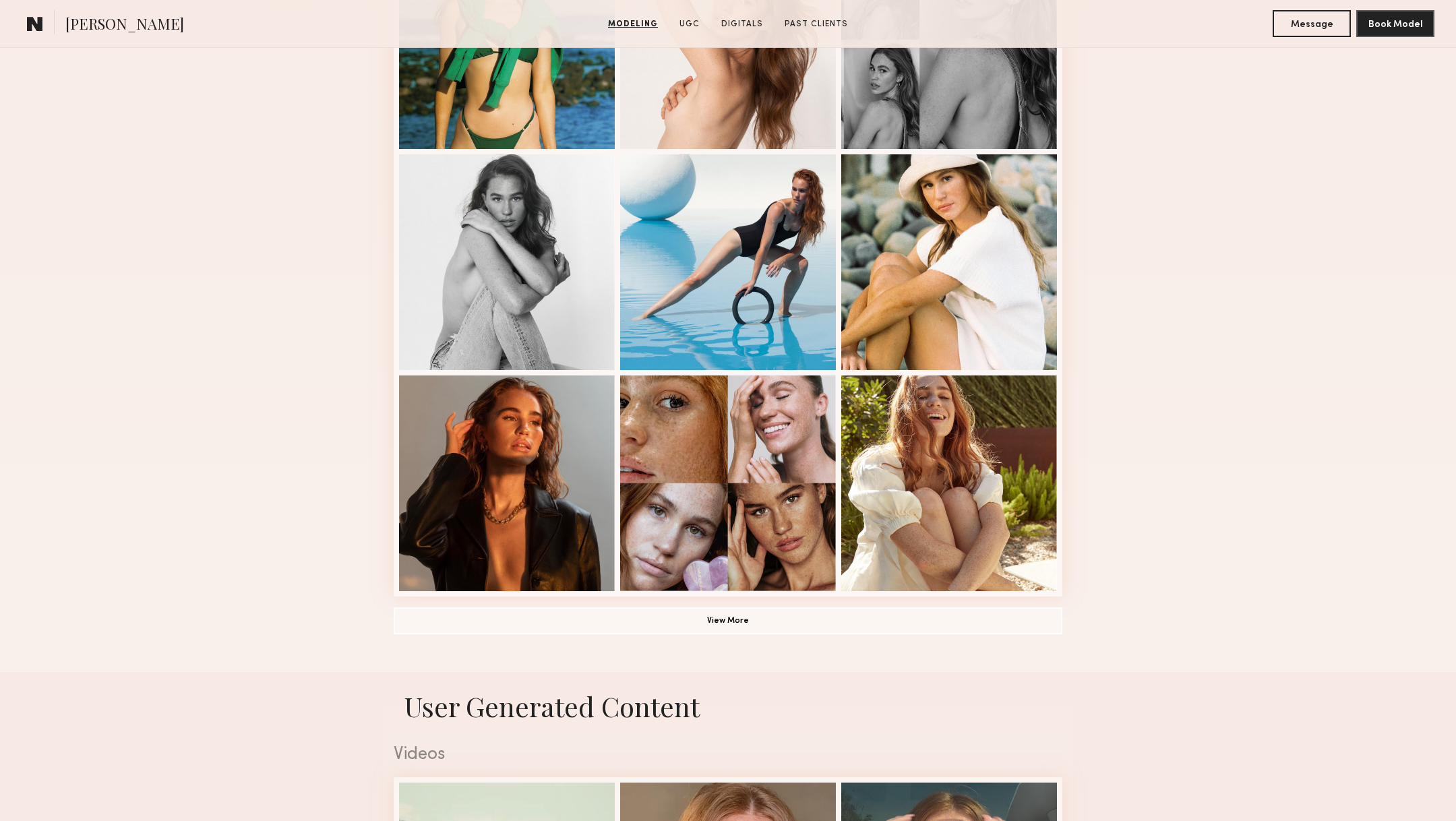
scroll to position [1135, 0]
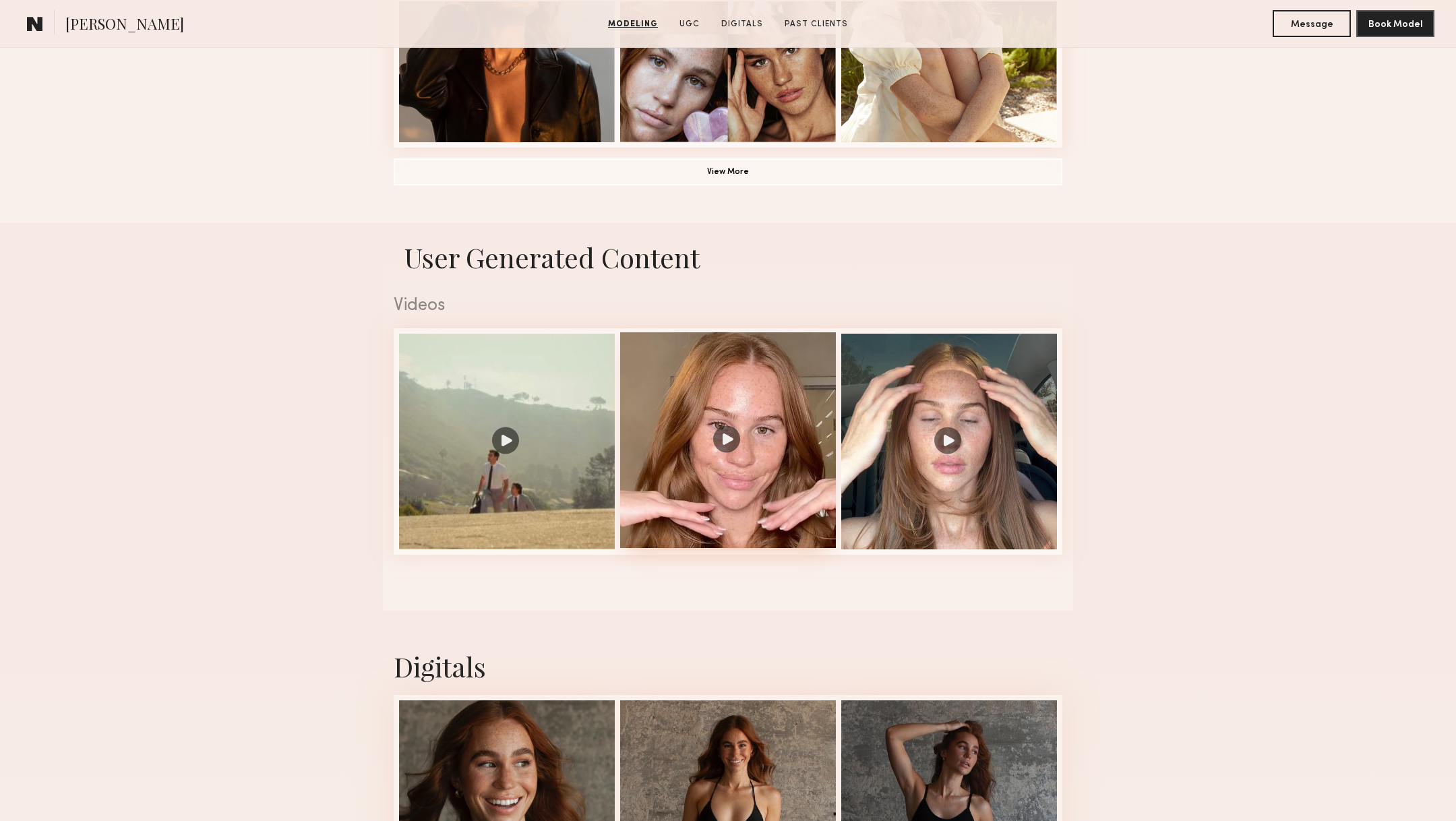
click at [750, 525] on div at bounding box center [728, 440] width 216 height 216
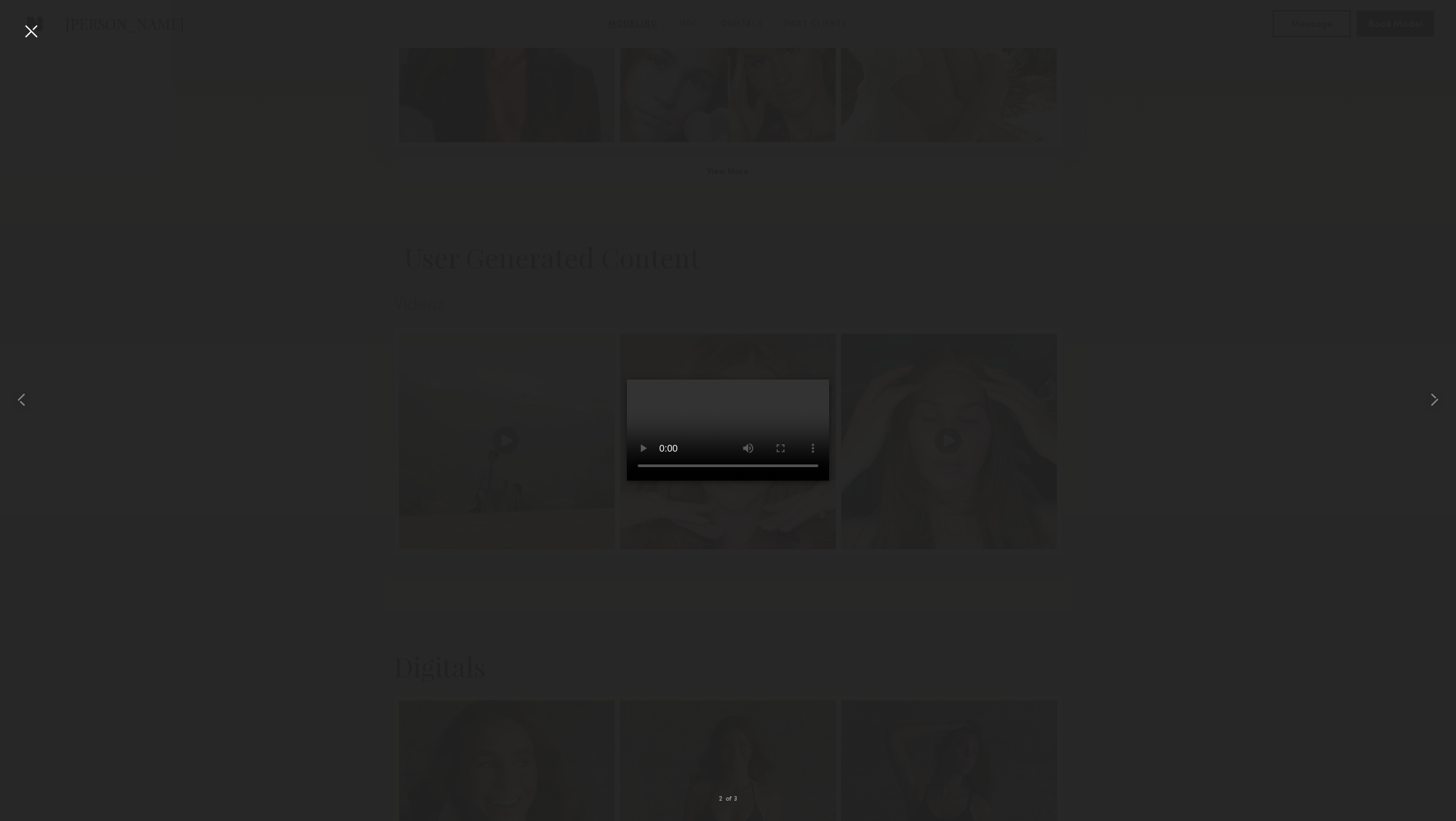
click at [35, 29] on div at bounding box center [31, 31] width 22 height 22
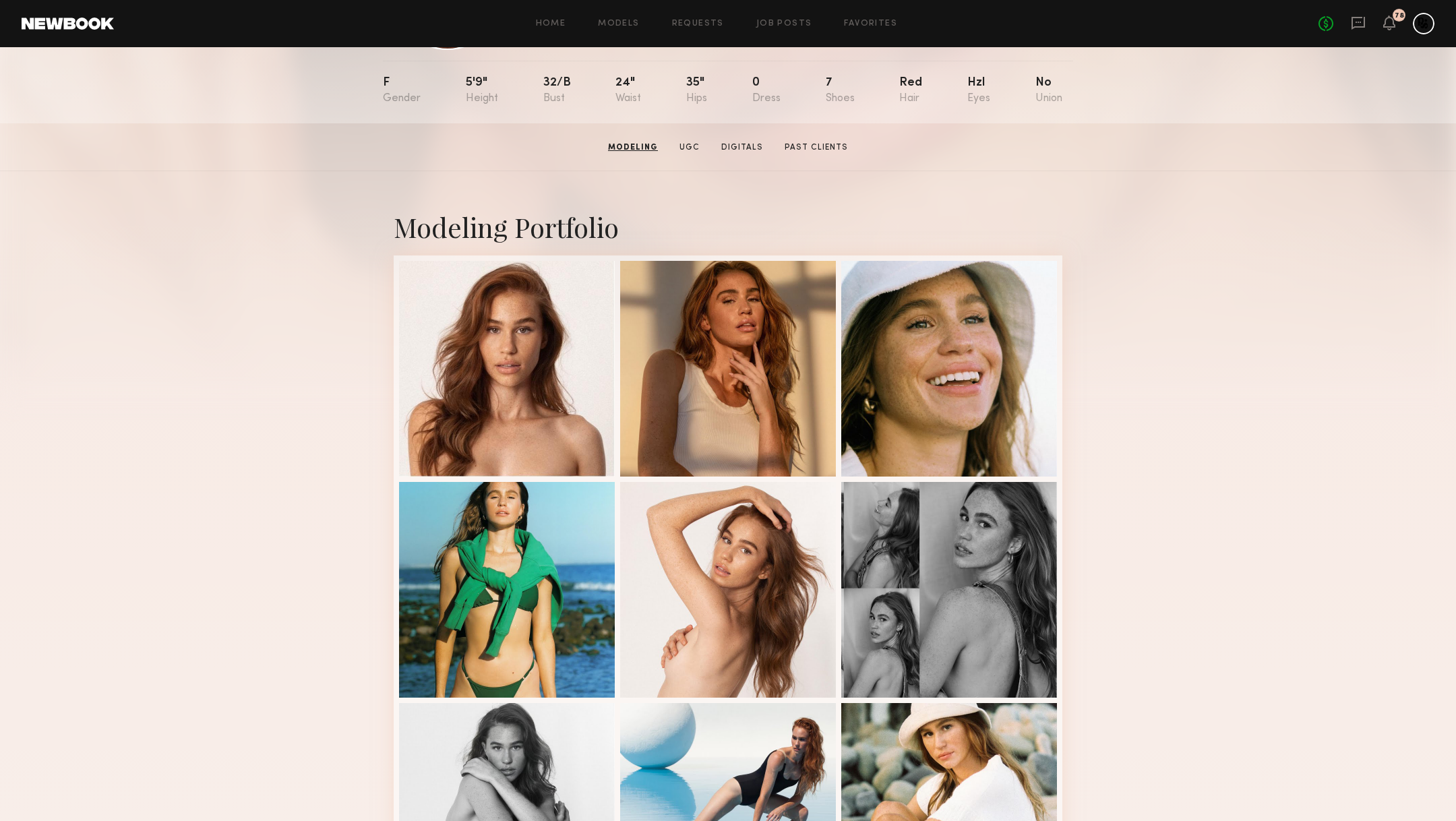
scroll to position [0, 0]
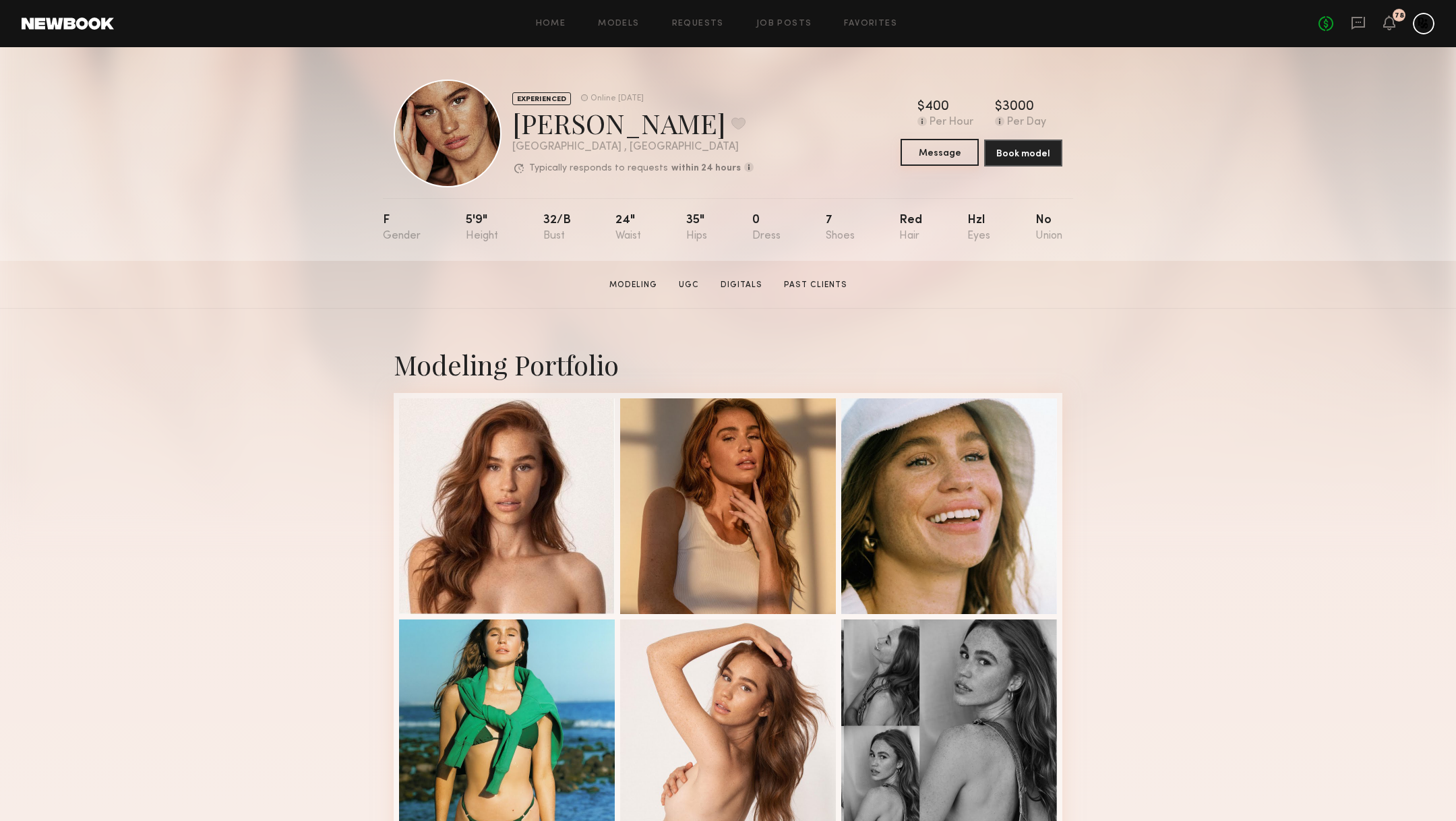
click at [955, 150] on button "Message" at bounding box center [940, 152] width 78 height 27
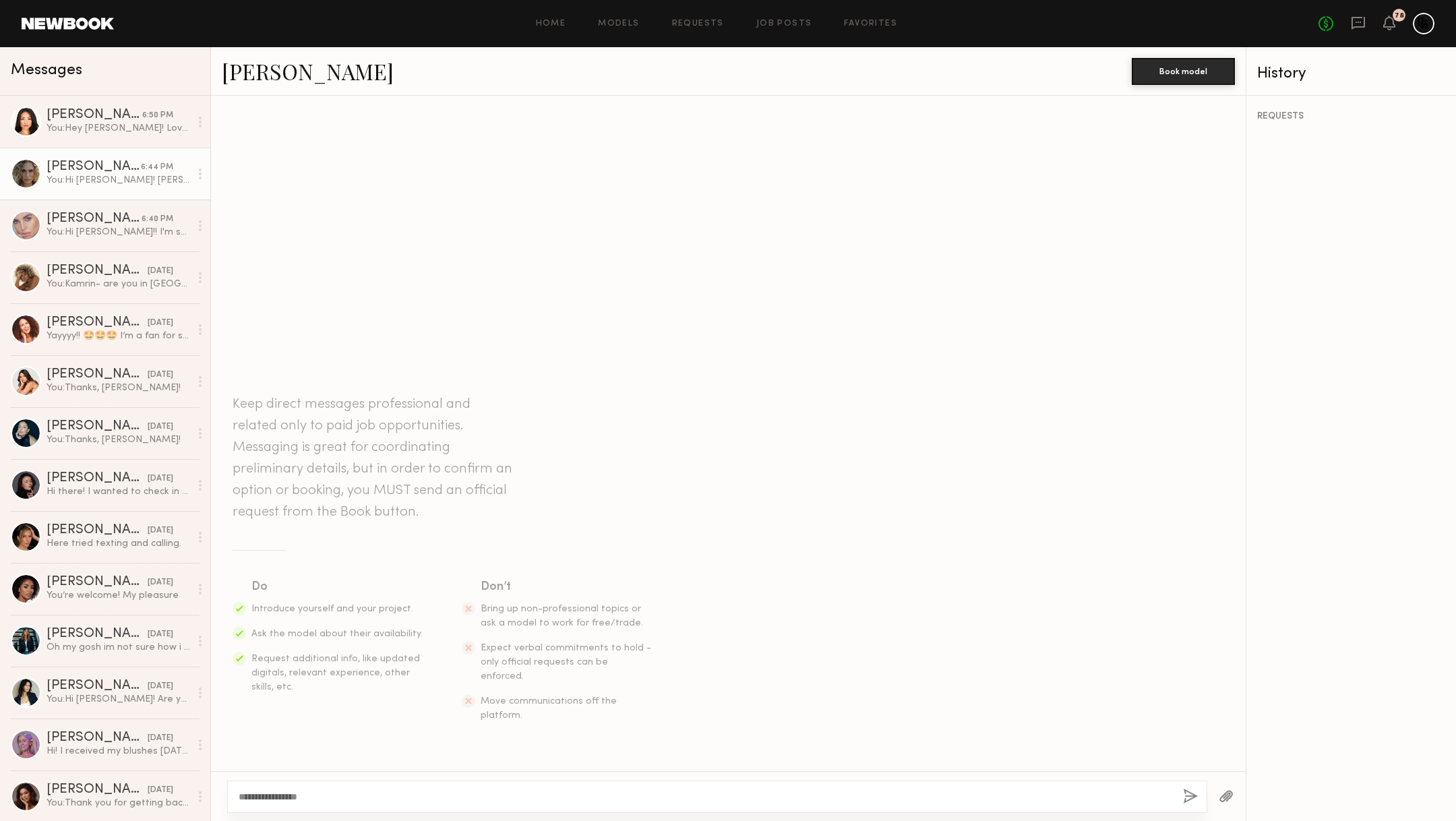
type textarea "**********"
click at [158, 195] on link "[PERSON_NAME] 6:44 PM You: Hi [PERSON_NAME]! [PERSON_NAME] here from prettySOCI…" at bounding box center [105, 174] width 210 height 52
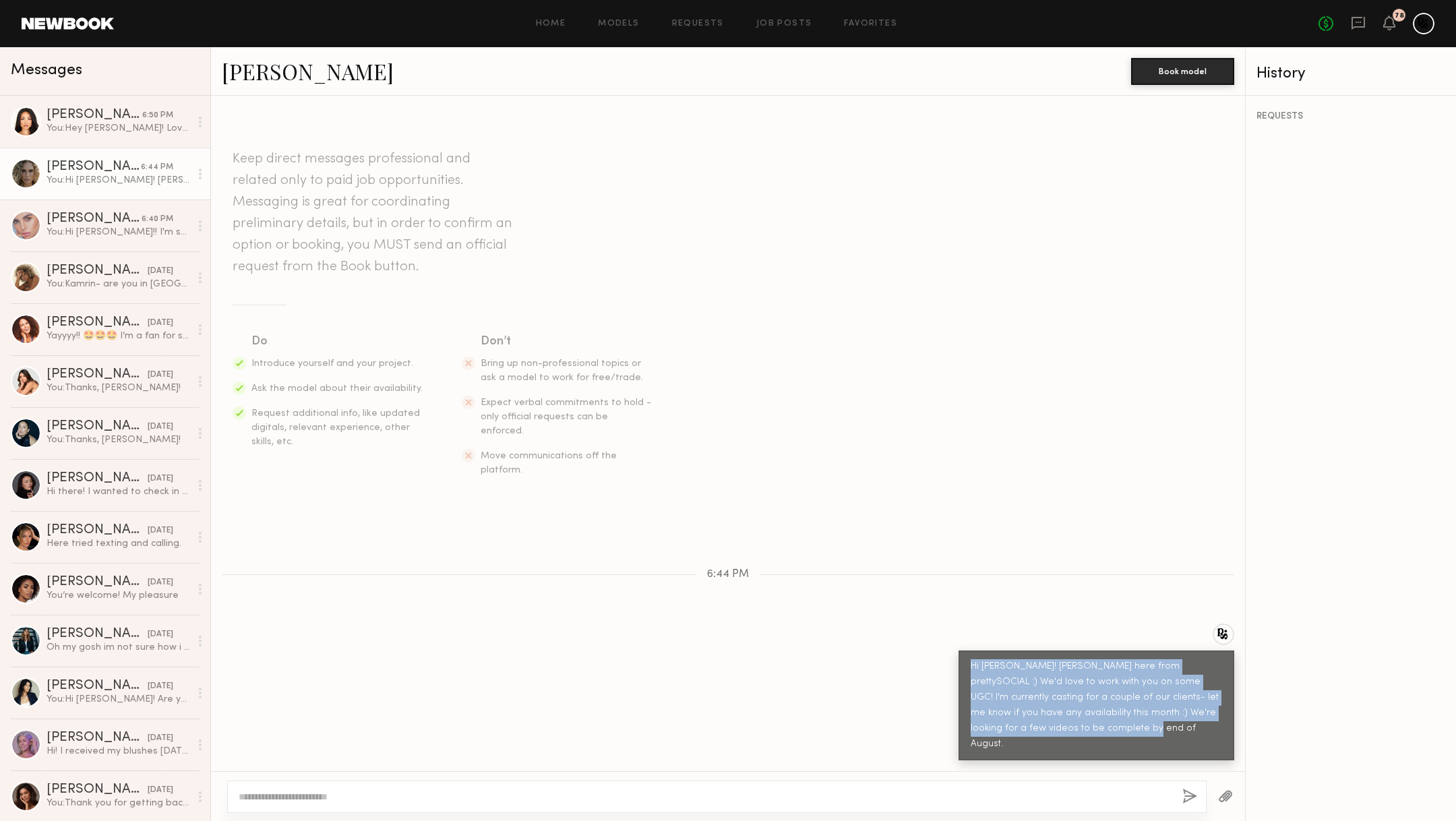
drag, startPoint x: 1113, startPoint y: 742, endPoint x: 969, endPoint y: 689, distance: 153.4
click at [969, 689] on div "Hi [PERSON_NAME]! [PERSON_NAME] here from prettySOCIAL :) We'd love to work wit…" at bounding box center [1097, 706] width 276 height 110
copy div "Hi [PERSON_NAME]! [PERSON_NAME] here from prettySOCIAL :) We'd love to work wit…"
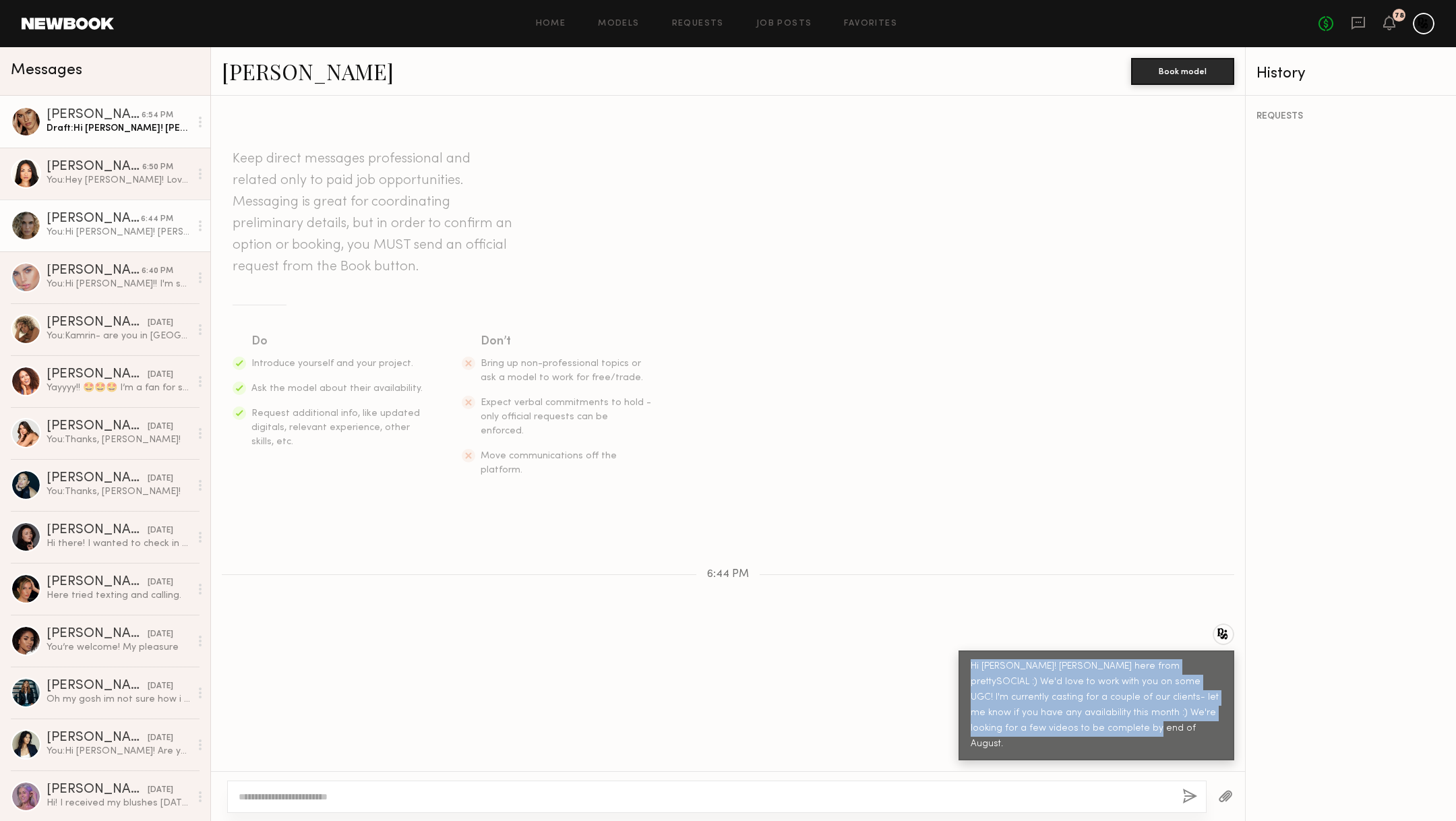
click at [86, 114] on div "[PERSON_NAME]" at bounding box center [94, 115] width 95 height 13
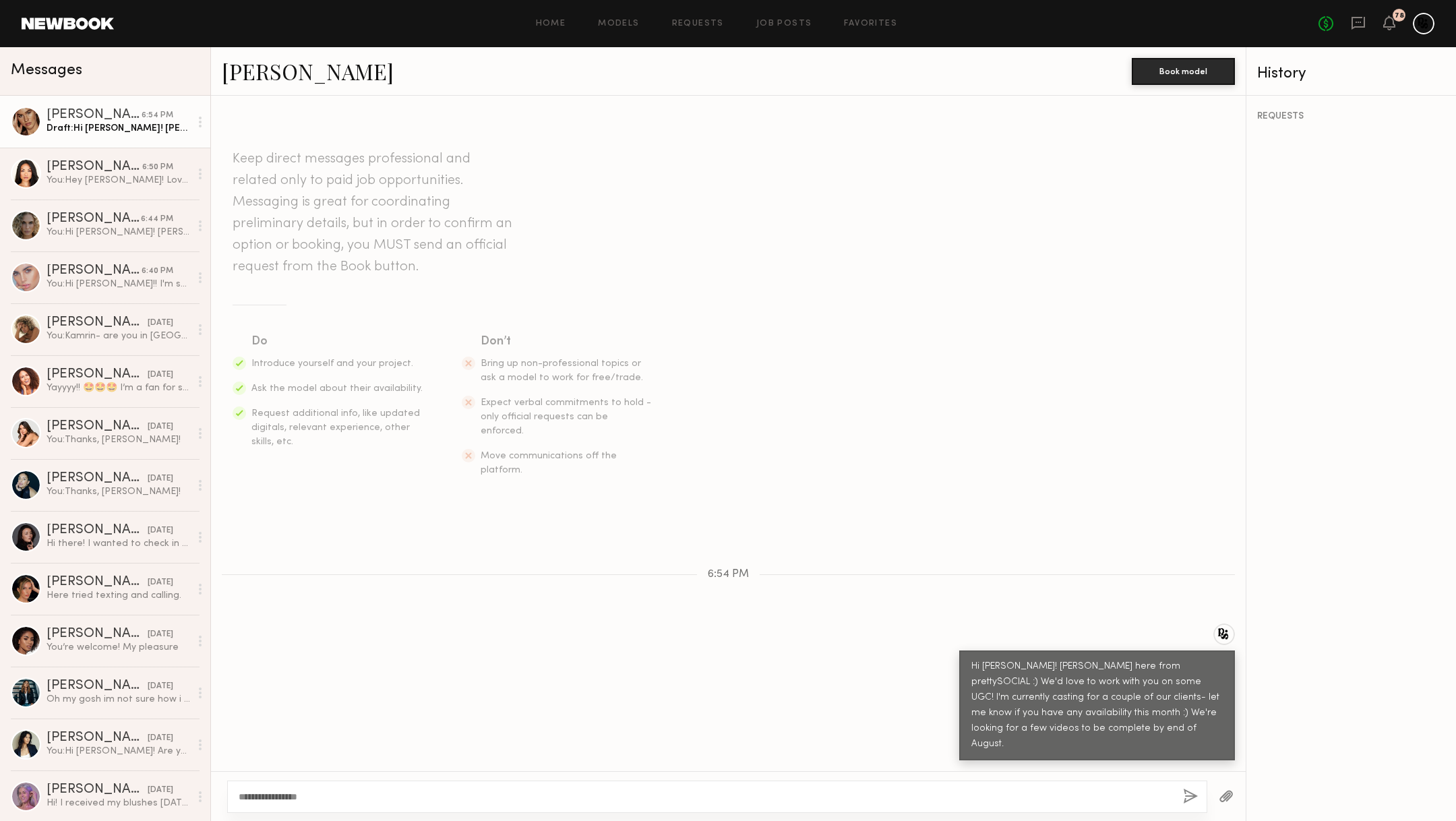
click at [334, 794] on textarea "**********" at bounding box center [706, 797] width 934 height 13
drag, startPoint x: 330, startPoint y: 794, endPoint x: 229, endPoint y: 788, distance: 101.2
click at [240, 788] on div "**********" at bounding box center [717, 797] width 980 height 32
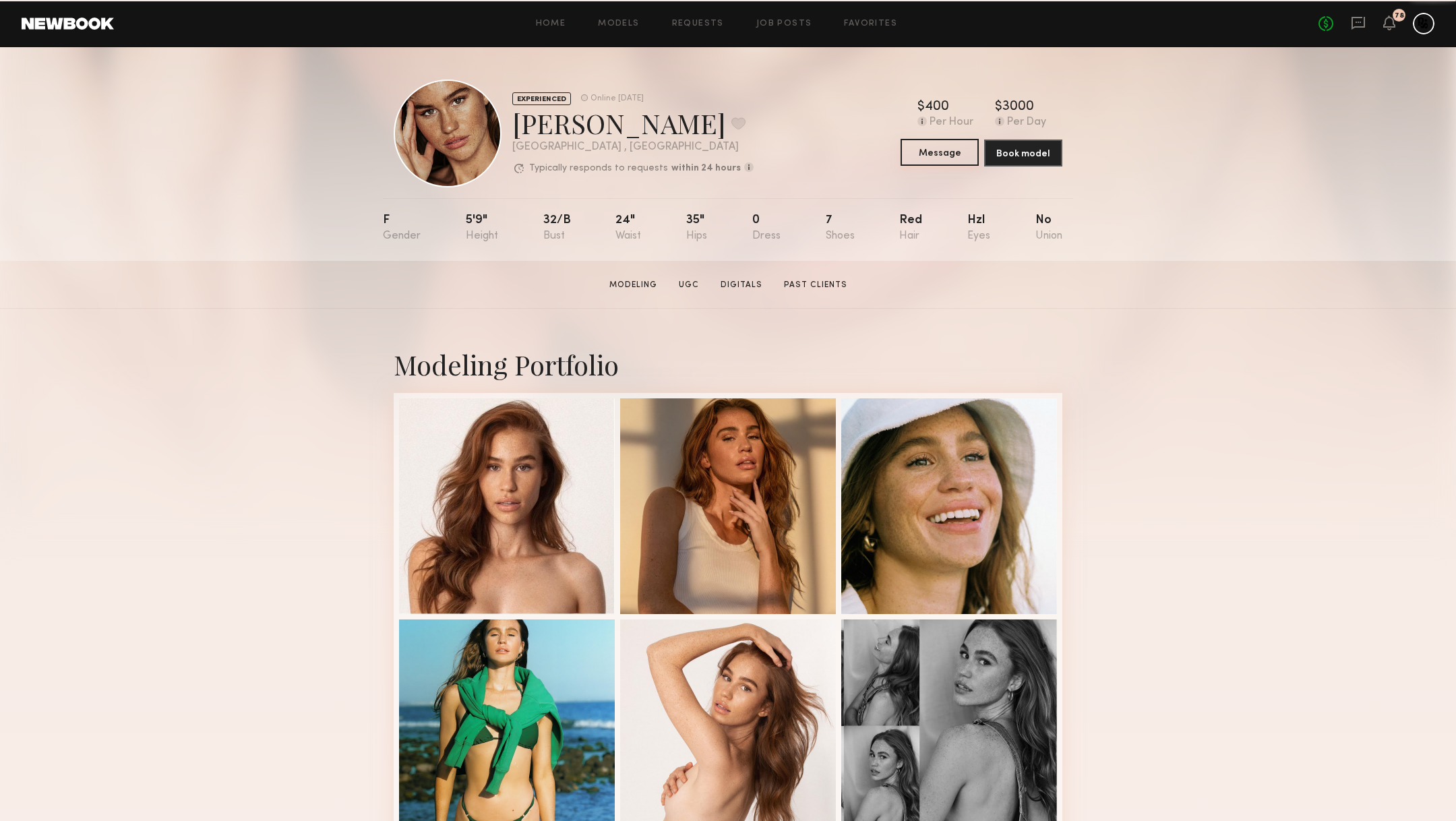
click at [943, 156] on button "Message" at bounding box center [940, 152] width 78 height 27
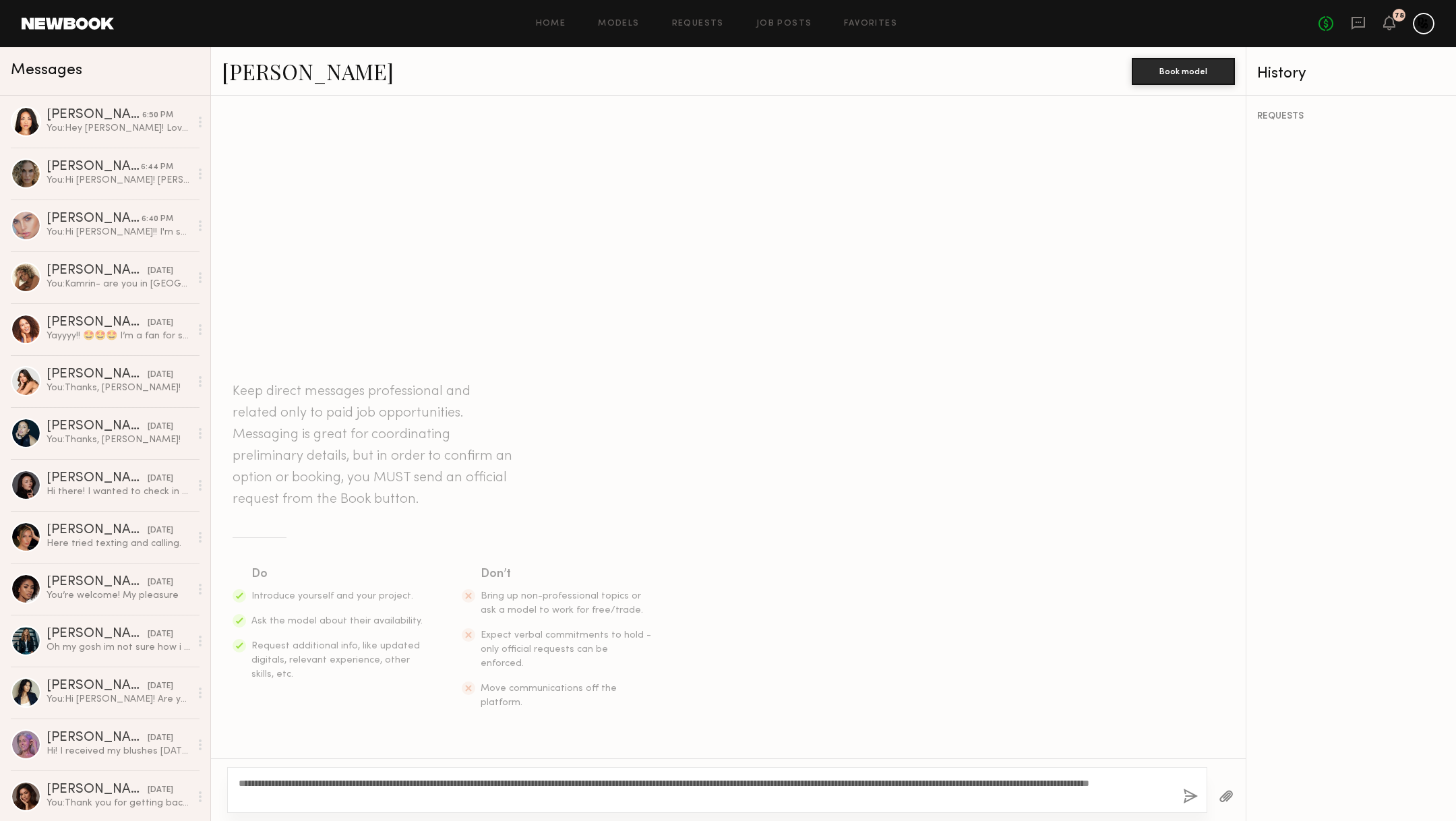
drag, startPoint x: 279, startPoint y: 783, endPoint x: 249, endPoint y: 783, distance: 30.0
click at [249, 783] on textarea "**********" at bounding box center [706, 790] width 934 height 27
type textarea "**********"
click at [1192, 796] on button "button" at bounding box center [1190, 797] width 15 height 17
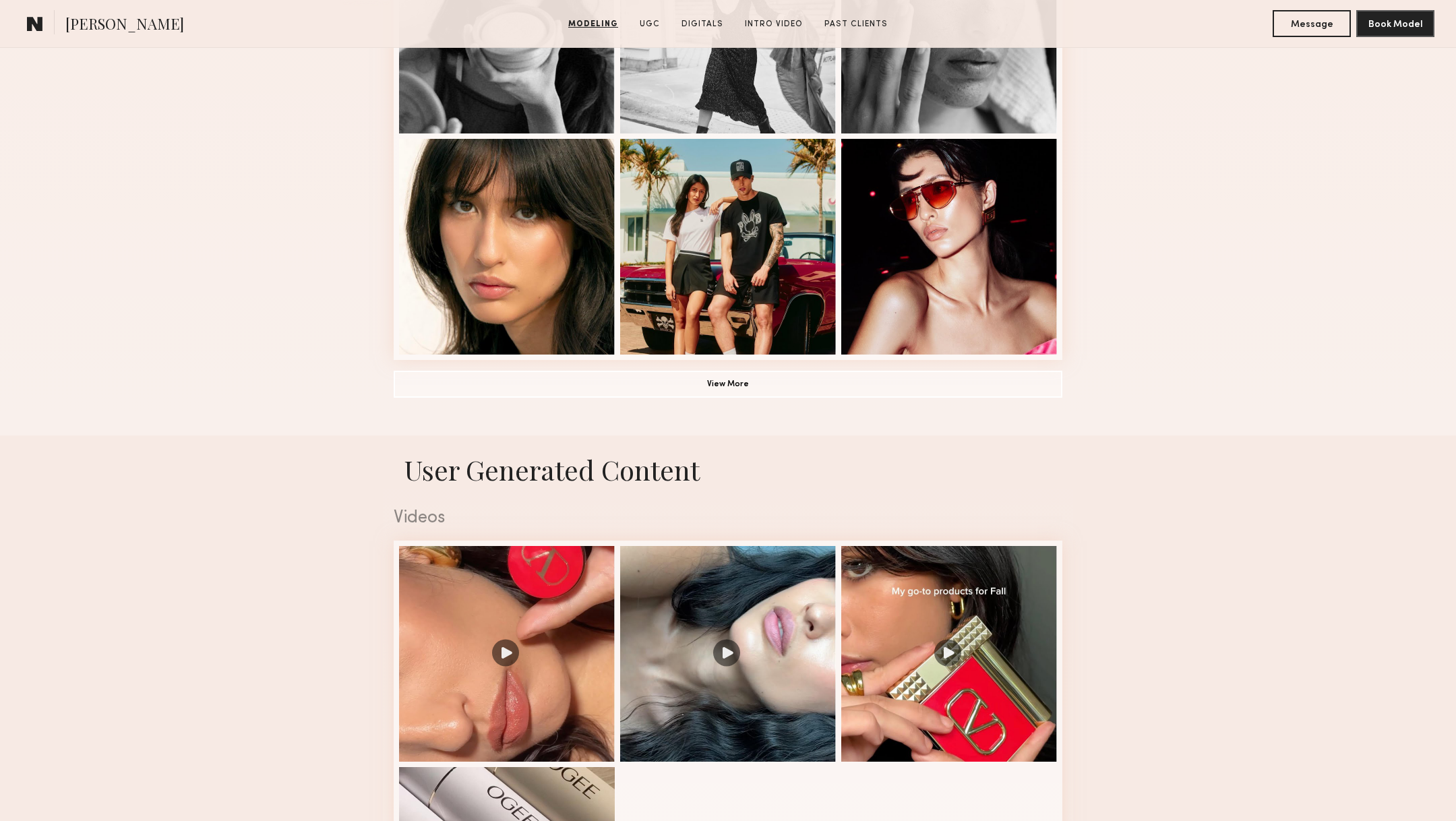
scroll to position [1076, 0]
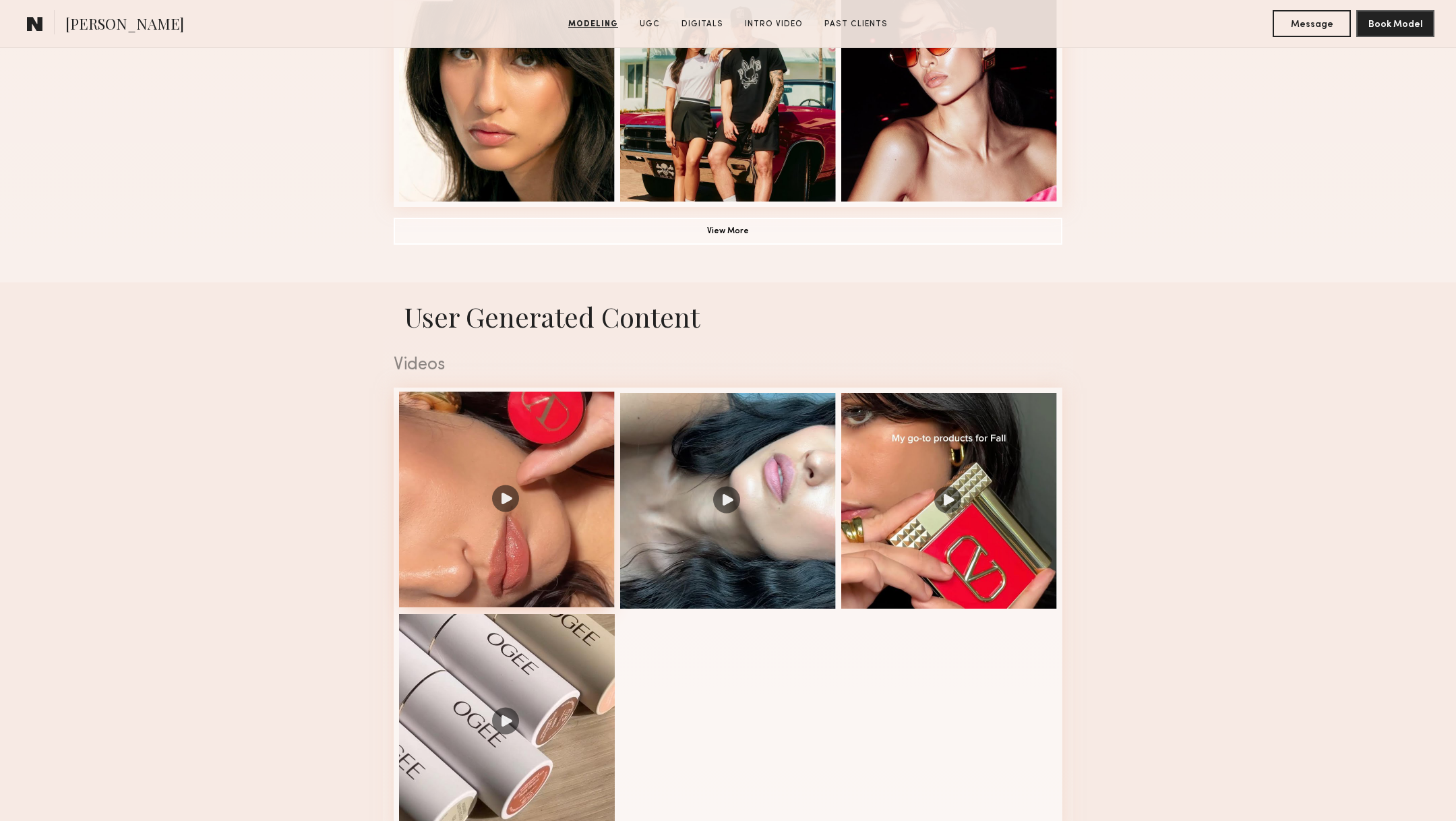
click at [550, 534] on div at bounding box center [507, 500] width 216 height 216
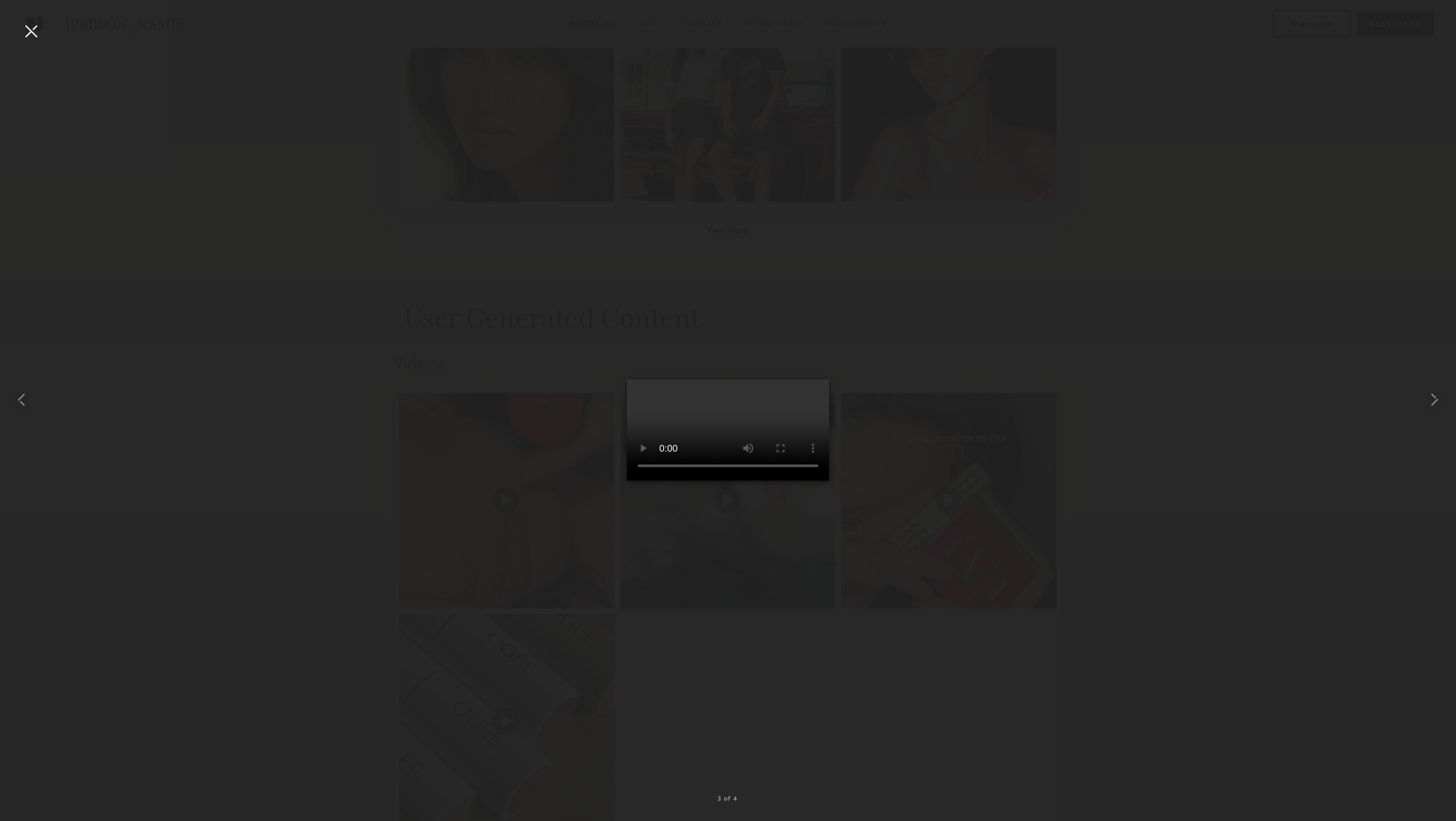
click at [32, 25] on div at bounding box center [31, 31] width 22 height 22
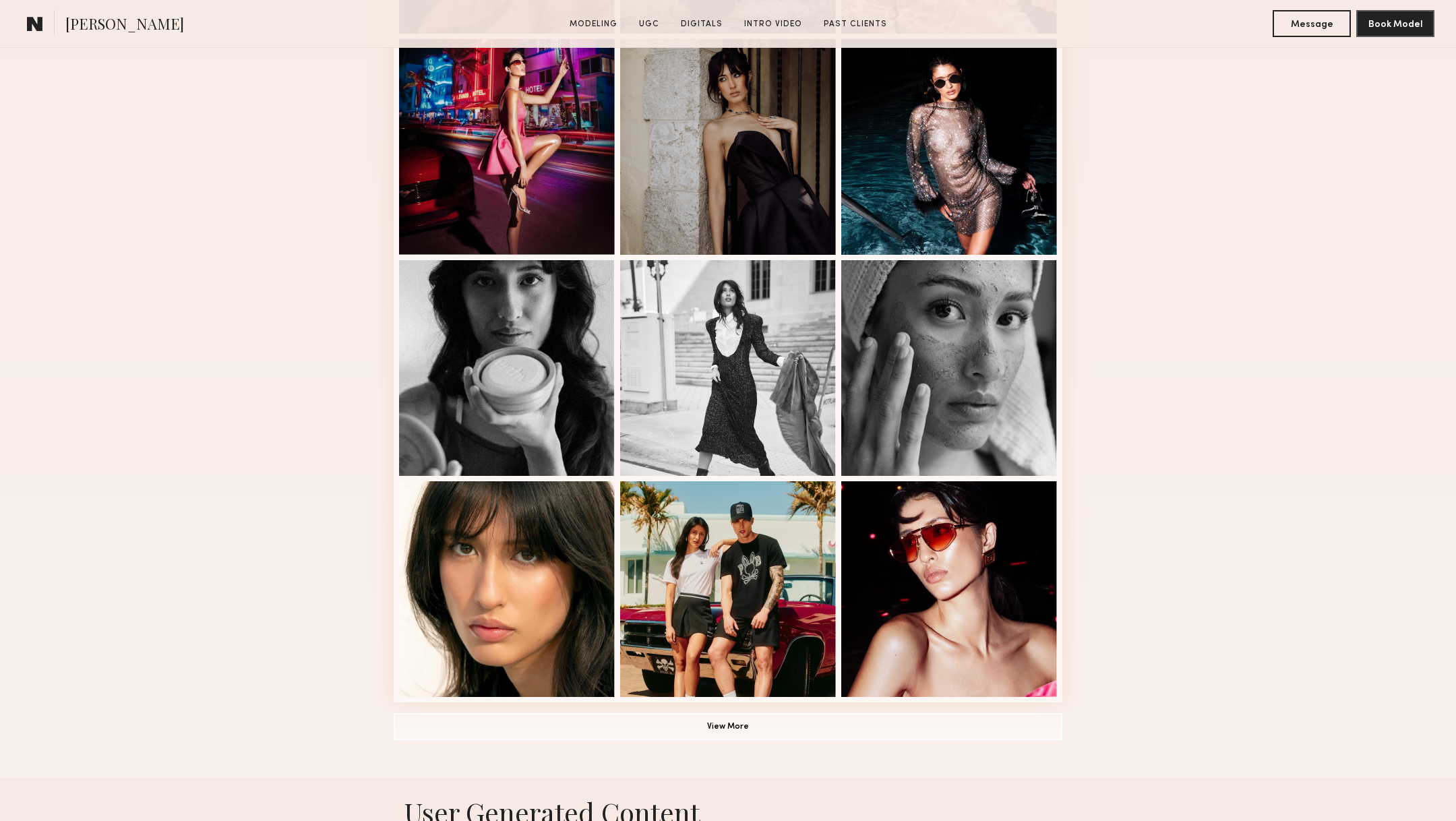
scroll to position [999, 0]
